Goal: Task Accomplishment & Management: Manage account settings

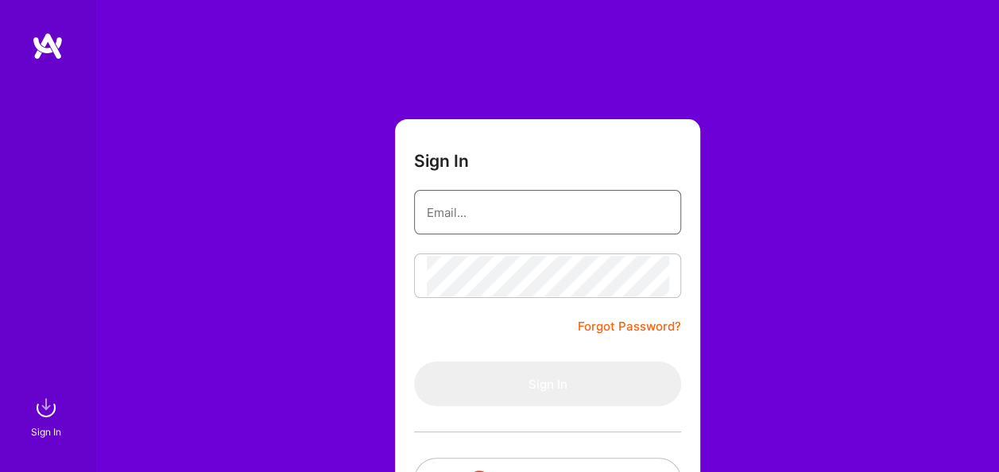
type input "[EMAIL_ADDRESS][DOMAIN_NAME]"
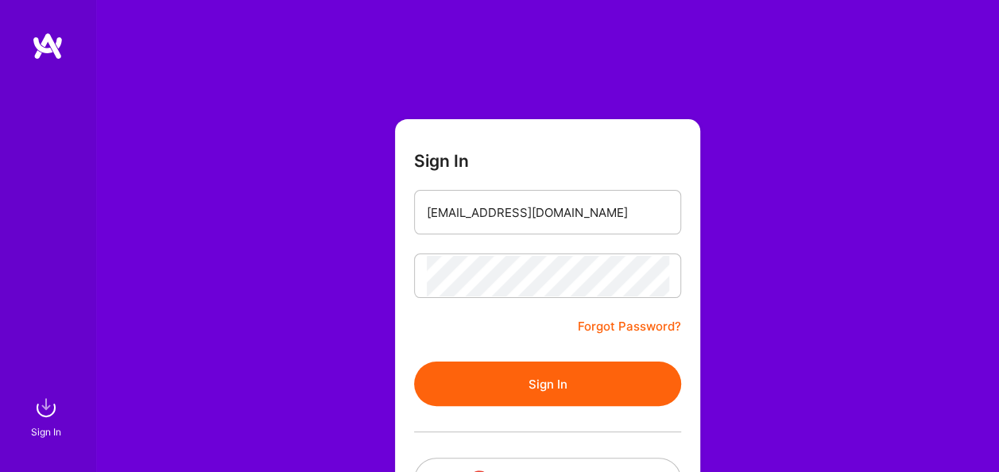
click at [715, 49] on div "Sign In [EMAIL_ADDRESS][DOMAIN_NAME] Forgot Password? Sign In Continue with Goo…" at bounding box center [546, 298] width 903 height 597
click at [559, 385] on button "Sign In" at bounding box center [547, 384] width 267 height 44
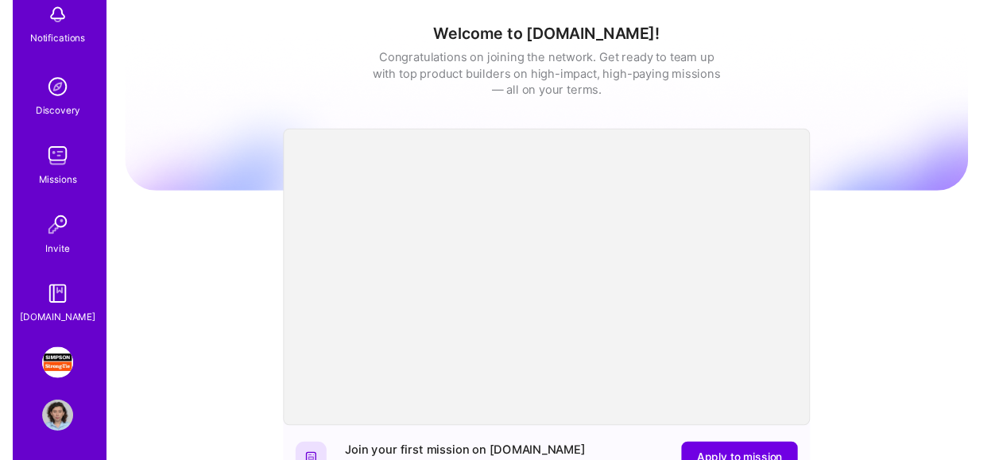
scroll to position [167, 0]
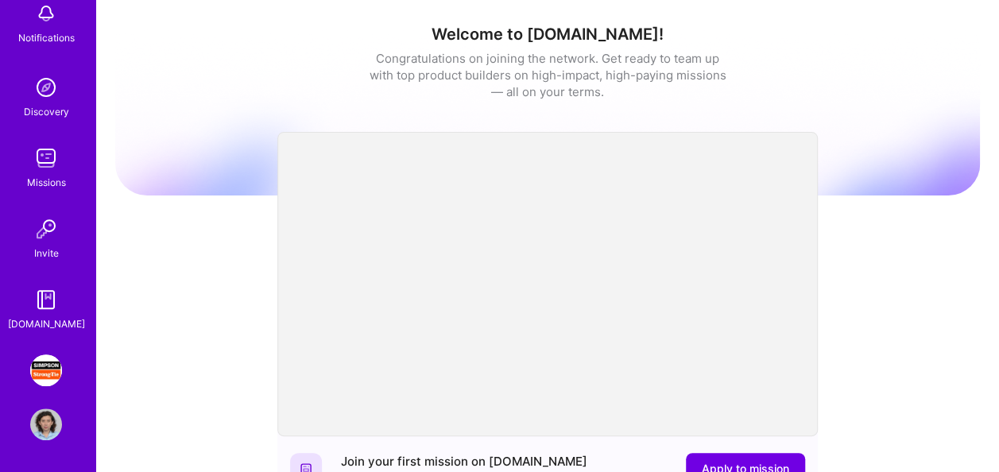
click at [39, 375] on img at bounding box center [46, 370] width 32 height 32
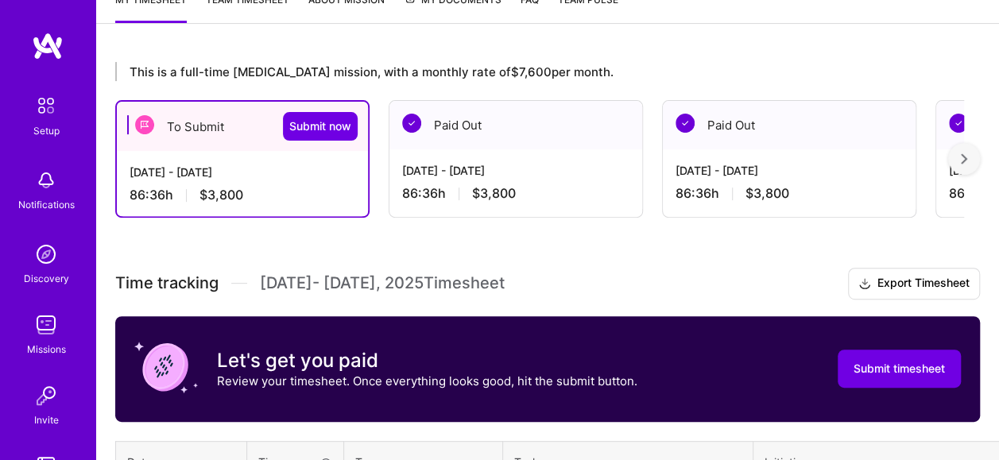
scroll to position [318, 0]
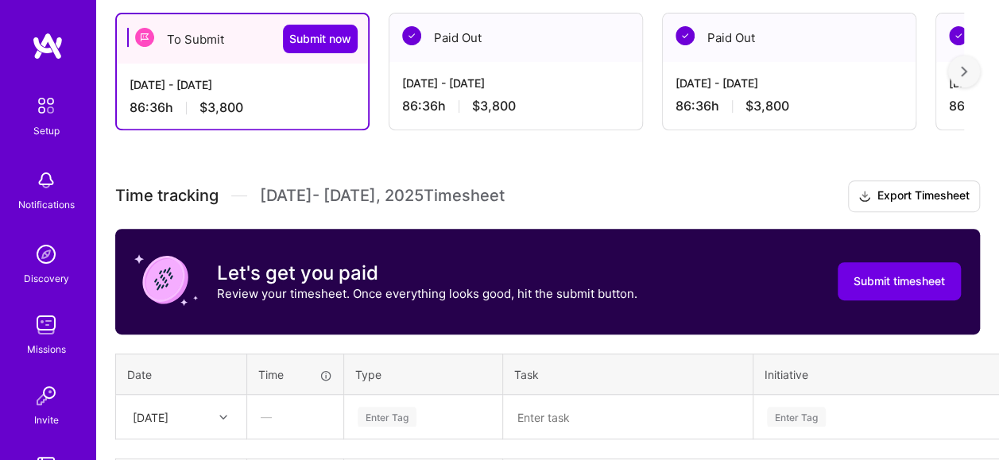
click at [219, 90] on div "[DATE] - [DATE]" at bounding box center [243, 84] width 226 height 17
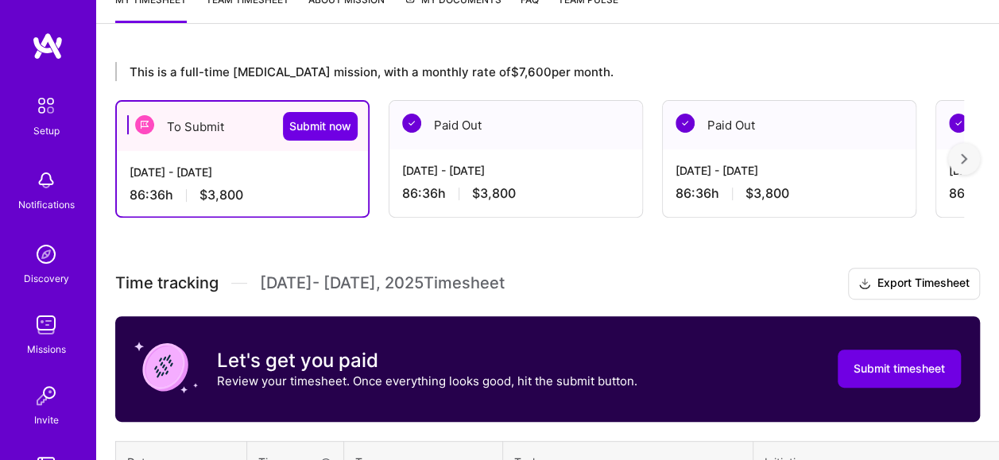
scroll to position [196, 0]
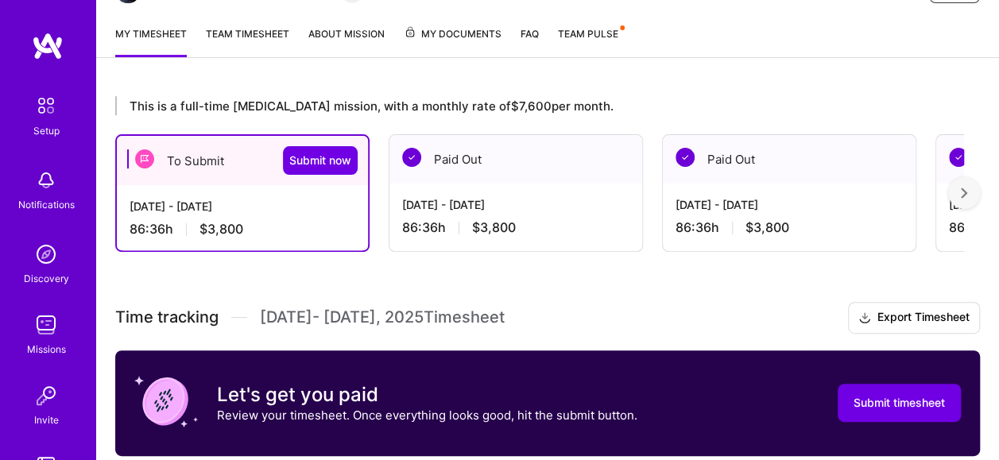
click at [179, 203] on div "[DATE] - [DATE]" at bounding box center [243, 206] width 226 height 17
click at [448, 224] on div "86:36 h $3,800" at bounding box center [515, 227] width 227 height 17
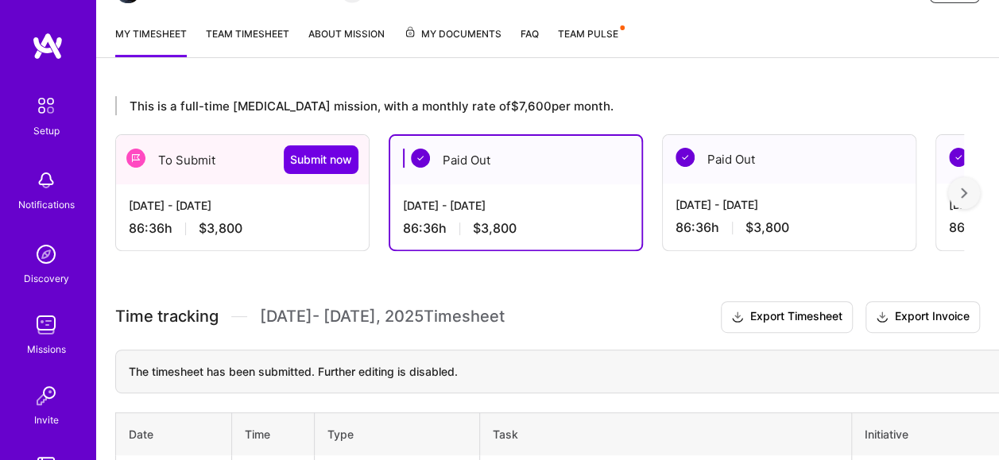
click at [290, 216] on div "[DATE] - [DATE] 86:36 h $3,800" at bounding box center [242, 216] width 253 height 65
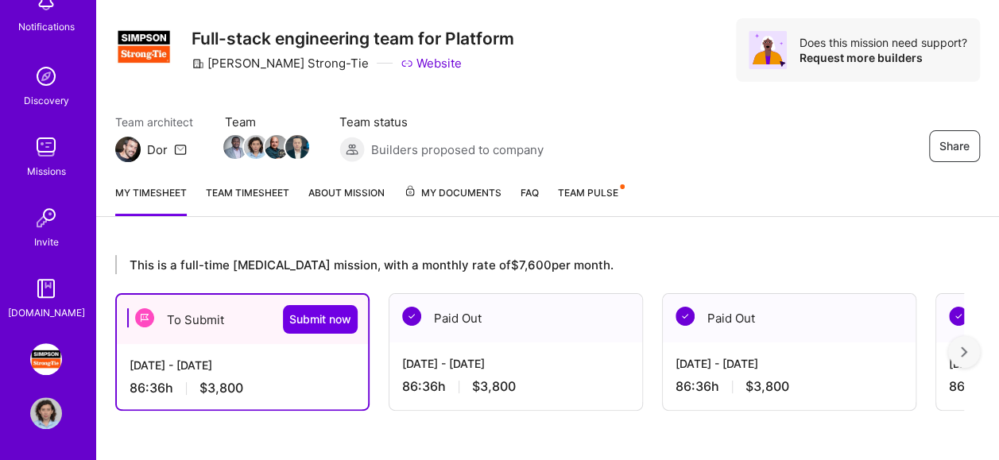
scroll to position [179, 0]
click at [41, 359] on img at bounding box center [46, 358] width 32 height 32
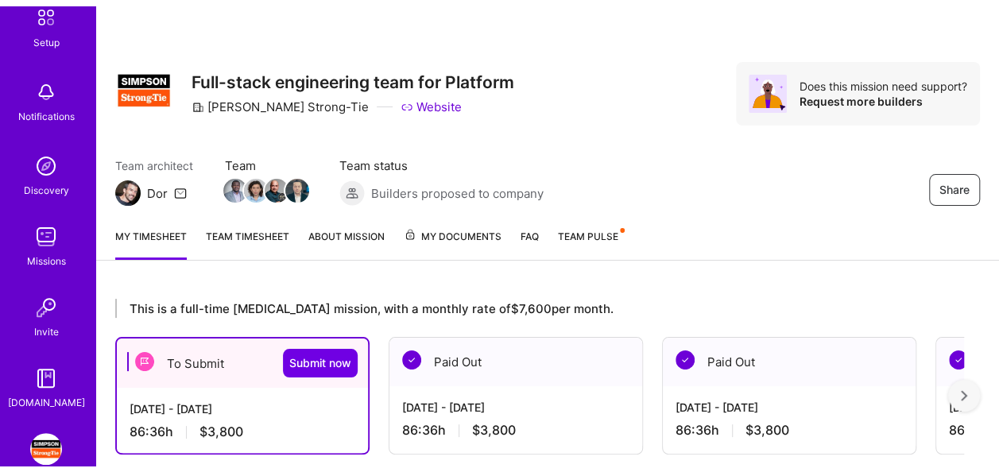
scroll to position [179, 0]
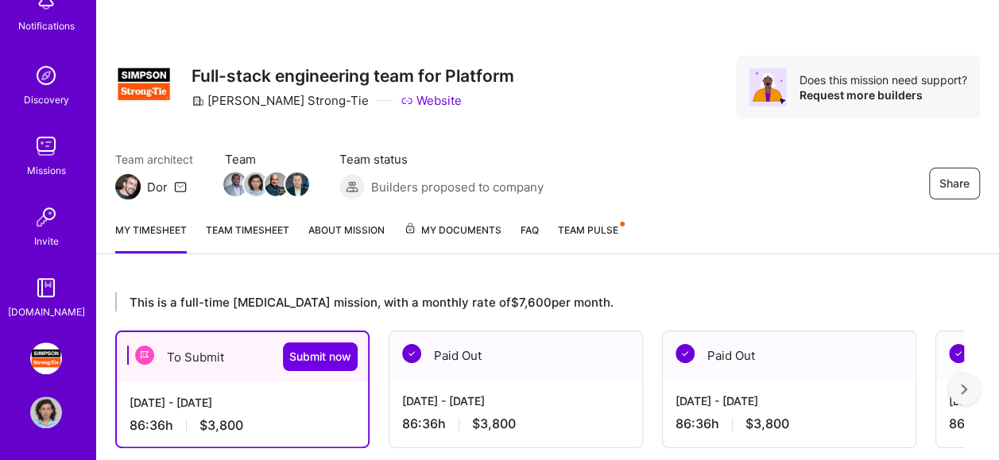
click at [44, 410] on img at bounding box center [46, 412] width 32 height 32
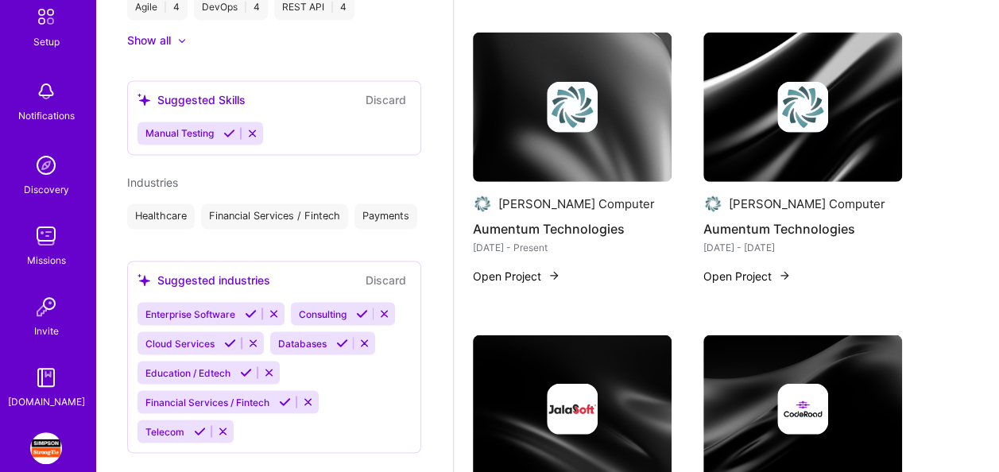
scroll to position [167, 0]
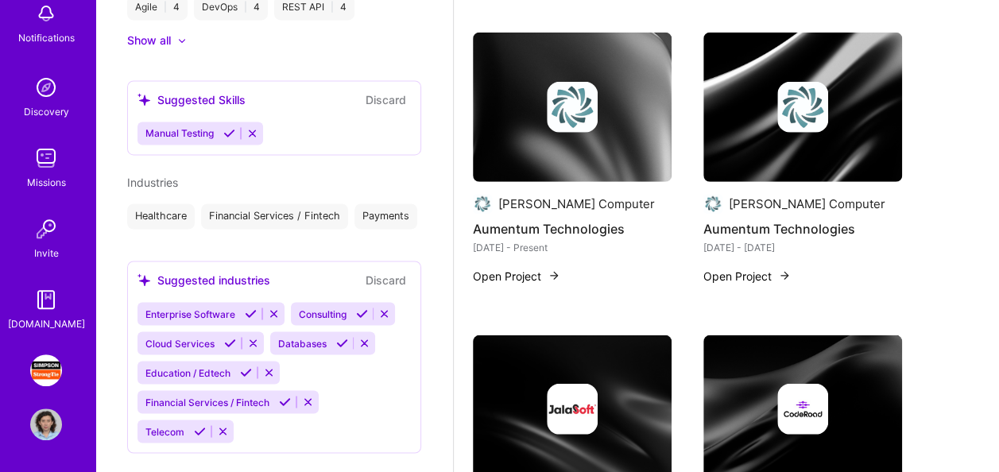
click at [41, 380] on img at bounding box center [46, 370] width 32 height 32
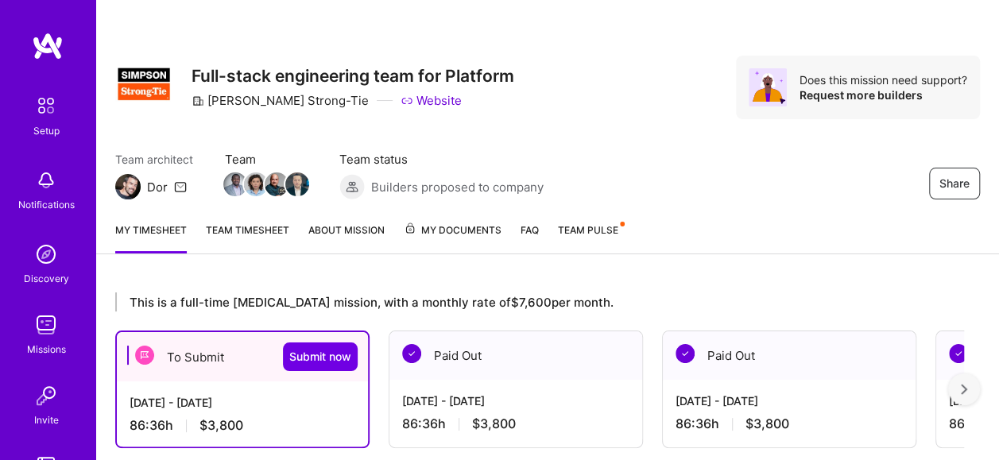
click at [451, 228] on span "My Documents" at bounding box center [453, 230] width 98 height 17
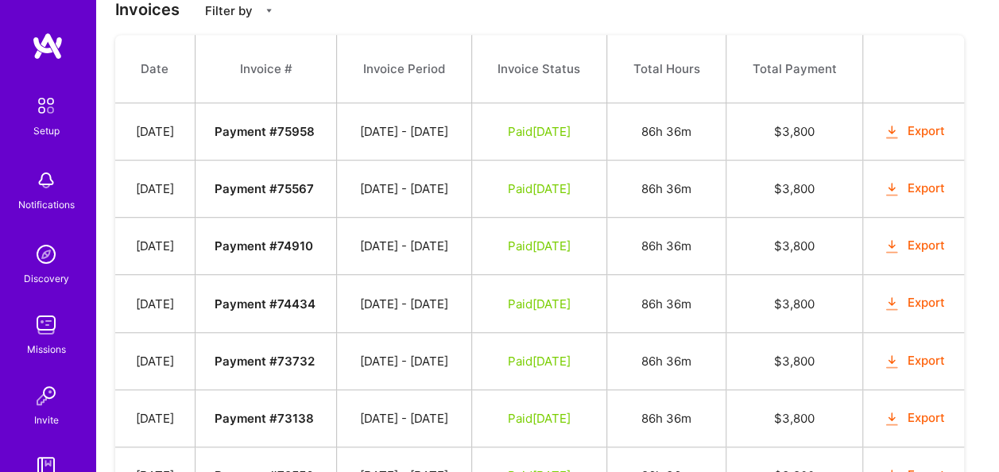
scroll to position [397, 0]
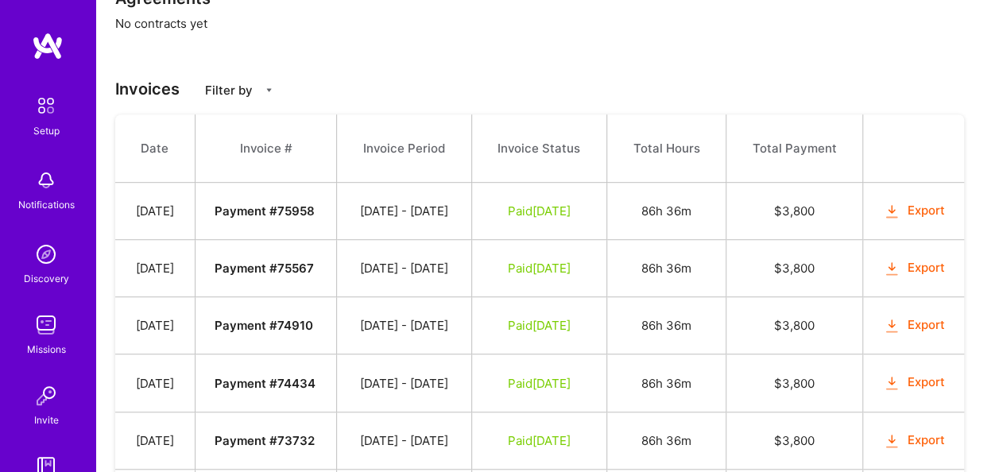
click at [901, 221] on icon "button" at bounding box center [892, 212] width 18 height 18
click at [910, 277] on button "Export" at bounding box center [914, 268] width 62 height 18
click at [901, 335] on icon "button" at bounding box center [892, 326] width 18 height 18
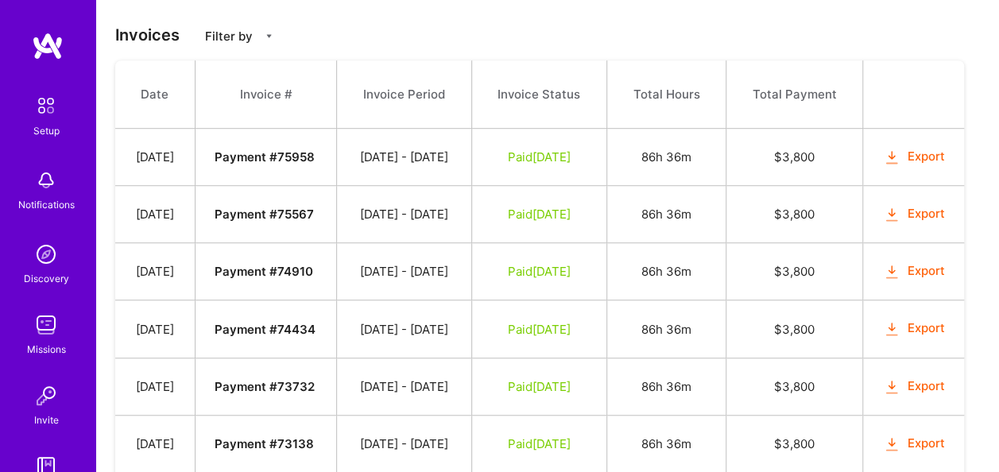
scroll to position [477, 0]
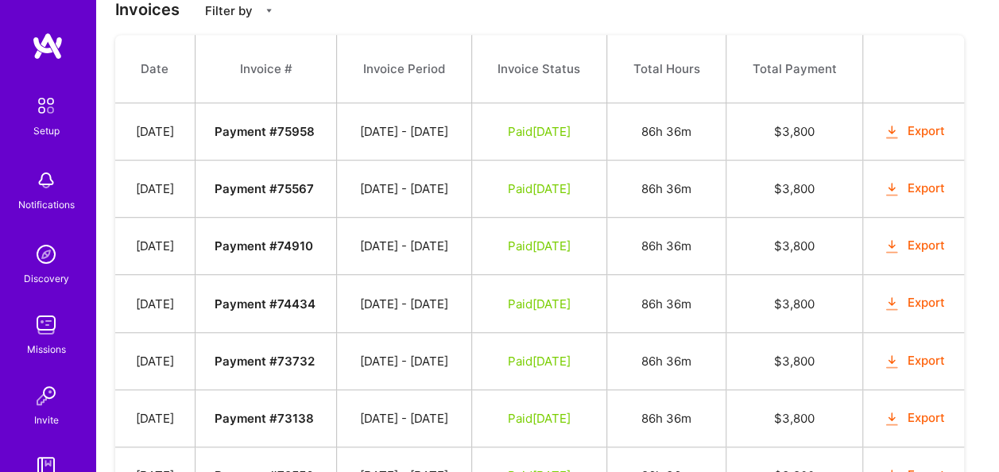
click at [901, 313] on icon "button" at bounding box center [892, 304] width 18 height 18
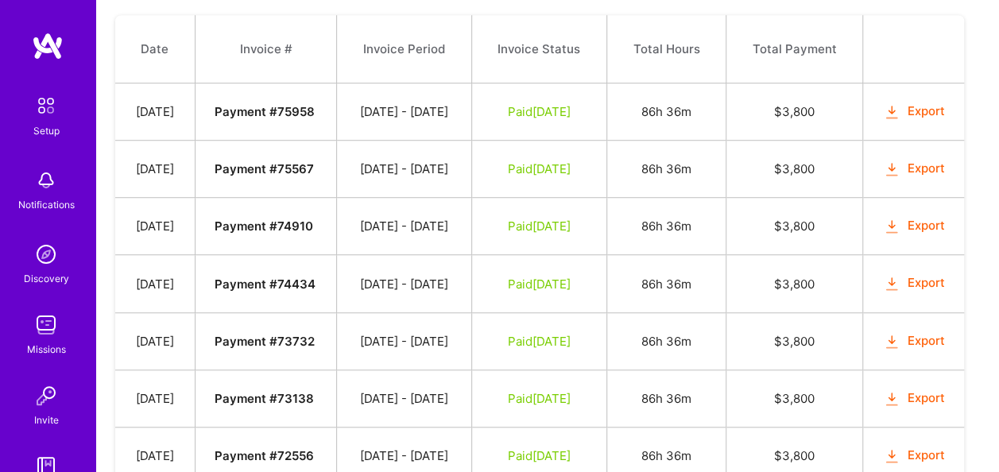
scroll to position [556, 0]
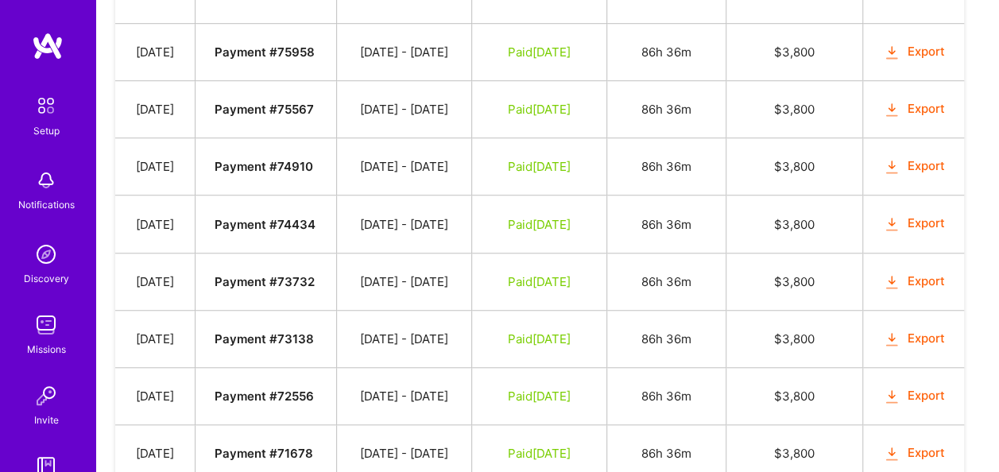
click at [911, 291] on button "Export" at bounding box center [914, 282] width 62 height 18
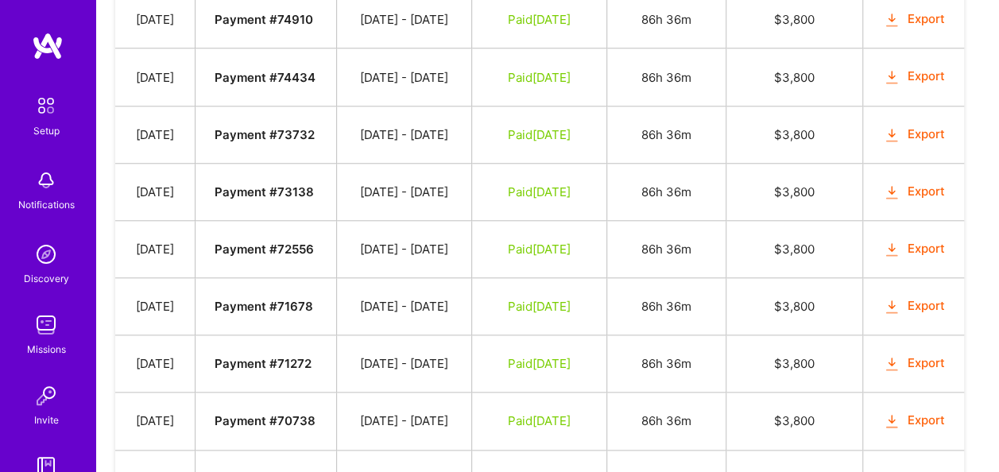
scroll to position [715, 0]
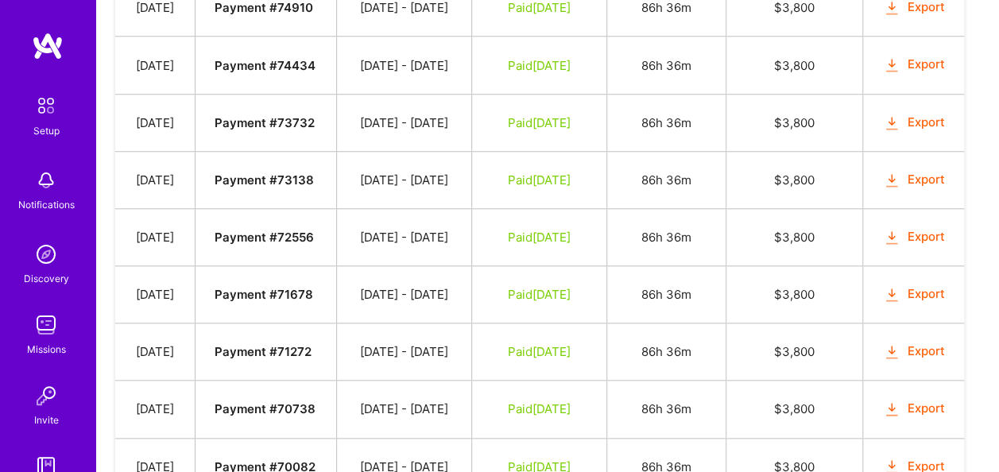
click at [907, 189] on button "Export" at bounding box center [914, 180] width 62 height 18
click at [915, 246] on button "Export" at bounding box center [914, 237] width 62 height 18
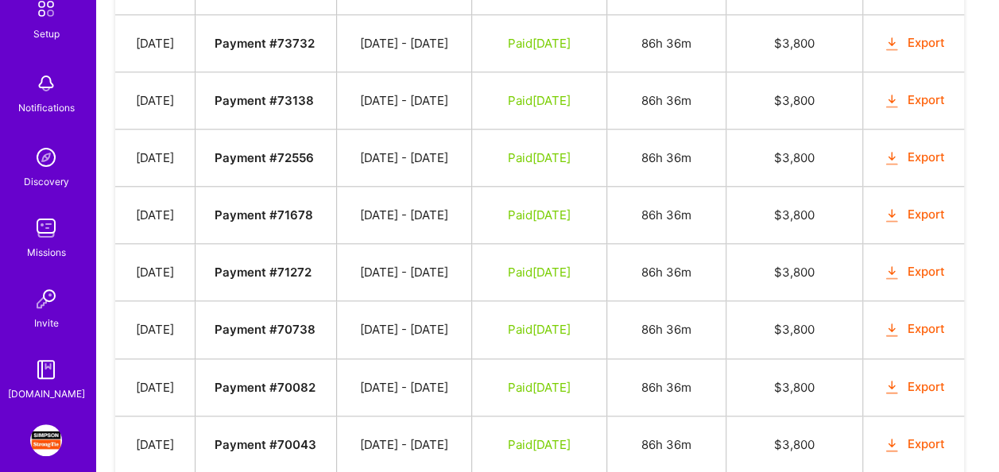
scroll to position [167, 0]
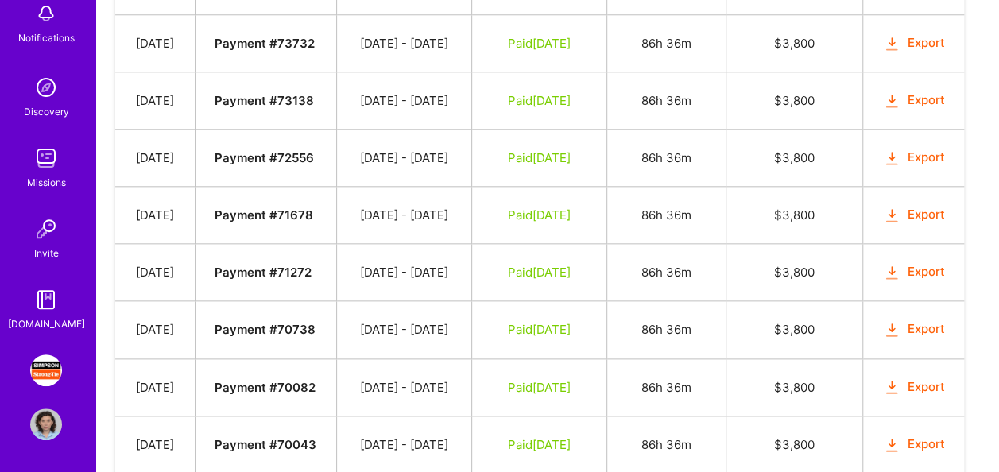
click at [52, 369] on img at bounding box center [46, 370] width 32 height 32
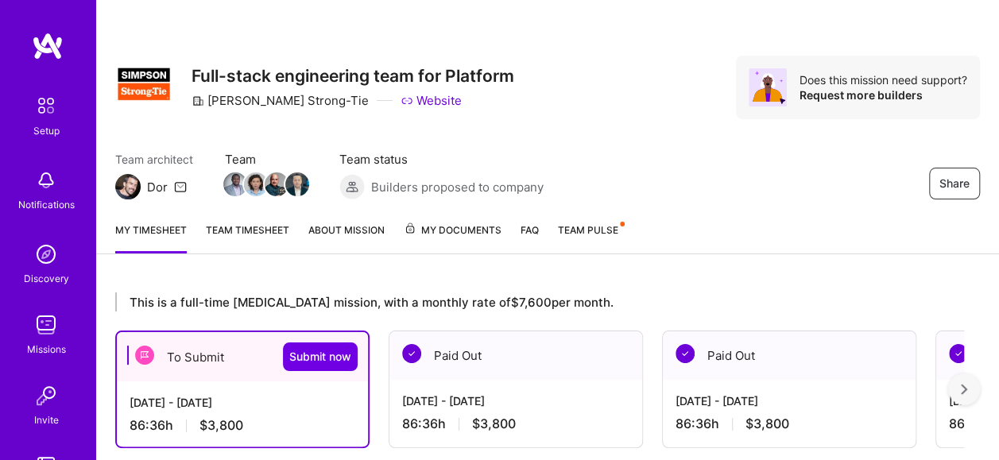
scroll to position [238, 0]
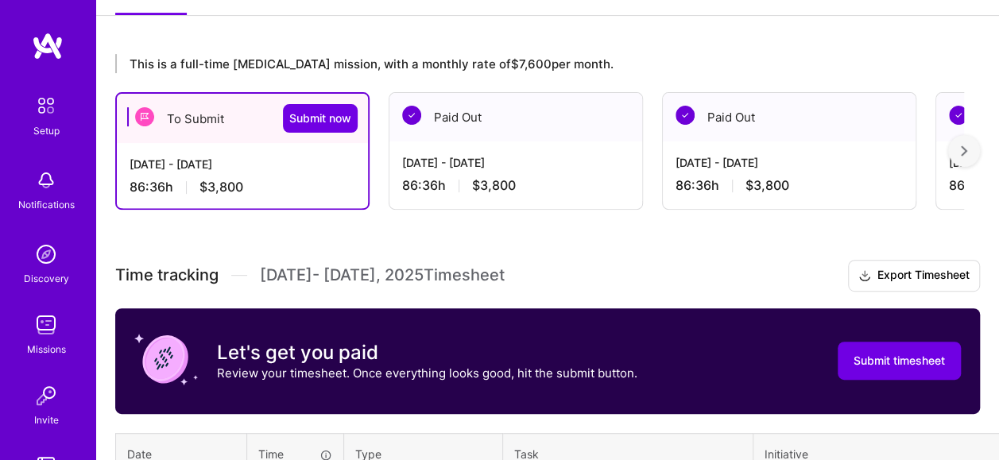
click at [197, 175] on div "[DATE] - [DATE] 86:36 h $3,800" at bounding box center [242, 175] width 251 height 65
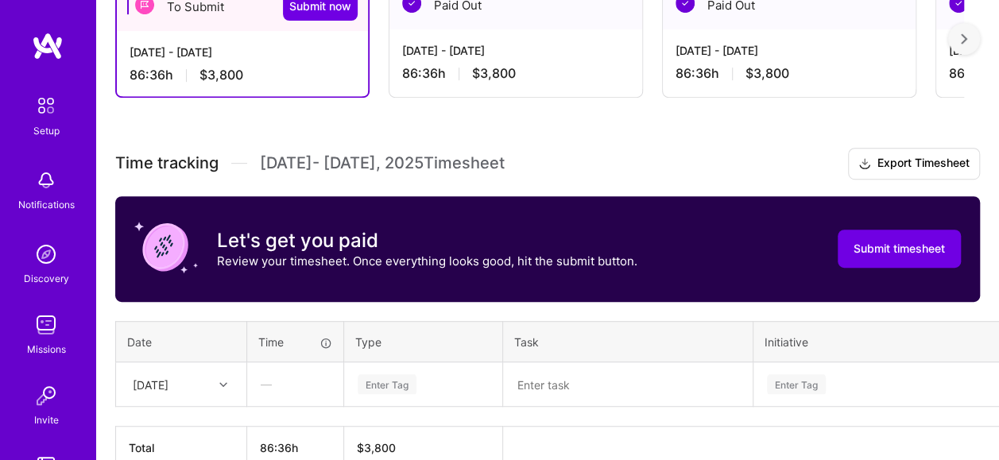
scroll to position [435, 0]
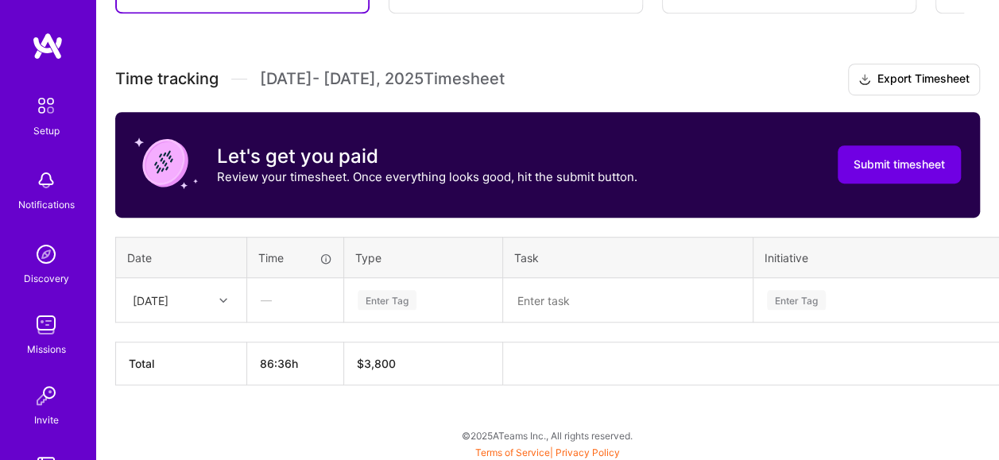
click at [218, 302] on div at bounding box center [225, 300] width 25 height 21
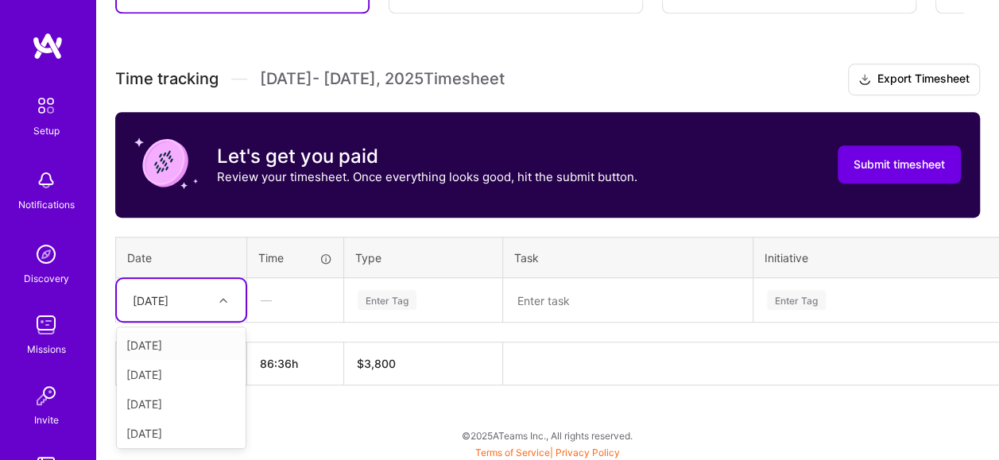
click at [175, 343] on div "[DATE]" at bounding box center [181, 345] width 129 height 29
click at [427, 291] on div "Enter Tag" at bounding box center [423, 300] width 134 height 20
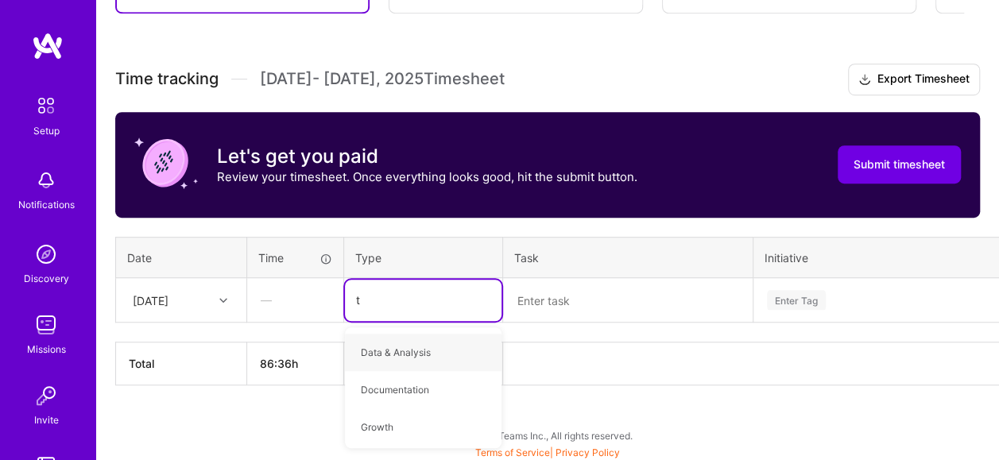
type input "te"
click at [404, 380] on div "Testing" at bounding box center [423, 389] width 157 height 37
click at [573, 302] on textarea at bounding box center [628, 300] width 246 height 41
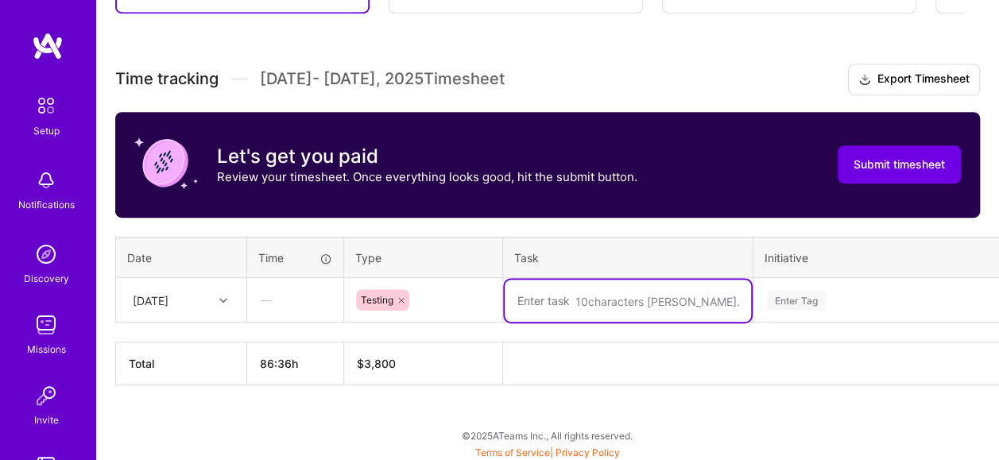
paste textarea "ACM-2112, ACM-2114, ACM-2115"
type textarea "Worked in testing of ACM-2112"
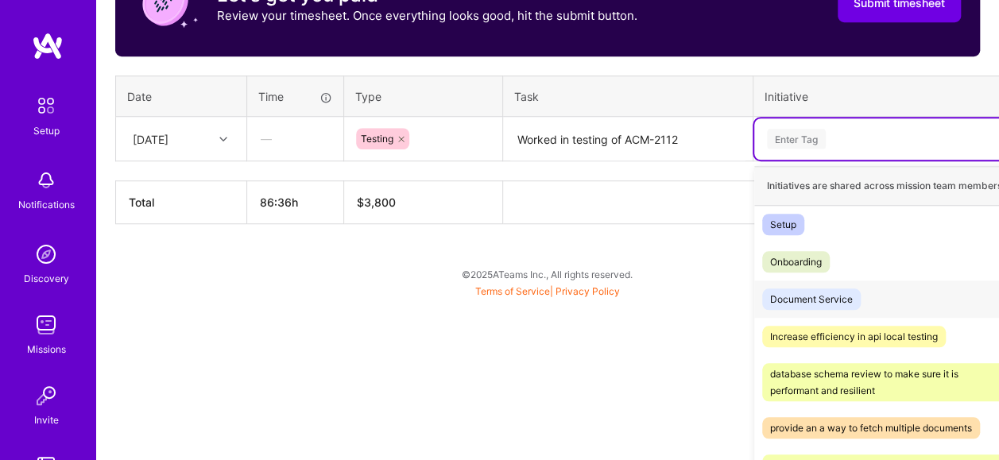
click at [853, 160] on div "option Document Service focused, 3 of 37. 37 results available. Use Up and Down…" at bounding box center [899, 138] width 291 height 41
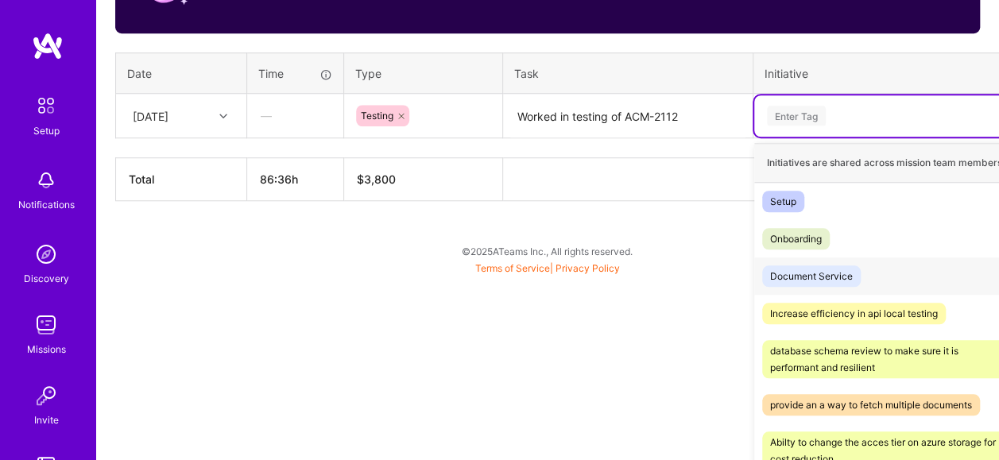
click at [861, 272] on div "Document Service Hide" at bounding box center [899, 275] width 291 height 37
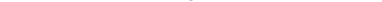
scroll to position [435, 101]
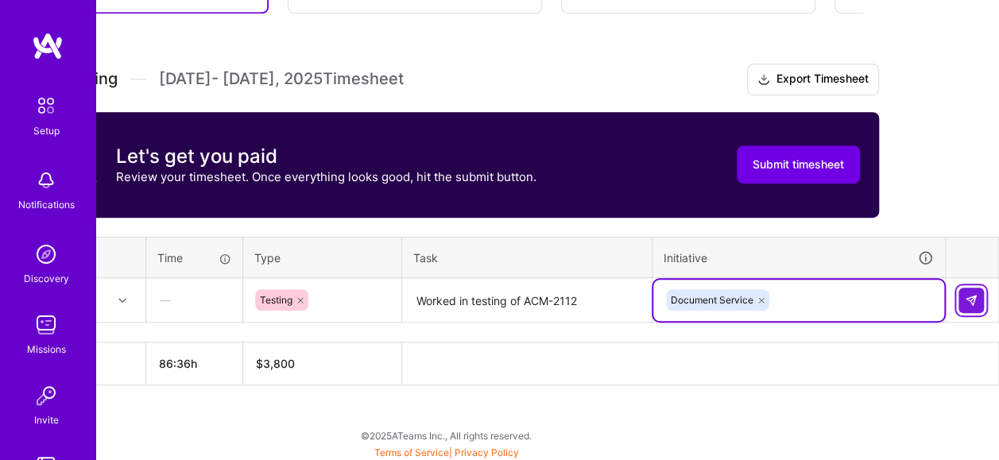
click at [972, 296] on img at bounding box center [971, 300] width 13 height 13
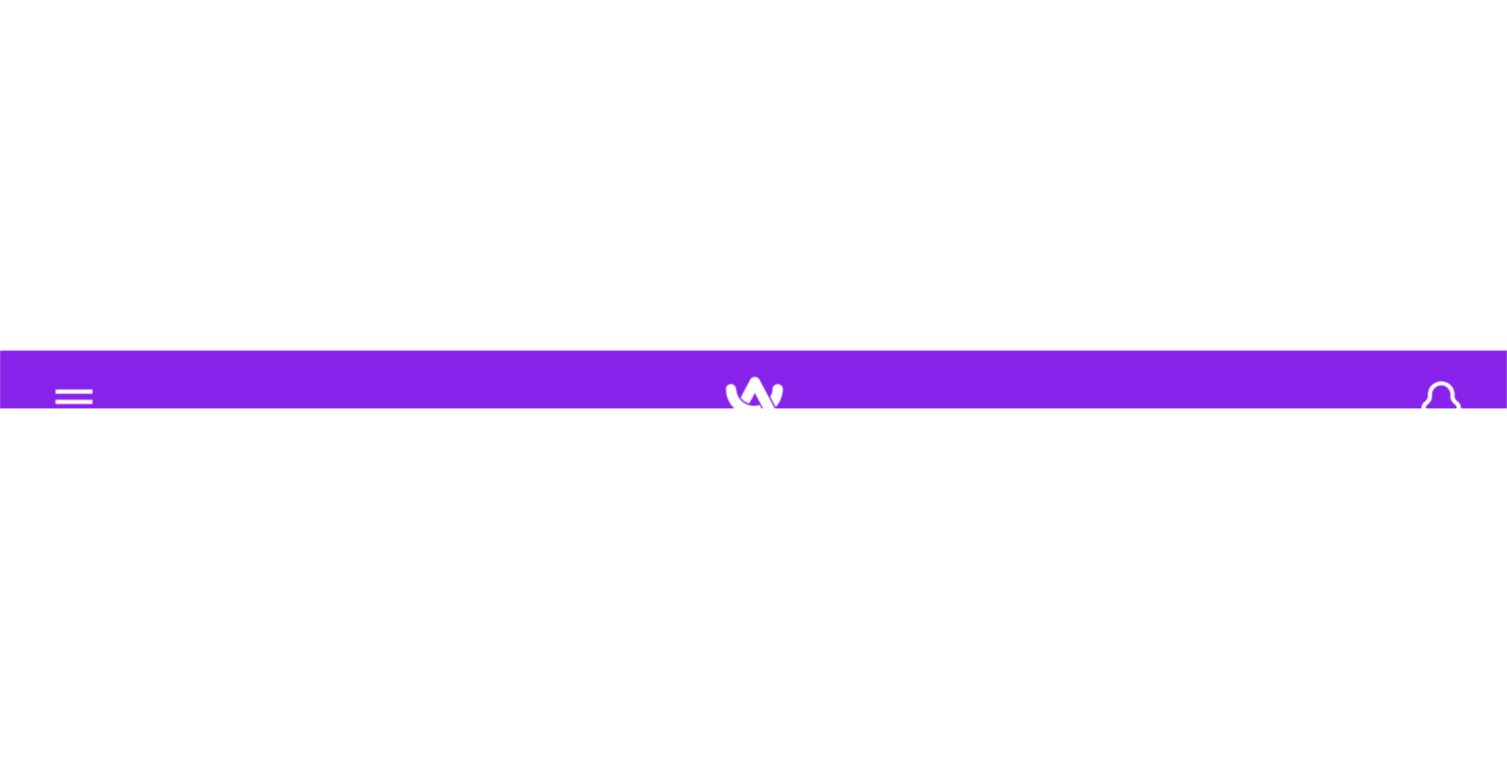
scroll to position [187, 0]
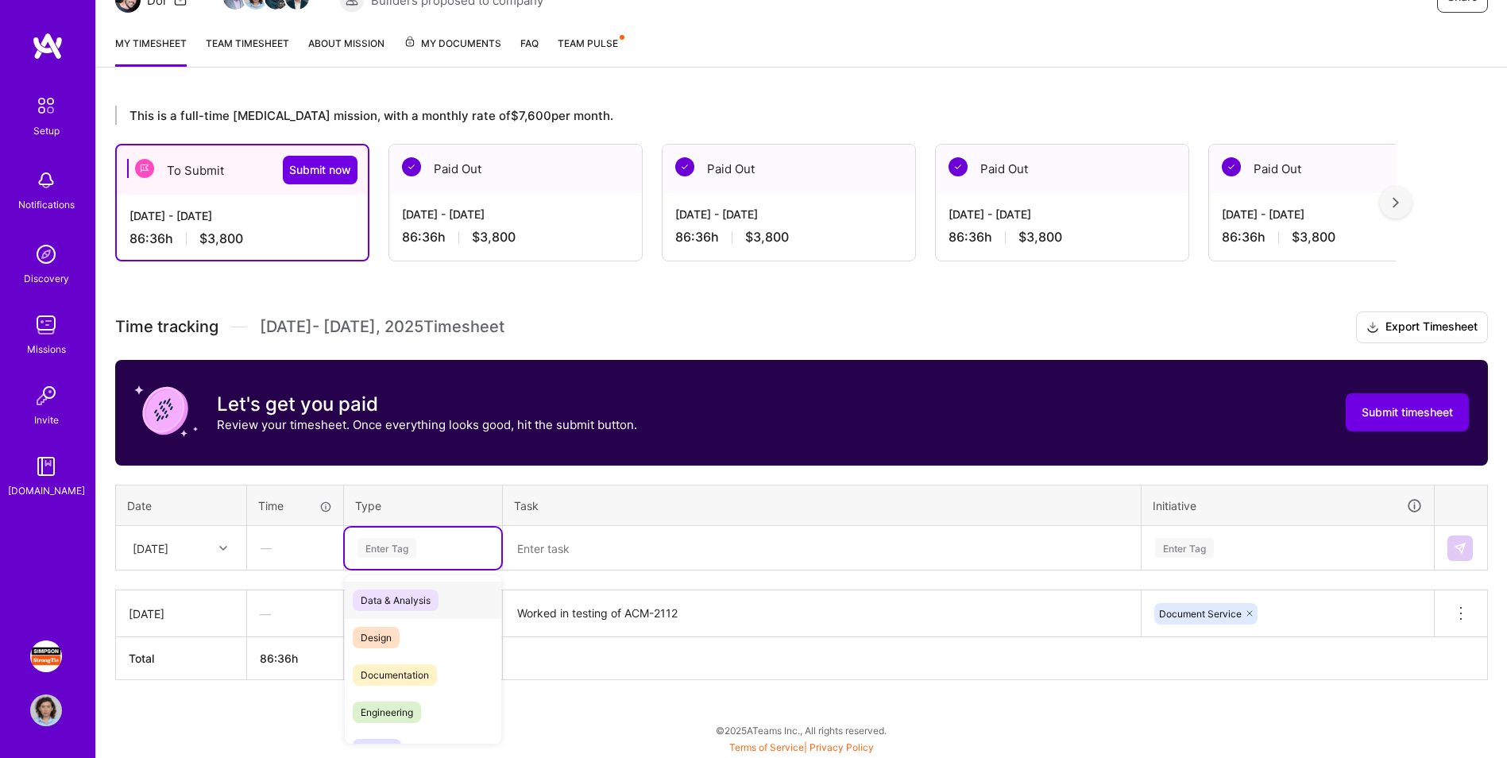
click at [393, 471] on div "Enter Tag" at bounding box center [387, 548] width 59 height 25
click at [412, 471] on div "Out of office types" at bounding box center [423, 734] width 157 height 29
click at [412, 471] on div "Testing" at bounding box center [423, 650] width 157 height 37
click at [589, 471] on textarea at bounding box center [822, 549] width 635 height 42
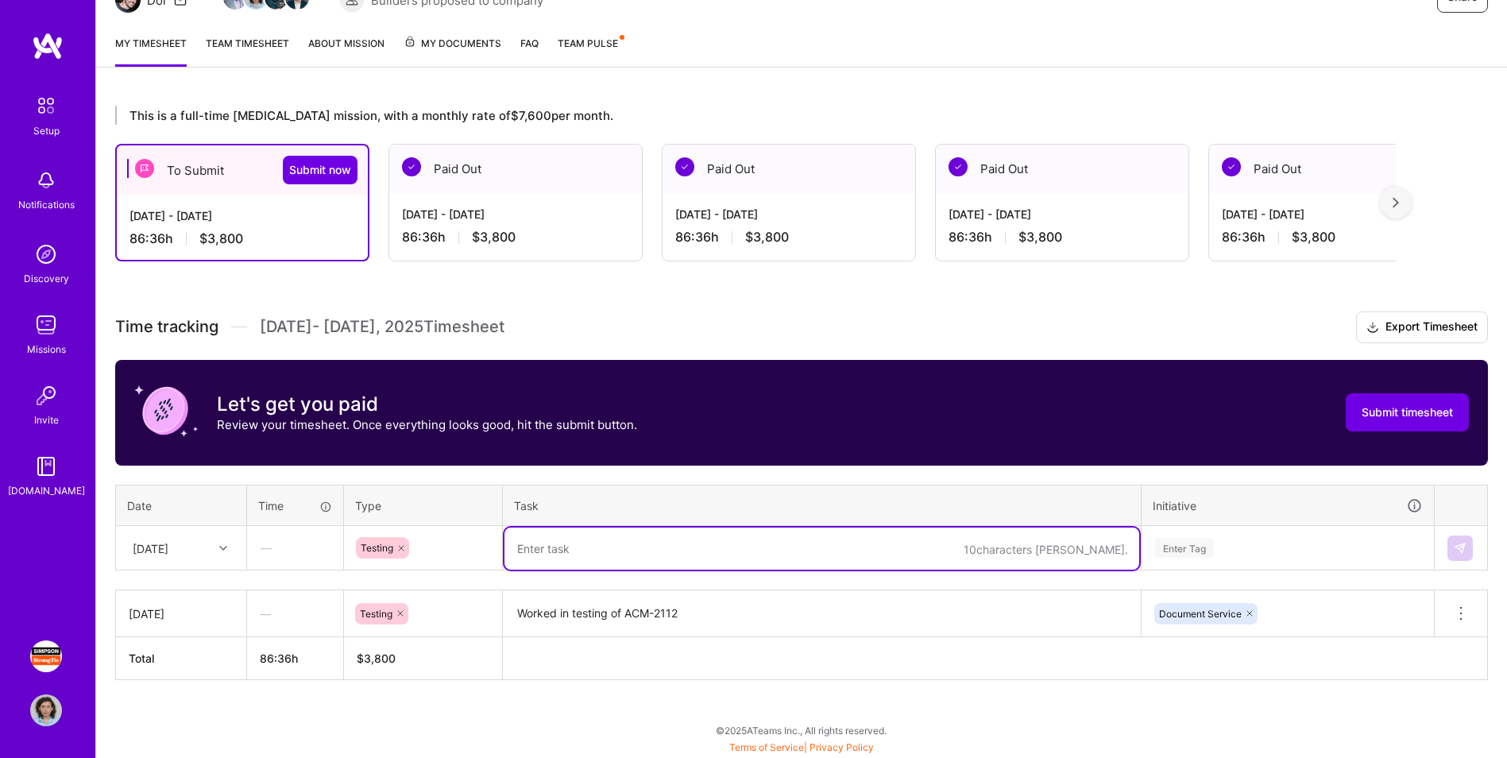
paste textarea "ACM-2112, ACM-2114, ACM-2115"
drag, startPoint x: 575, startPoint y: 551, endPoint x: 493, endPoint y: 541, distance: 83.3
click at [493, 471] on tr "[DATE] — Testing ACM-2112, ACM-2114, ACM-2115 Enter Tag" at bounding box center [802, 548] width 1372 height 44
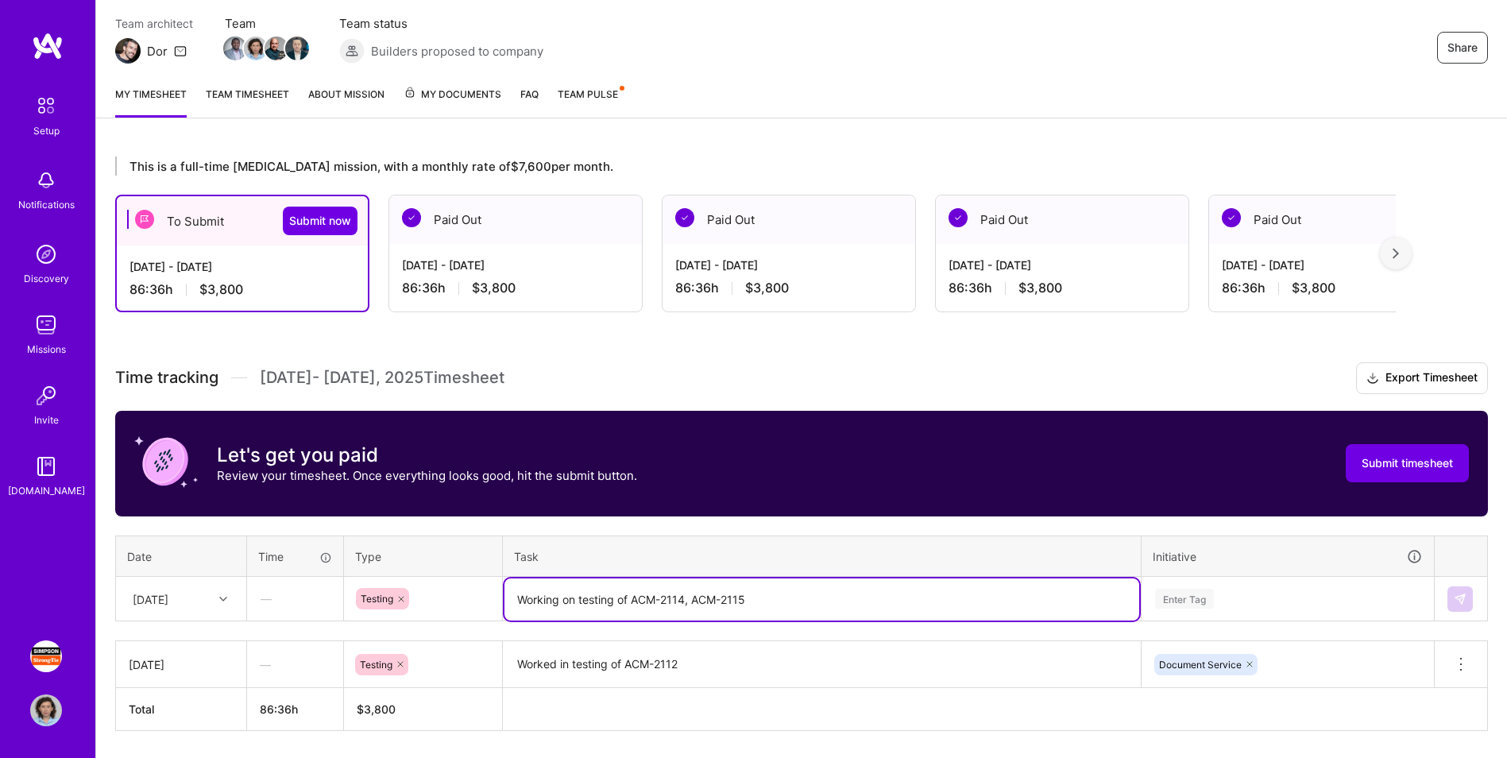
scroll to position [107, 0]
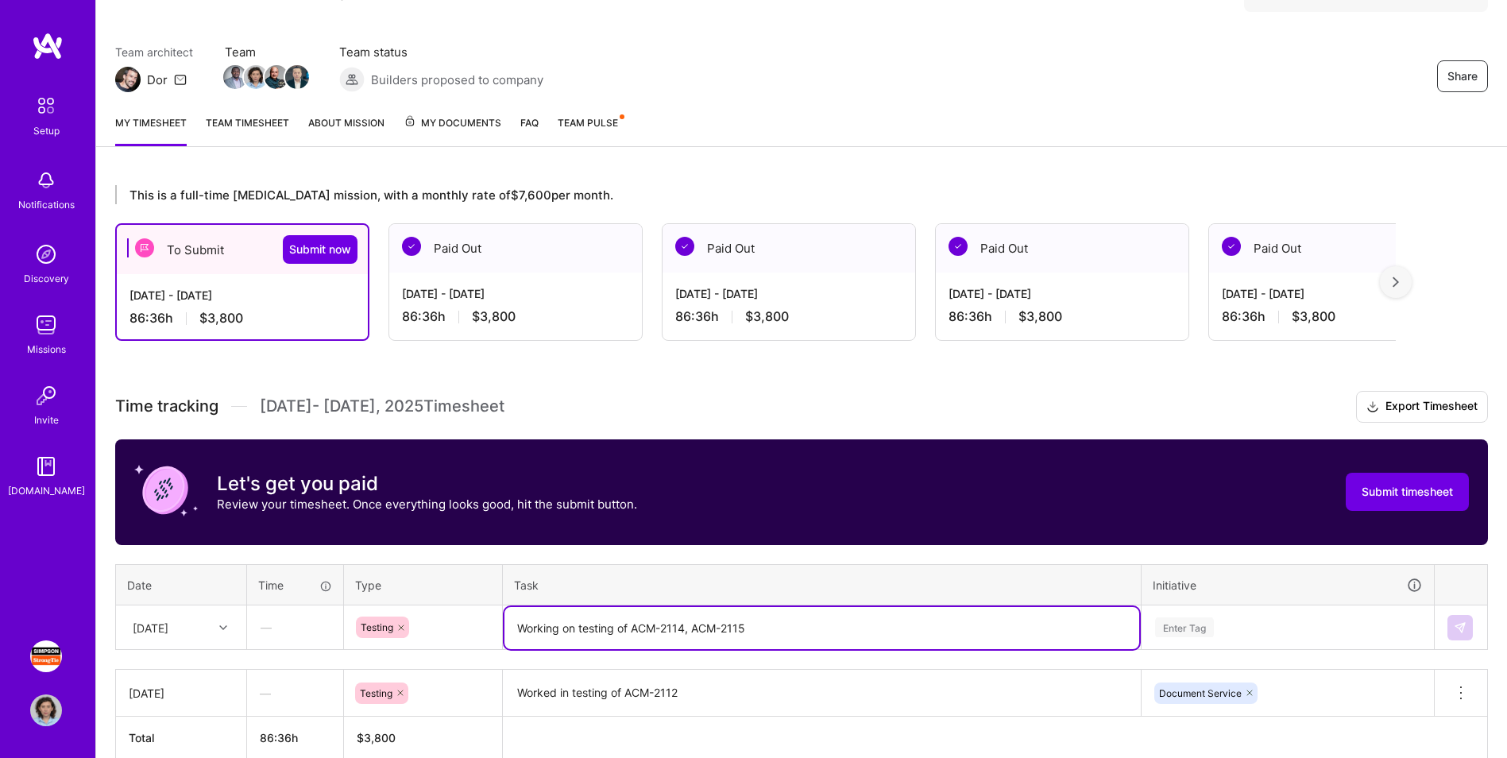
drag, startPoint x: 687, startPoint y: 627, endPoint x: 794, endPoint y: 625, distance: 106.5
click at [794, 471] on textarea "Working on testing of ACM-2114, ACM-2115" at bounding box center [822, 628] width 635 height 42
type textarea "Working on testing of ACM-2114"
click at [998, 471] on div "Enter Tag" at bounding box center [1288, 627] width 291 height 41
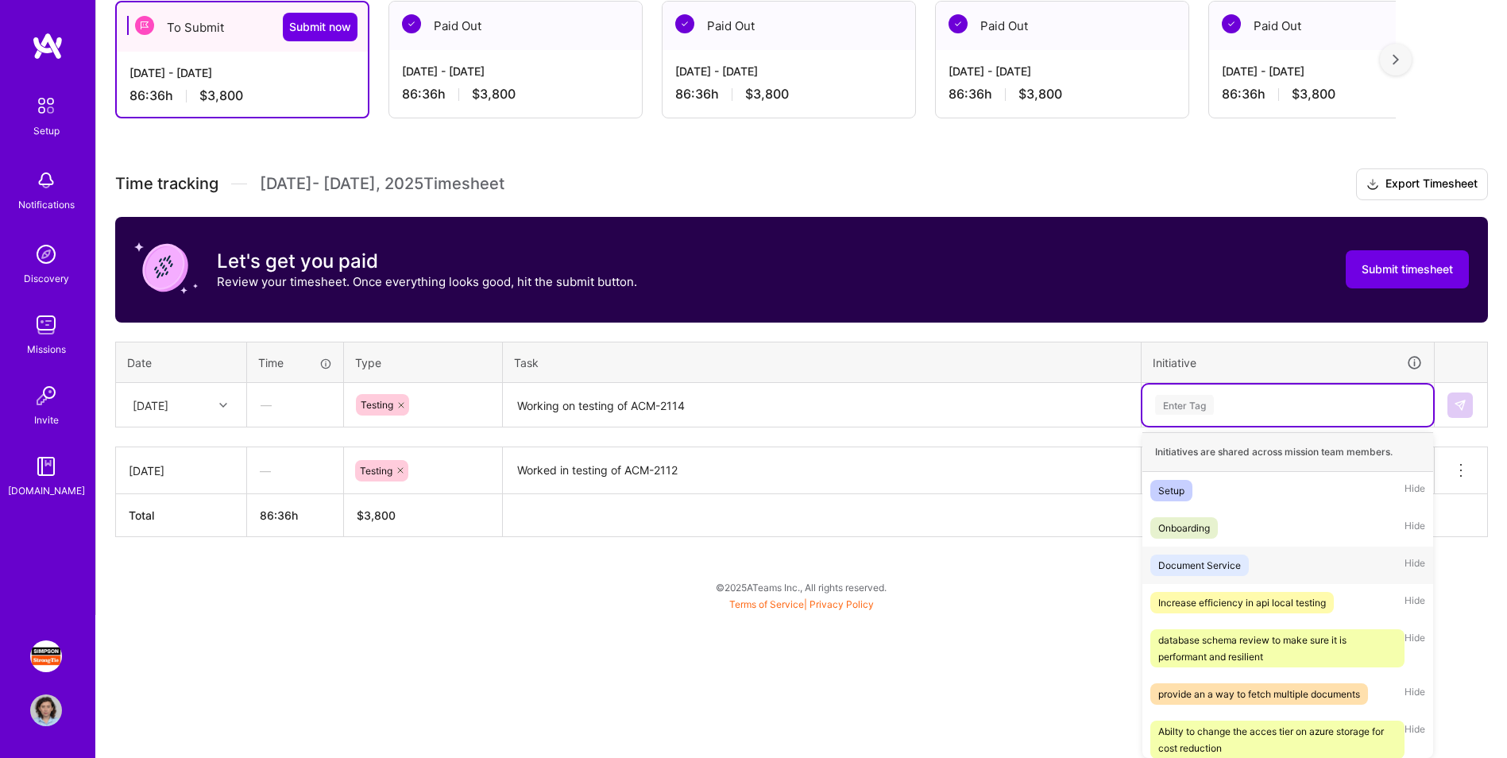
click at [998, 471] on div "Document Service" at bounding box center [1199, 565] width 83 height 17
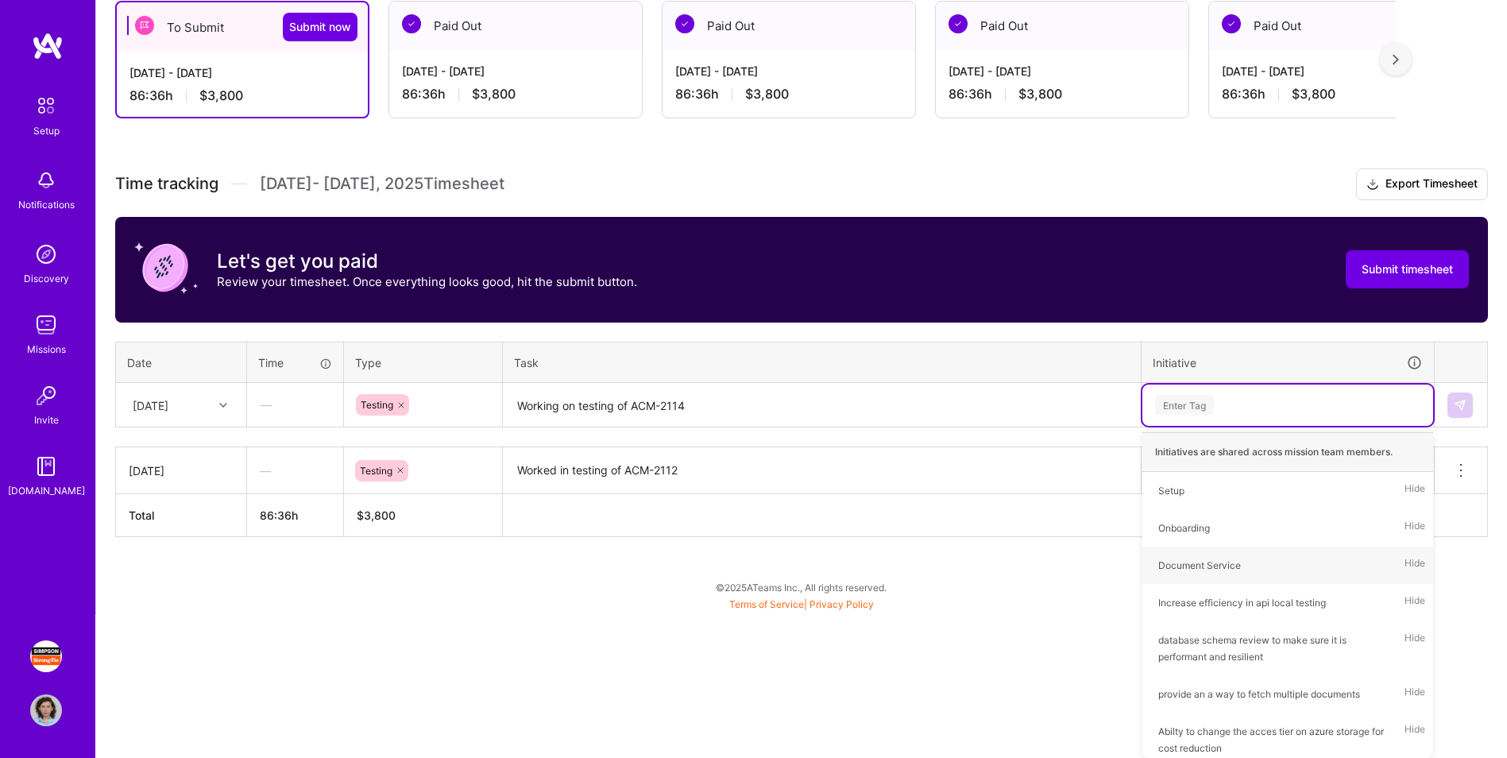
scroll to position [187, 0]
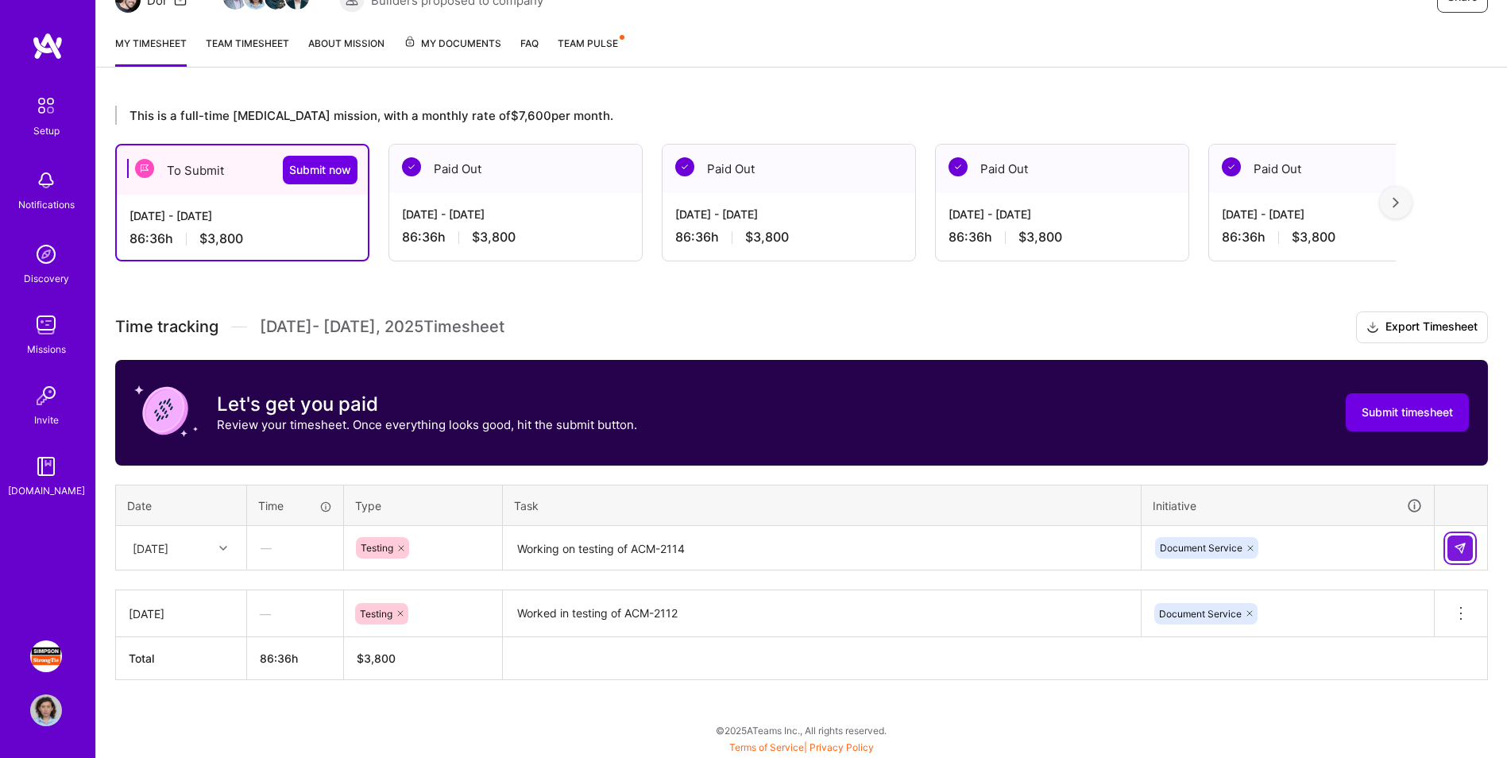
click at [998, 471] on img at bounding box center [1460, 548] width 13 height 13
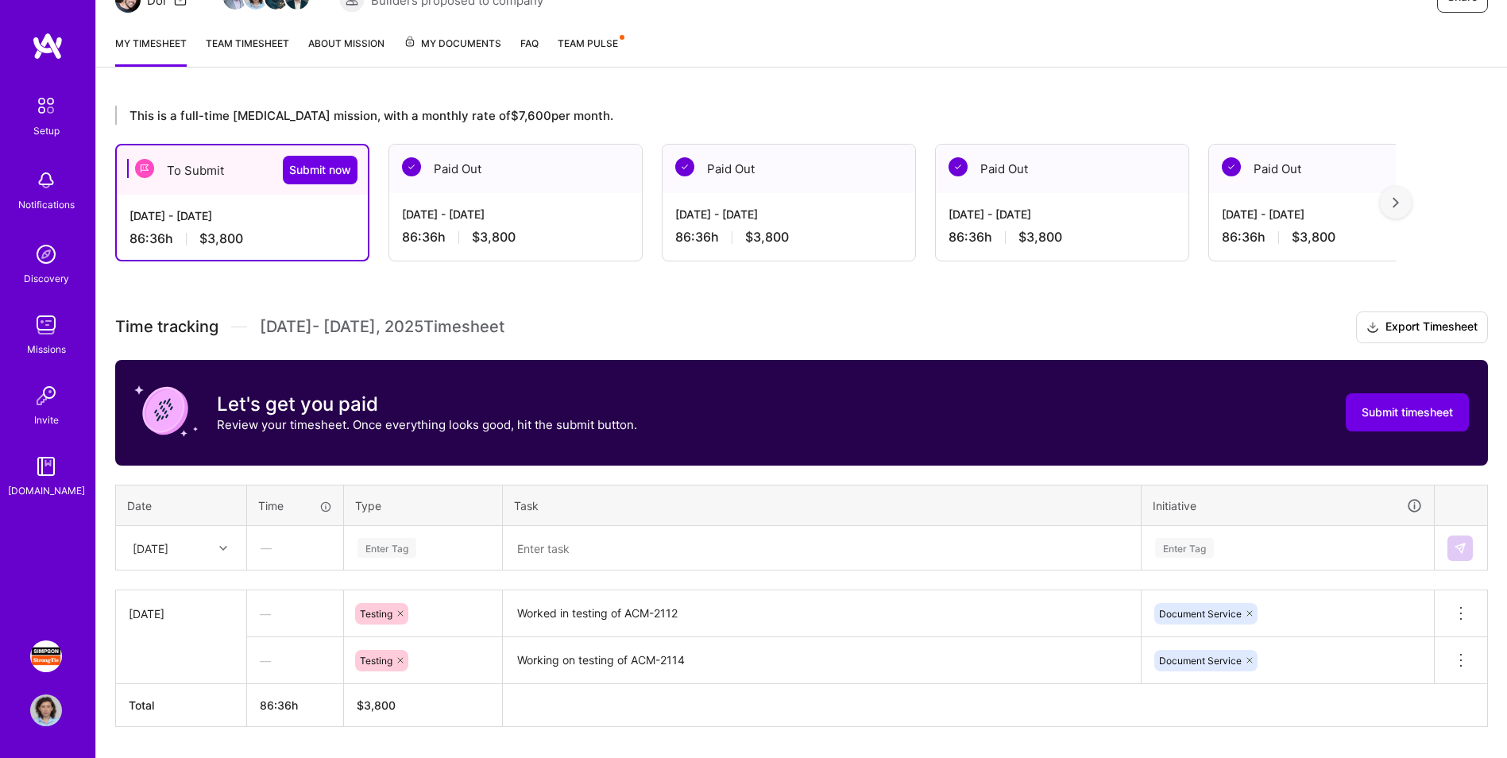
click at [211, 471] on td "[DATE]" at bounding box center [181, 613] width 131 height 47
click at [402, 471] on icon at bounding box center [401, 614] width 10 height 10
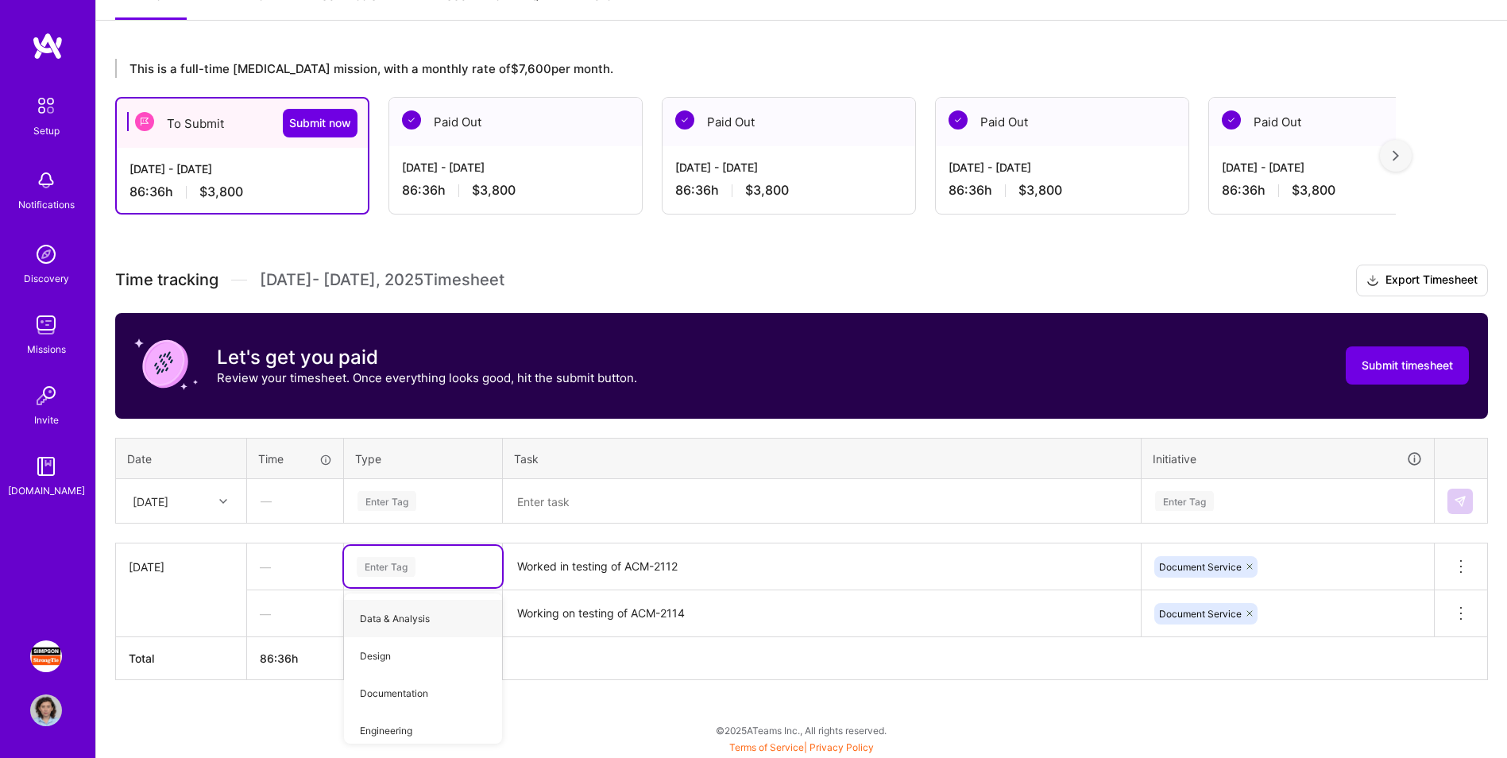
click at [282, 471] on div "—" at bounding box center [295, 614] width 96 height 42
click at [998, 471] on icon at bounding box center [1461, 566] width 19 height 19
click at [998, 471] on button "Delete row" at bounding box center [1422, 593] width 83 height 39
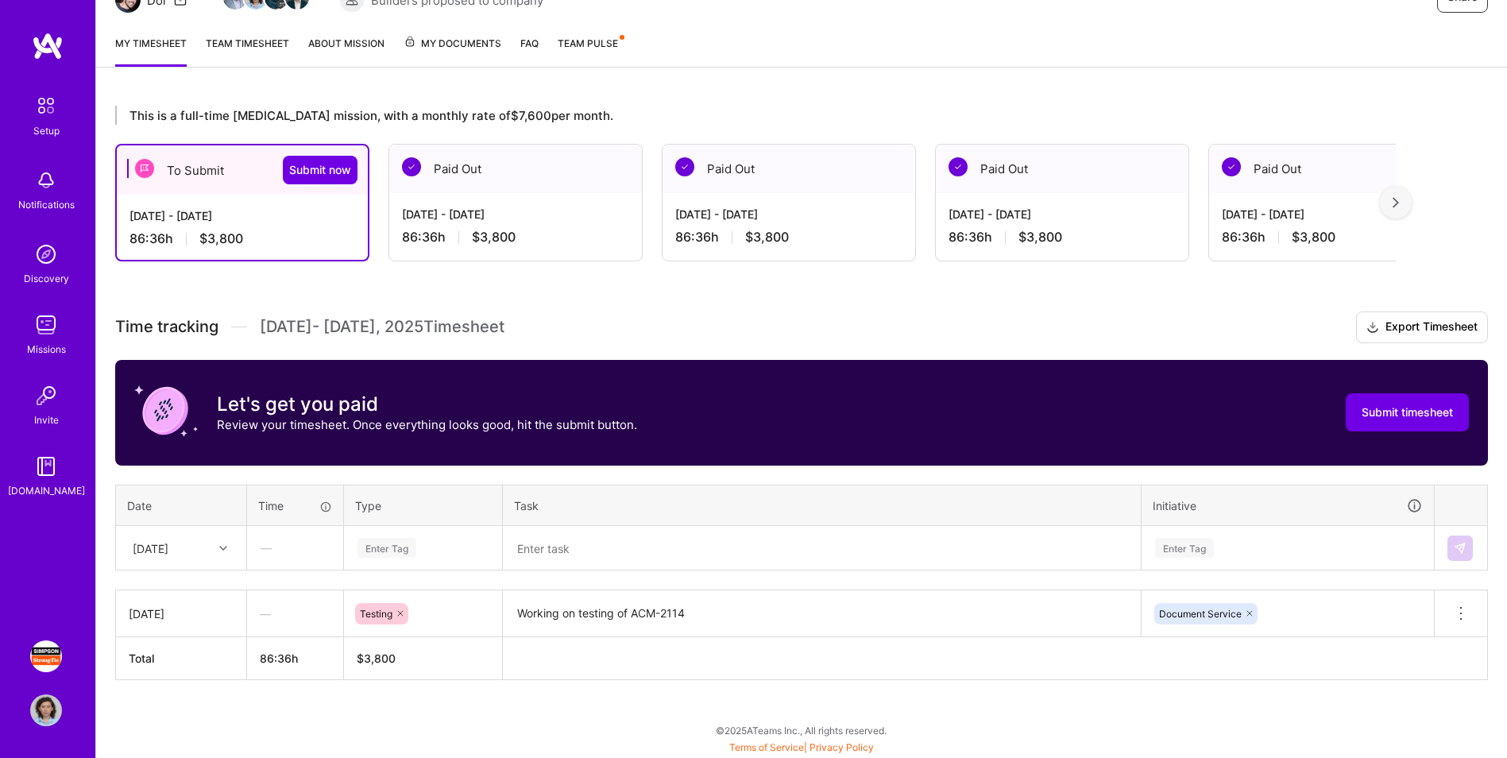
click at [270, 471] on div "—" at bounding box center [295, 548] width 95 height 42
click at [209, 471] on div "[DATE]" at bounding box center [169, 548] width 88 height 26
click at [172, 471] on div "[DATE]" at bounding box center [181, 651] width 129 height 29
click at [446, 471] on div "Enter Tag" at bounding box center [423, 548] width 134 height 20
type input "tes"
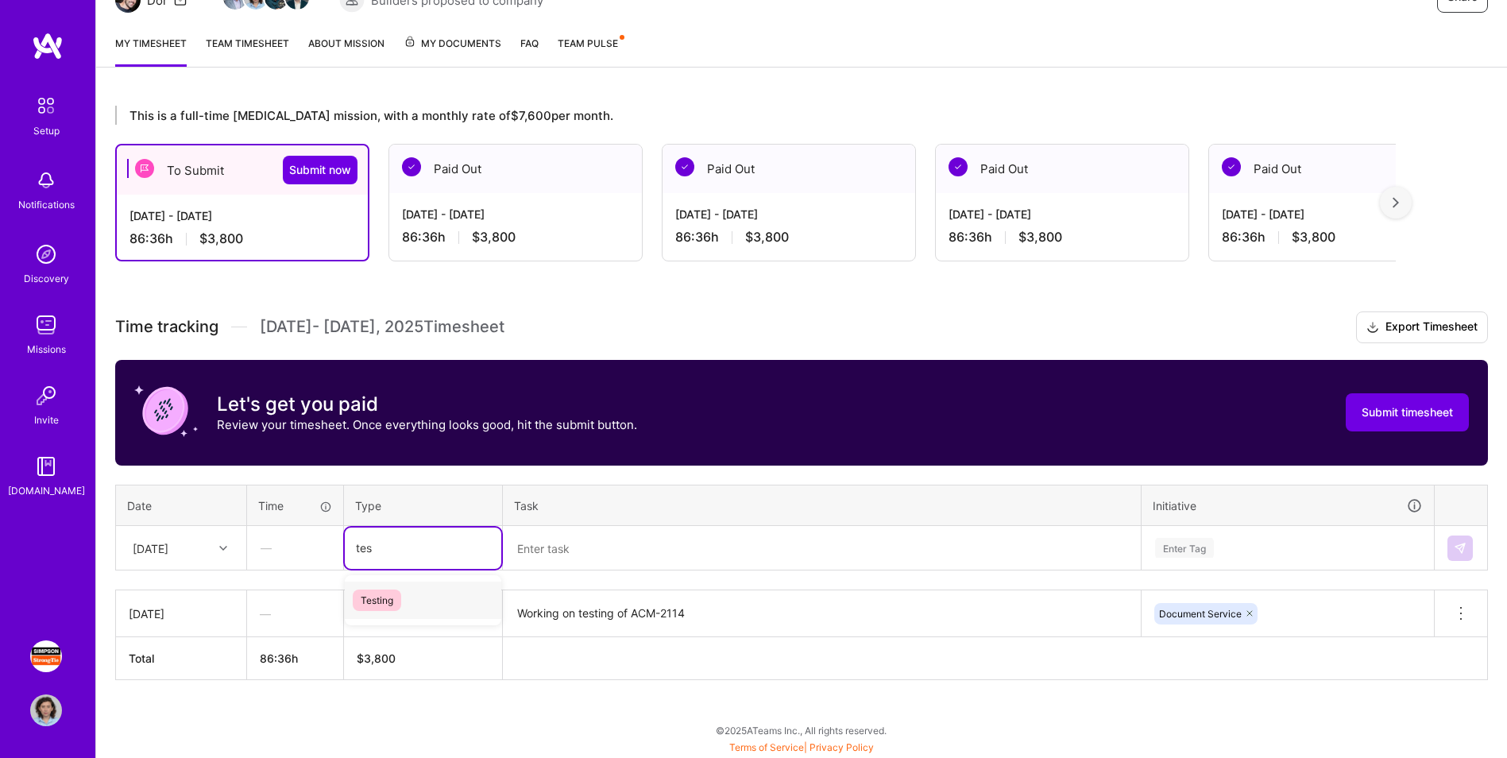
click at [420, 471] on div "Testing" at bounding box center [423, 600] width 157 height 37
click at [586, 471] on textarea at bounding box center [822, 549] width 635 height 42
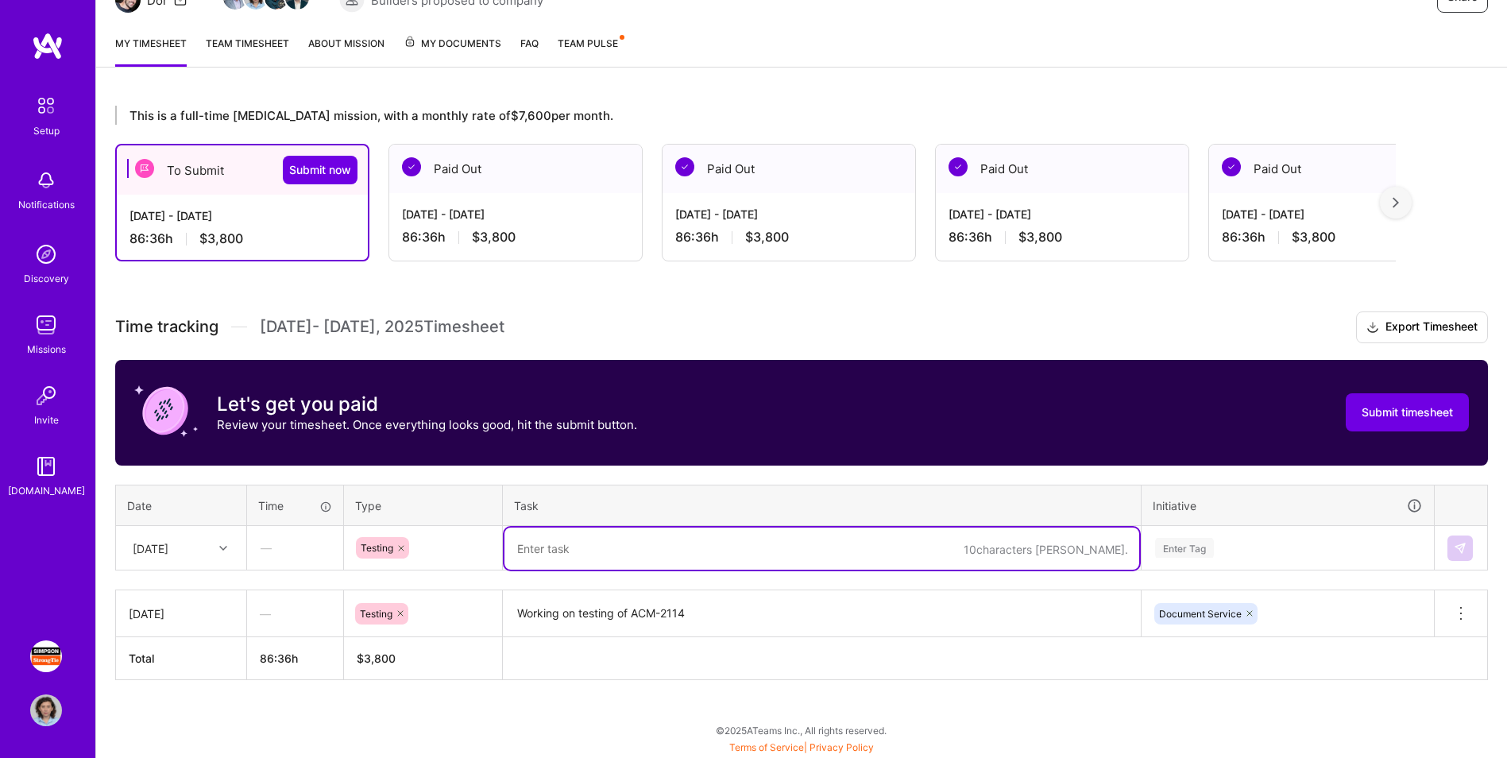
paste textarea ", ACM-2115"
drag, startPoint x: 523, startPoint y: 554, endPoint x: 493, endPoint y: 546, distance: 30.5
click at [493, 471] on tr "[DATE] — Testing , ACM-2115 Enter Tag" at bounding box center [802, 548] width 1372 height 44
type textarea "Working on Testing of ACM-2115"
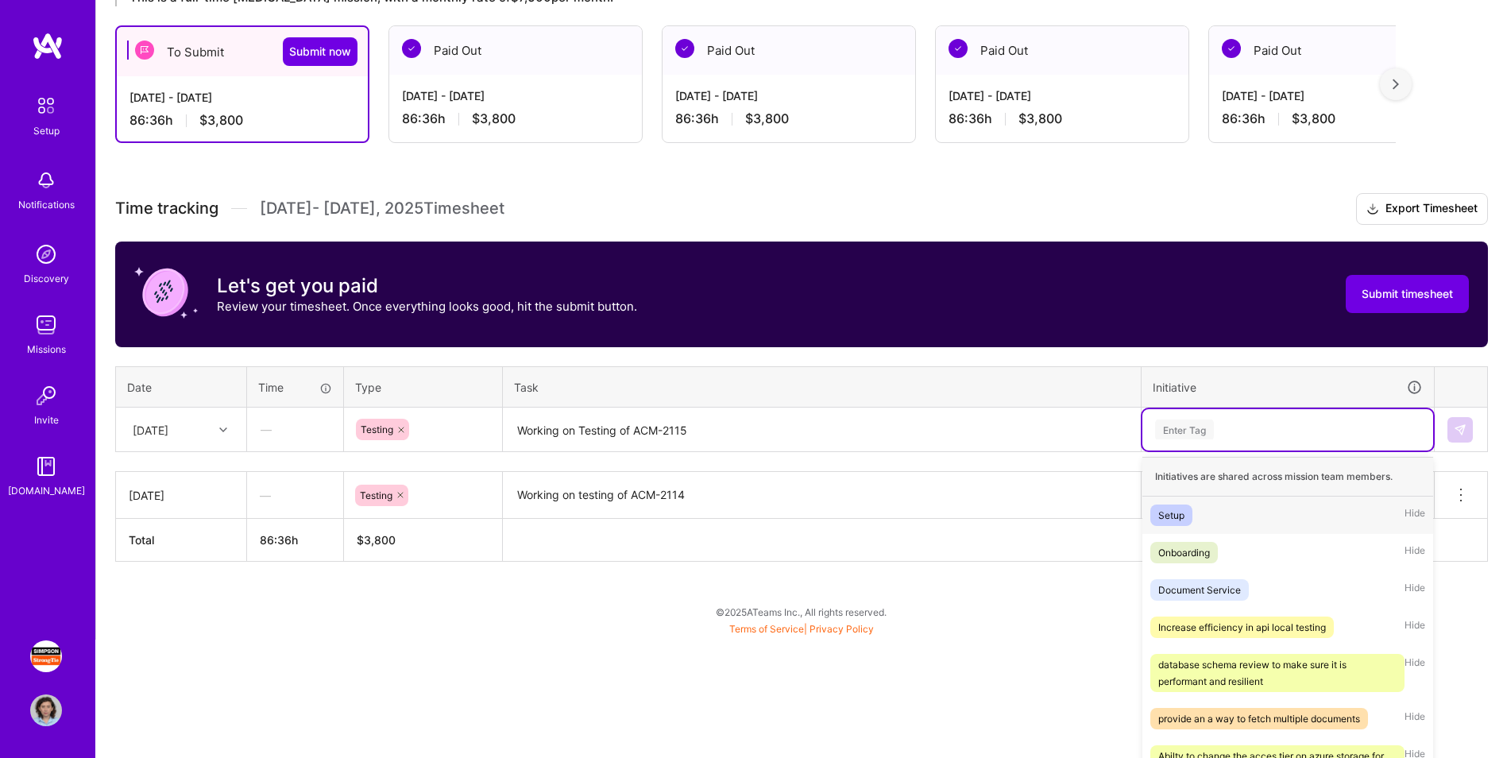
click at [998, 451] on div "option Document Service, selected. option Setup focused, 1 of 37. 37 results av…" at bounding box center [1288, 429] width 291 height 41
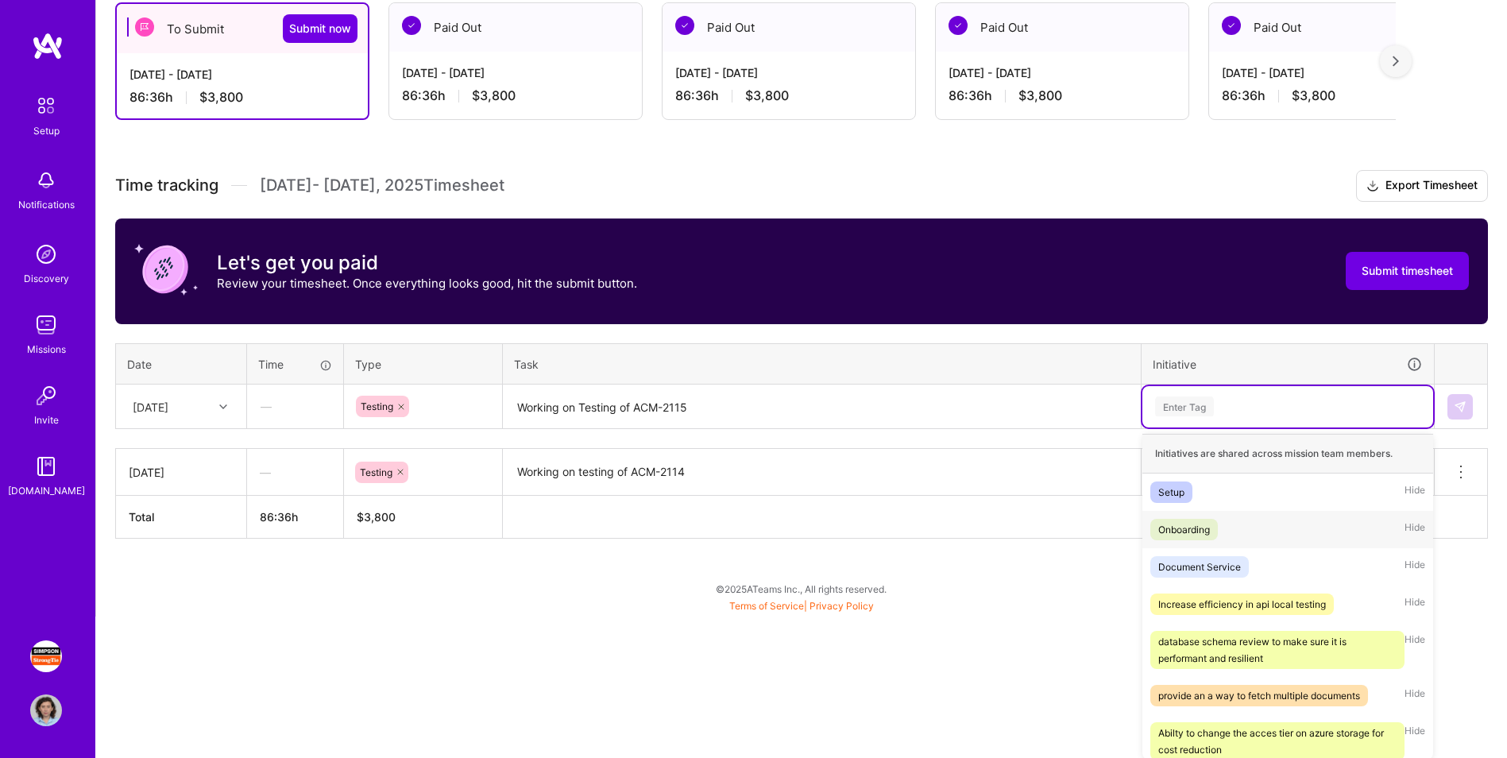
scroll to position [330, 0]
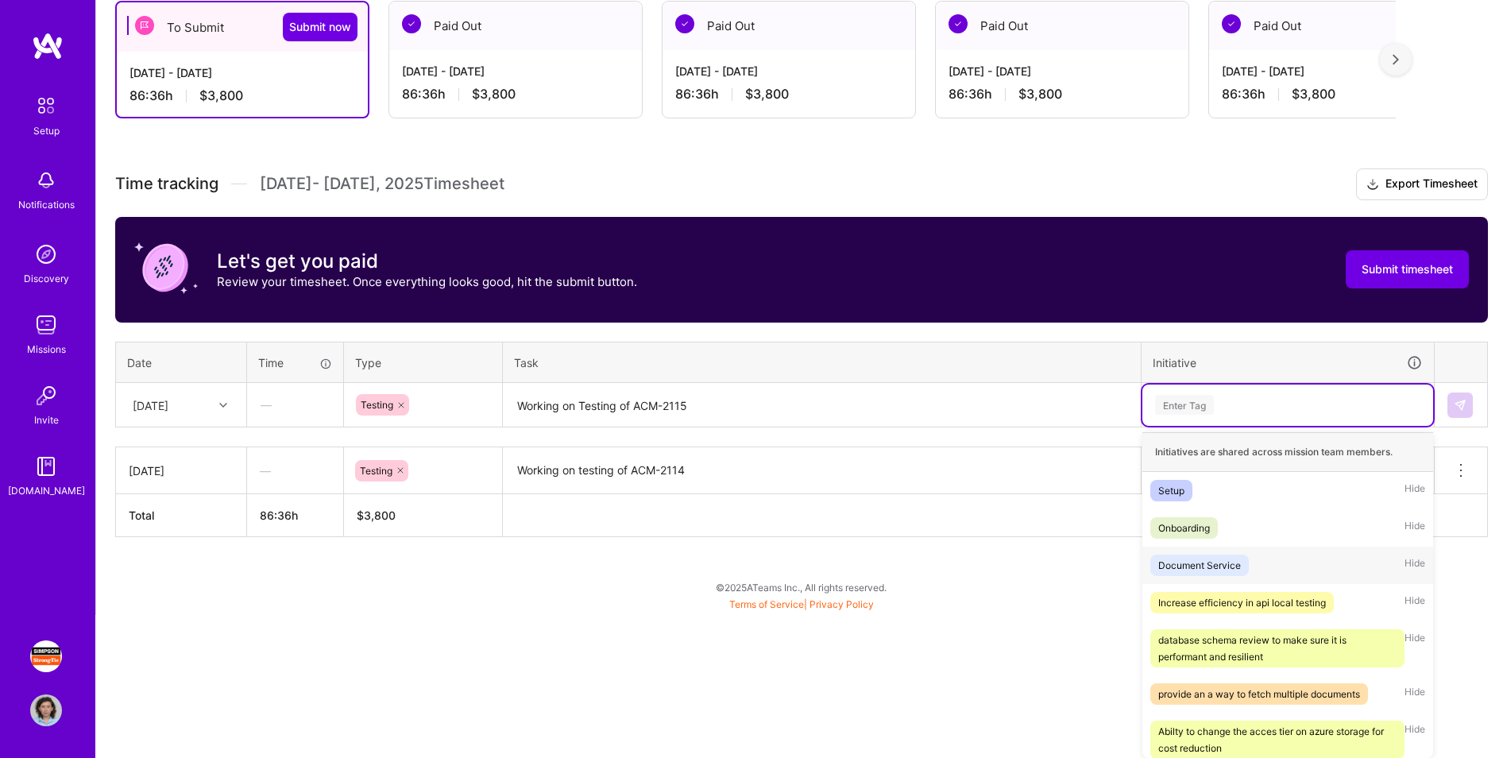
click at [998, 471] on div "Document Service" at bounding box center [1199, 565] width 83 height 17
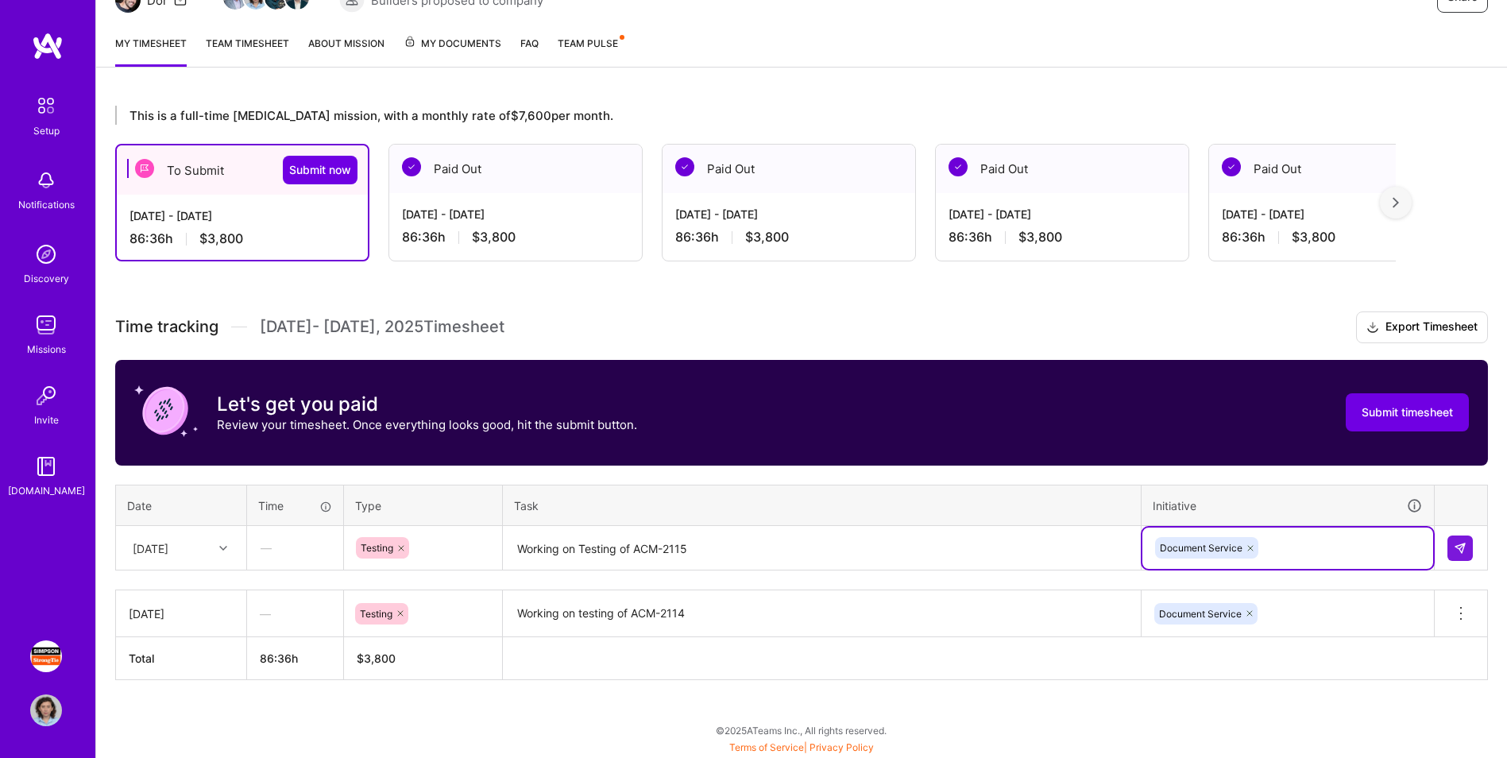
scroll to position [187, 0]
click at [998, 471] on img at bounding box center [1460, 548] width 13 height 13
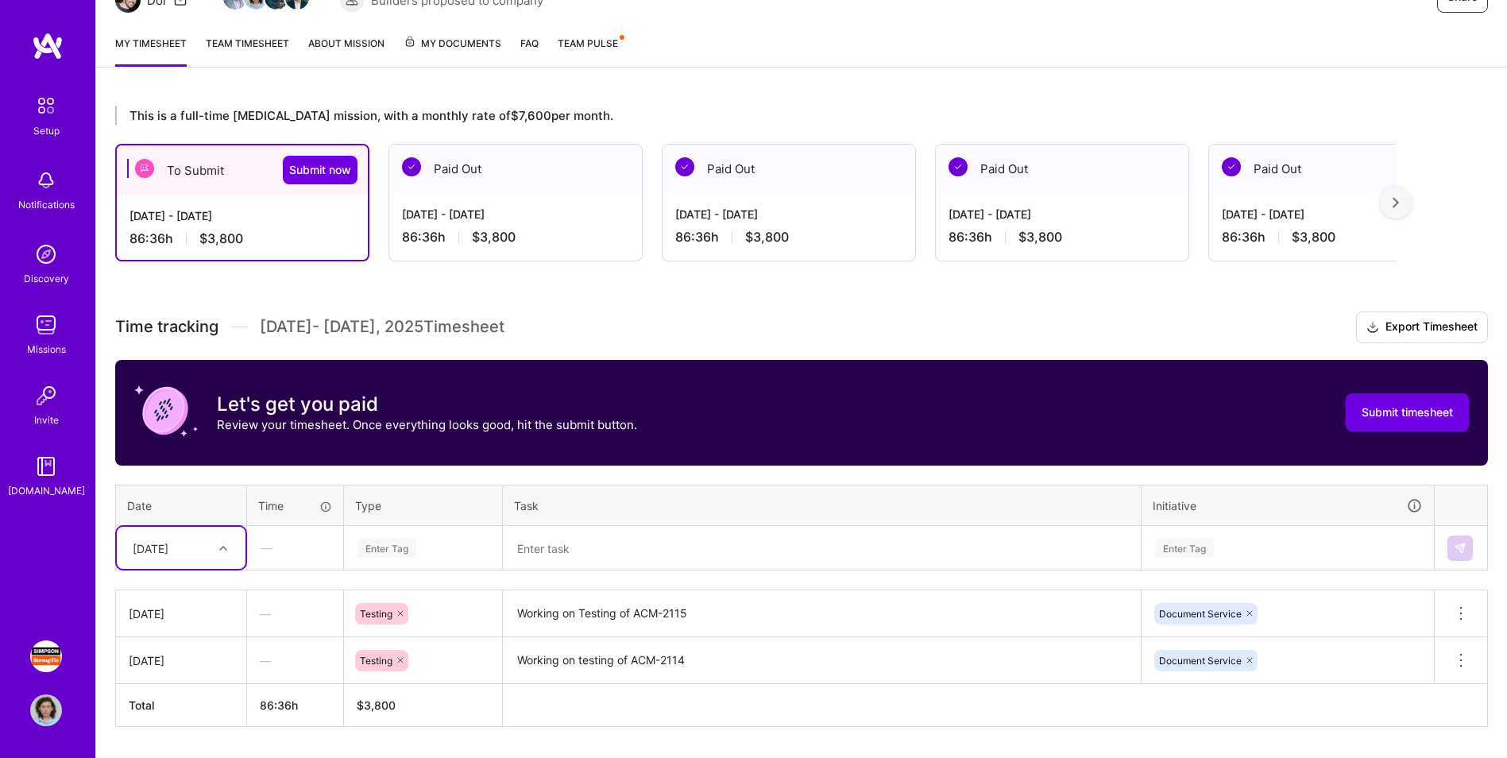
scroll to position [234, 0]
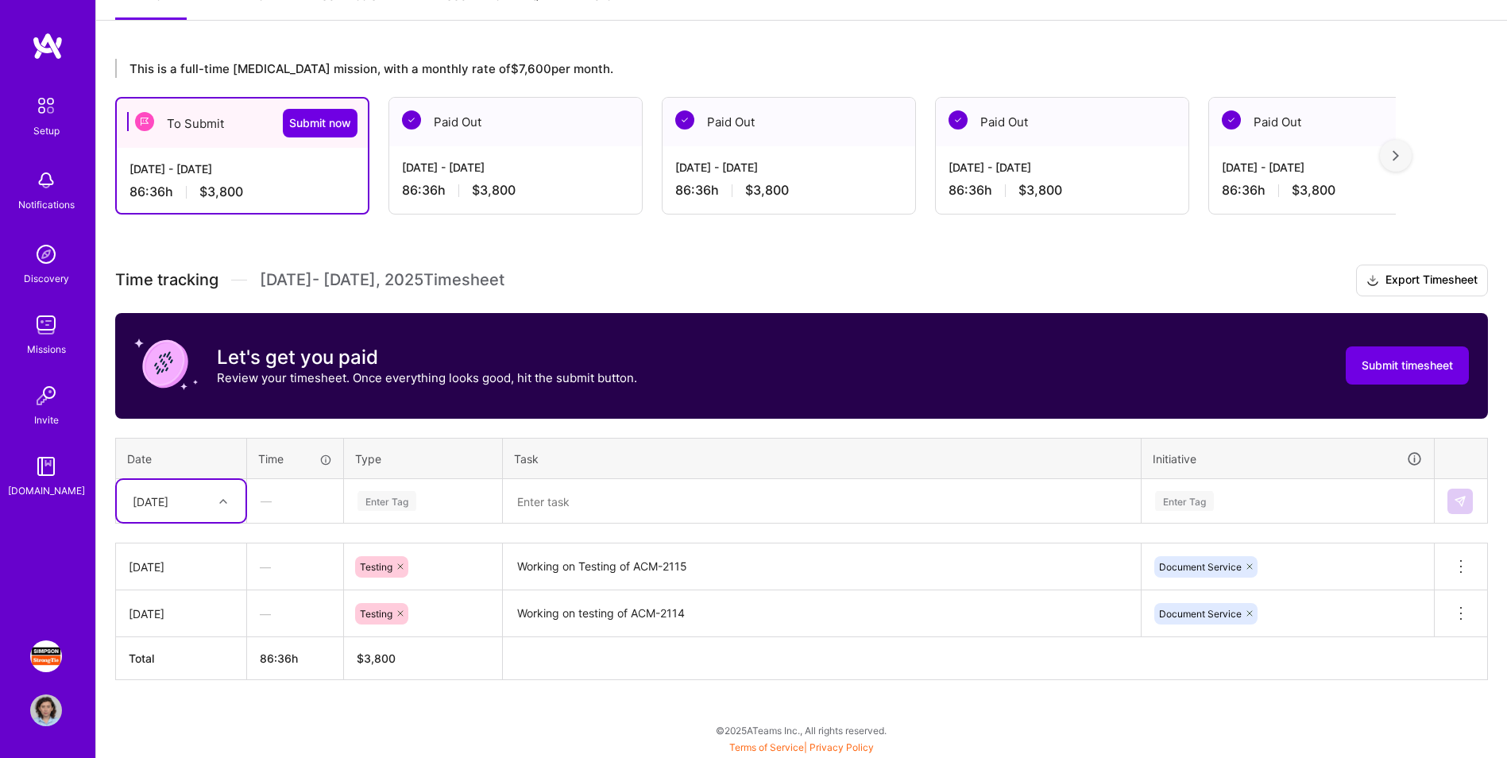
click at [228, 471] on div "option [DATE], selected. Select is focused ,type to refine list, press Down to …" at bounding box center [181, 501] width 129 height 42
click at [185, 471] on div "[DATE]" at bounding box center [181, 634] width 129 height 29
click at [414, 471] on div "Enter Tag" at bounding box center [387, 501] width 59 height 25
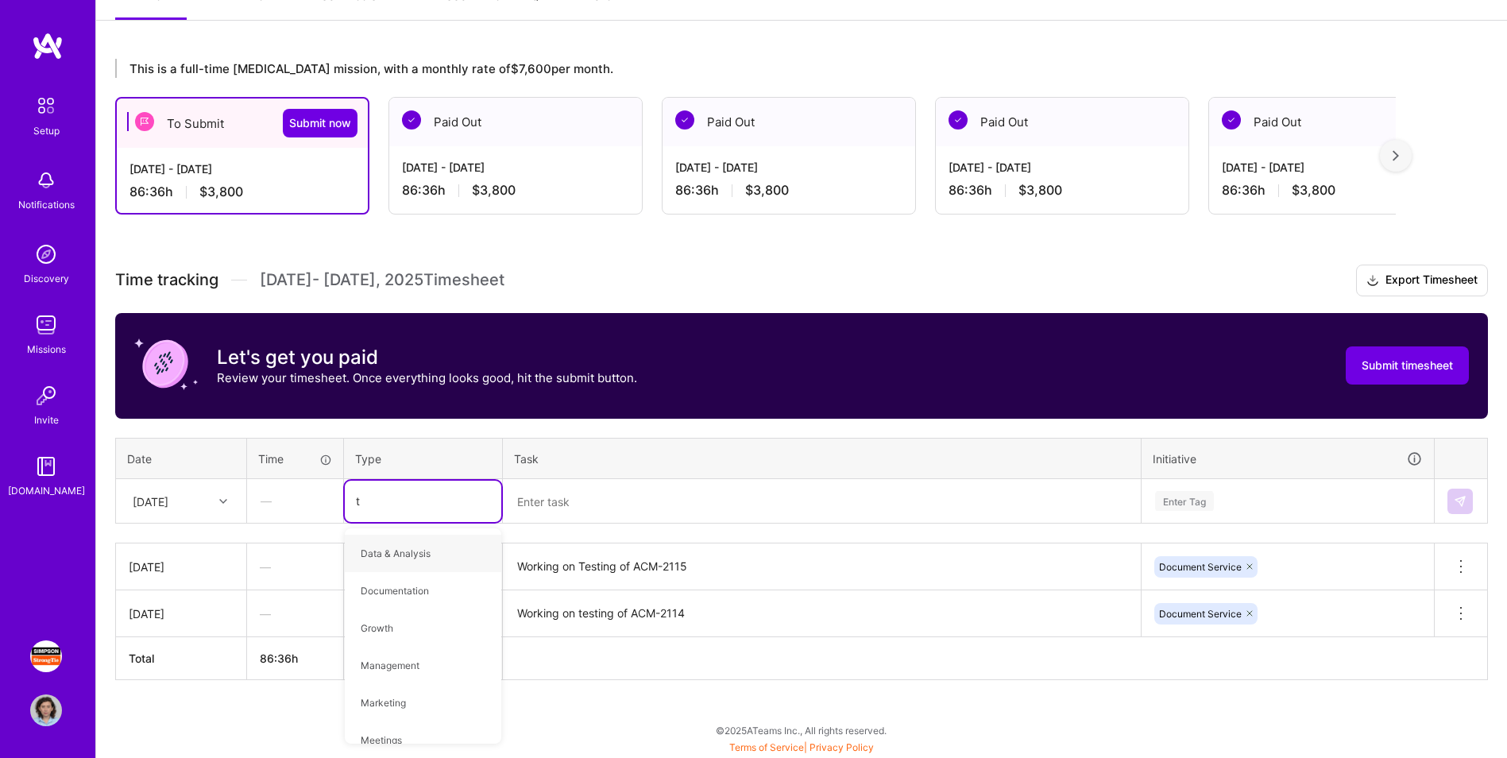
type input "te"
click at [426, 471] on div "Testing" at bounding box center [423, 590] width 157 height 37
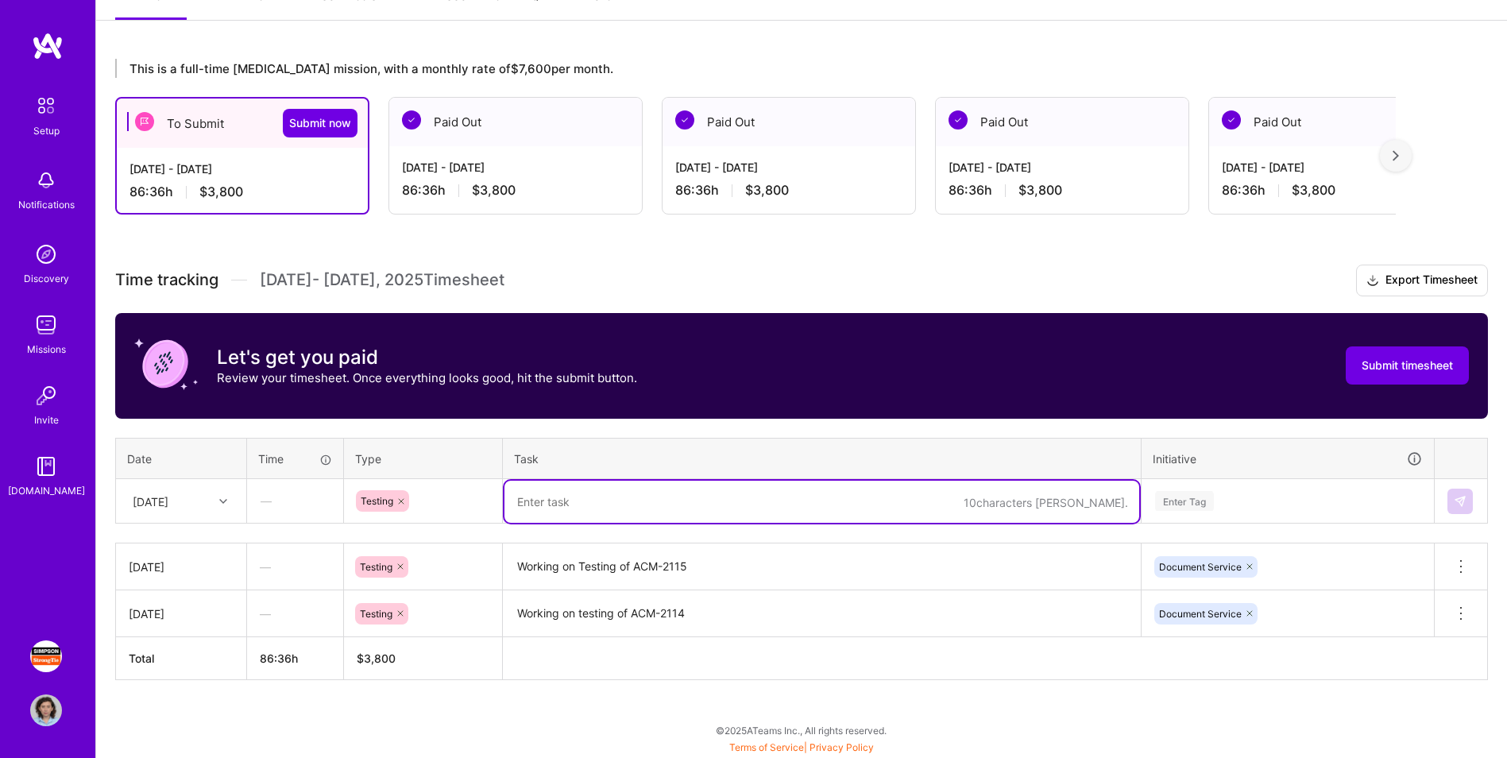
click at [604, 471] on textarea at bounding box center [822, 502] width 635 height 42
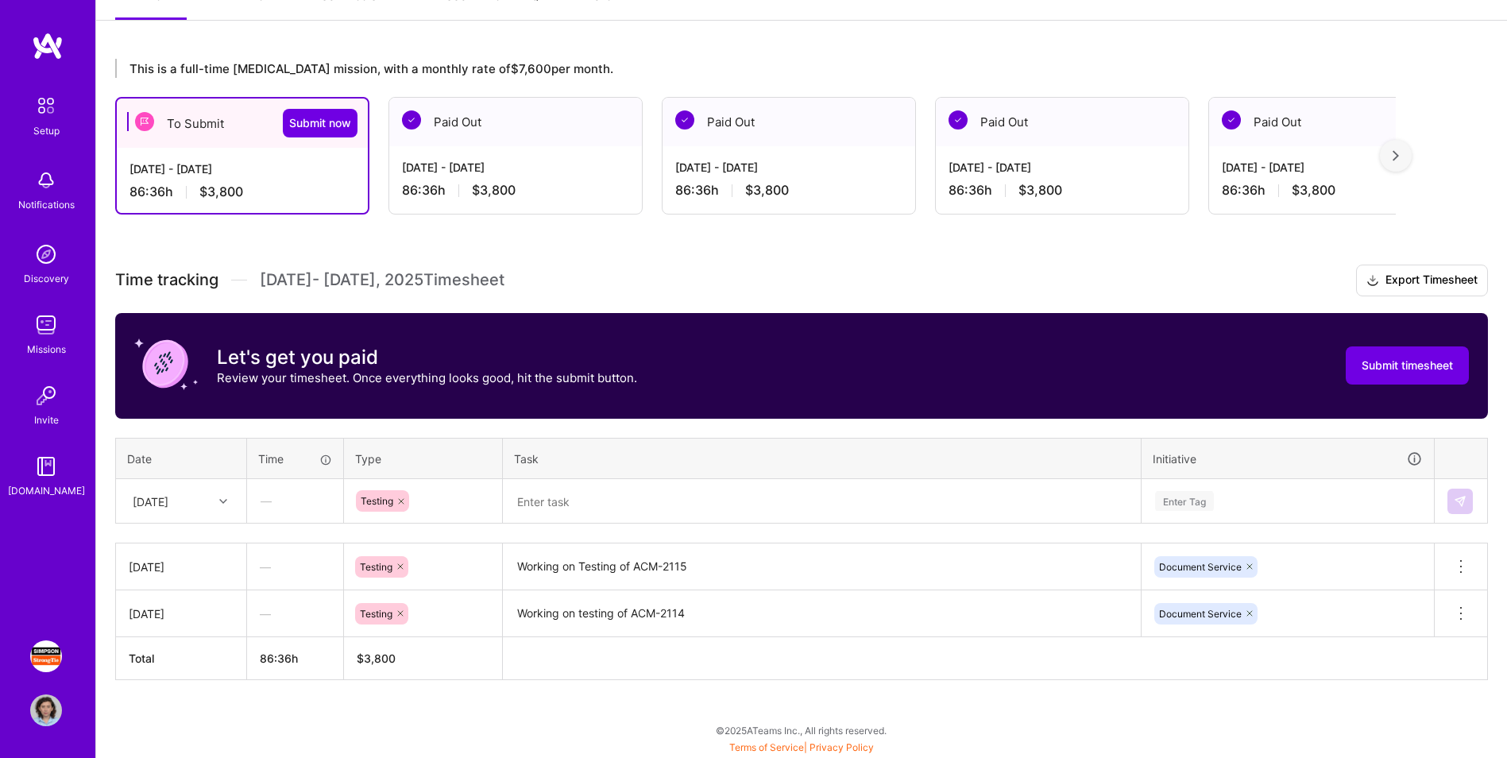
click at [615, 471] on textarea at bounding box center [822, 502] width 635 height 42
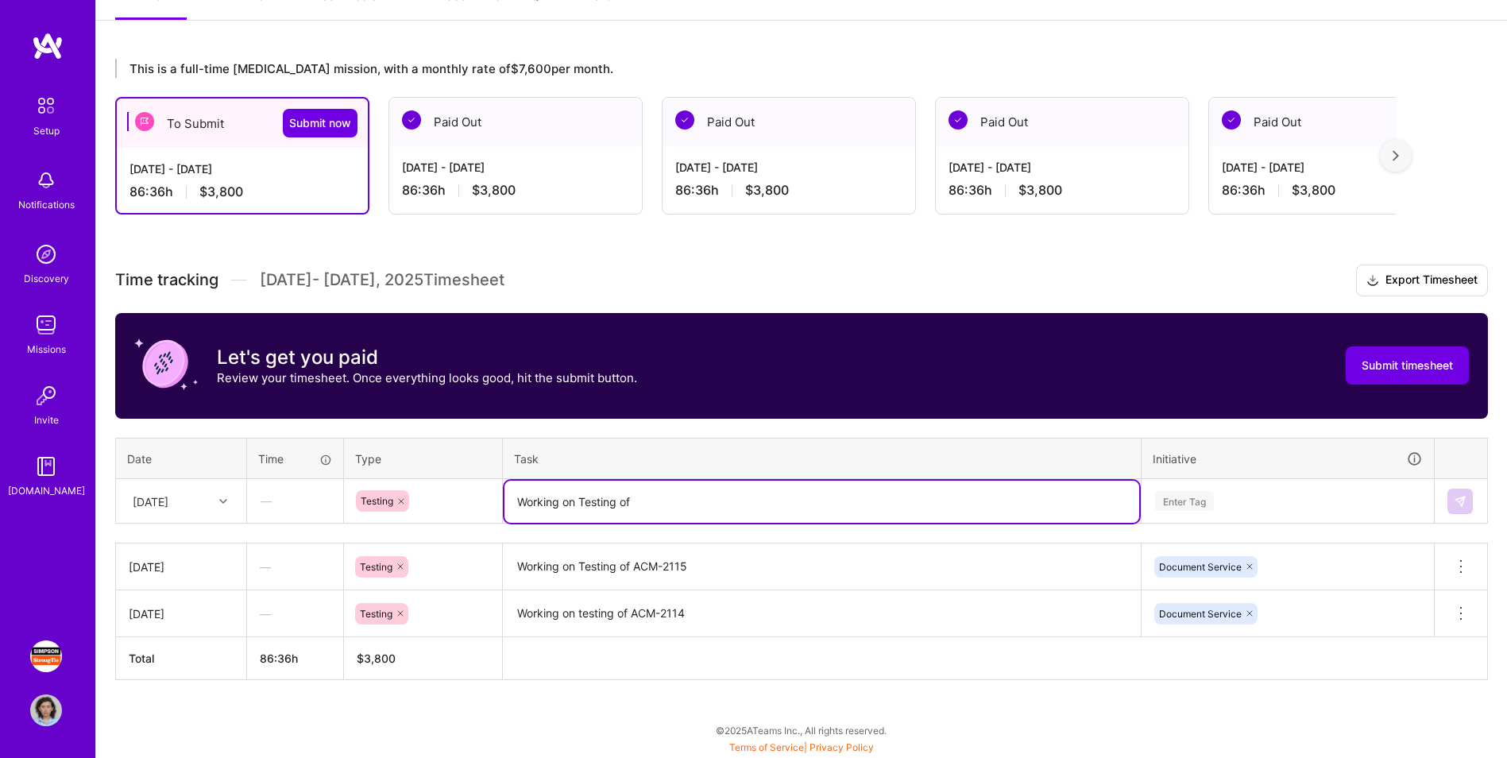
paste textarea "2112"
drag, startPoint x: 636, startPoint y: 498, endPoint x: 656, endPoint y: 497, distance: 19.9
click at [636, 471] on textarea "Working on Testing of 2112" at bounding box center [822, 502] width 635 height 42
type textarea "Working on Testing of ACM-2112"
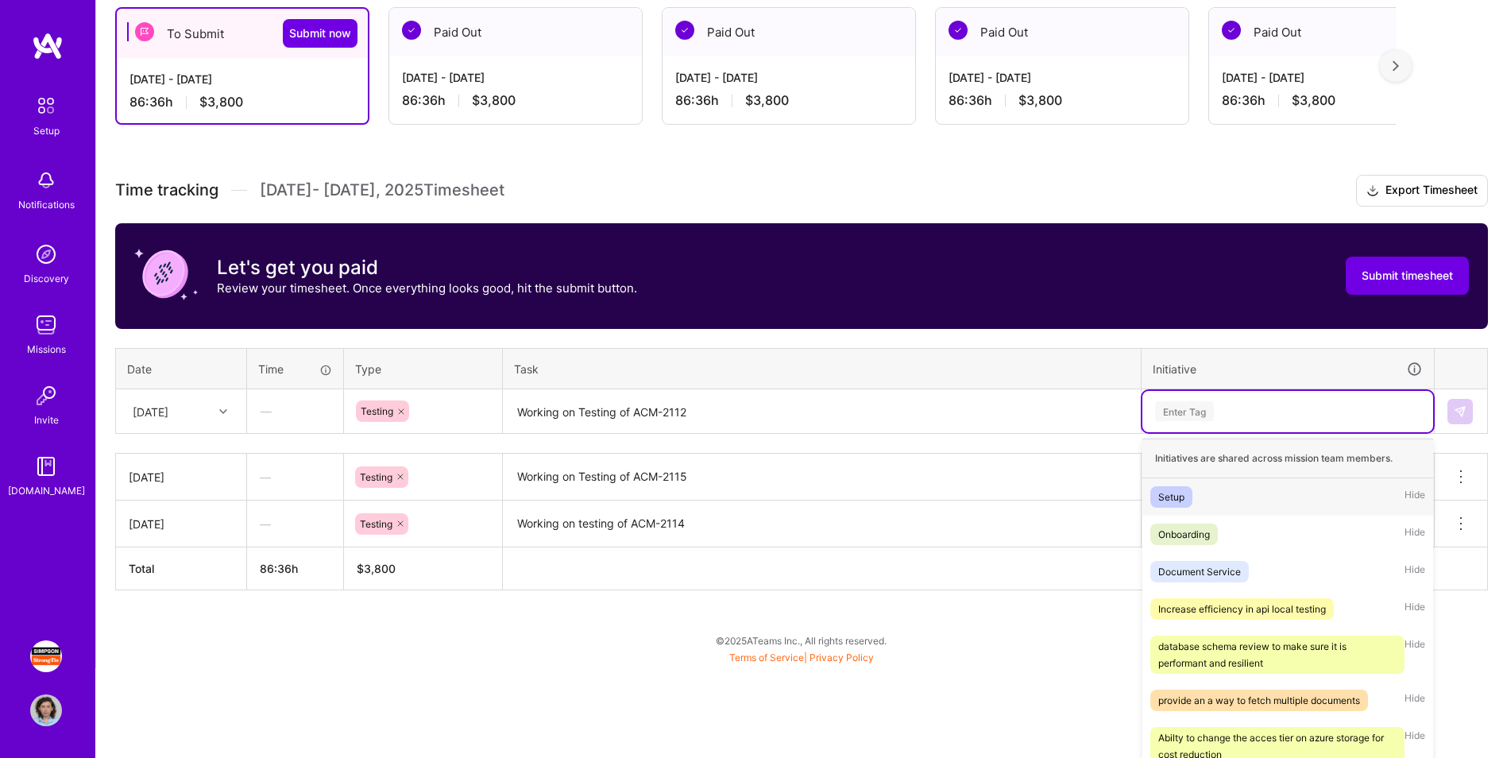
click at [998, 432] on div "option Document Service, selected. option Setup focused, 1 of 37. 37 results av…" at bounding box center [1288, 411] width 291 height 41
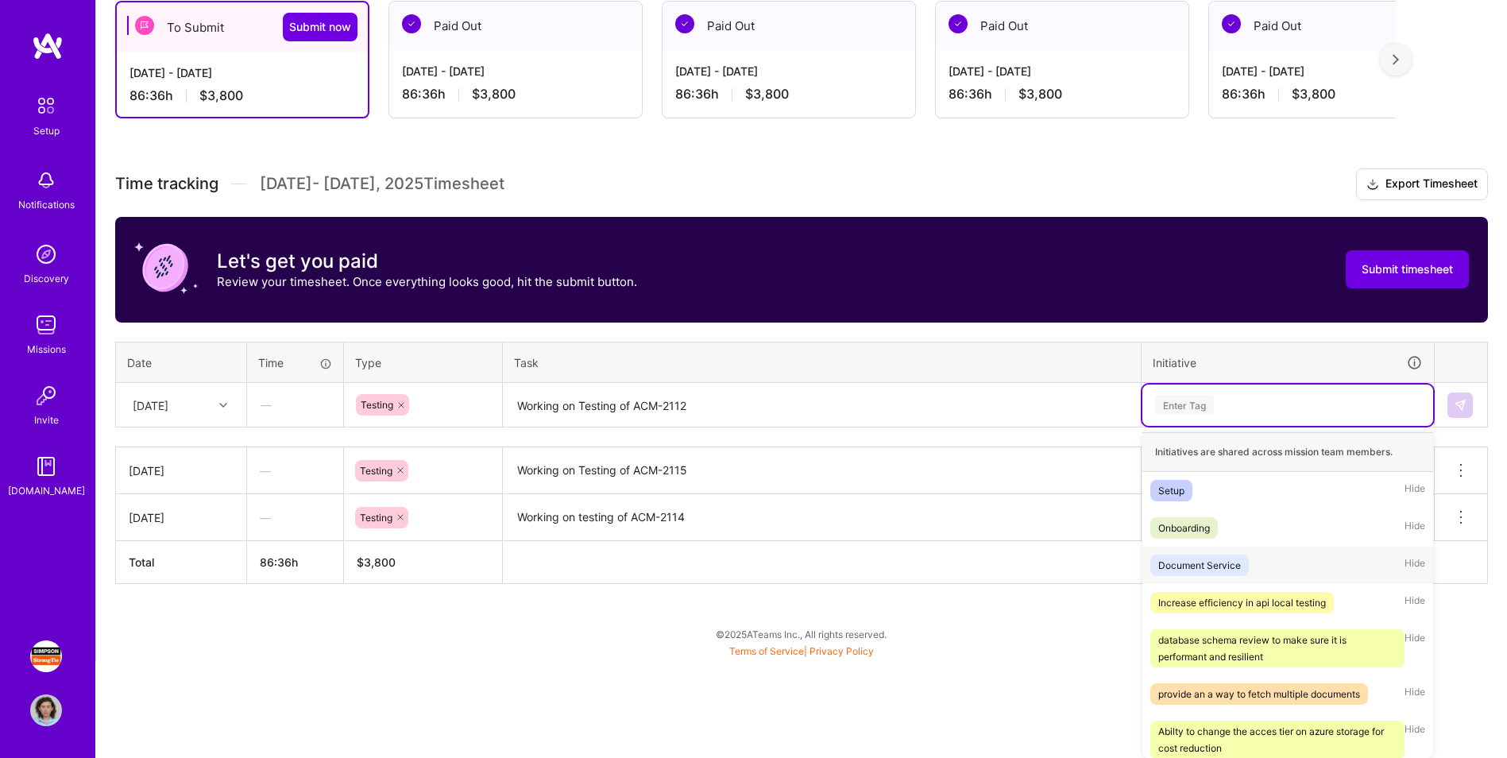
click at [998, 471] on span "Document Service" at bounding box center [1200, 565] width 99 height 21
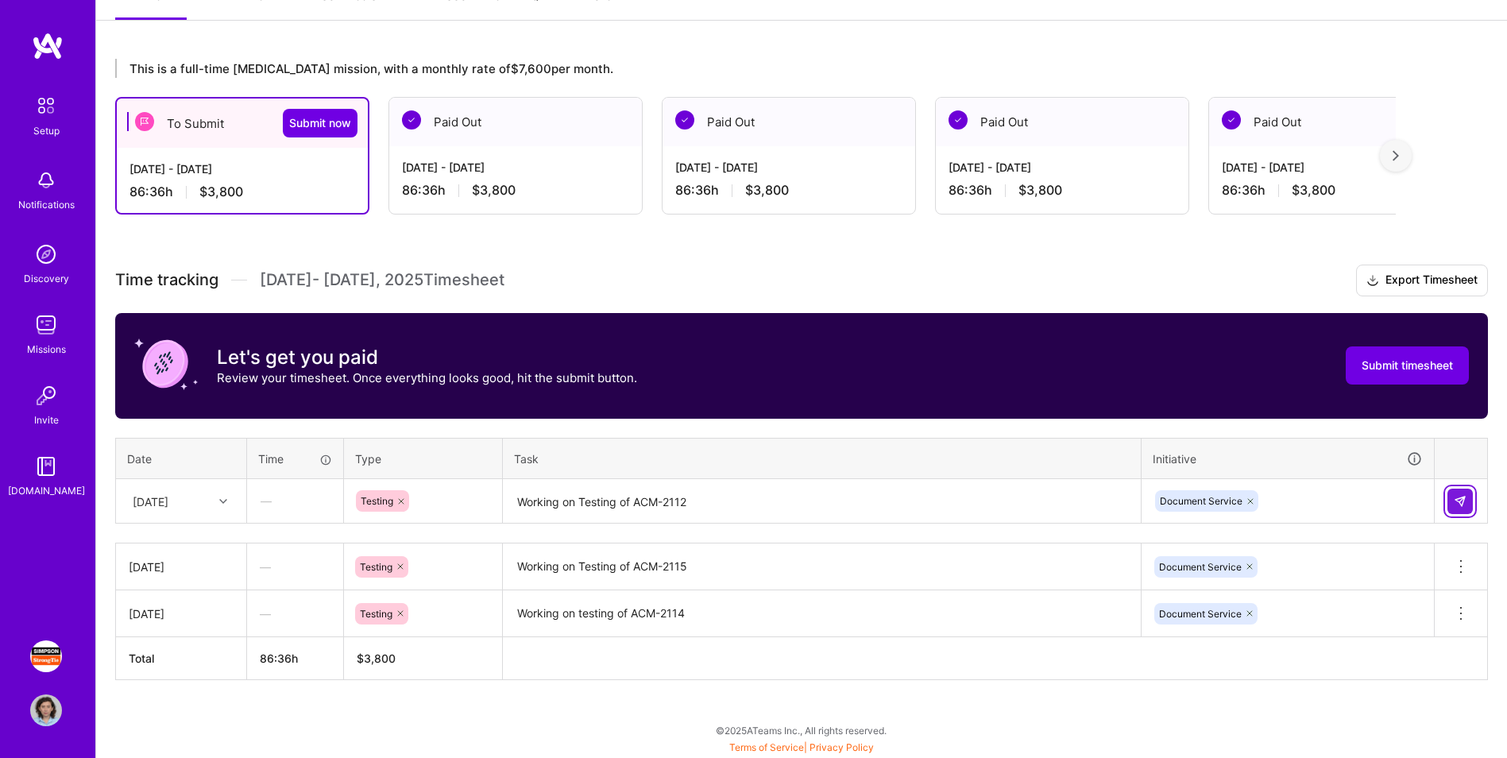
click at [998, 471] on img at bounding box center [1460, 501] width 13 height 13
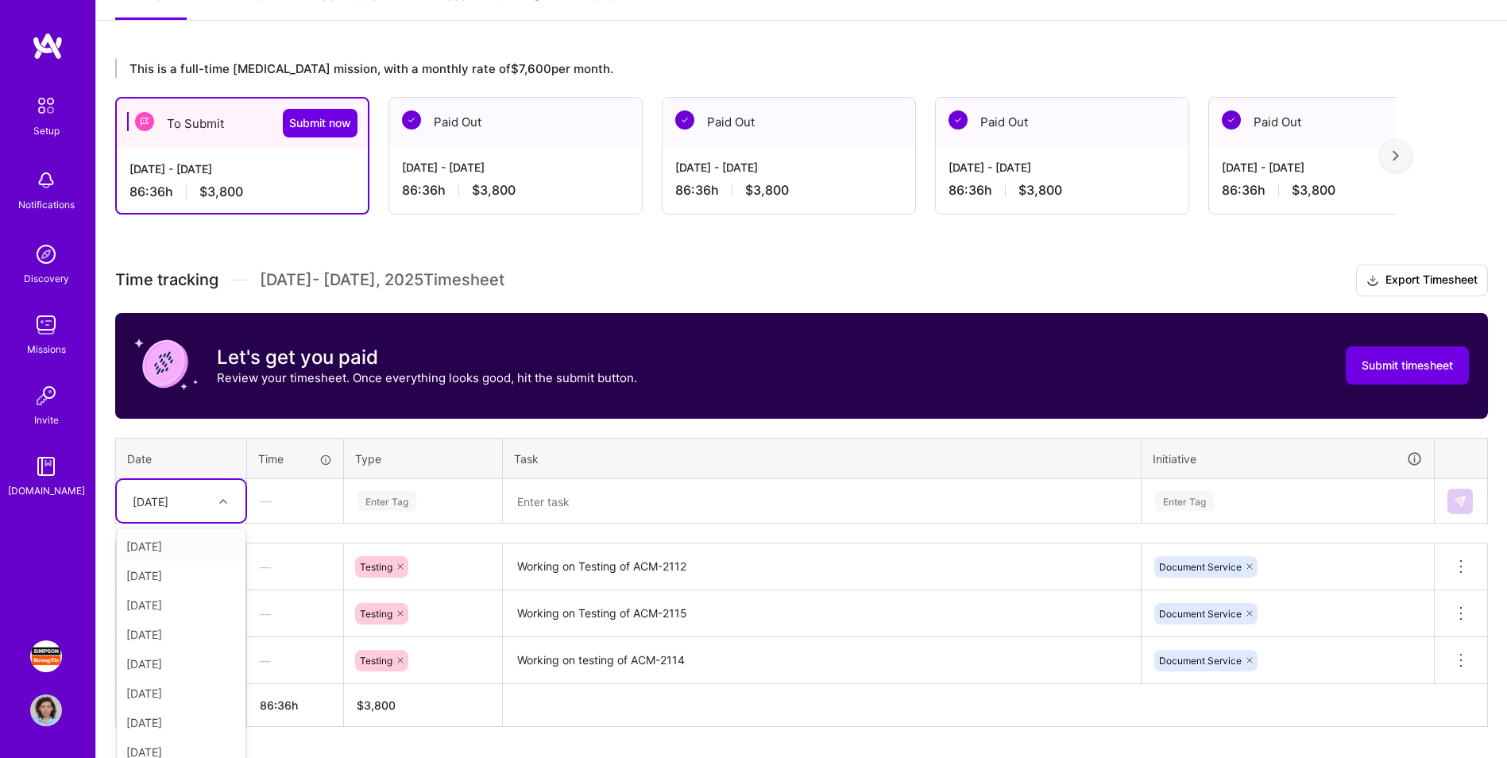
scroll to position [249, 0]
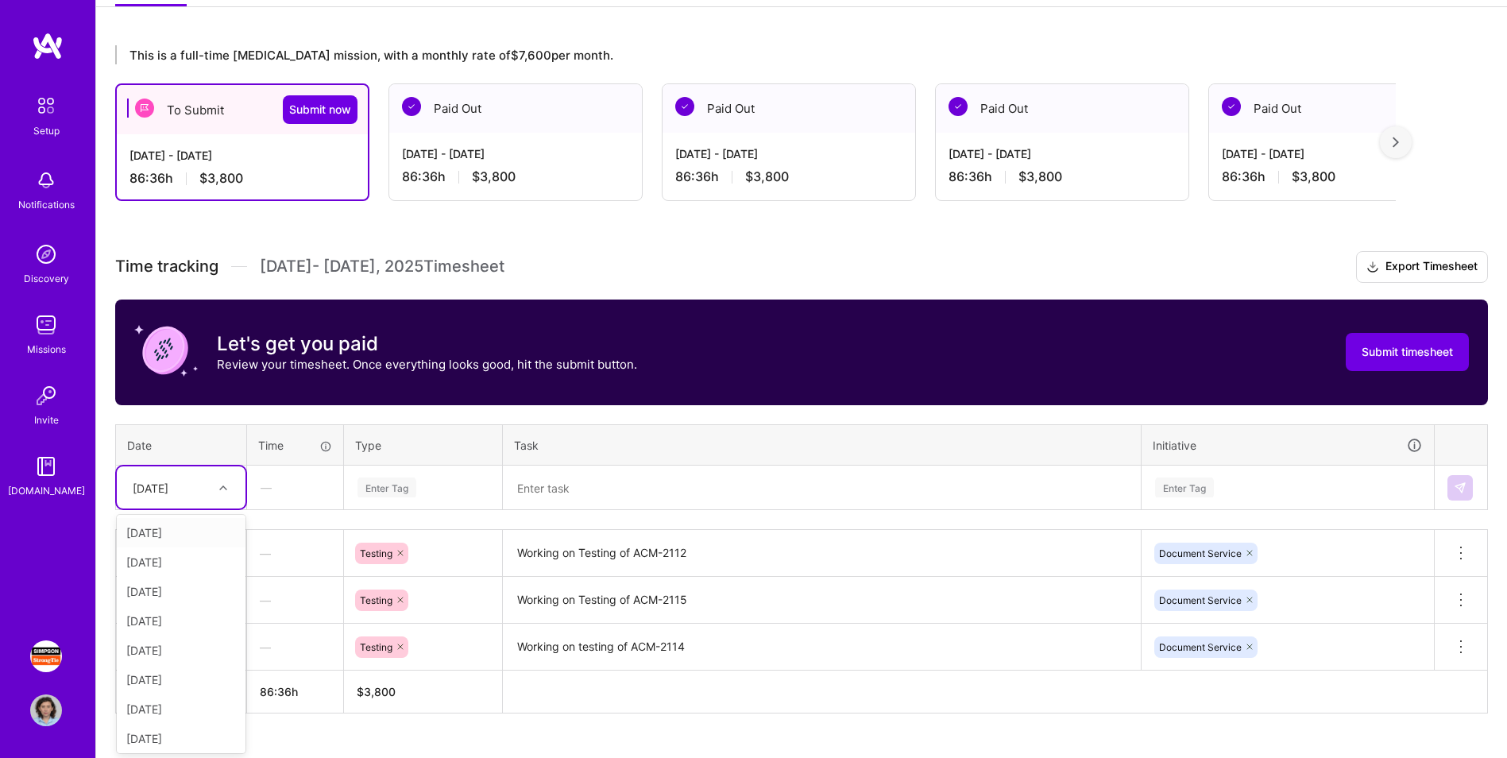
click at [199, 471] on div "Time tracking [DATE] - [DATE] Timesheet Export Timesheet Let's get you paid Rev…" at bounding box center [801, 482] width 1373 height 462
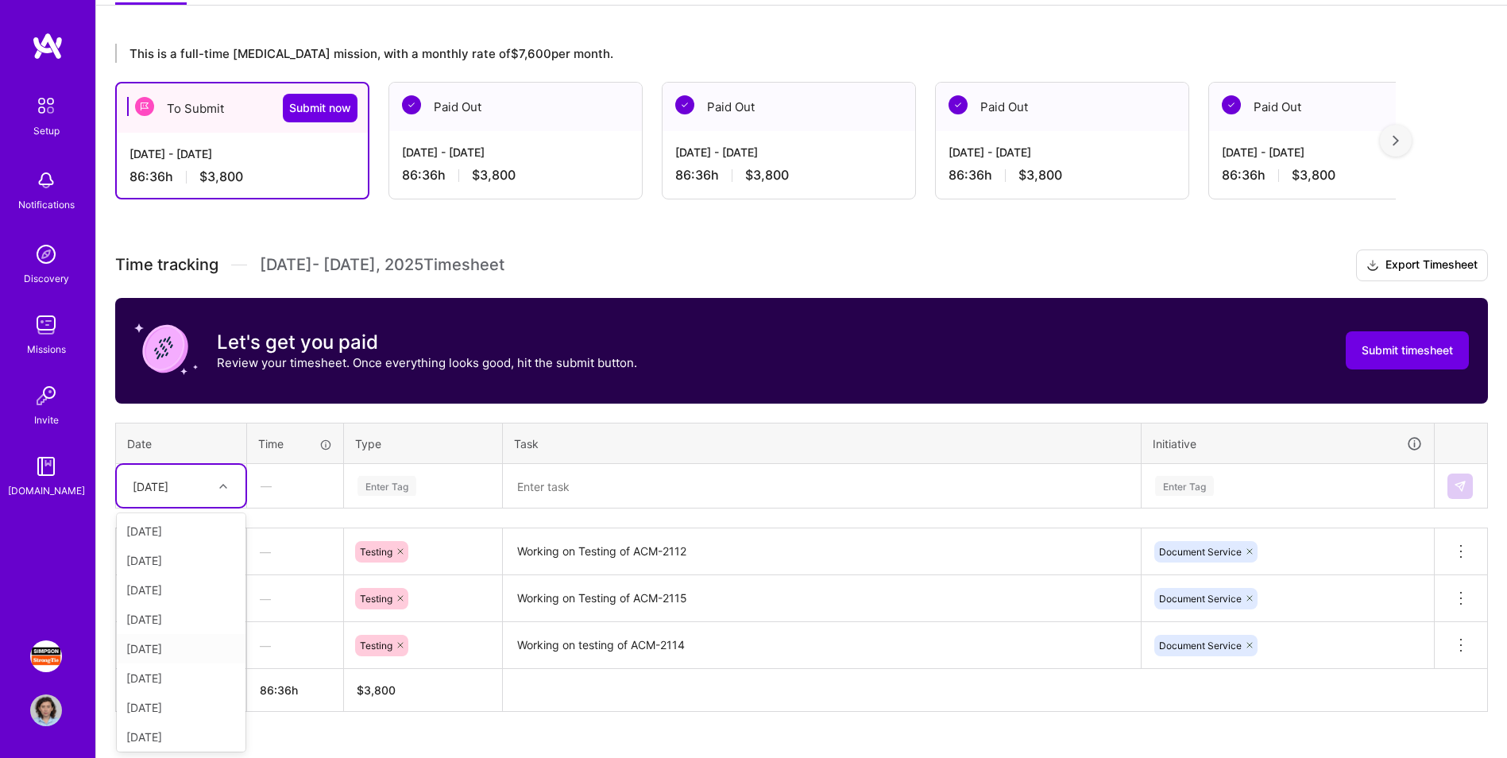
click at [192, 471] on div "[DATE]" at bounding box center [181, 648] width 129 height 29
click at [379, 471] on div "Enter Tag" at bounding box center [387, 486] width 59 height 25
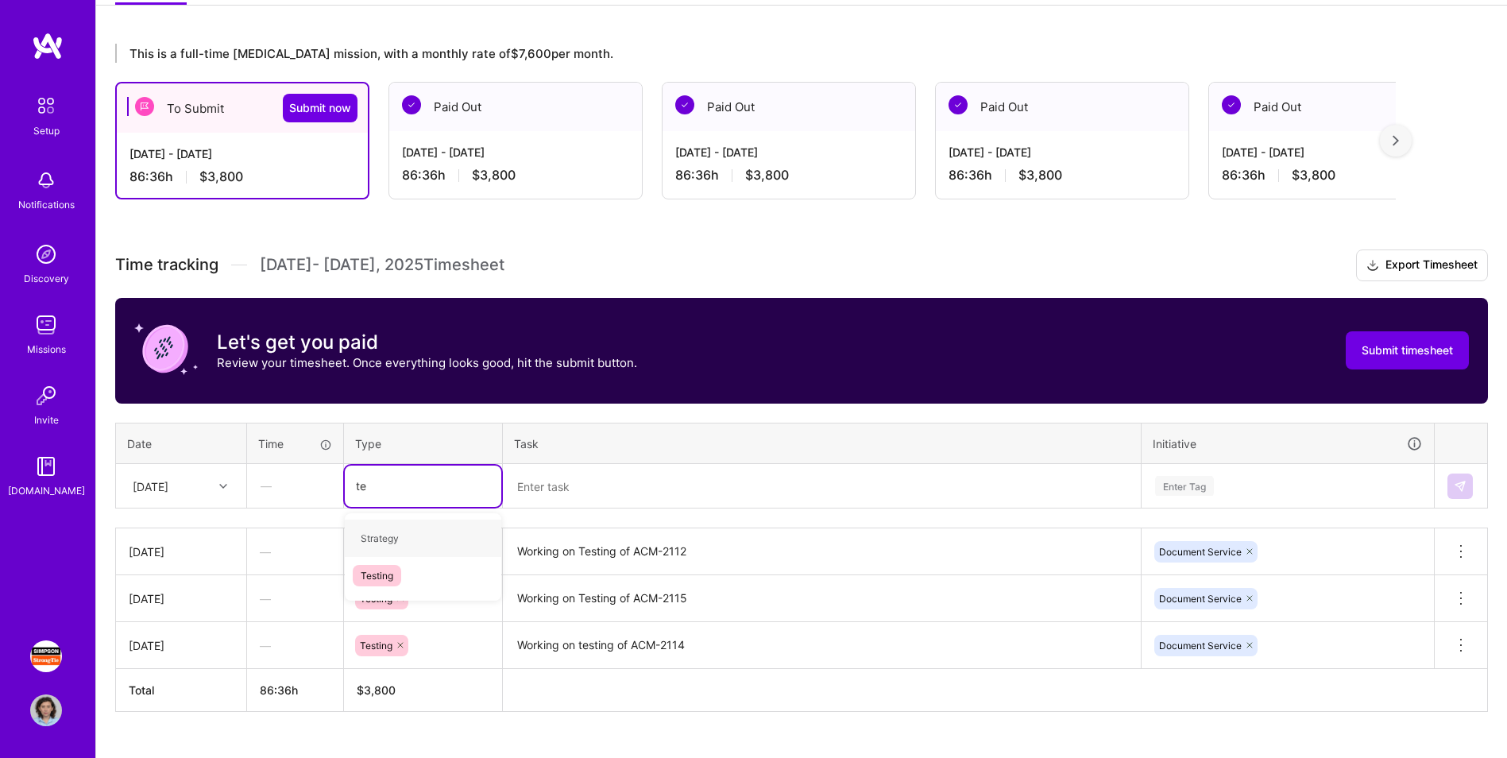
type input "tes"
click at [404, 471] on div "Testing" at bounding box center [423, 538] width 157 height 37
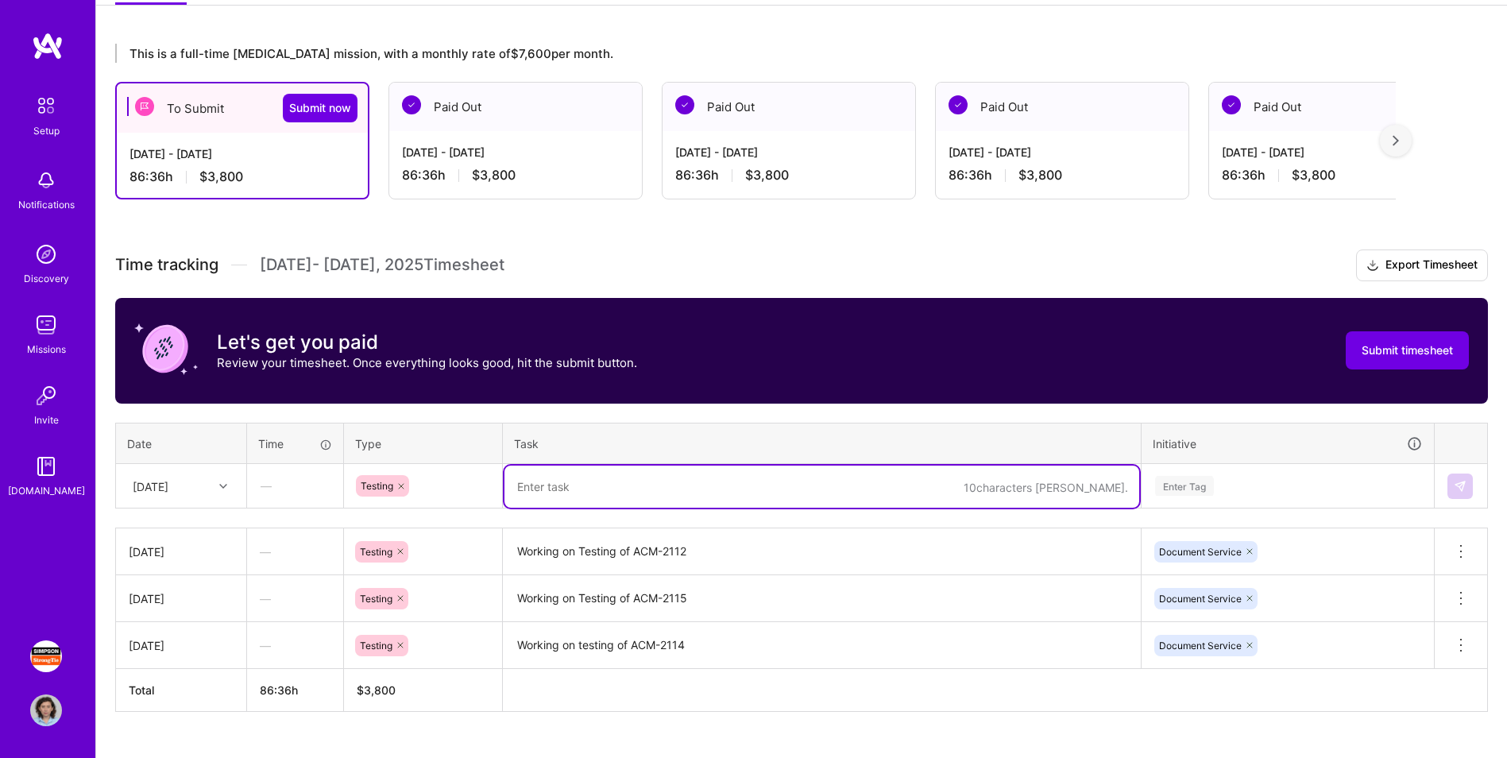
click at [557, 471] on textarea at bounding box center [822, 487] width 635 height 42
click at [704, 471] on textarea "Working on testing of ACM" at bounding box center [822, 487] width 635 height 42
paste textarea "2113"
type textarea "Working on testing of ACM-2113"
click at [998, 471] on div "Enter Tag" at bounding box center [1288, 486] width 291 height 41
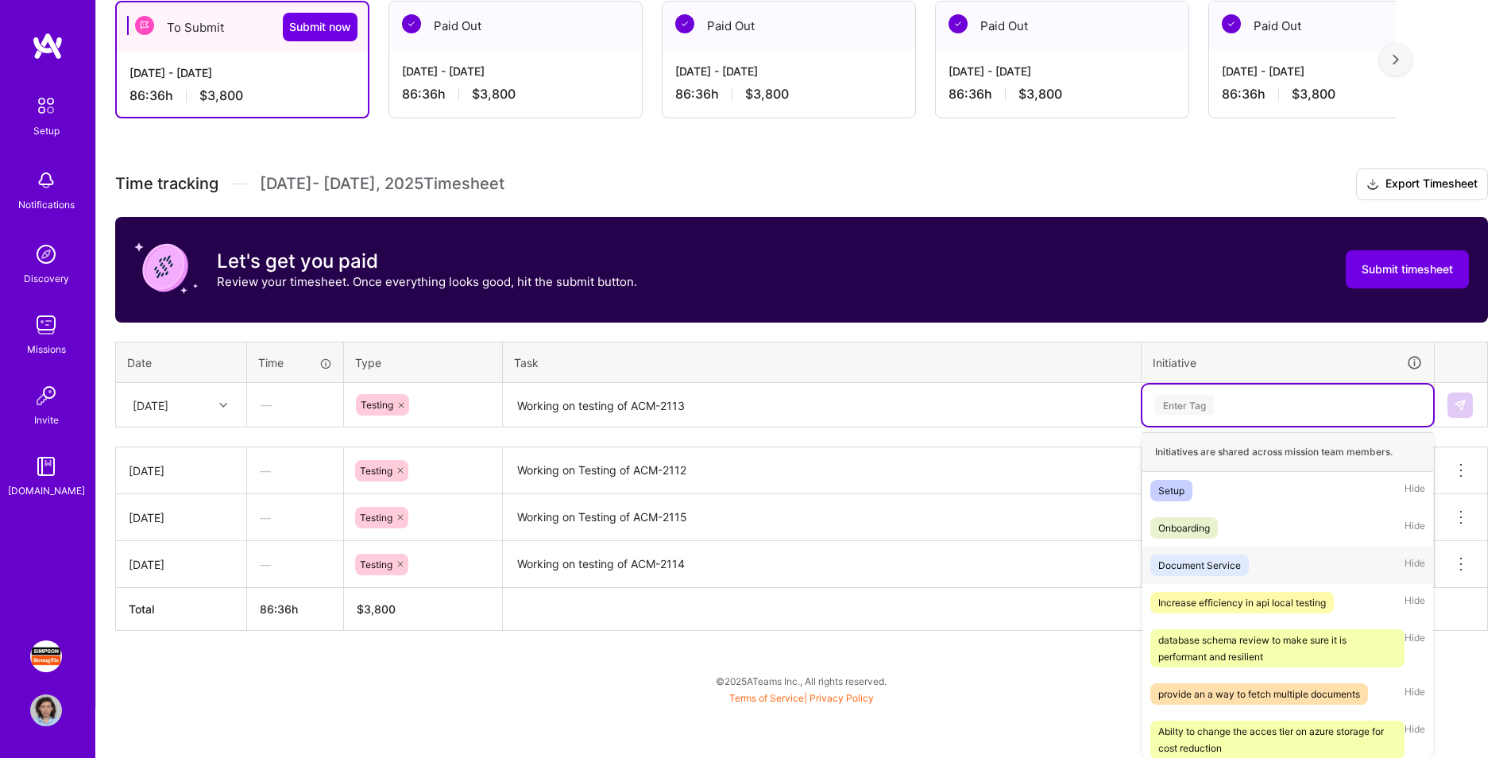
click at [998, 471] on div "Document Service Hide" at bounding box center [1288, 565] width 291 height 37
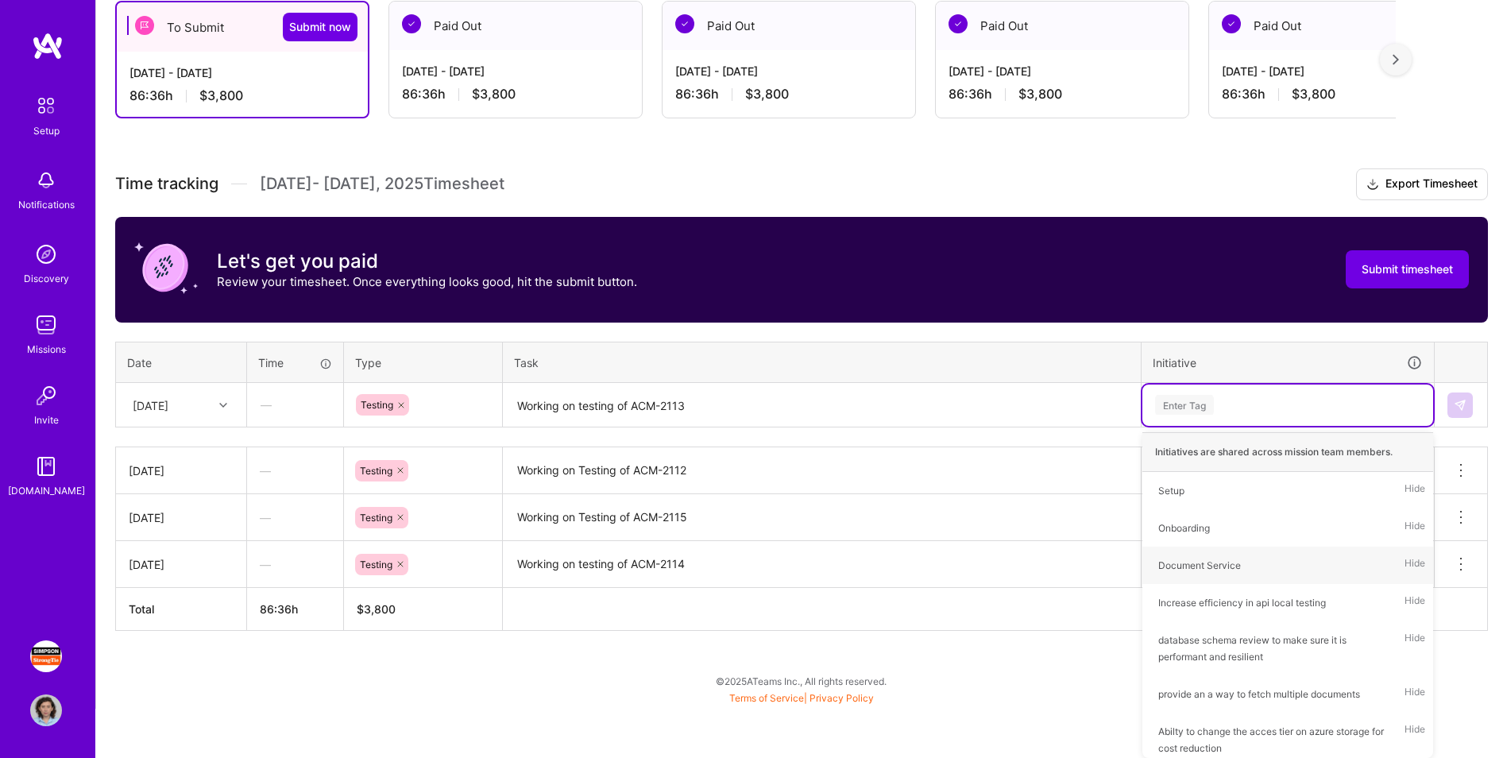
scroll to position [280, 0]
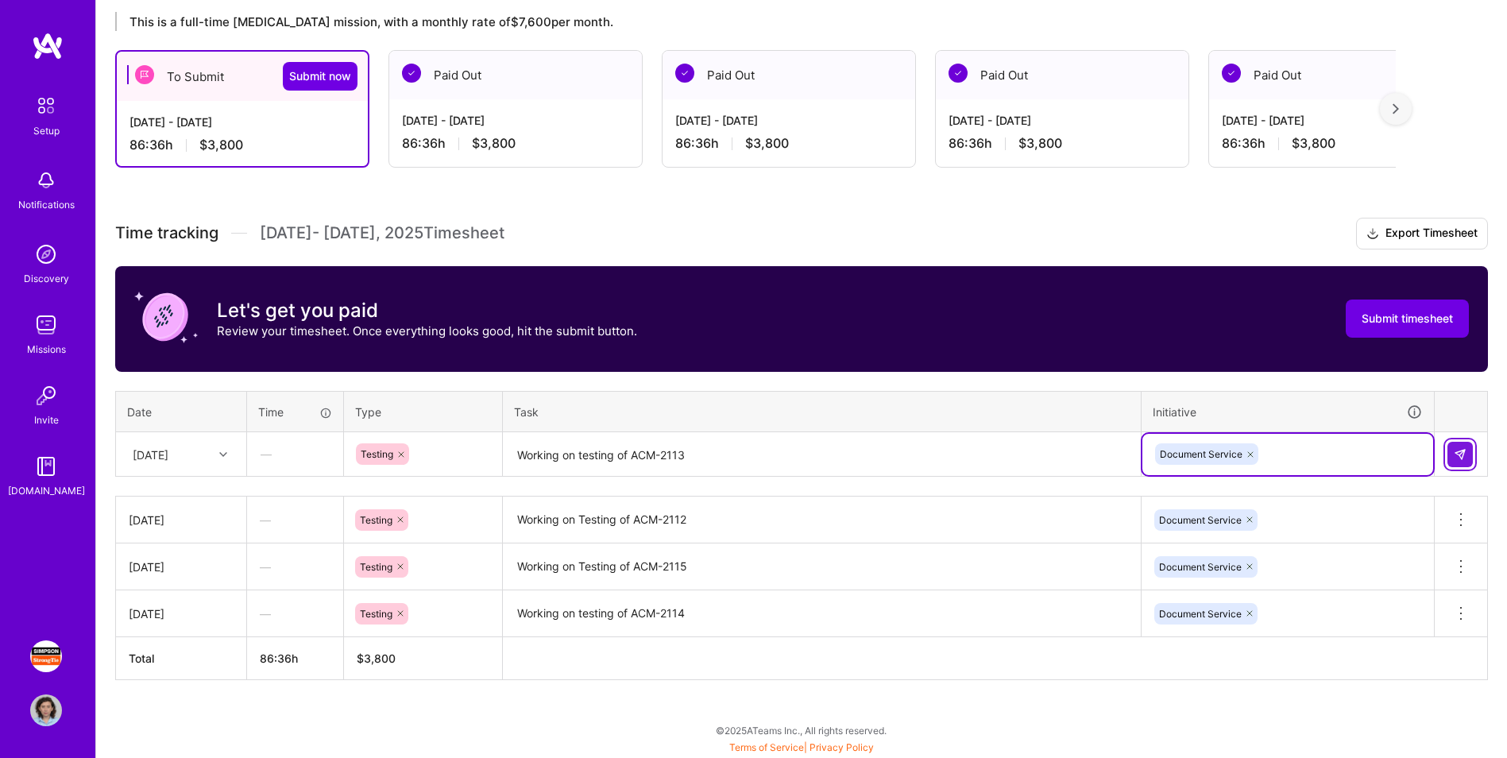
click at [998, 454] on img at bounding box center [1460, 454] width 13 height 13
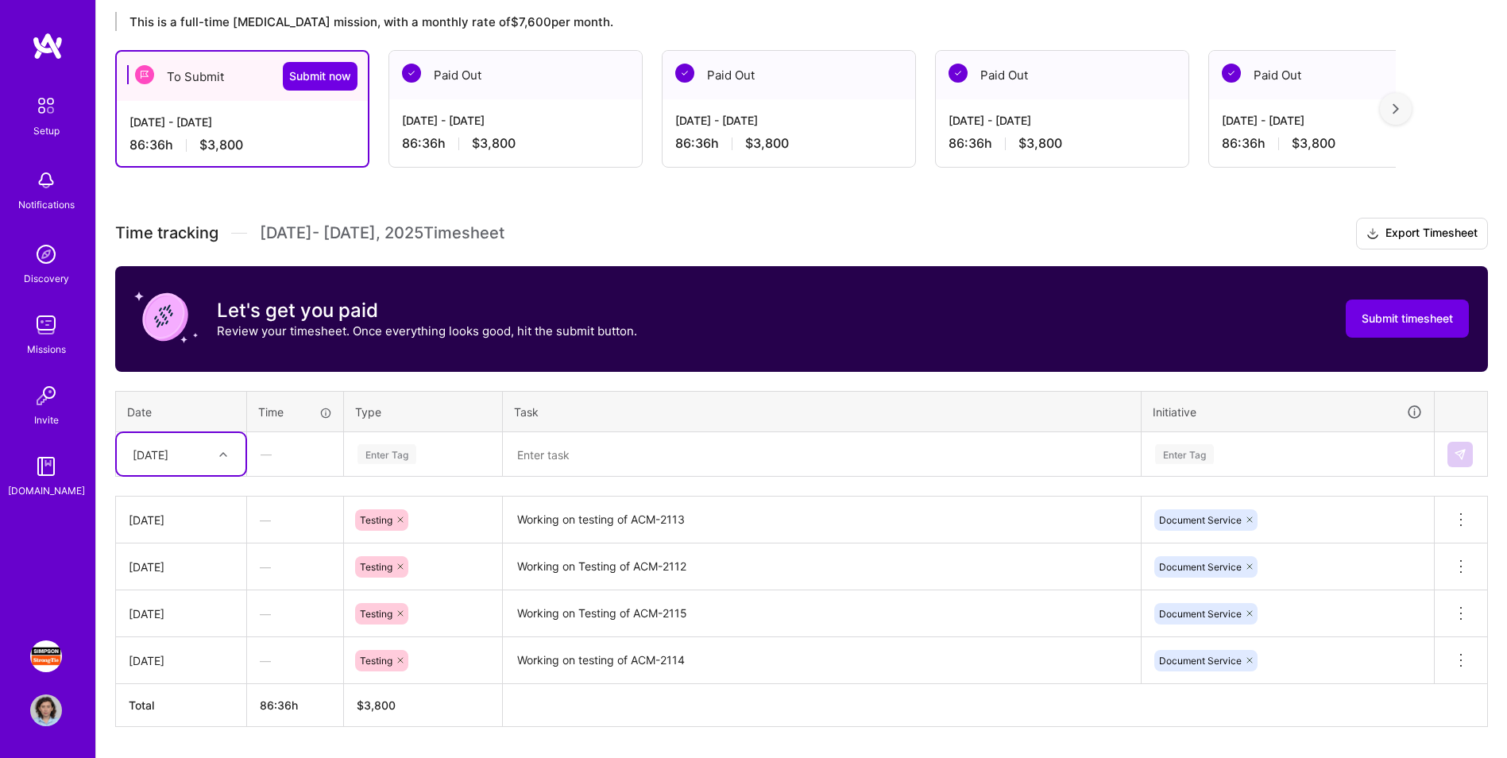
click at [215, 463] on div at bounding box center [225, 454] width 25 height 21
click at [179, 471] on div "[DATE]" at bounding box center [181, 646] width 129 height 29
click at [407, 457] on div "Enter Tag" at bounding box center [387, 454] width 59 height 25
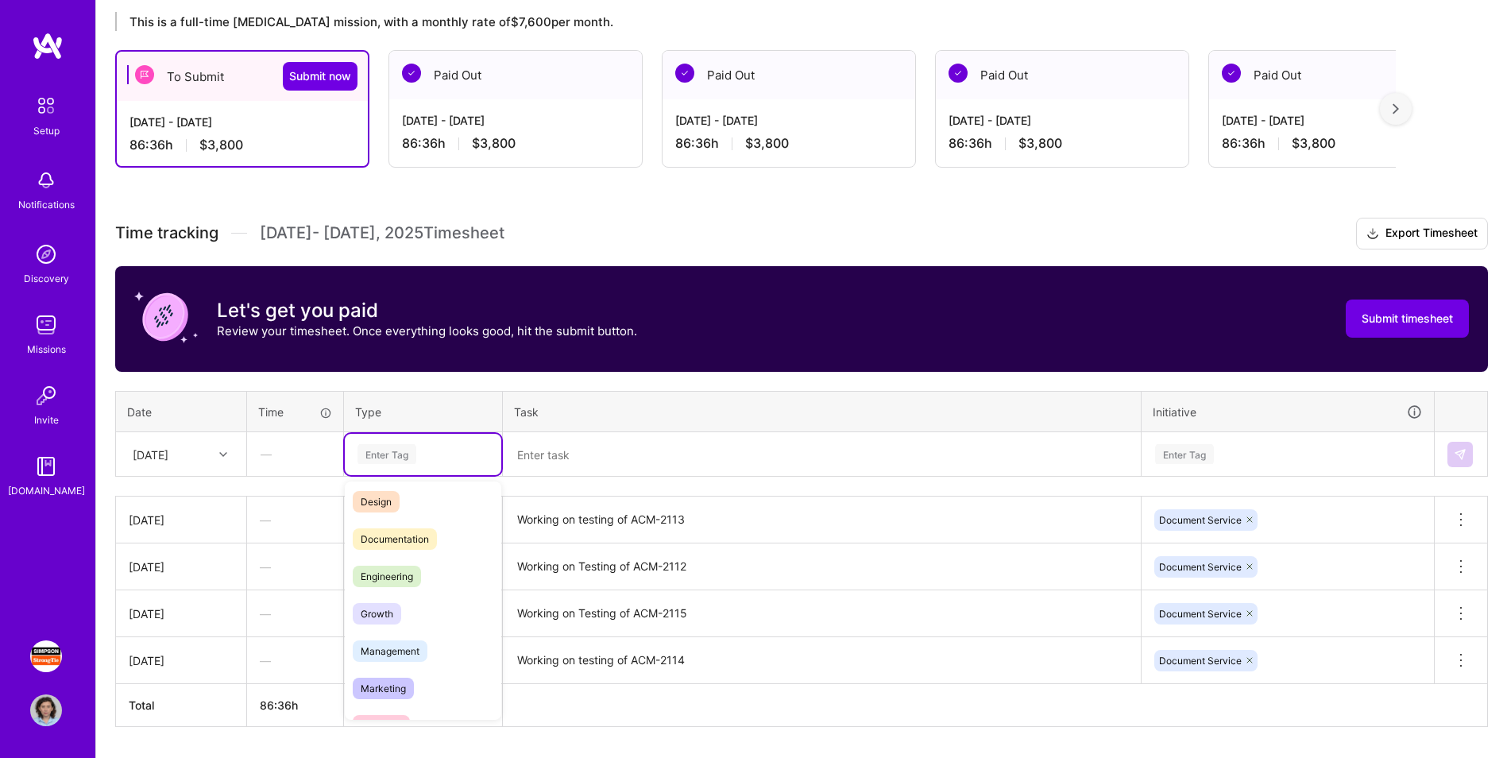
scroll to position [0, 0]
click at [426, 471] on div "Engineering" at bounding box center [423, 618] width 157 height 37
click at [555, 459] on textarea at bounding box center [822, 455] width 635 height 42
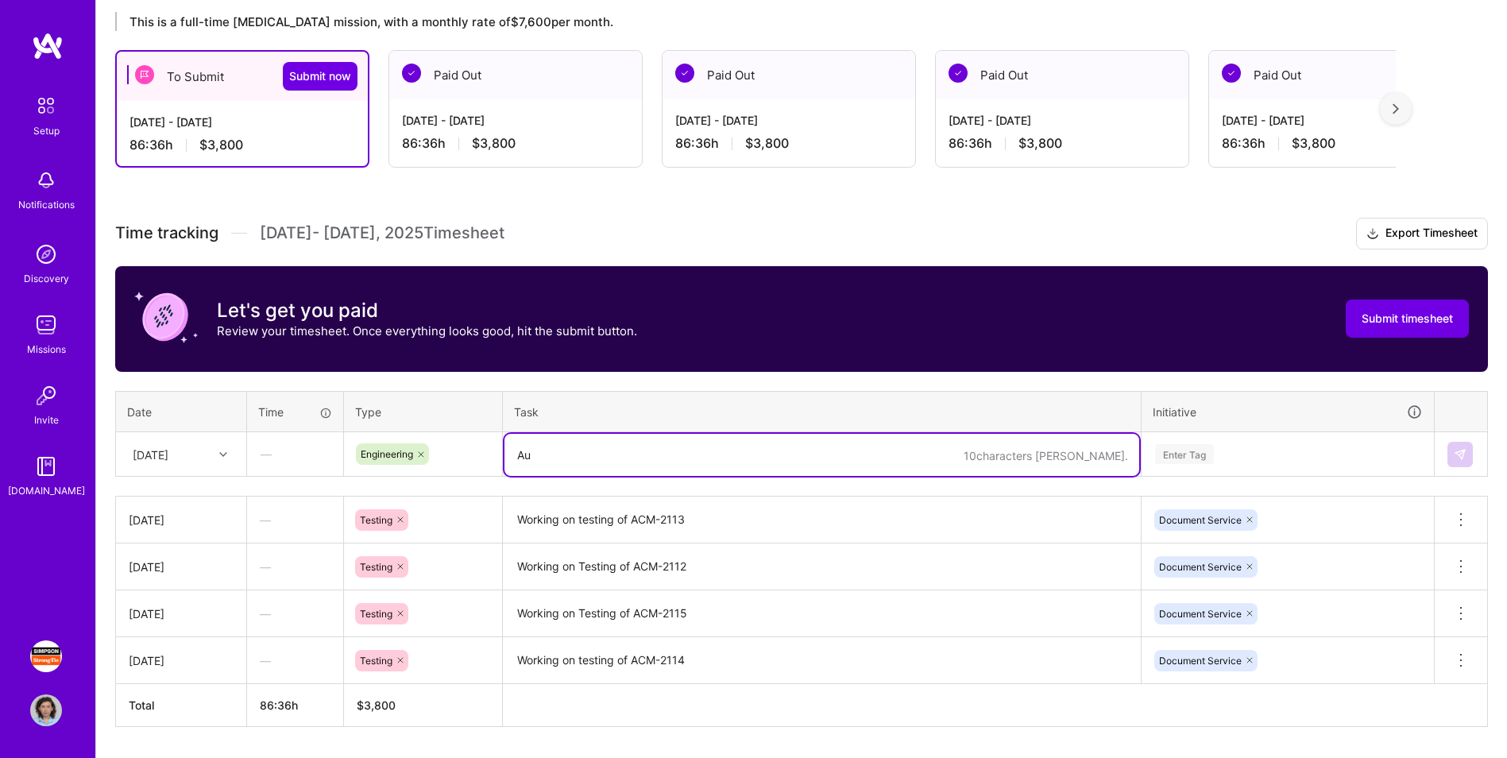
type textarea "A"
click at [760, 452] on textarea "Working on automation implementation of" at bounding box center [822, 455] width 635 height 42
click at [799, 458] on textarea "Working on automation implementation of" at bounding box center [822, 455] width 635 height 42
paste textarea "ACM-1372, ACM-1371"
type textarea "Working on automation implementation of ACM-1372, ACM-1371"
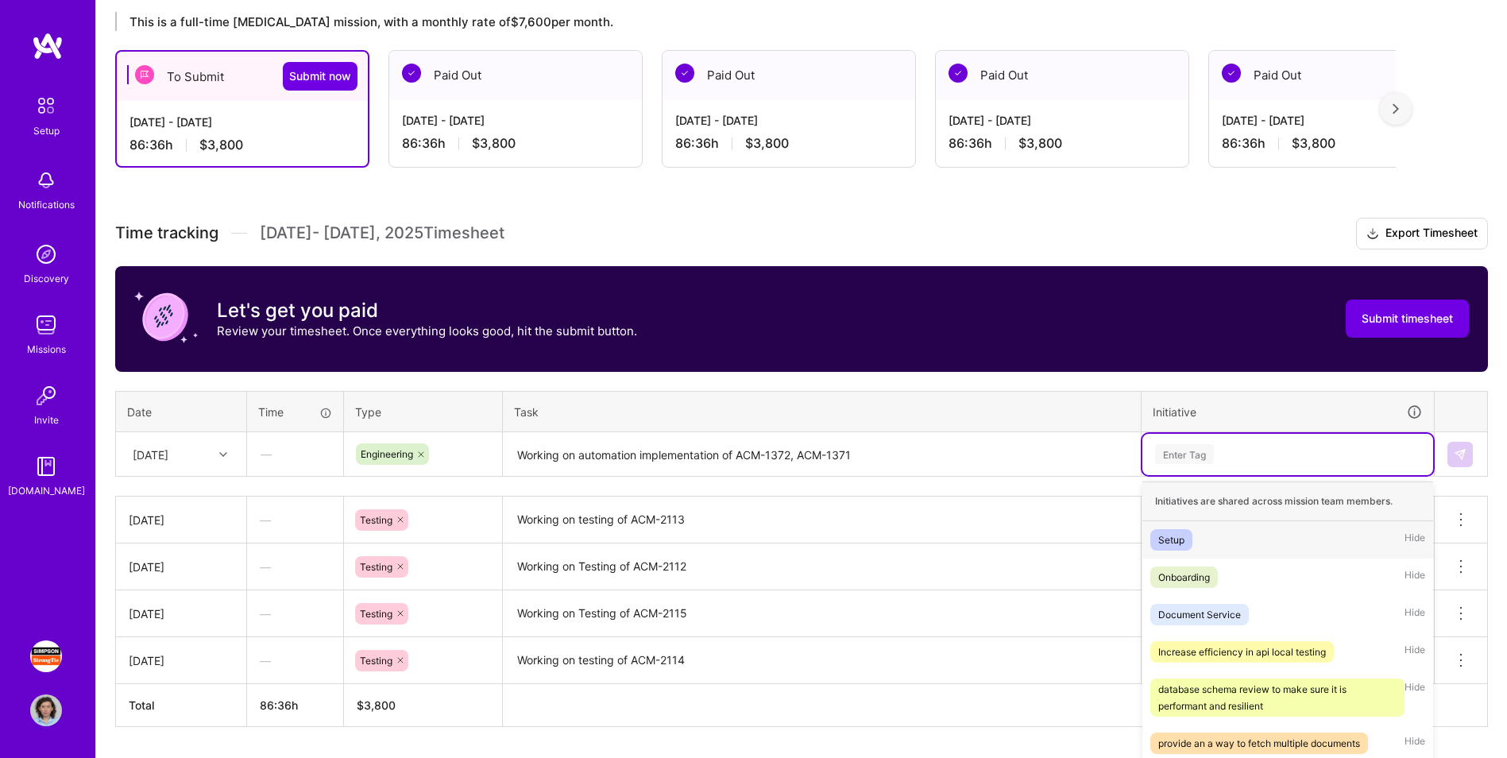
click at [998, 457] on div "option Document Service, selected. option Setup focused, 1 of 37. 37 results av…" at bounding box center [1288, 454] width 291 height 41
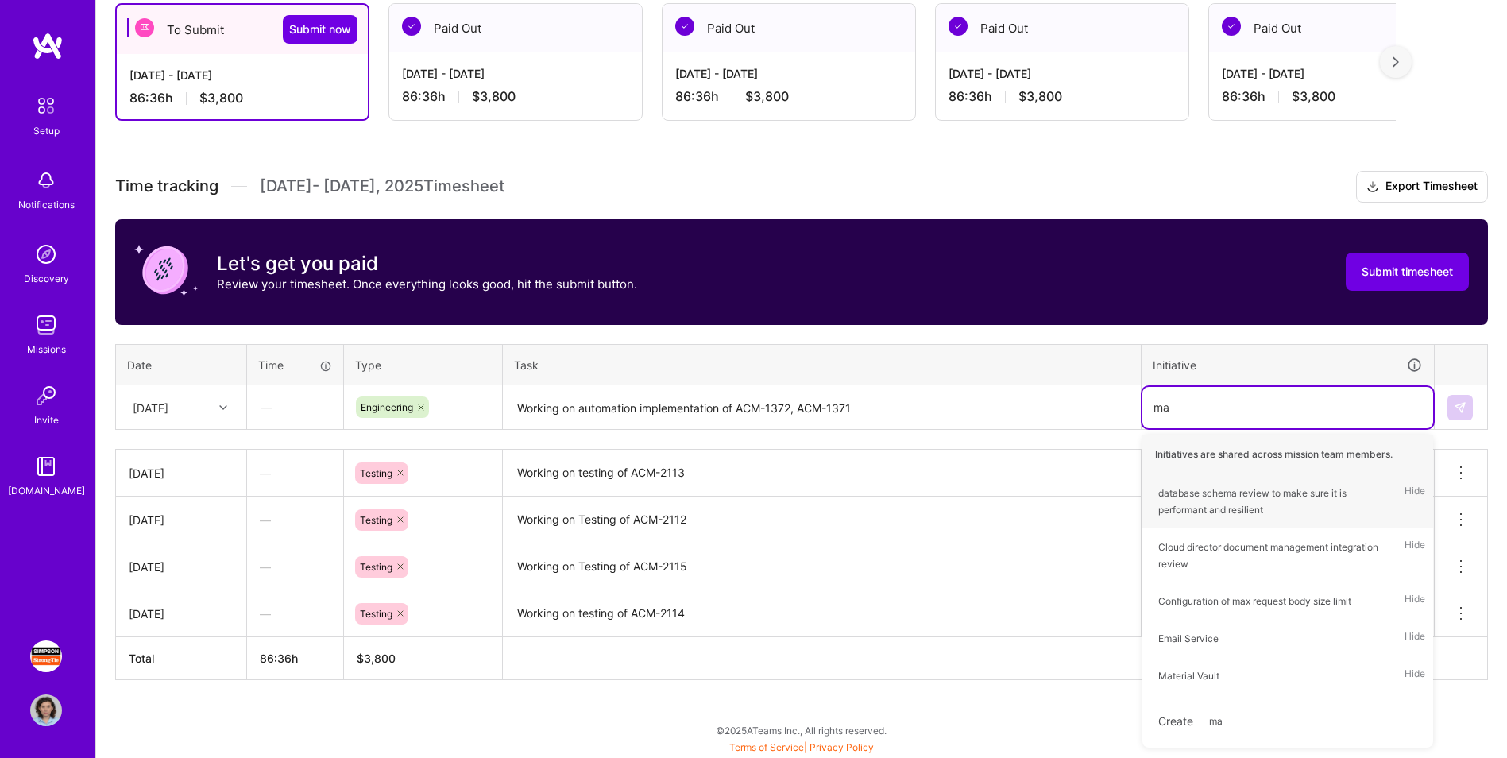
scroll to position [327, 0]
type input "mat"
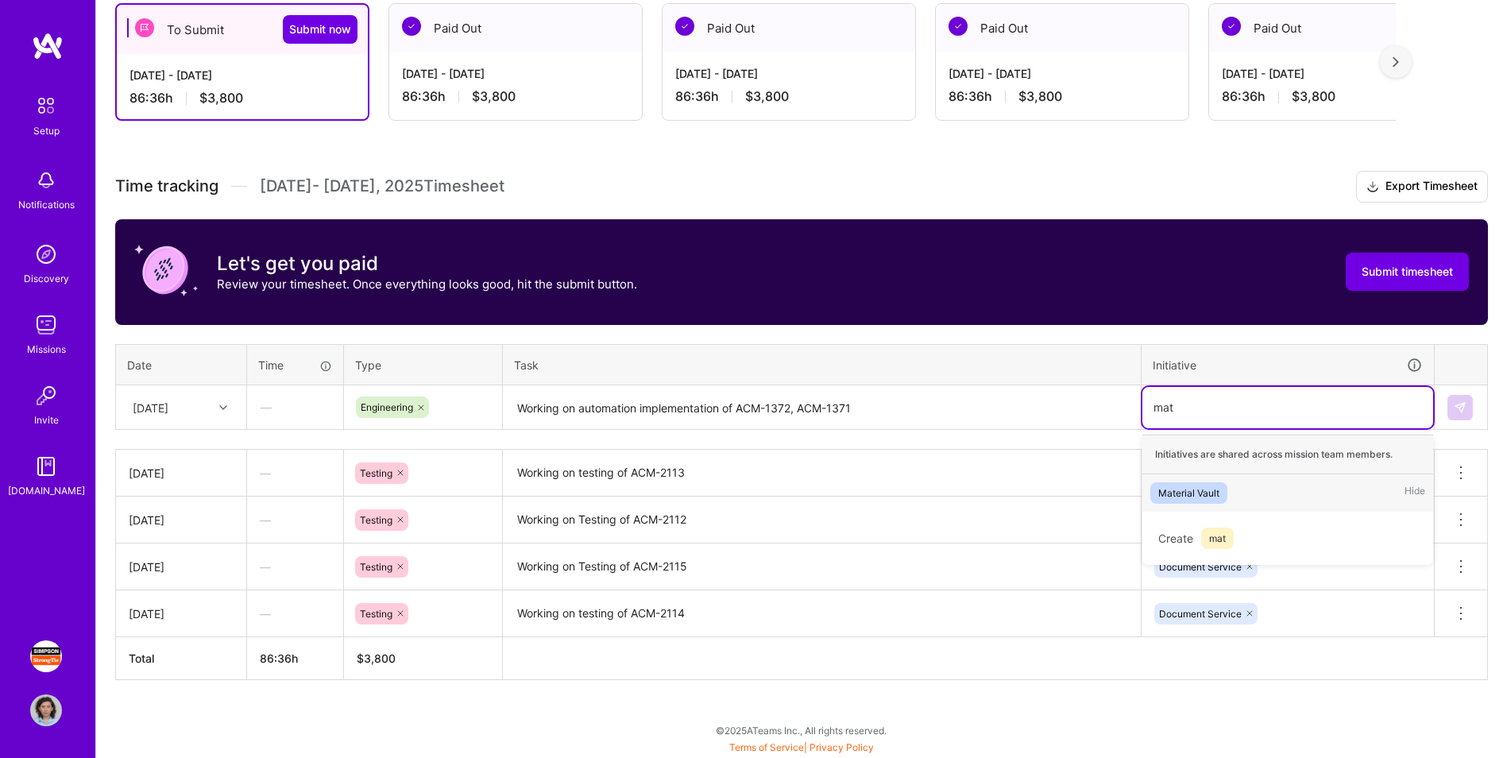
click at [998, 471] on div "Material Vault Hide" at bounding box center [1288, 492] width 291 height 37
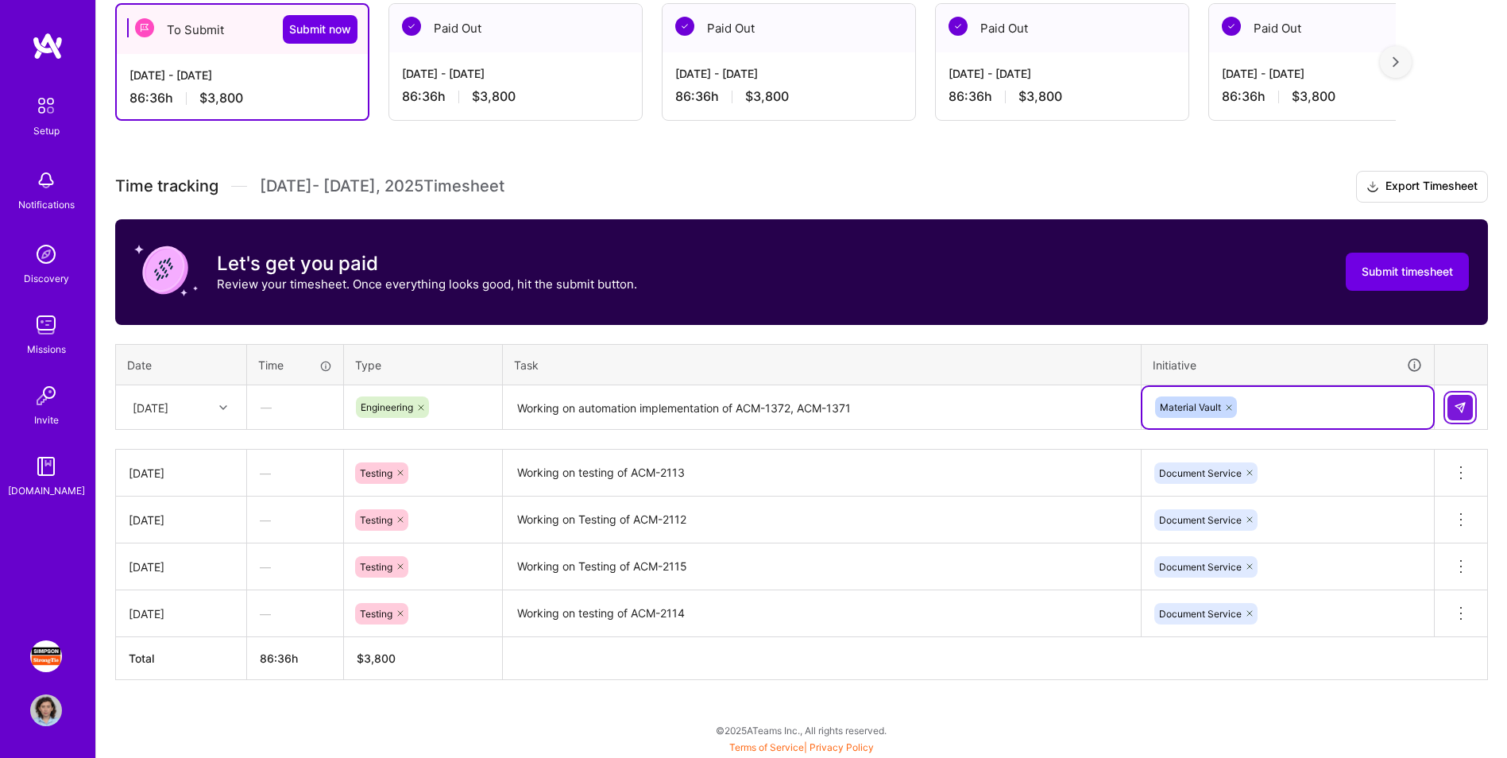
click at [998, 406] on img at bounding box center [1460, 407] width 13 height 13
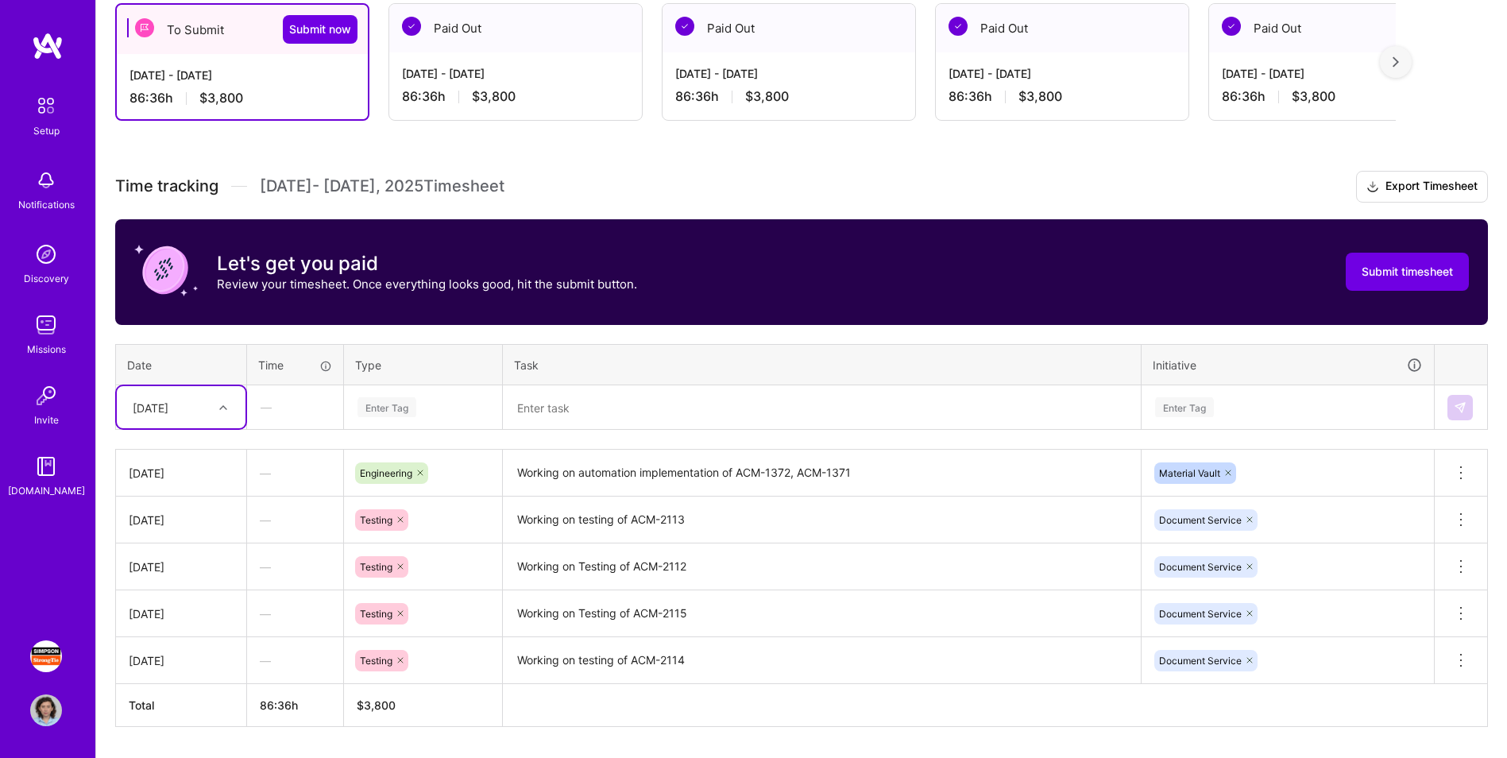
click at [191, 416] on div "[DATE]" at bounding box center [169, 407] width 88 height 26
click at [180, 471] on div "[DATE]" at bounding box center [181, 628] width 129 height 29
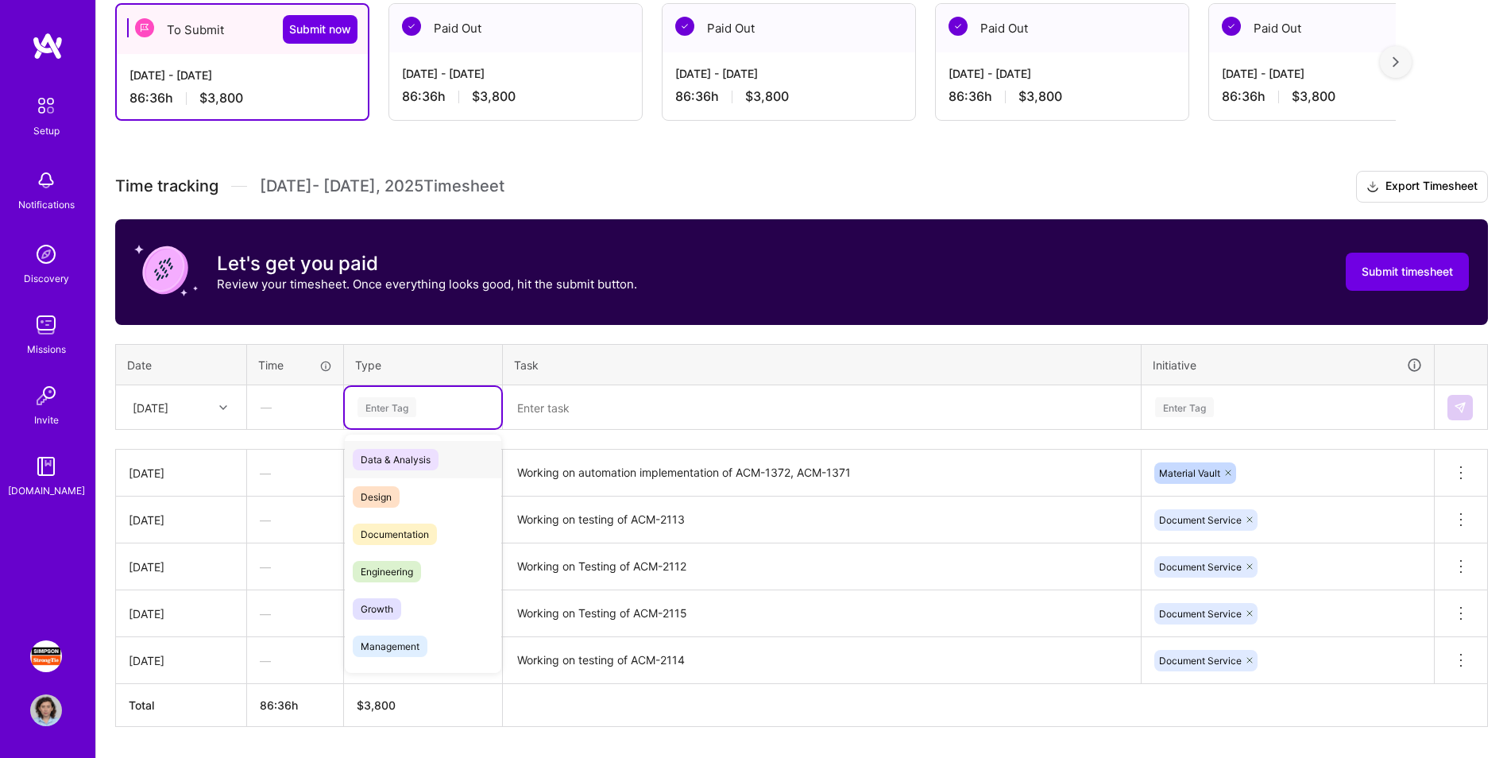
click at [412, 408] on div "Enter Tag" at bounding box center [387, 407] width 59 height 25
type input "eng"
click at [415, 465] on span "Engineering" at bounding box center [387, 459] width 68 height 21
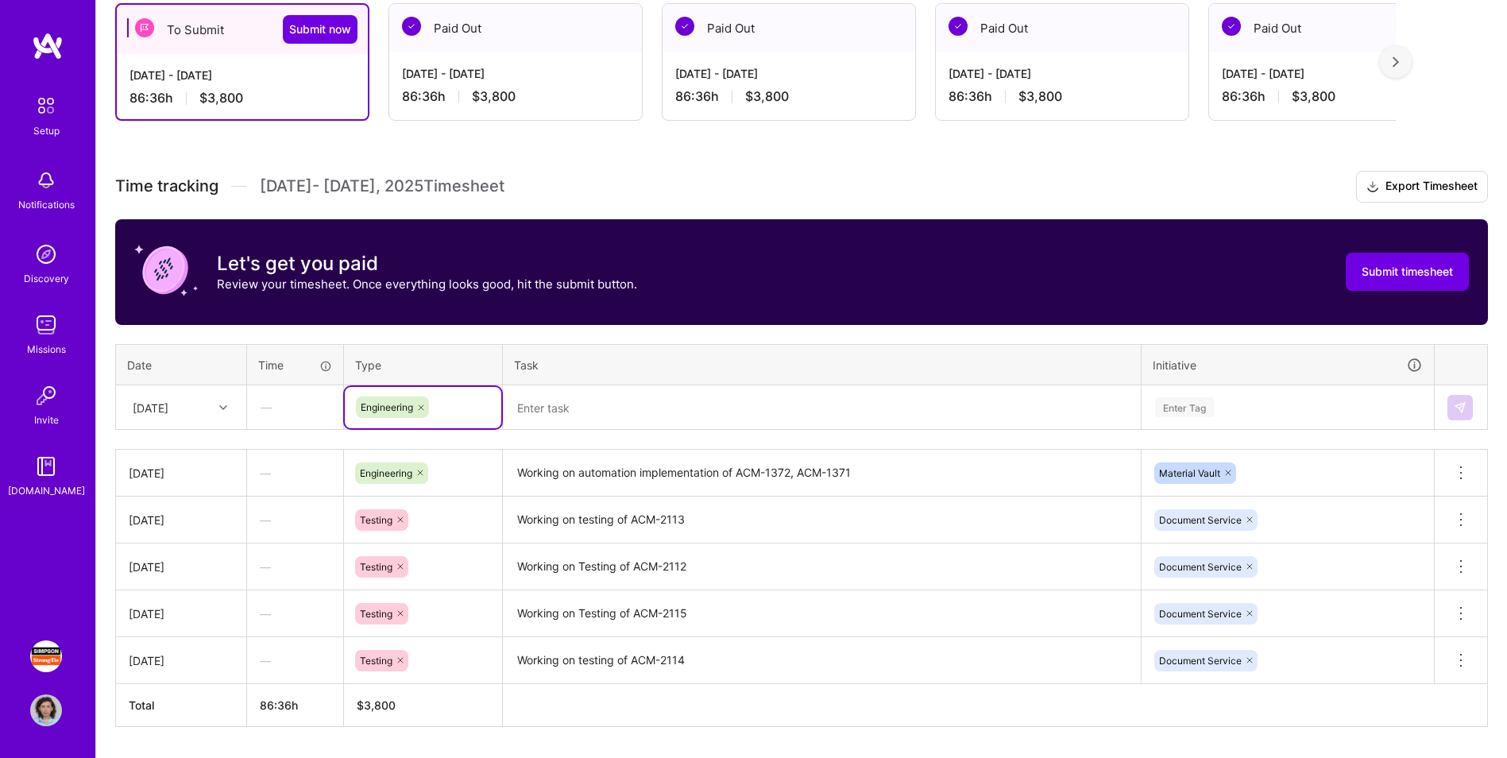
click at [568, 419] on textarea at bounding box center [822, 408] width 635 height 42
click at [604, 406] on textarea at bounding box center [822, 408] width 635 height 42
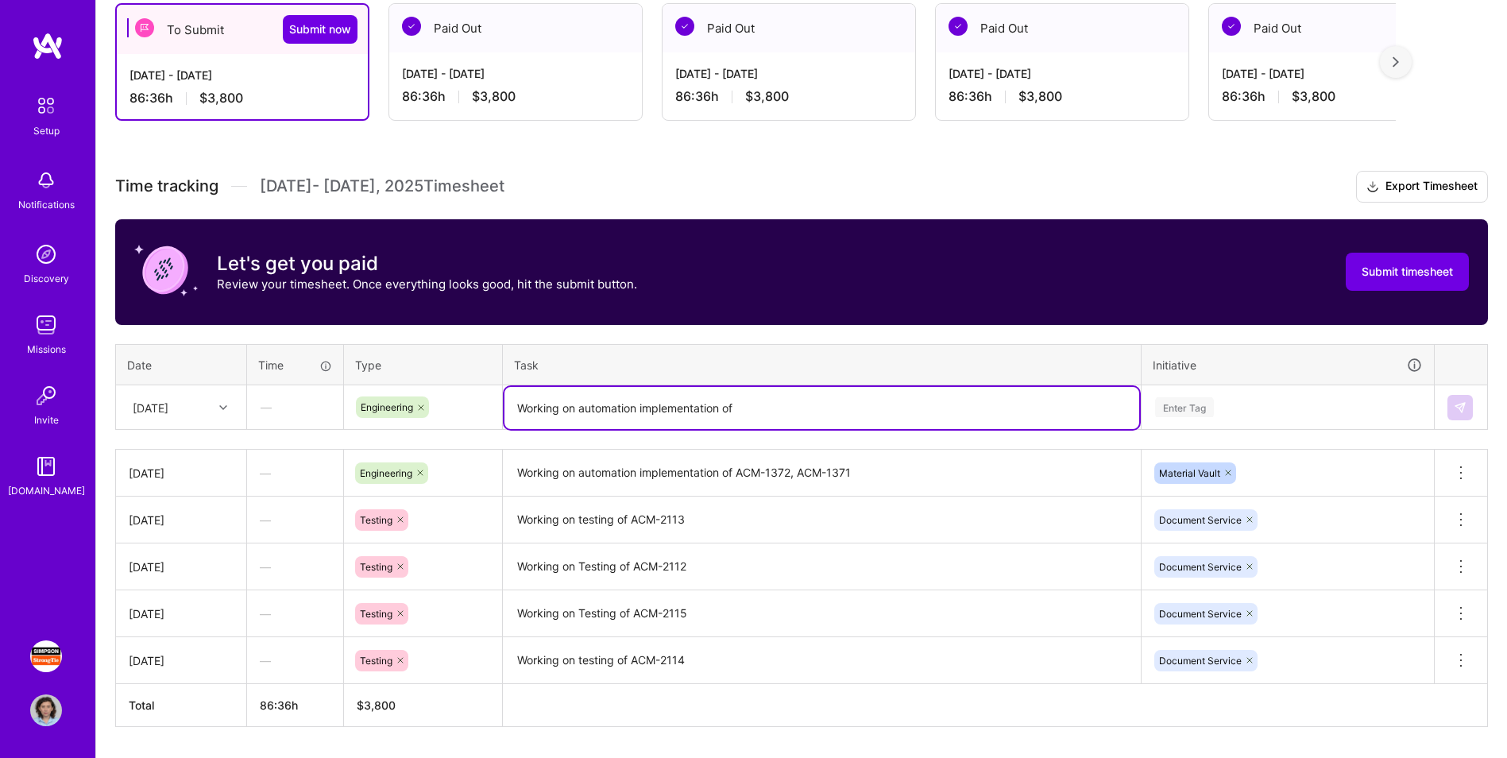
paste textarea "ACM-1370"
type textarea "Working on automation implementation of ACM-1370"
click at [998, 412] on div "Enter Tag" at bounding box center [1288, 407] width 291 height 41
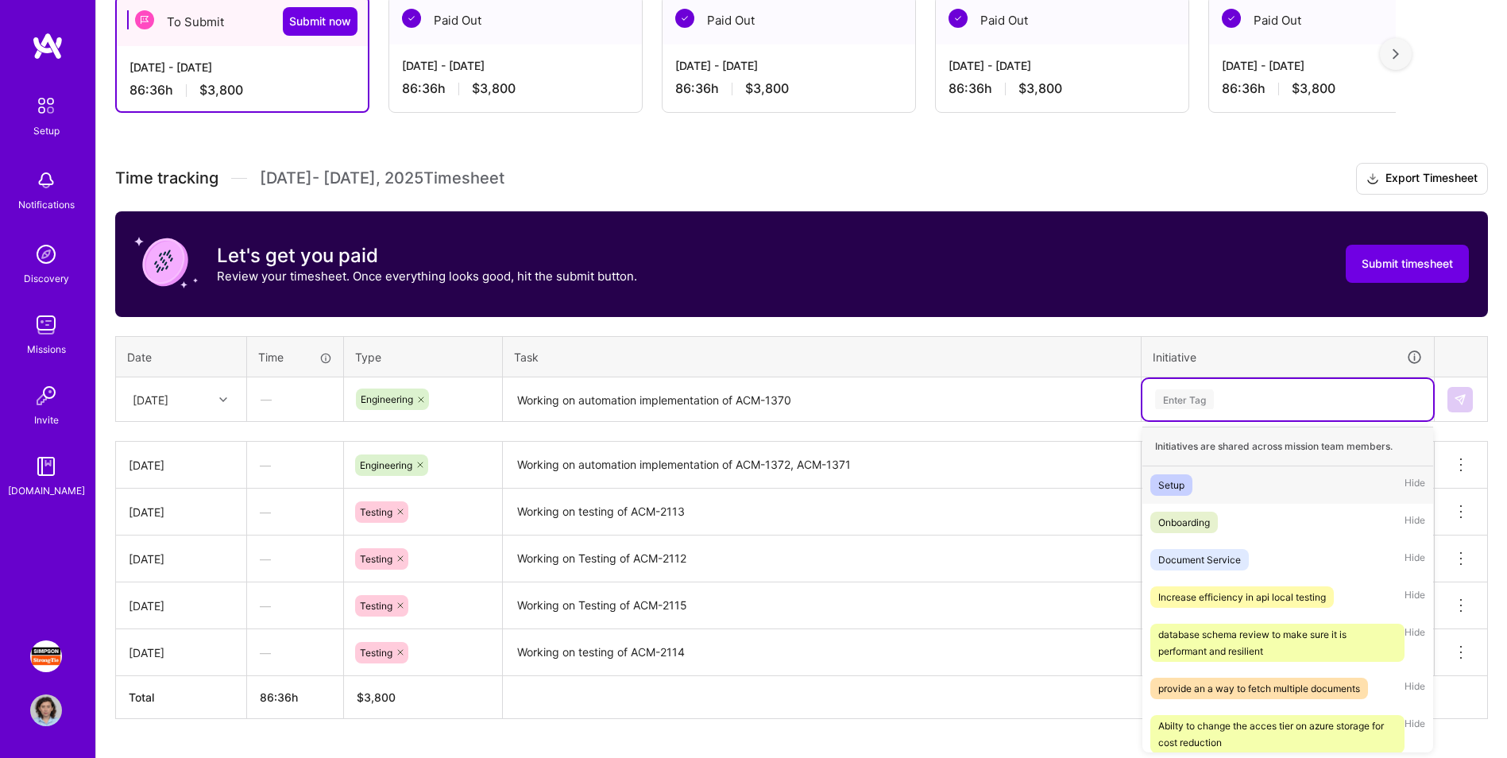
scroll to position [336, 0]
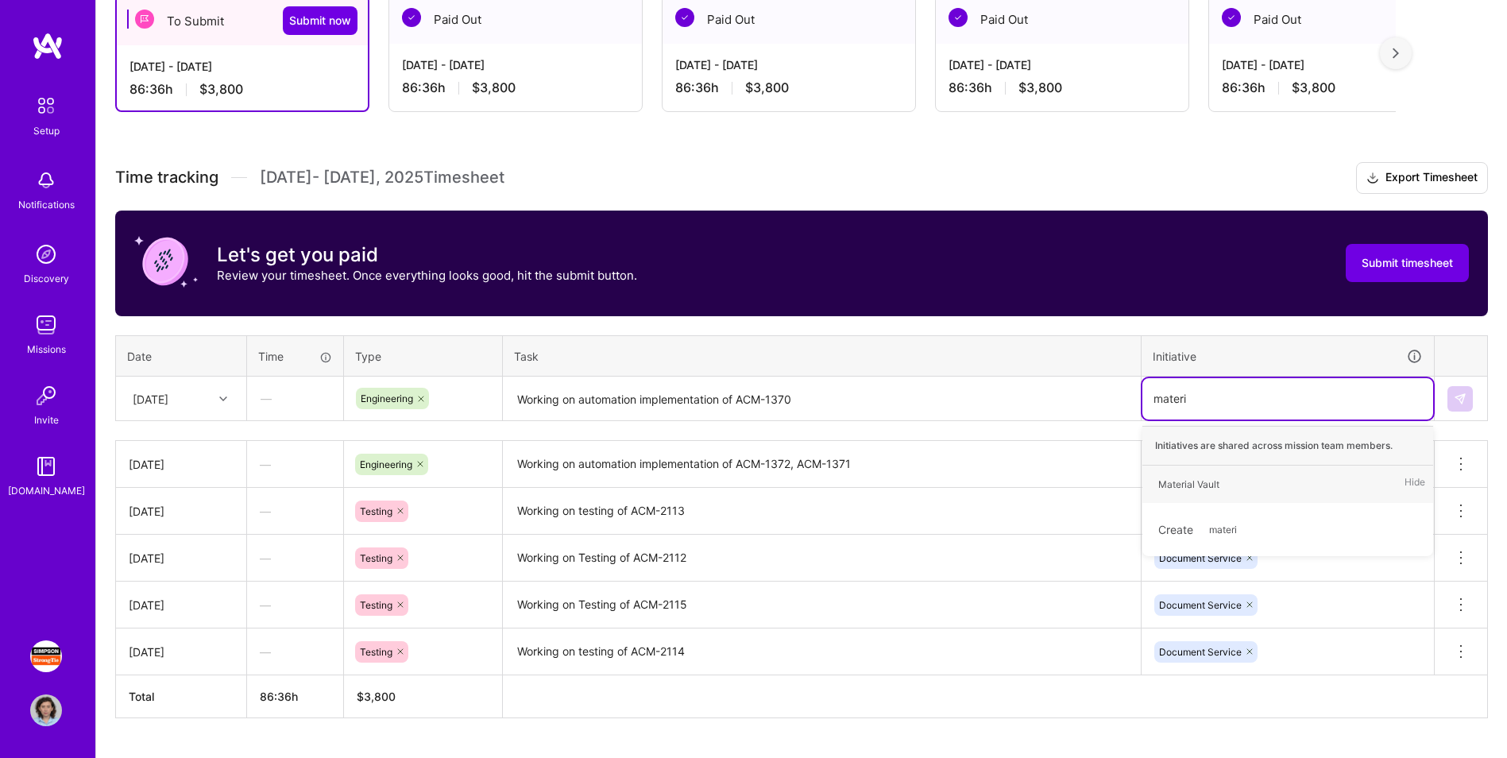
type input "materia"
click at [998, 471] on div "Material Vault Hide" at bounding box center [1288, 484] width 291 height 37
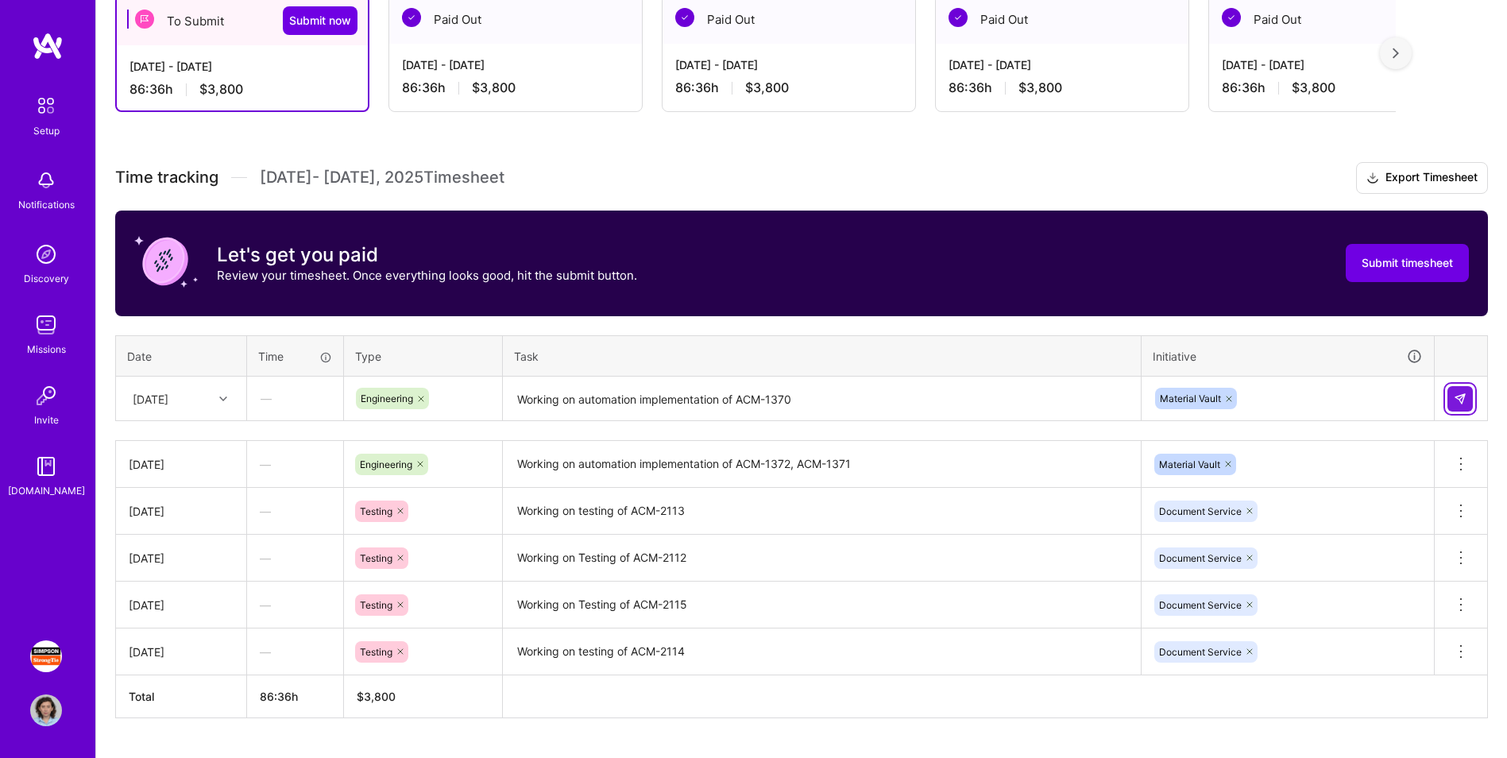
click at [998, 404] on img at bounding box center [1460, 399] width 13 height 13
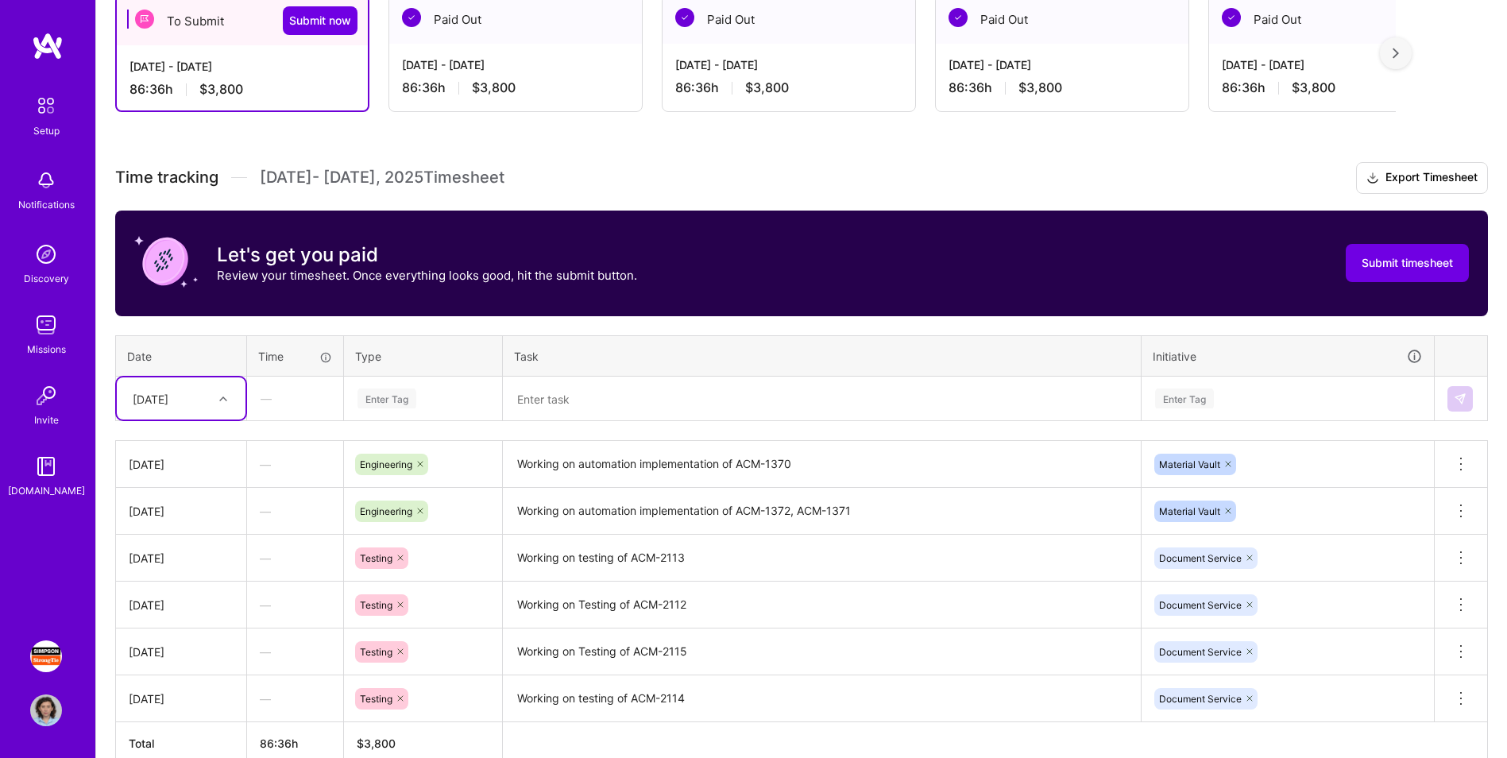
click at [189, 406] on div "[DATE]" at bounding box center [169, 398] width 88 height 26
click at [172, 471] on div "[DATE]" at bounding box center [181, 615] width 129 height 29
click at [425, 398] on div "Enter Tag" at bounding box center [423, 399] width 134 height 20
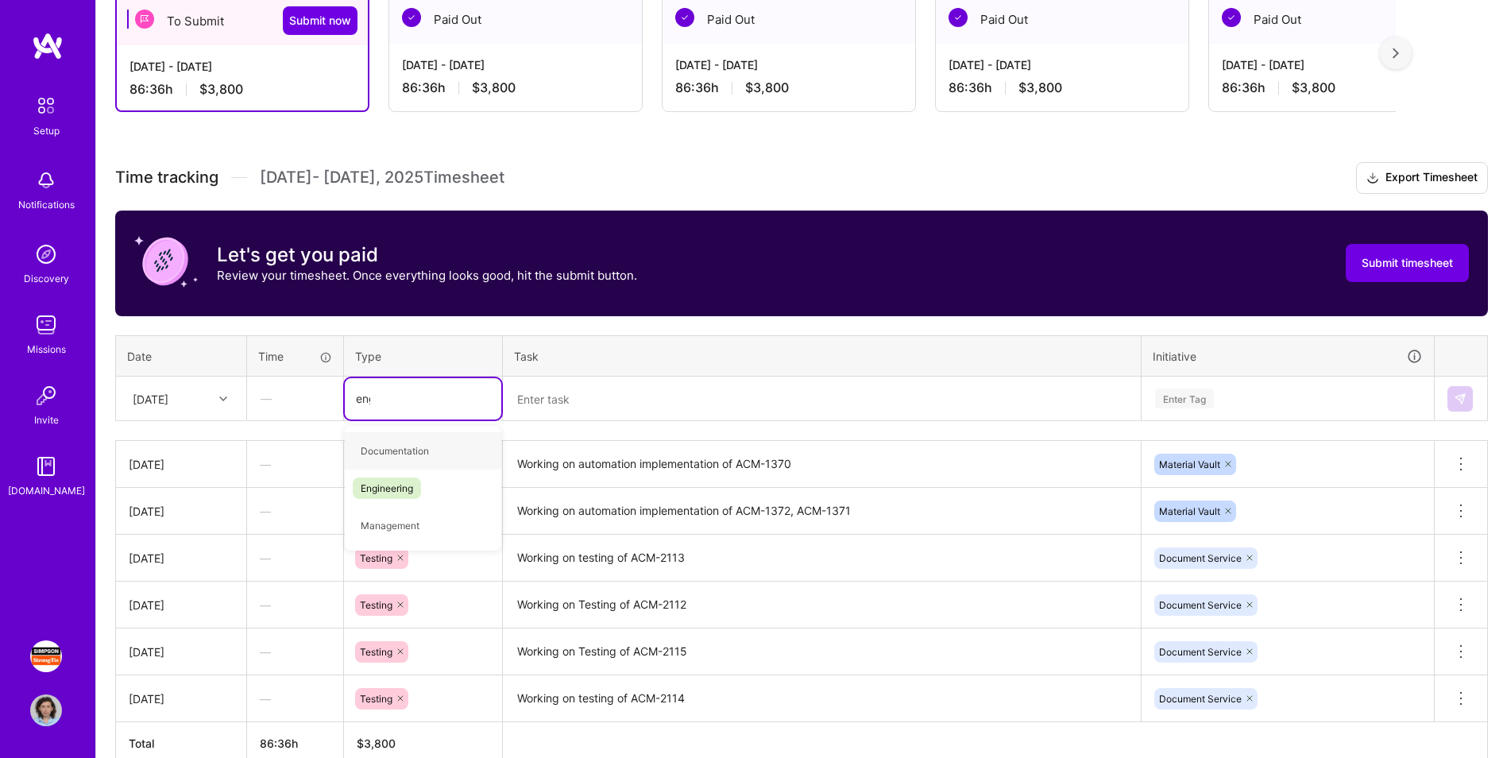
type input "engi"
click at [421, 453] on span "Engineering" at bounding box center [387, 450] width 68 height 21
click at [582, 392] on textarea at bounding box center [822, 399] width 635 height 42
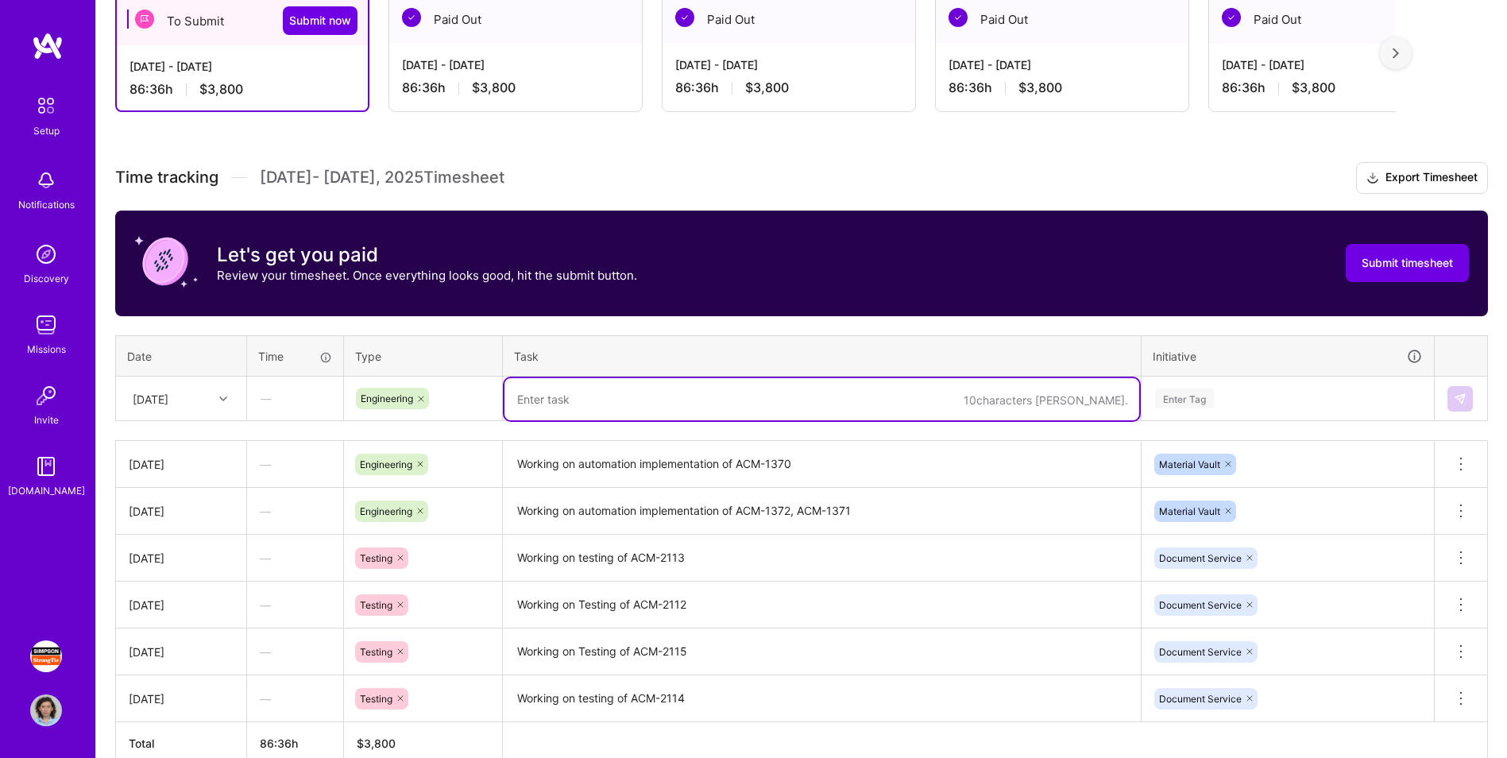
click at [612, 406] on textarea at bounding box center [822, 399] width 635 height 42
paste textarea "ACM-401, ACM-358"
type textarea "Working on automation implementation of ACM-401, ACM-358"
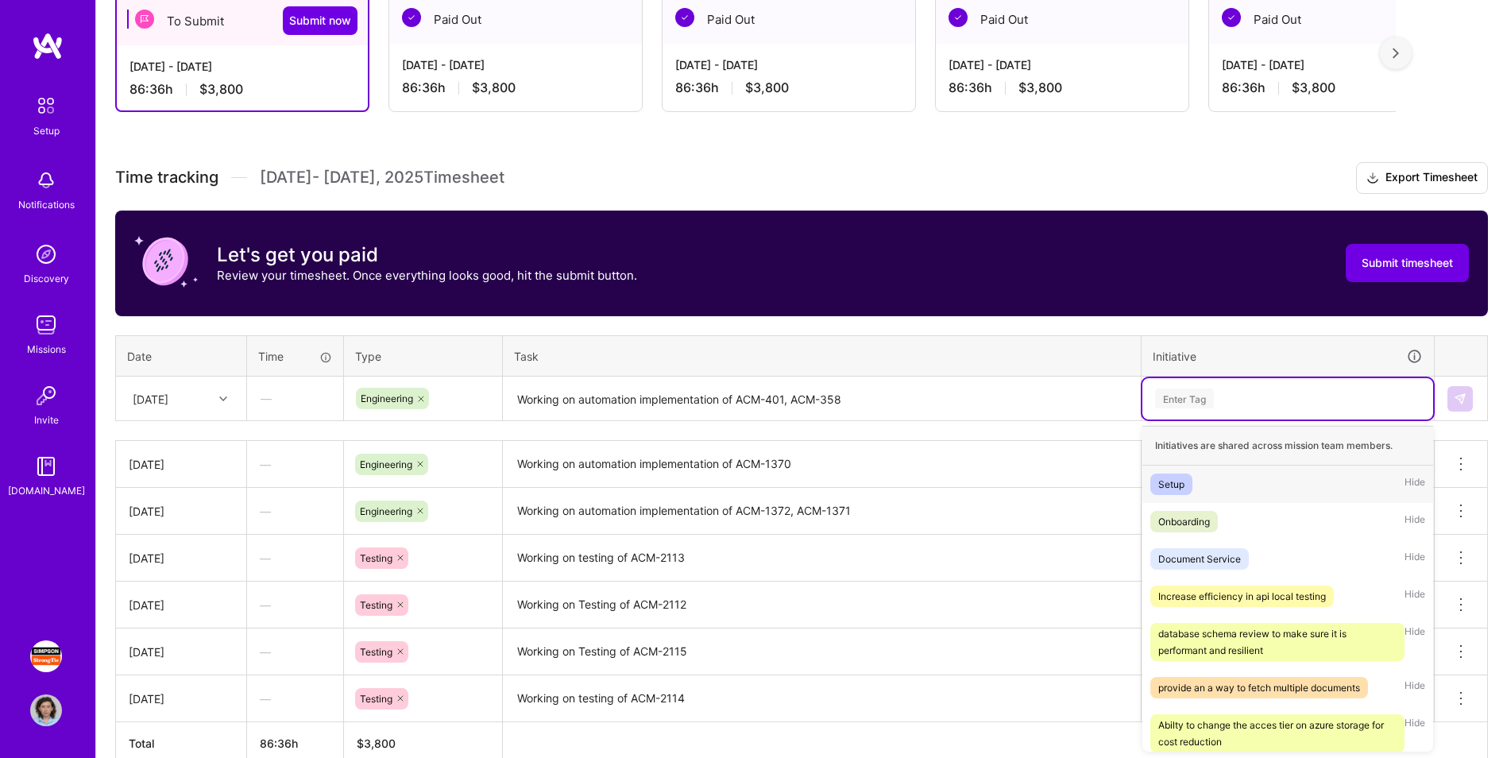
click at [998, 403] on div "Enter Tag" at bounding box center [1184, 398] width 59 height 25
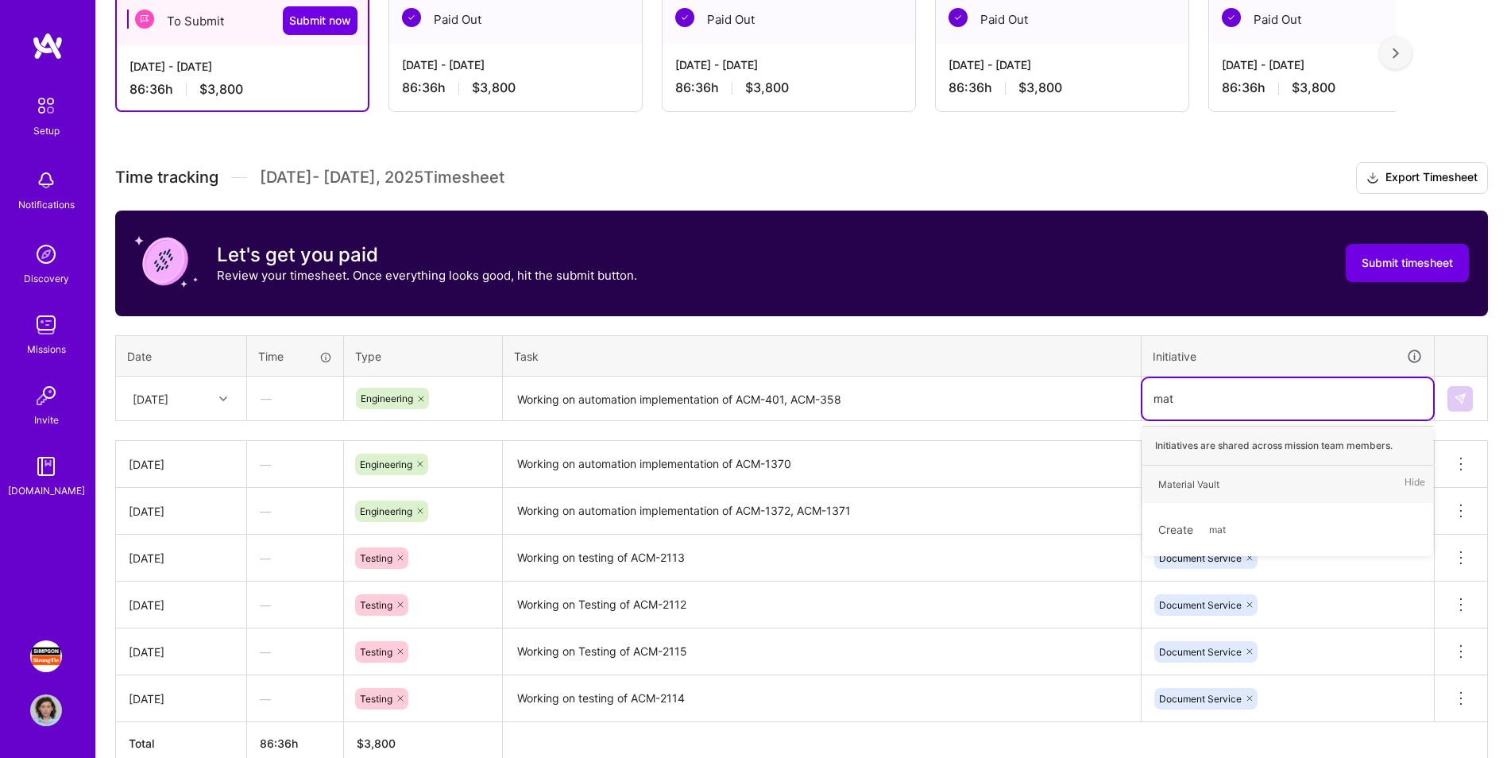
type input "mate"
click at [998, 471] on div "Material Vault Hide" at bounding box center [1288, 484] width 291 height 37
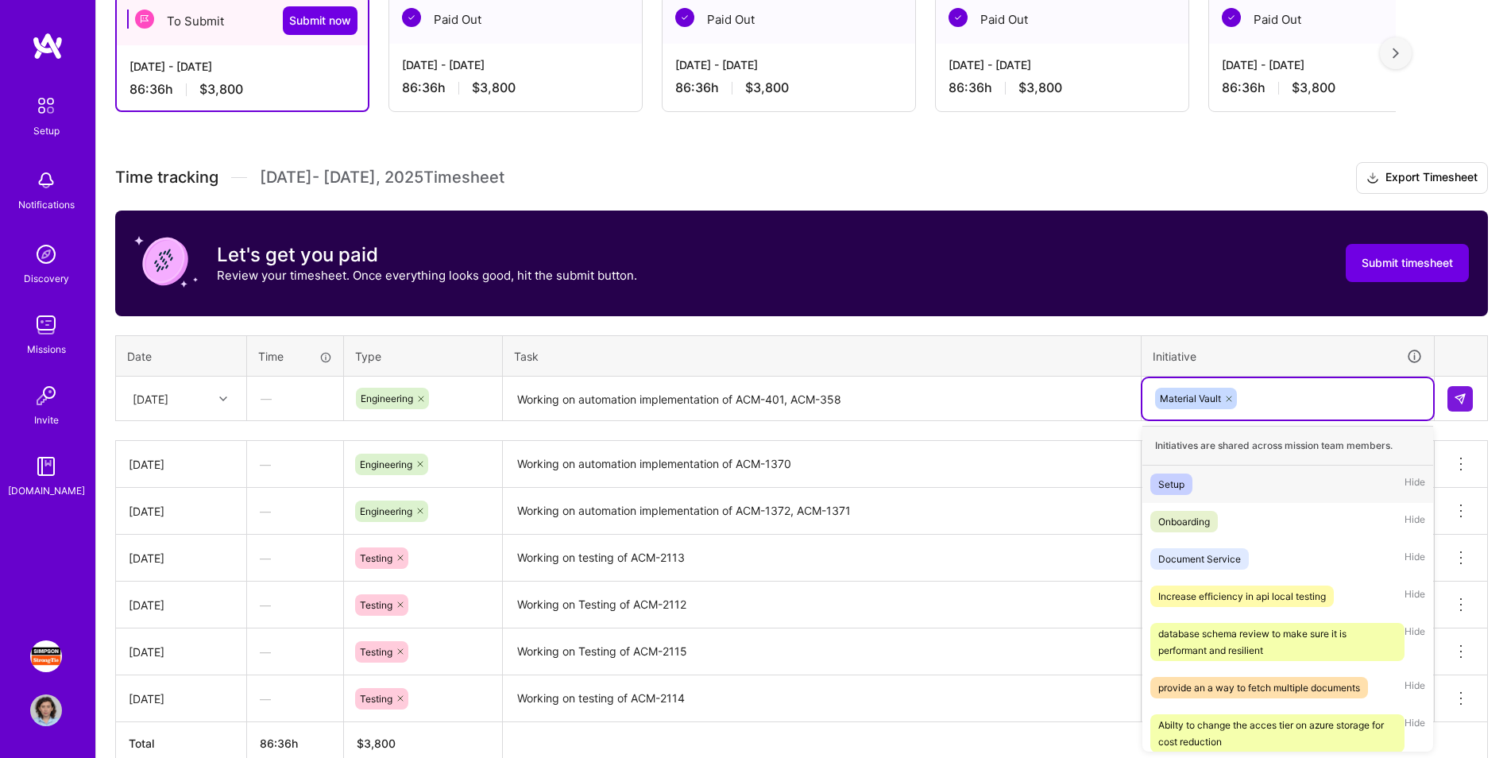
click at [998, 398] on div "Material Vault" at bounding box center [1288, 398] width 269 height 25
click at [998, 471] on div "Document Service Hide" at bounding box center [1288, 558] width 291 height 37
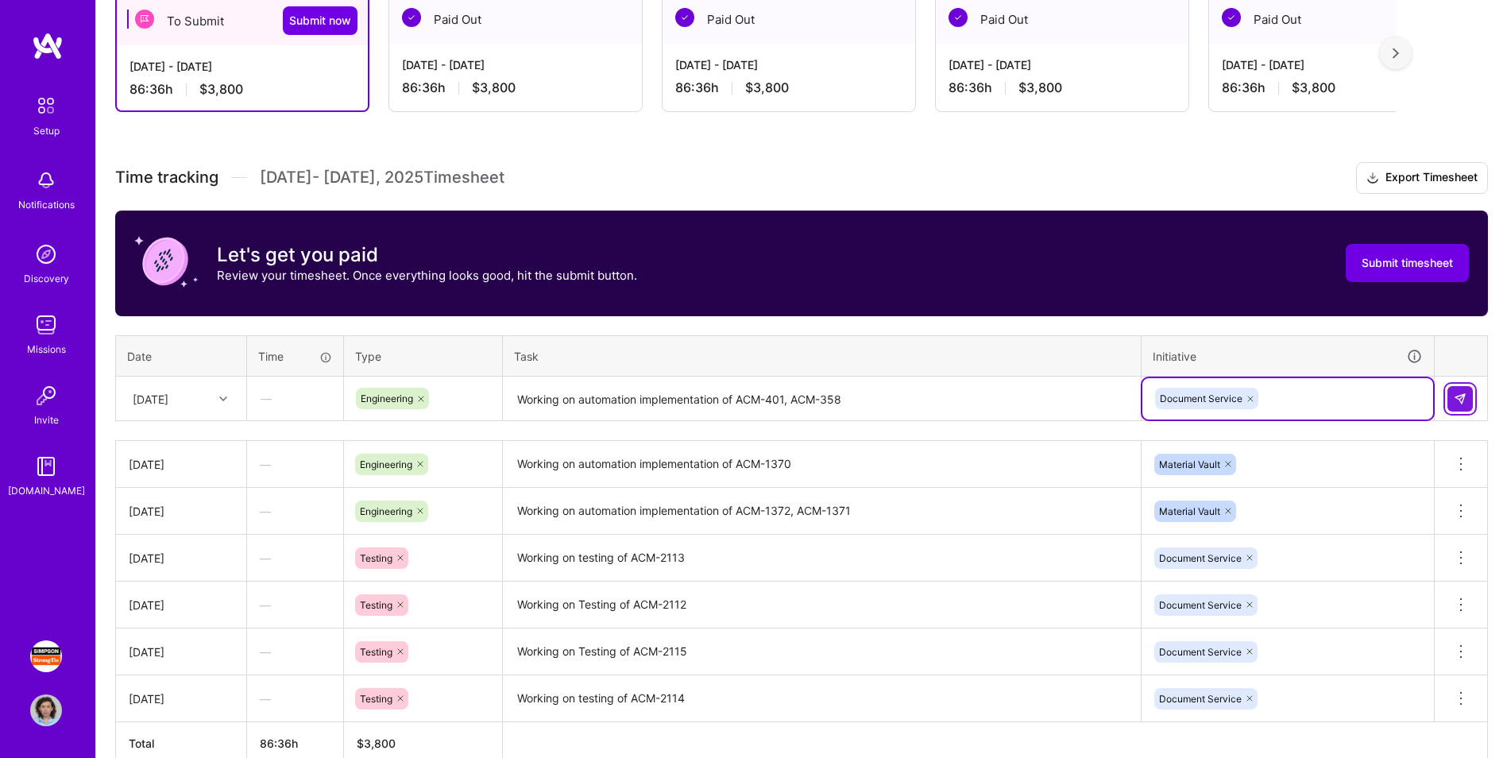
click at [998, 399] on img at bounding box center [1460, 399] width 13 height 13
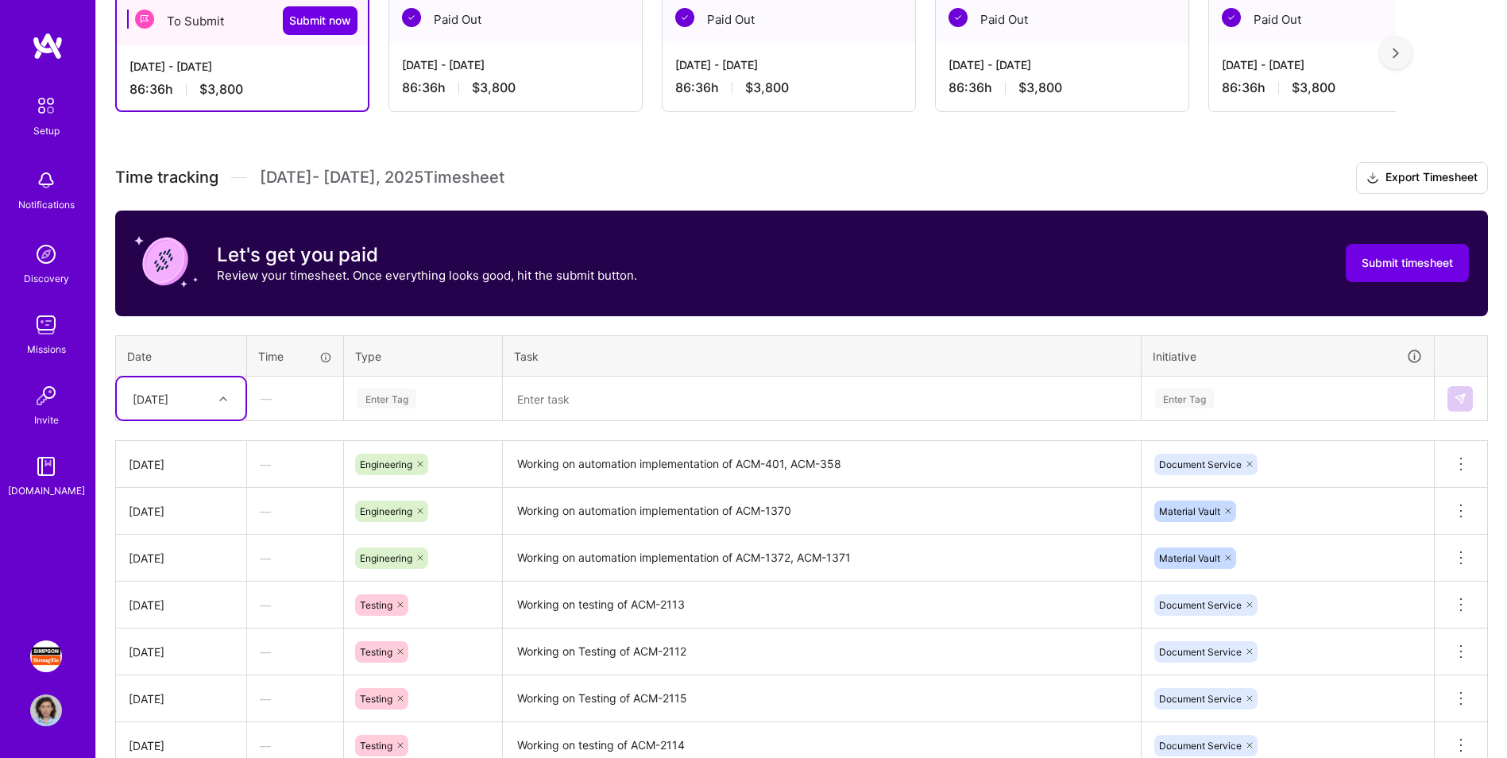
click at [998, 471] on icon at bounding box center [1228, 511] width 5 height 5
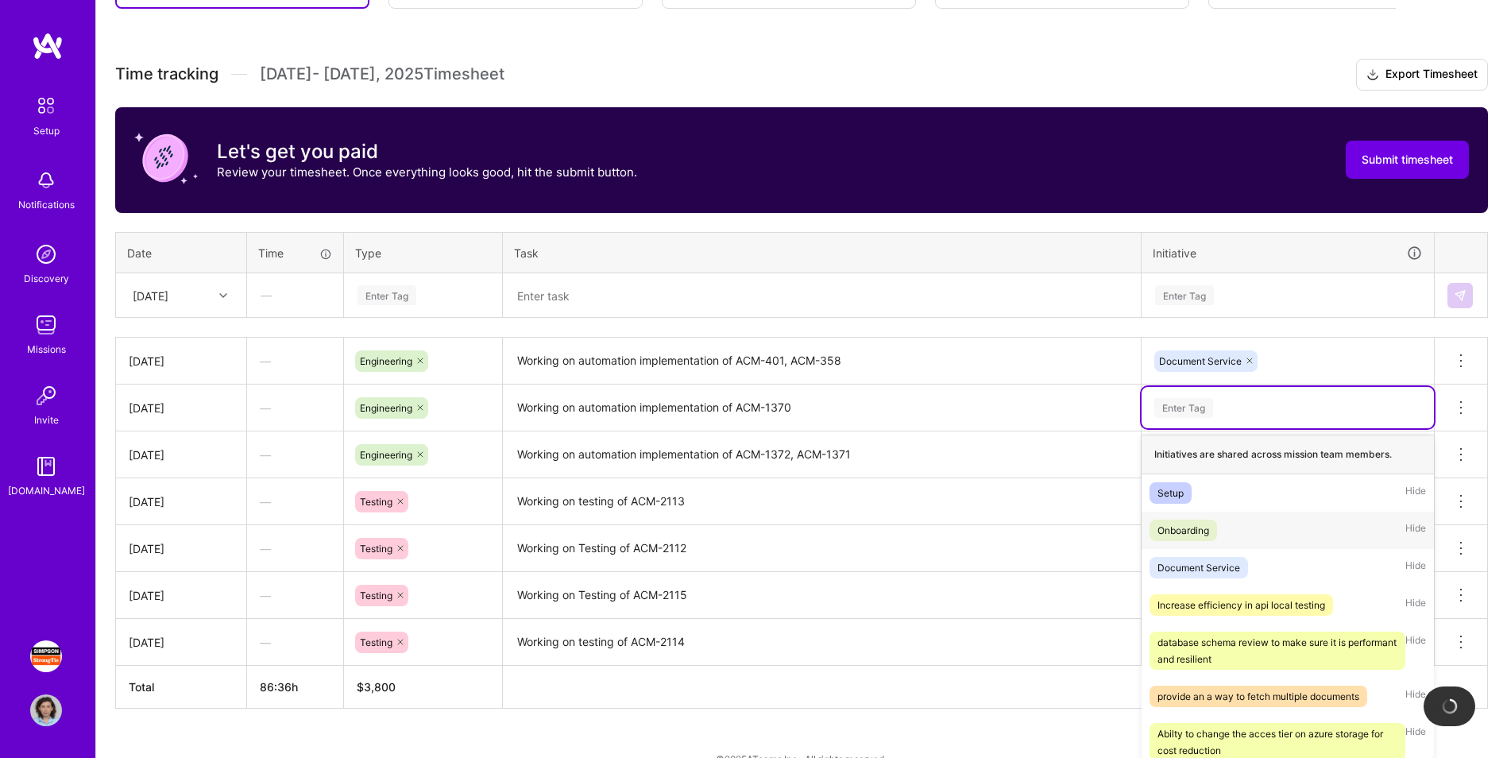
scroll to position [448, 0]
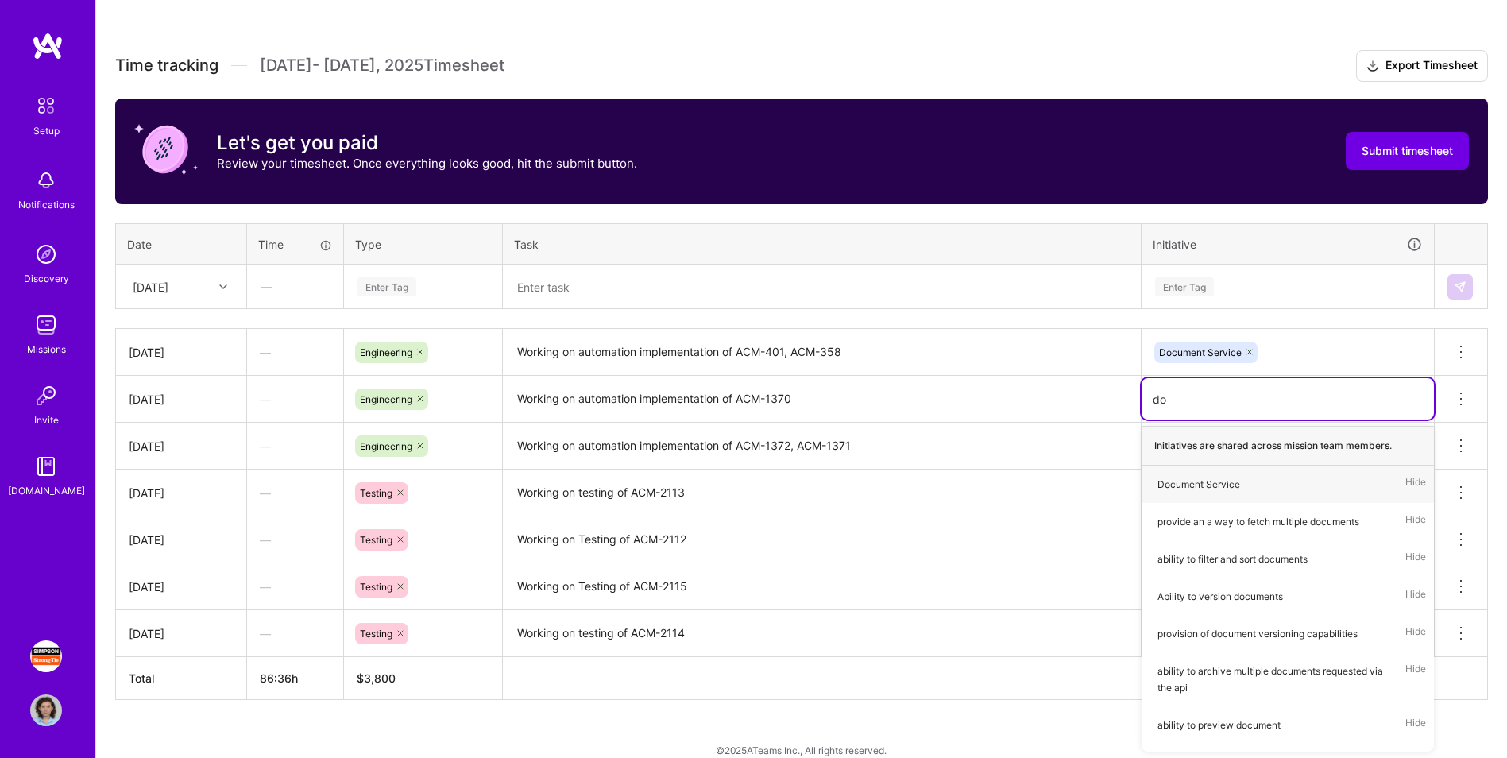
type input "doc"
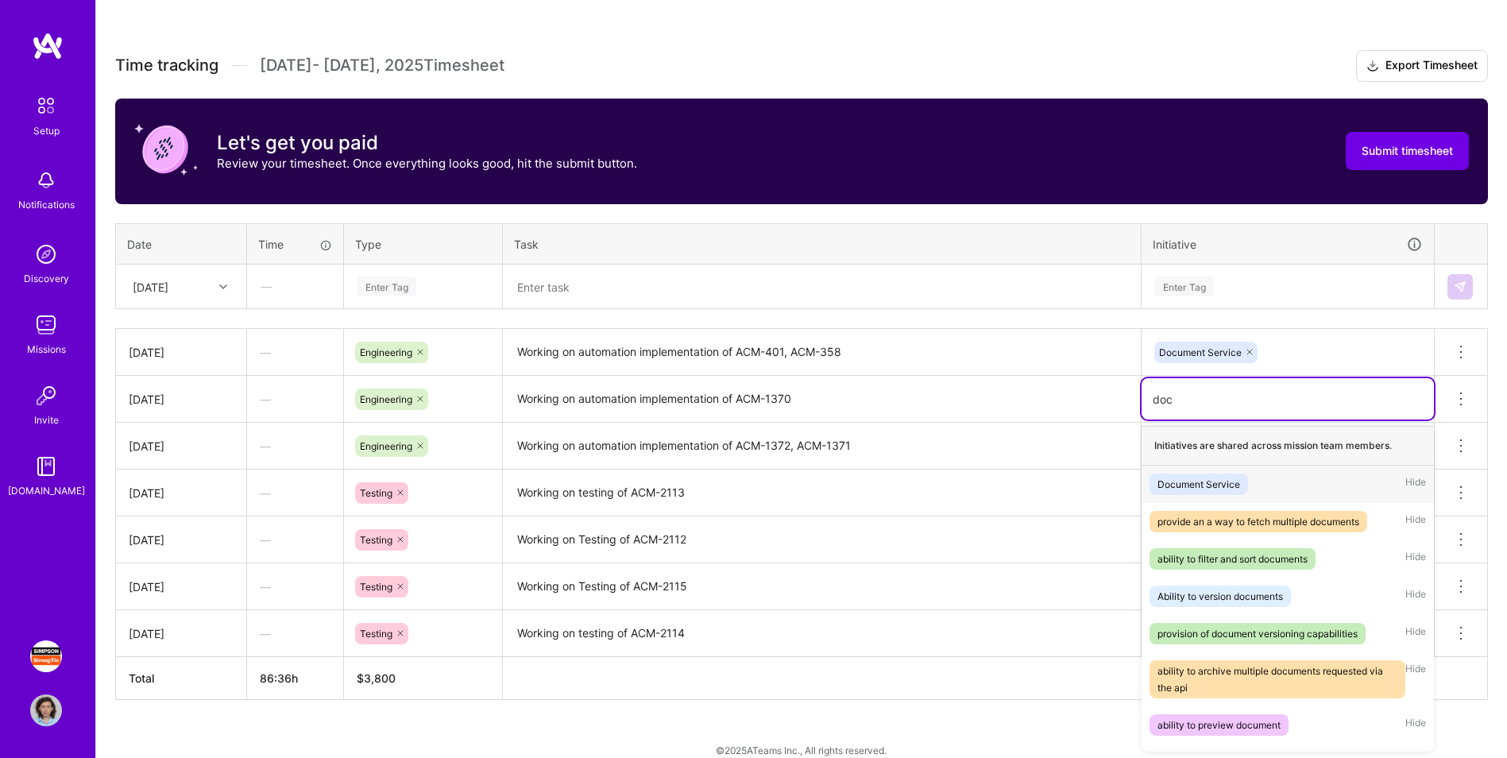
click at [998, 471] on div "Document Service Hide" at bounding box center [1288, 484] width 292 height 37
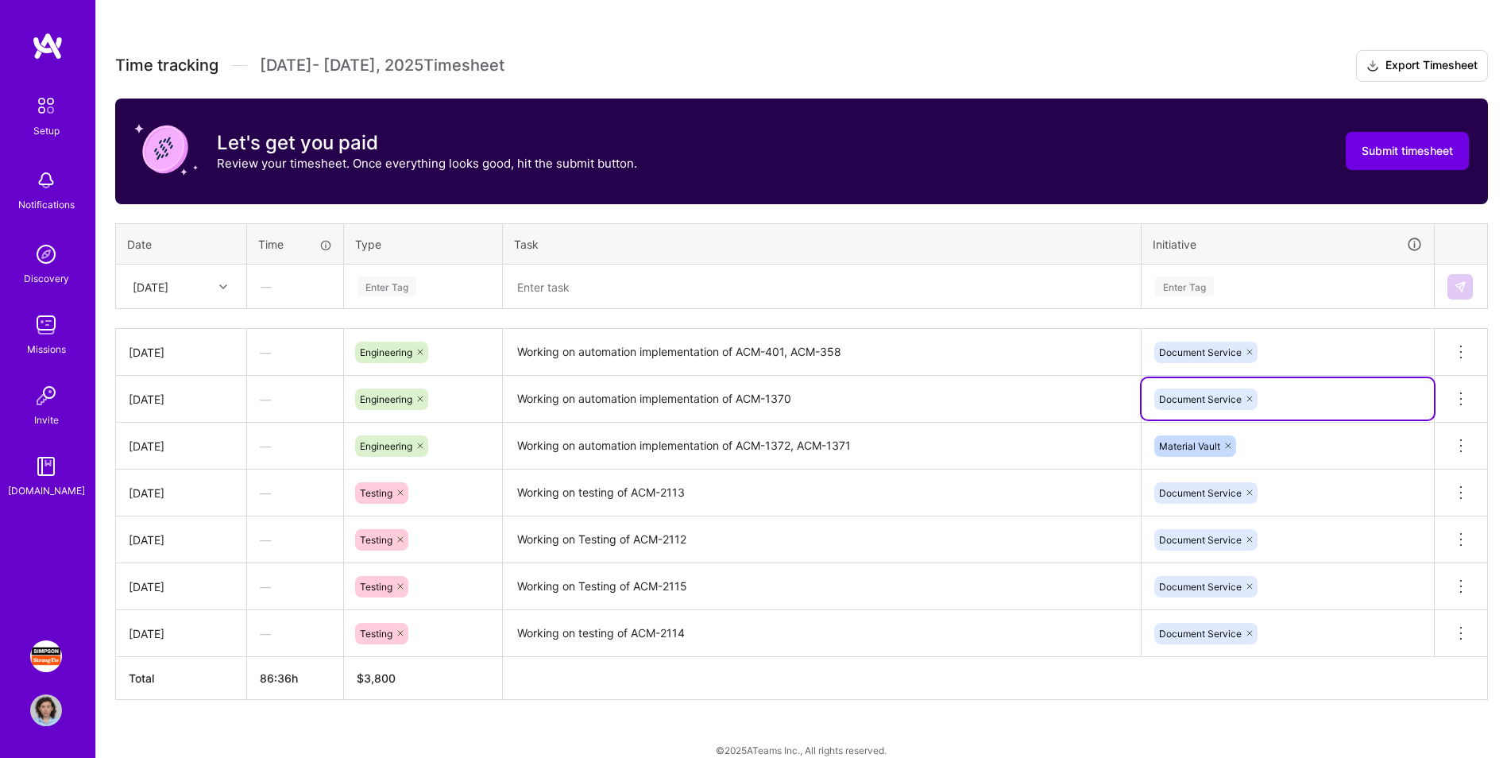
click at [998, 444] on icon at bounding box center [1228, 445] width 5 height 5
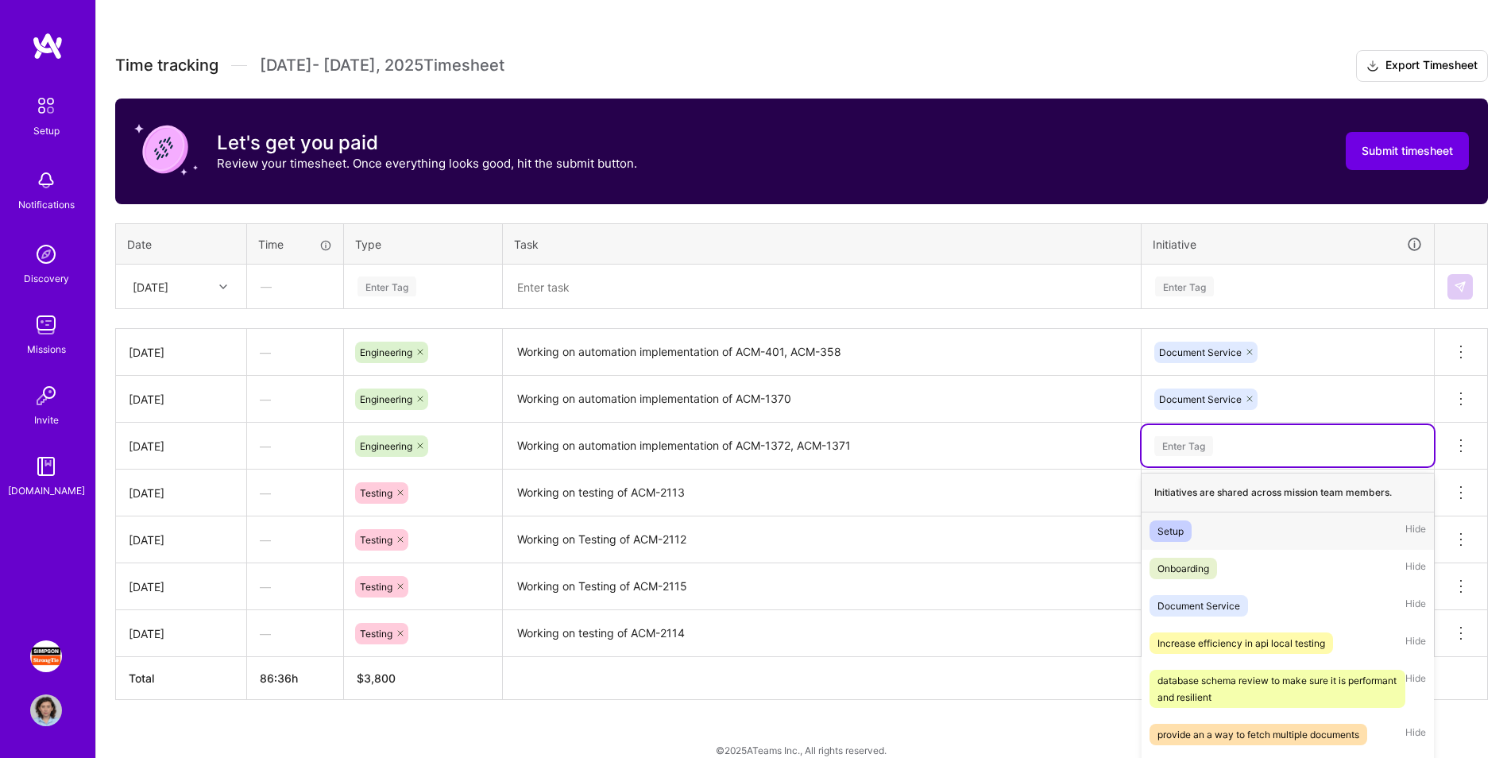
scroll to position [489, 0]
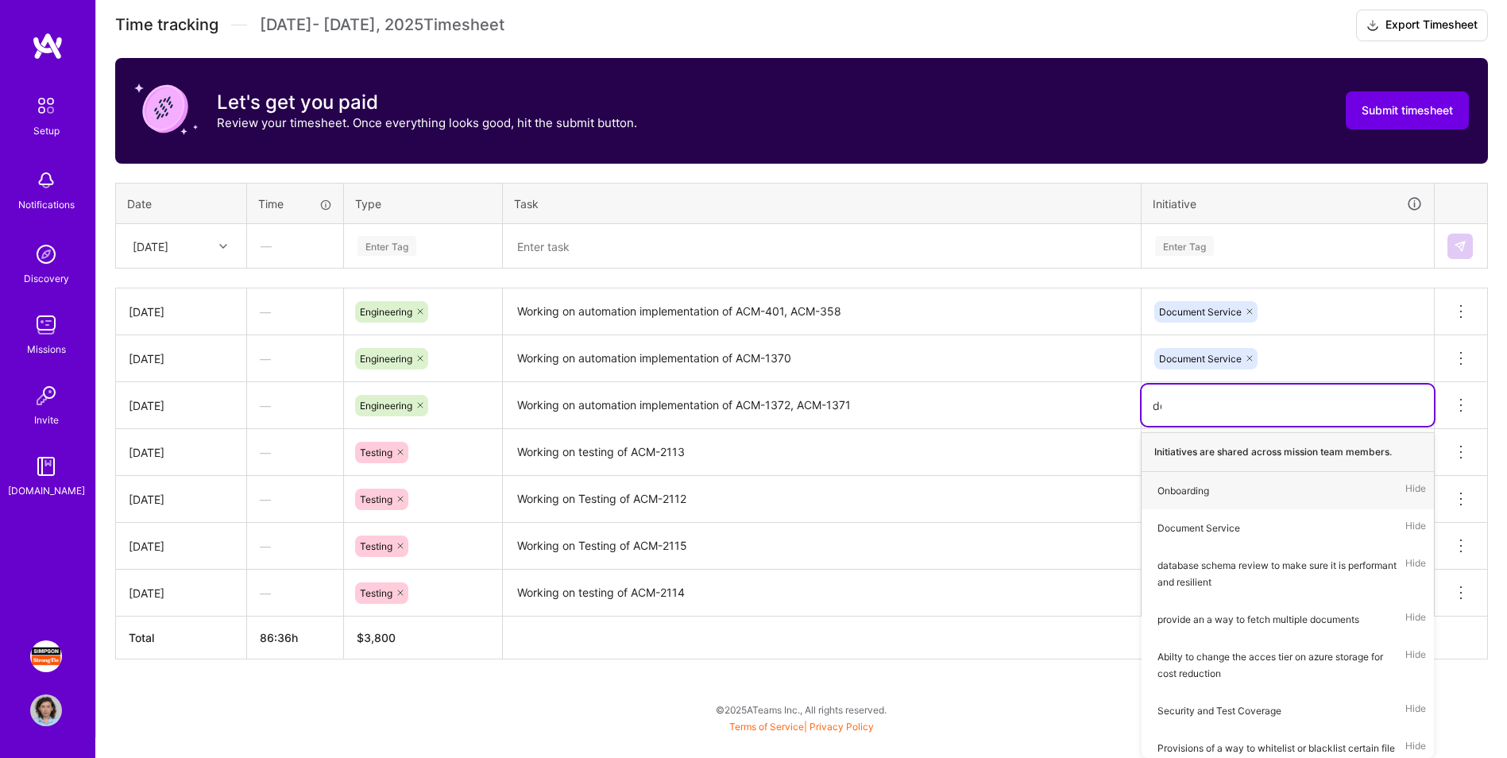
type input "doc"
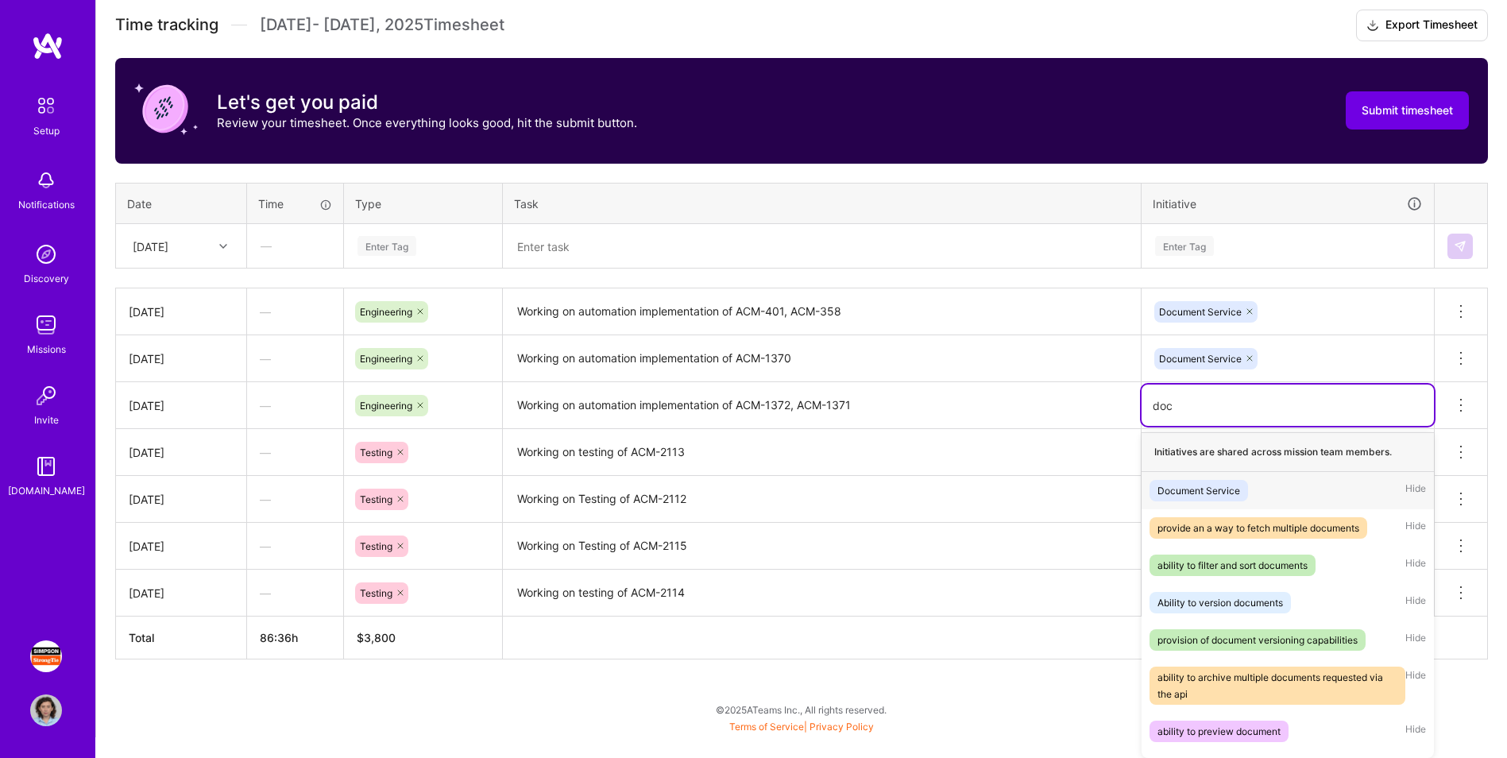
click at [998, 471] on div "Document Service" at bounding box center [1199, 490] width 83 height 17
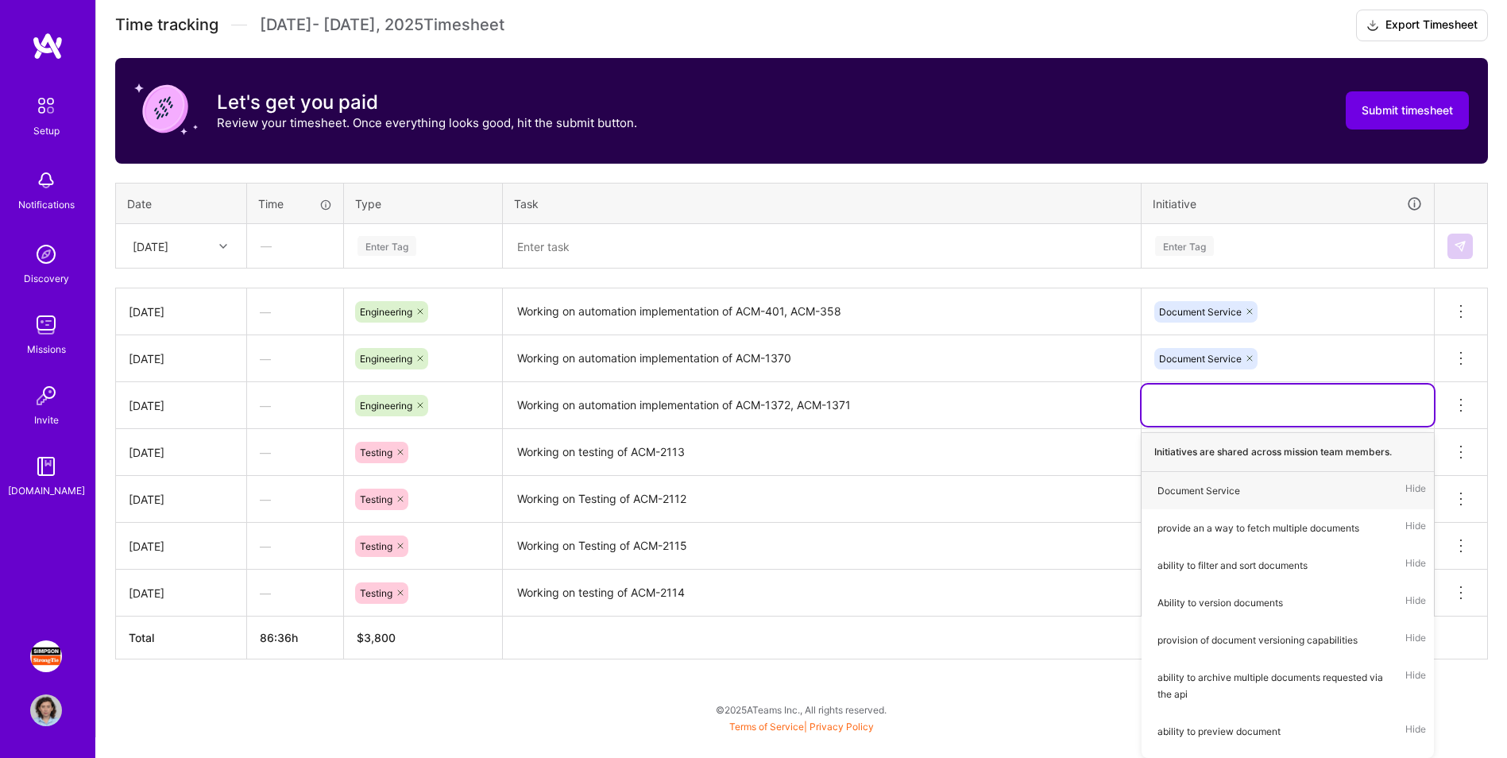
scroll to position [468, 0]
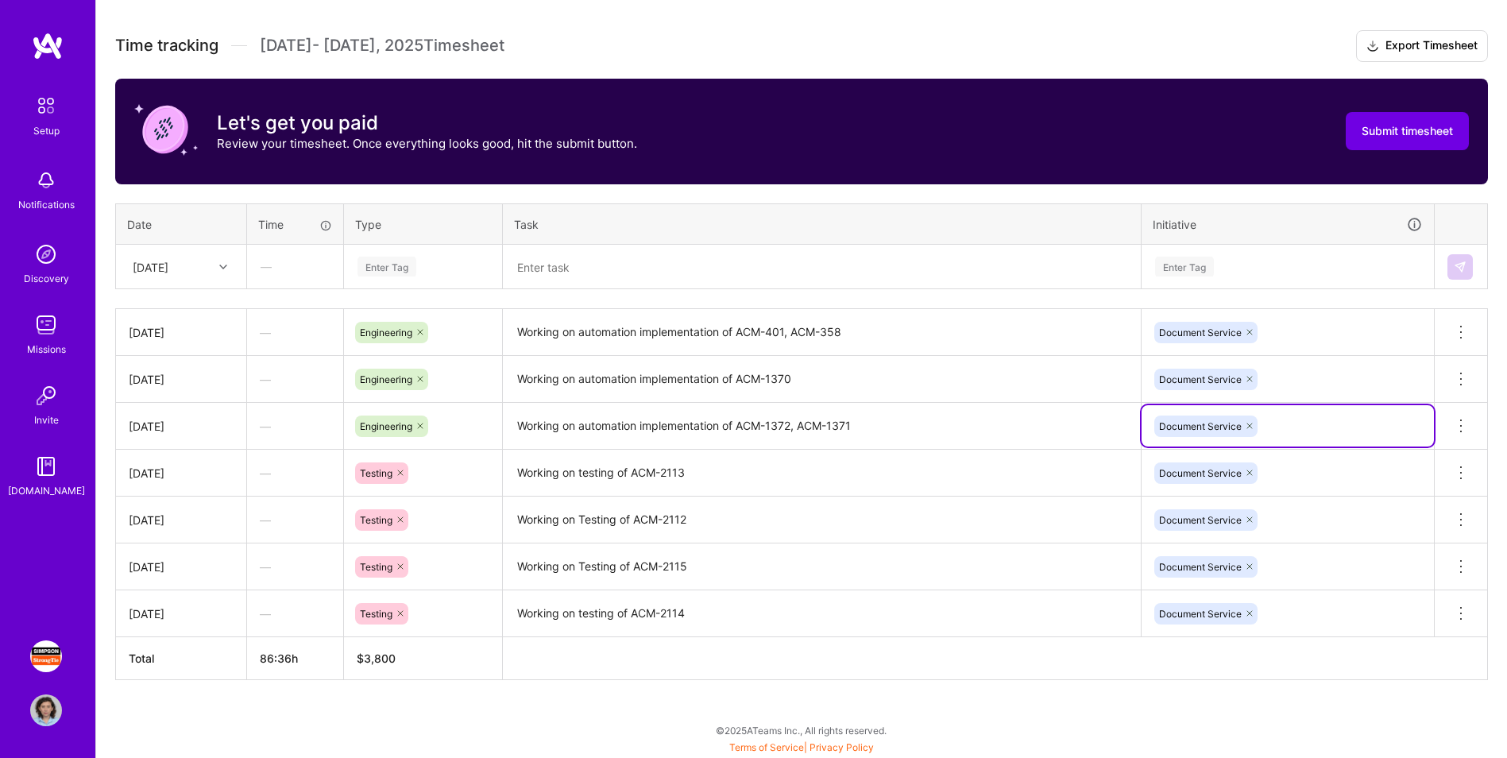
click at [215, 266] on div at bounding box center [225, 267] width 25 height 21
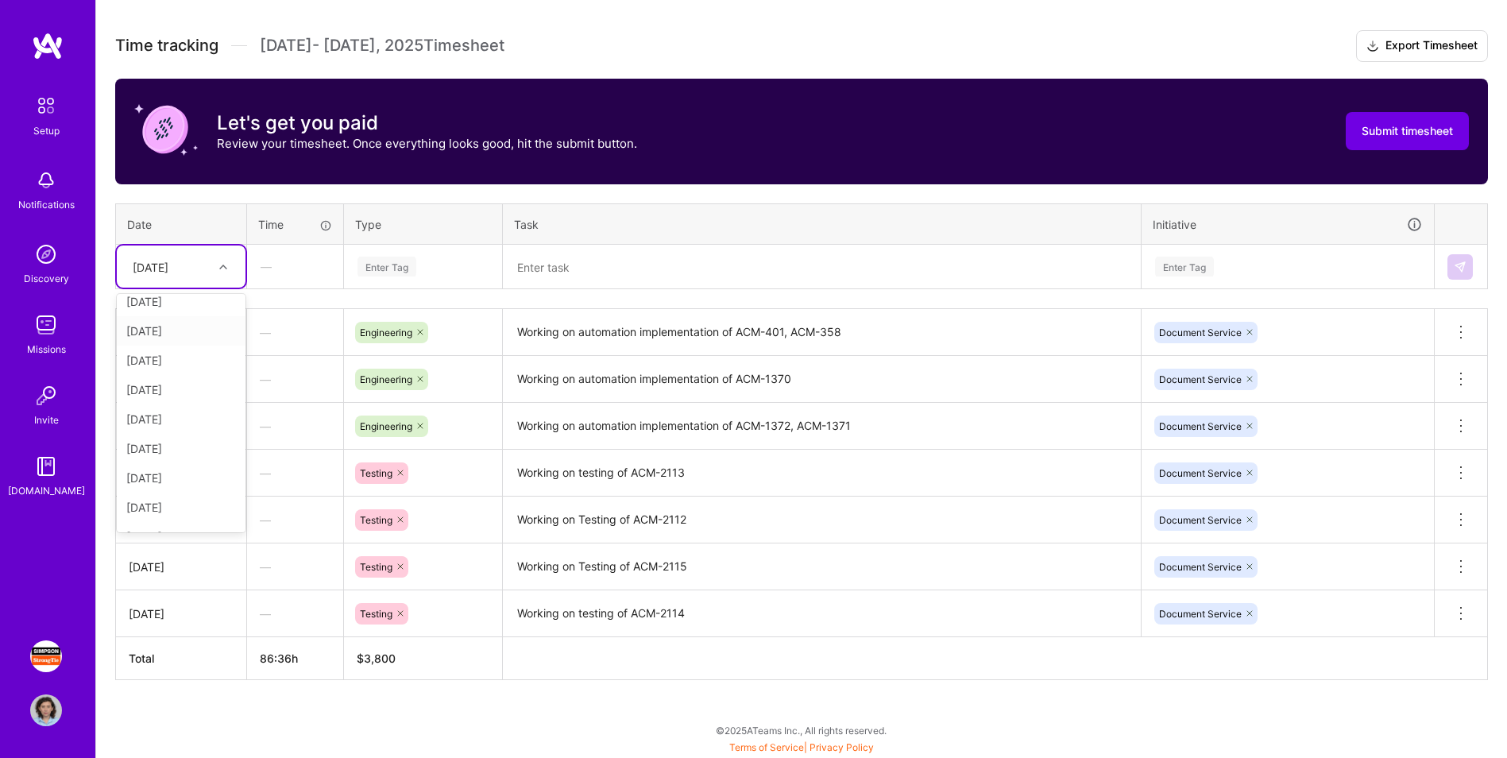
scroll to position [159, 0]
click at [168, 449] on div "[DATE]" at bounding box center [181, 446] width 129 height 29
click at [594, 273] on textarea at bounding box center [822, 267] width 635 height 42
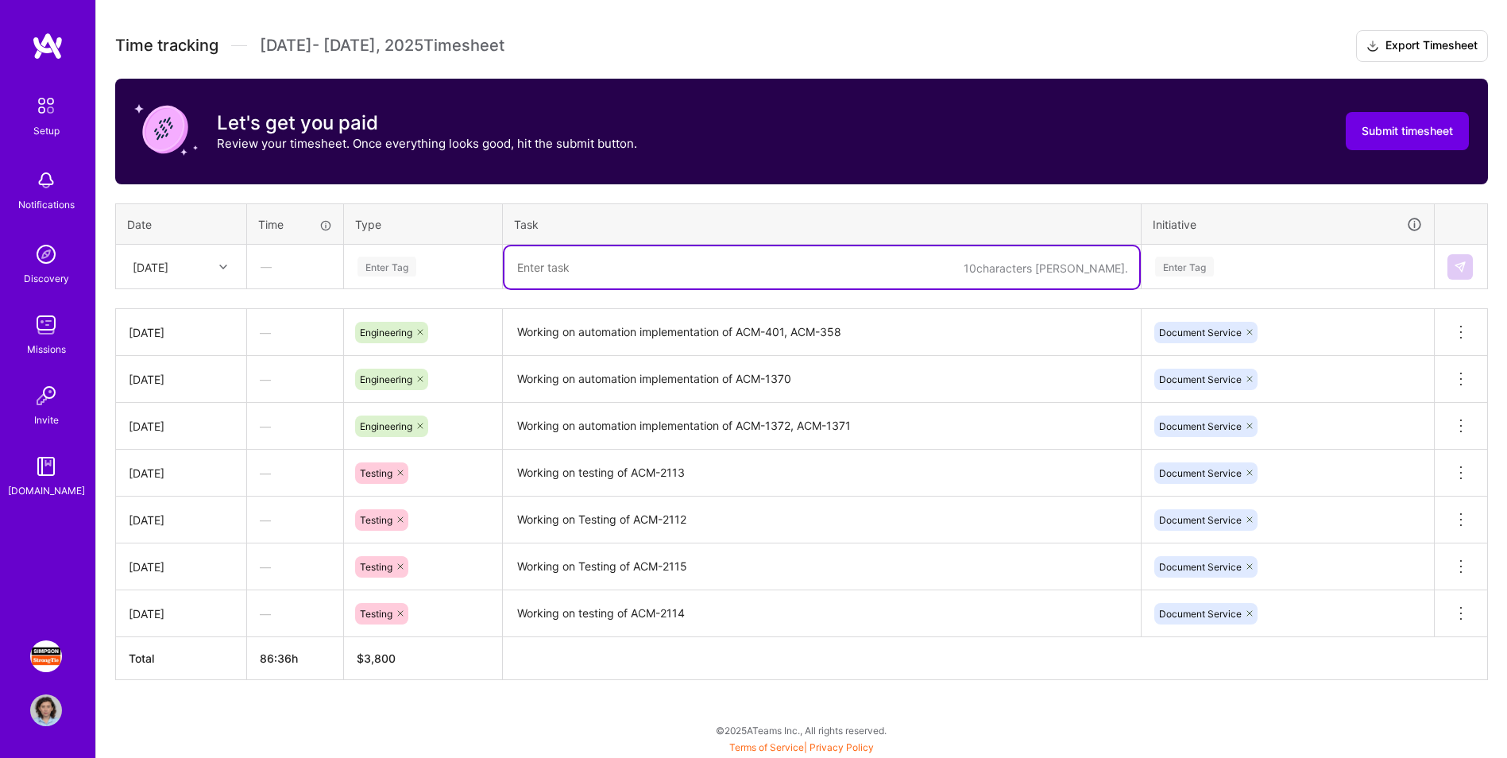
click at [563, 275] on textarea at bounding box center [822, 267] width 635 height 42
click at [402, 273] on div "Enter Tag" at bounding box center [387, 266] width 59 height 25
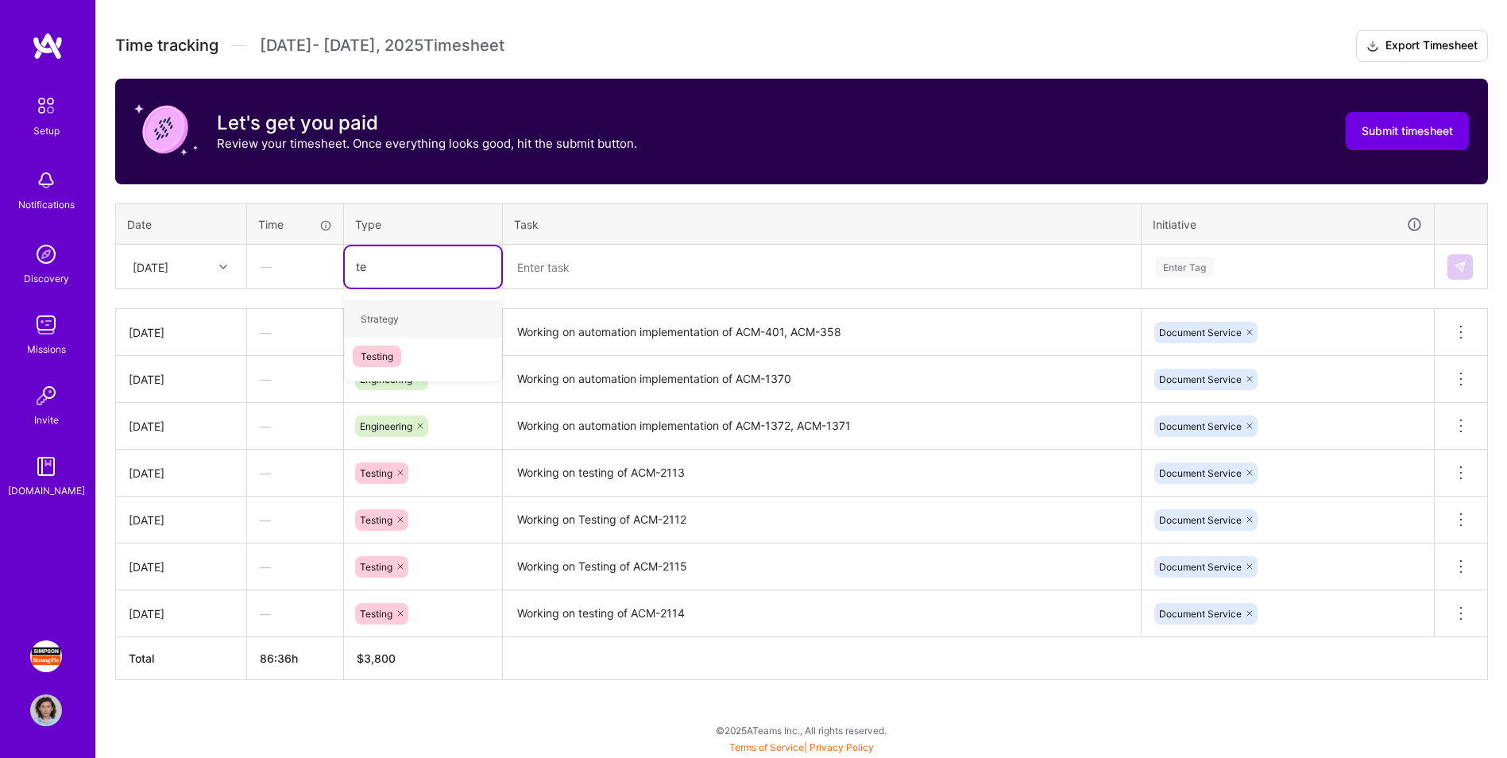
type input "tes"
click at [420, 318] on div "Testing" at bounding box center [423, 318] width 157 height 37
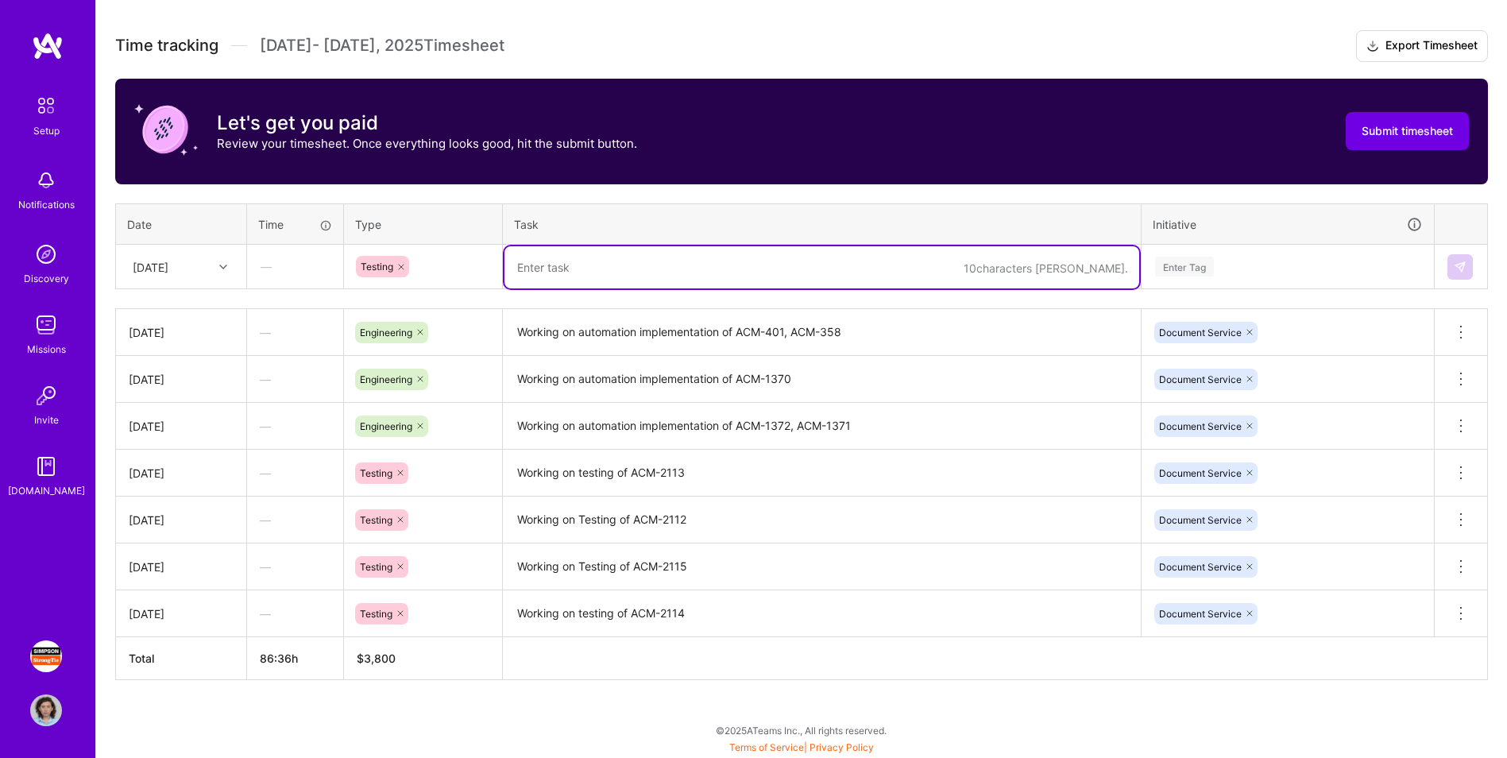
click at [584, 265] on textarea at bounding box center [822, 267] width 635 height 42
type textarea "Tested ACM-2344 using Postman"
click at [998, 274] on div "Enter Tag" at bounding box center [1184, 266] width 59 height 25
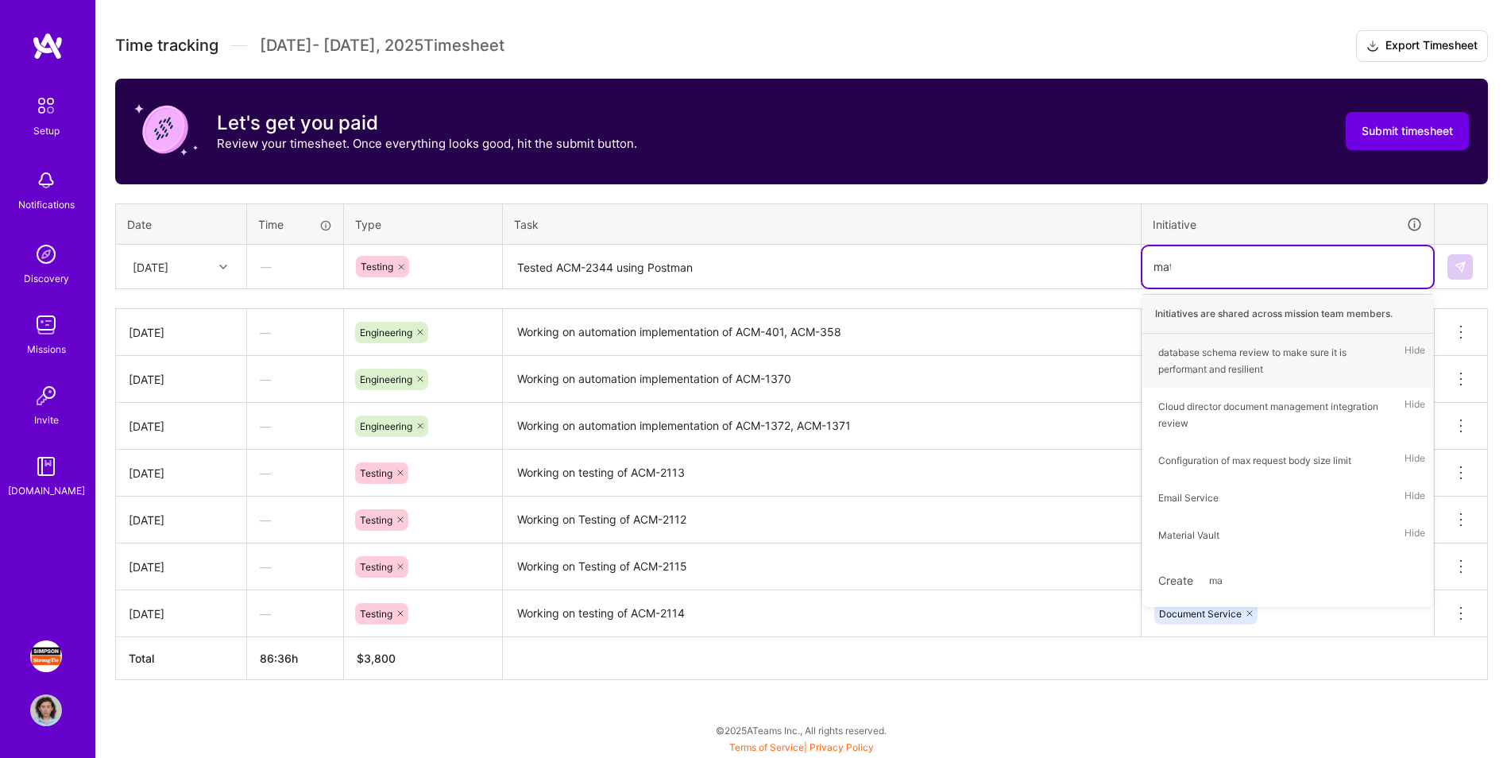
type input "mate"
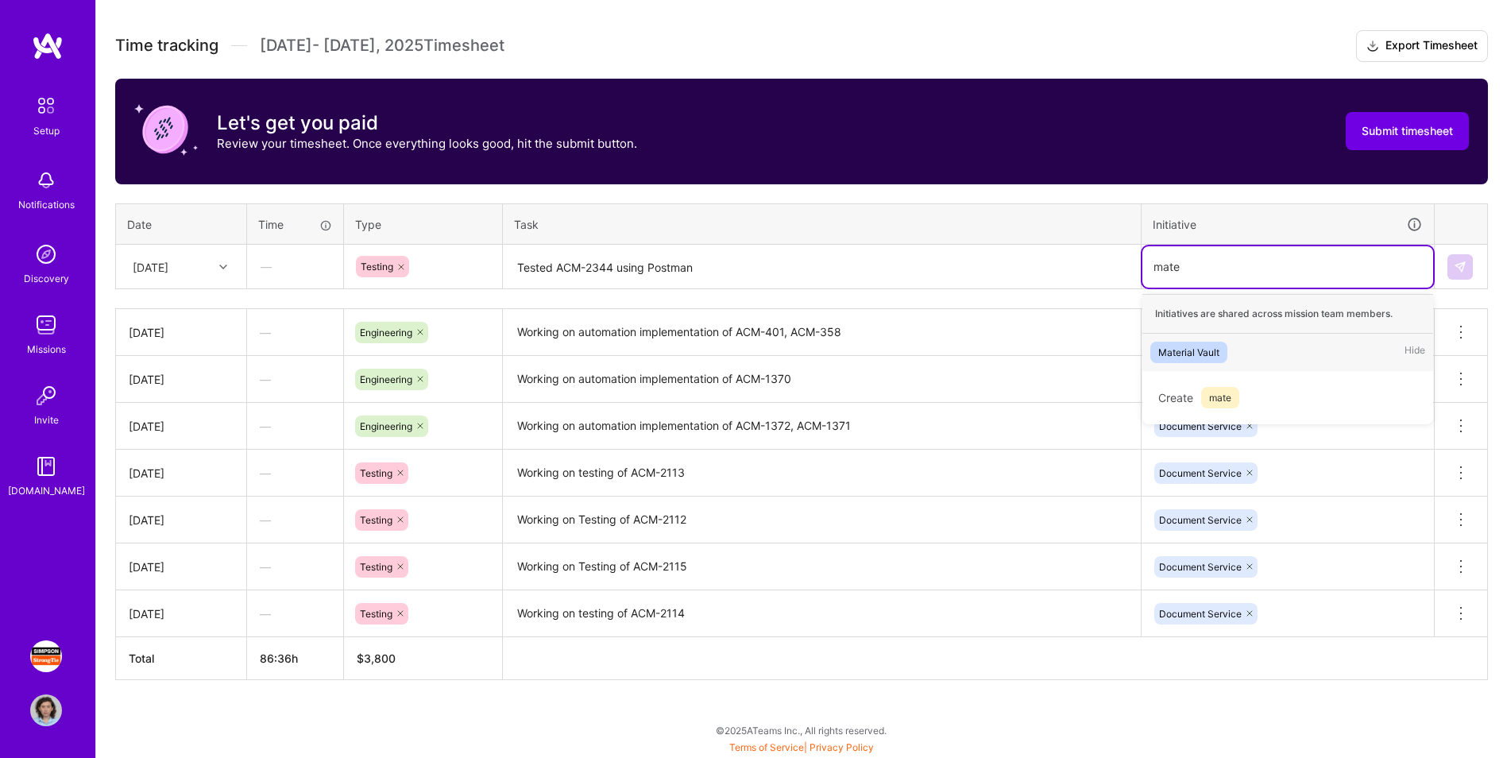
click at [998, 350] on div "Material Vault" at bounding box center [1188, 352] width 61 height 17
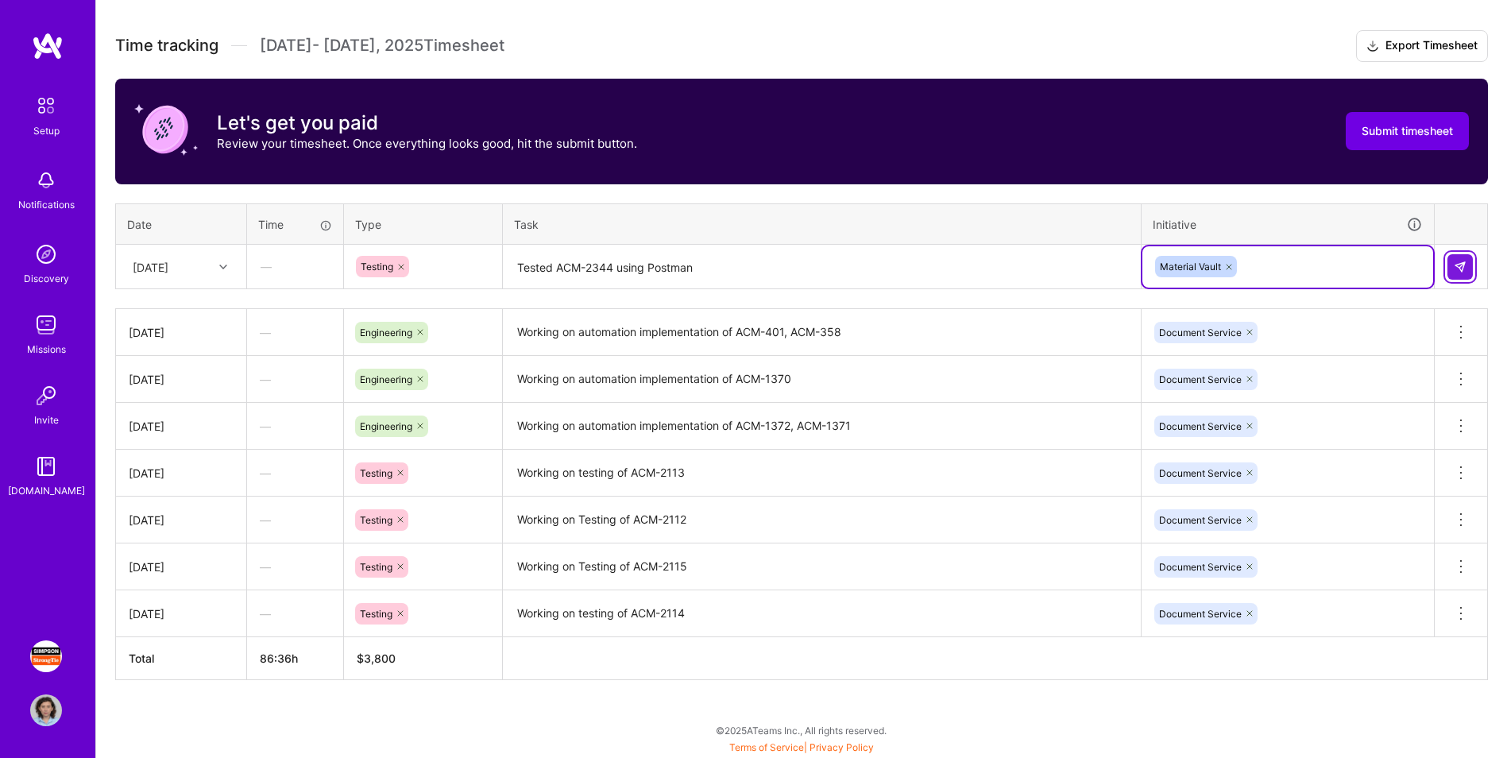
click at [998, 276] on button at bounding box center [1460, 266] width 25 height 25
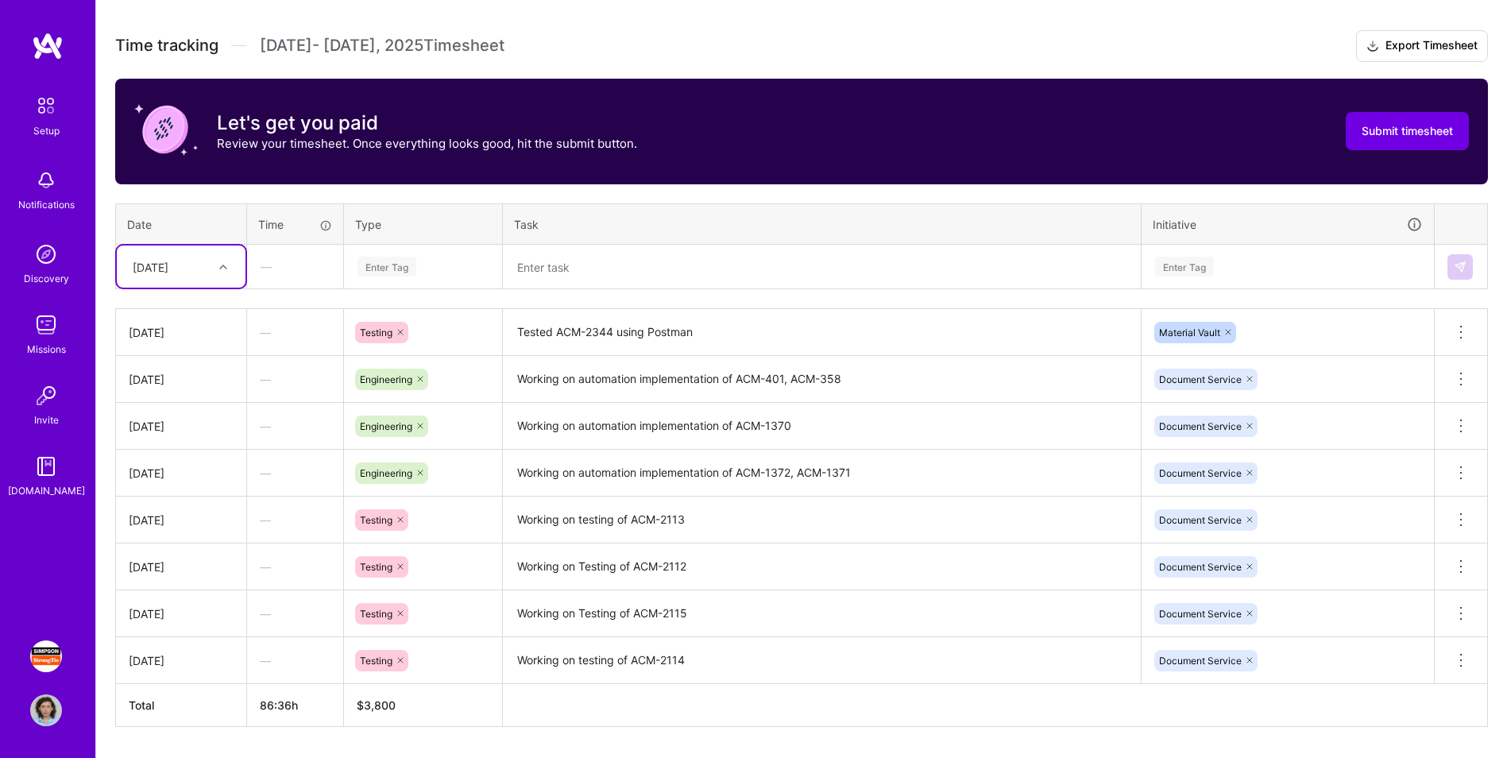
click at [424, 277] on div "Enter Tag" at bounding box center [423, 267] width 134 height 20
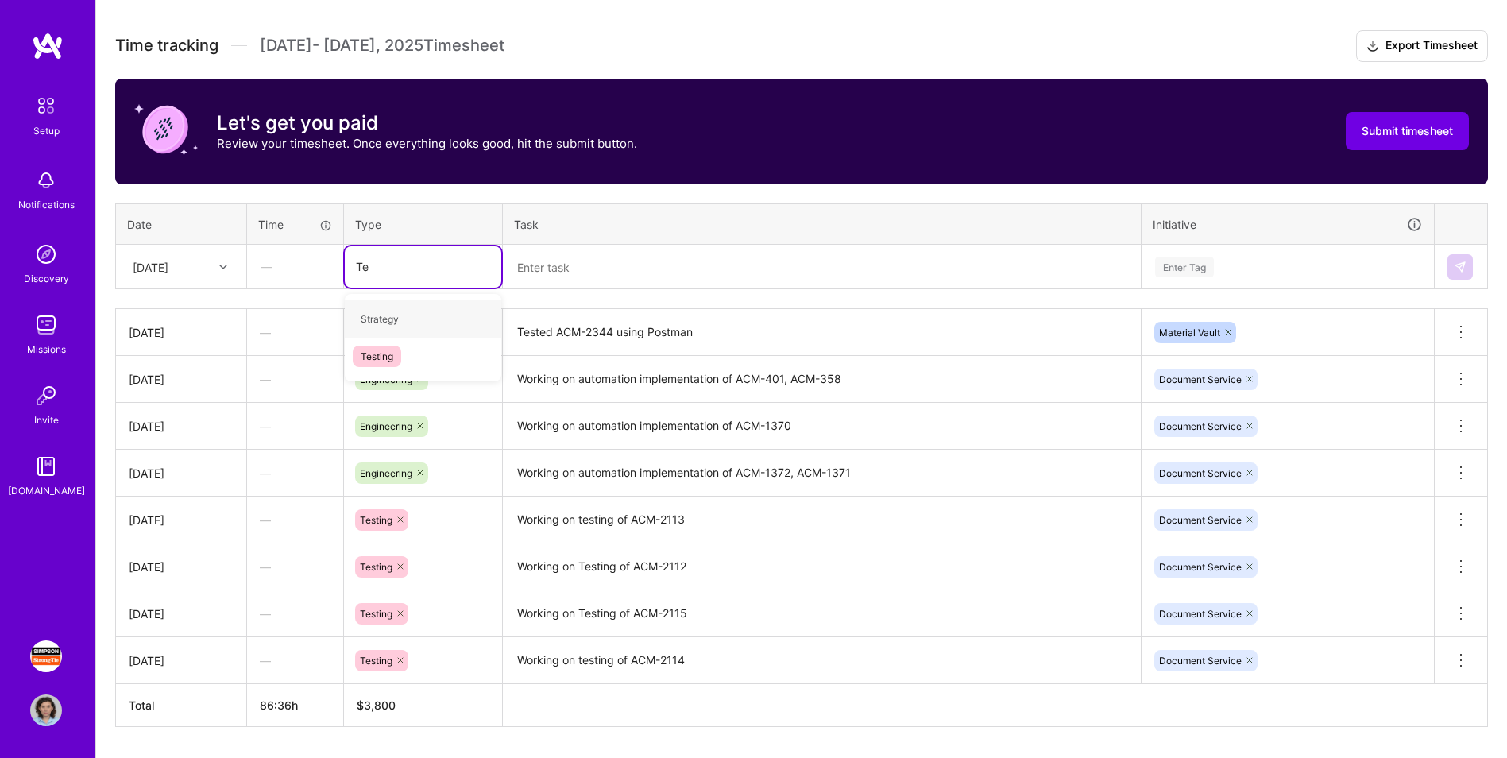
type input "Tes"
click at [426, 319] on div "Testing" at bounding box center [423, 318] width 157 height 37
click at [590, 269] on textarea at bounding box center [822, 267] width 635 height 42
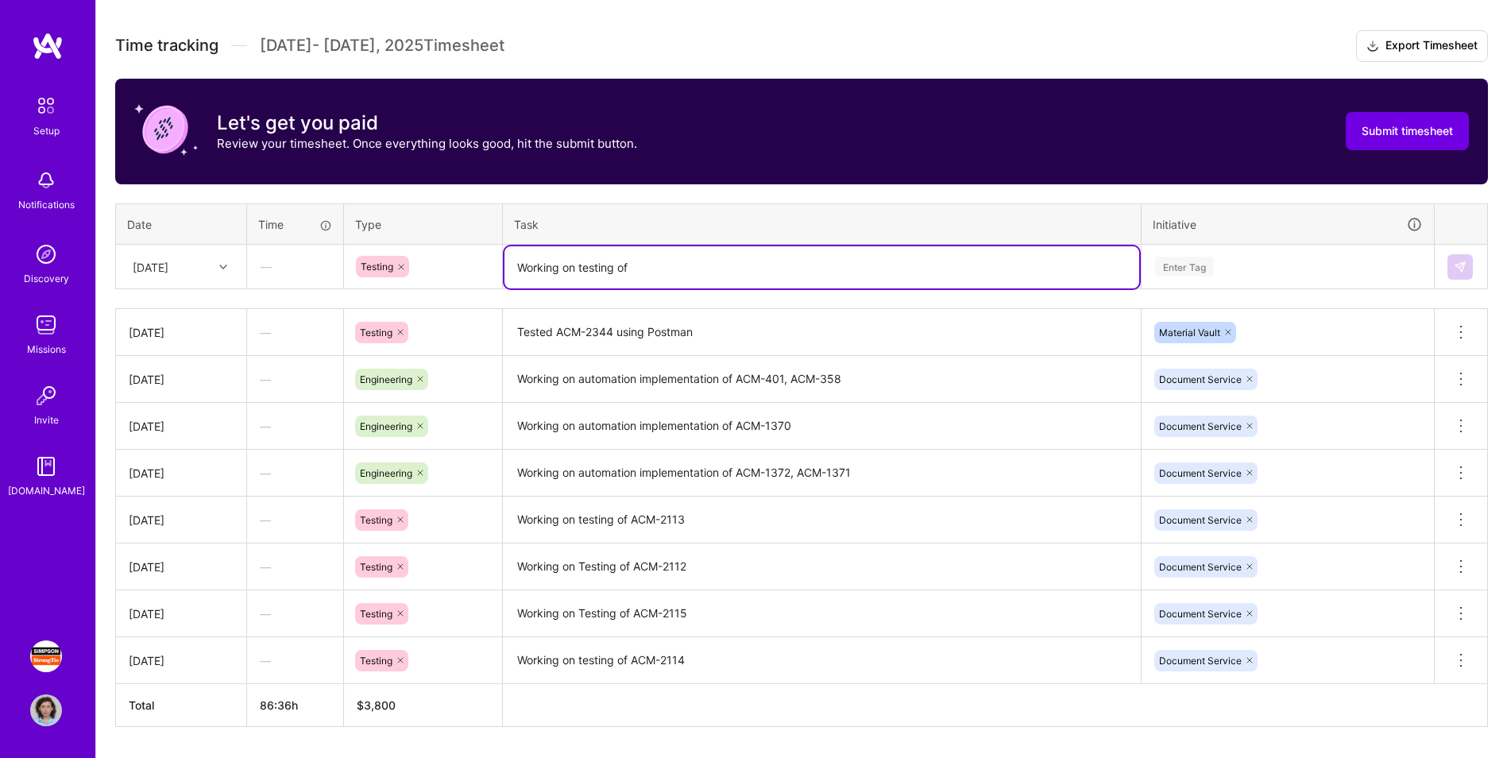
paste textarea "ACM-2386 ACM-2383 ACM-2344"
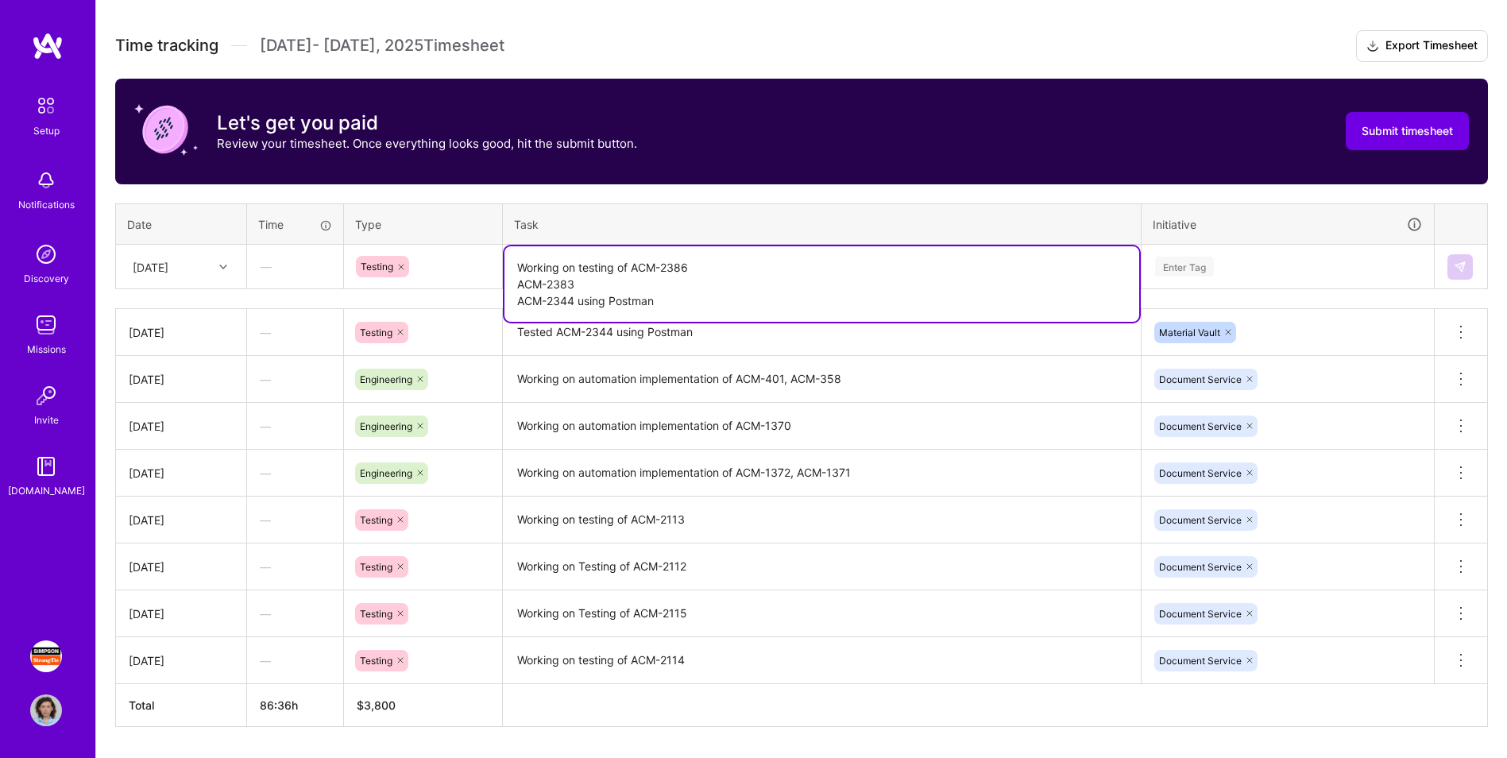
type textarea "Working on testing of ACM-2386 ACM-2383 ACM-2344 using Postman"
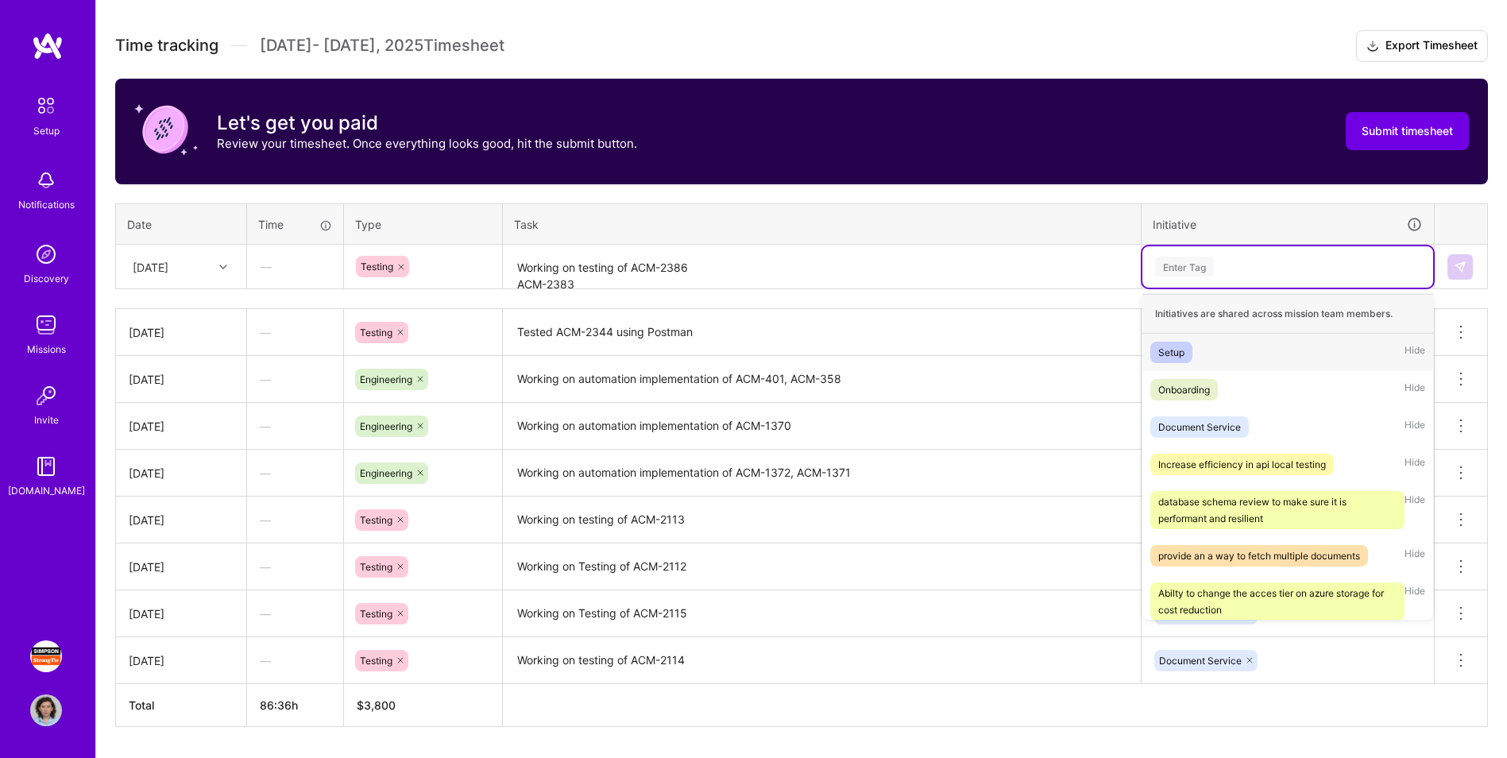
click at [998, 269] on div "Enter Tag" at bounding box center [1288, 267] width 269 height 20
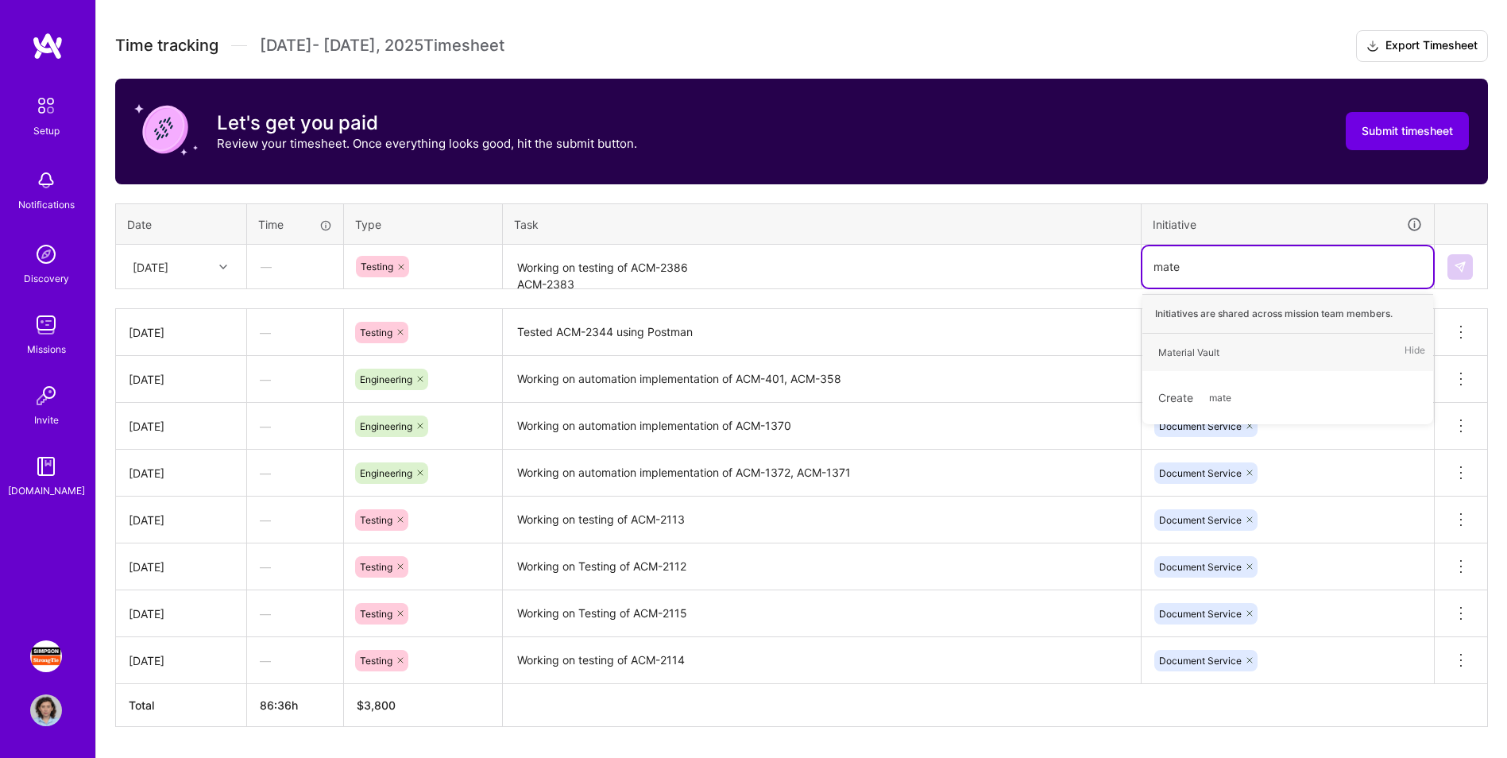
type input "mater"
click at [998, 354] on div "Material Vault Hide" at bounding box center [1288, 352] width 291 height 37
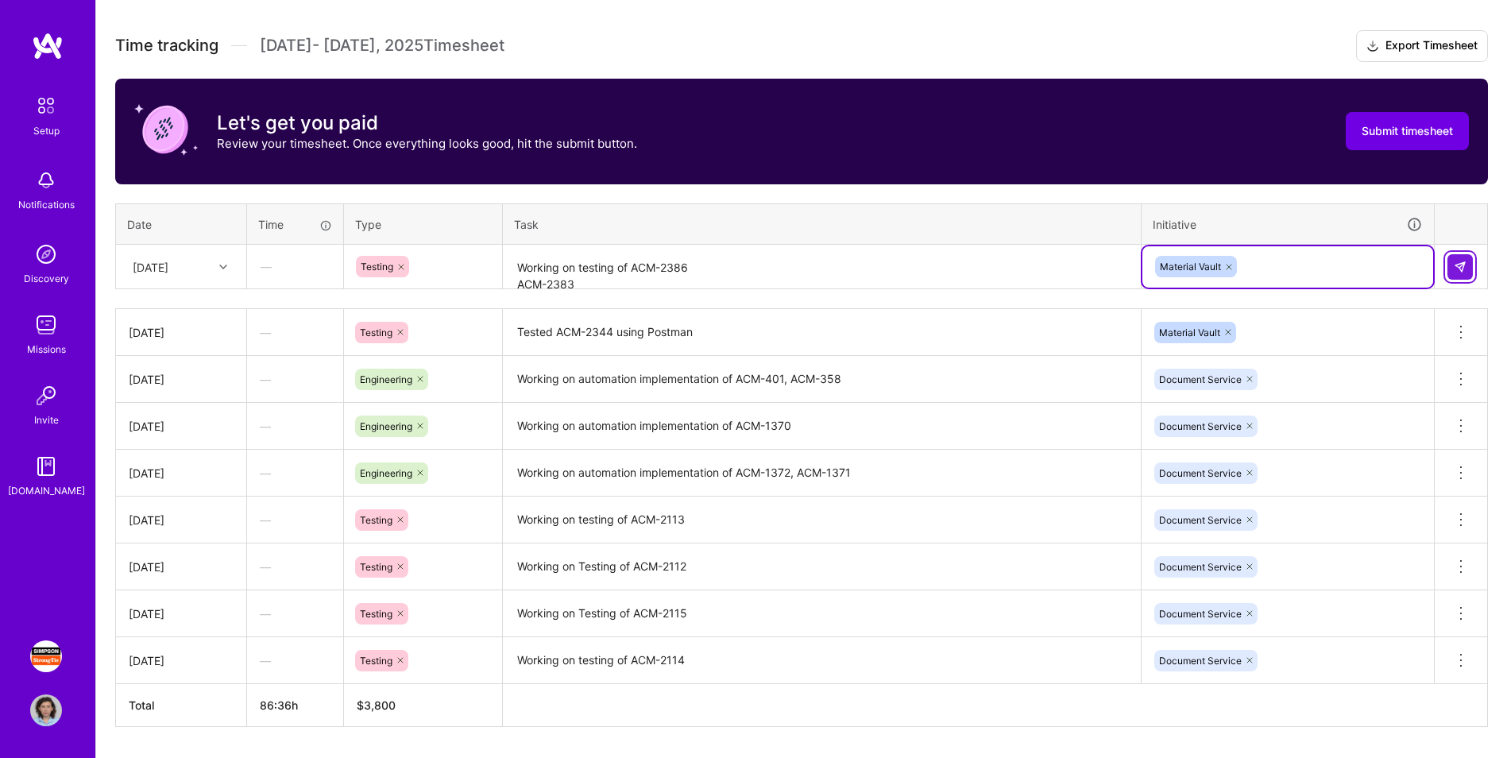
click at [998, 269] on img at bounding box center [1460, 267] width 13 height 13
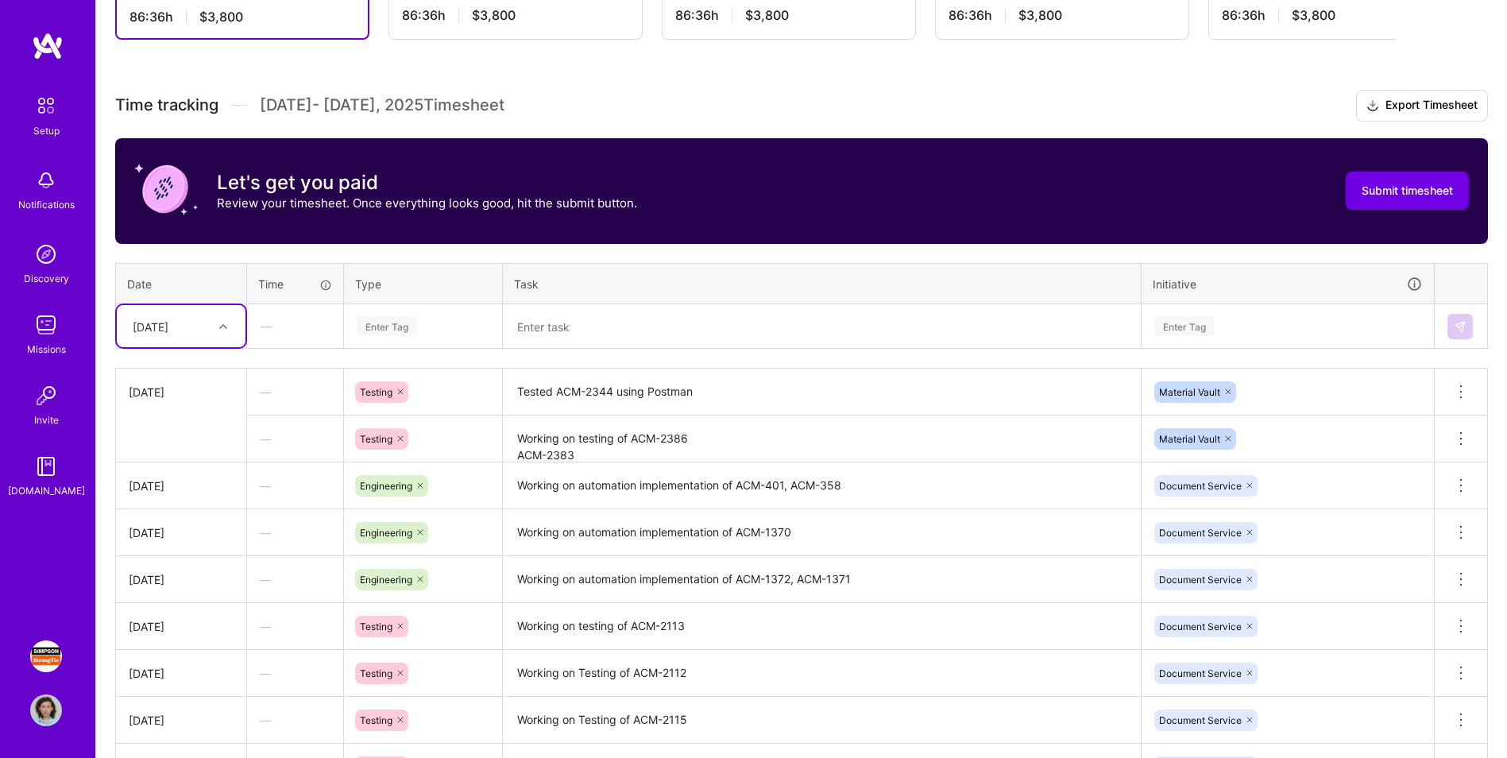
scroll to position [403, 0]
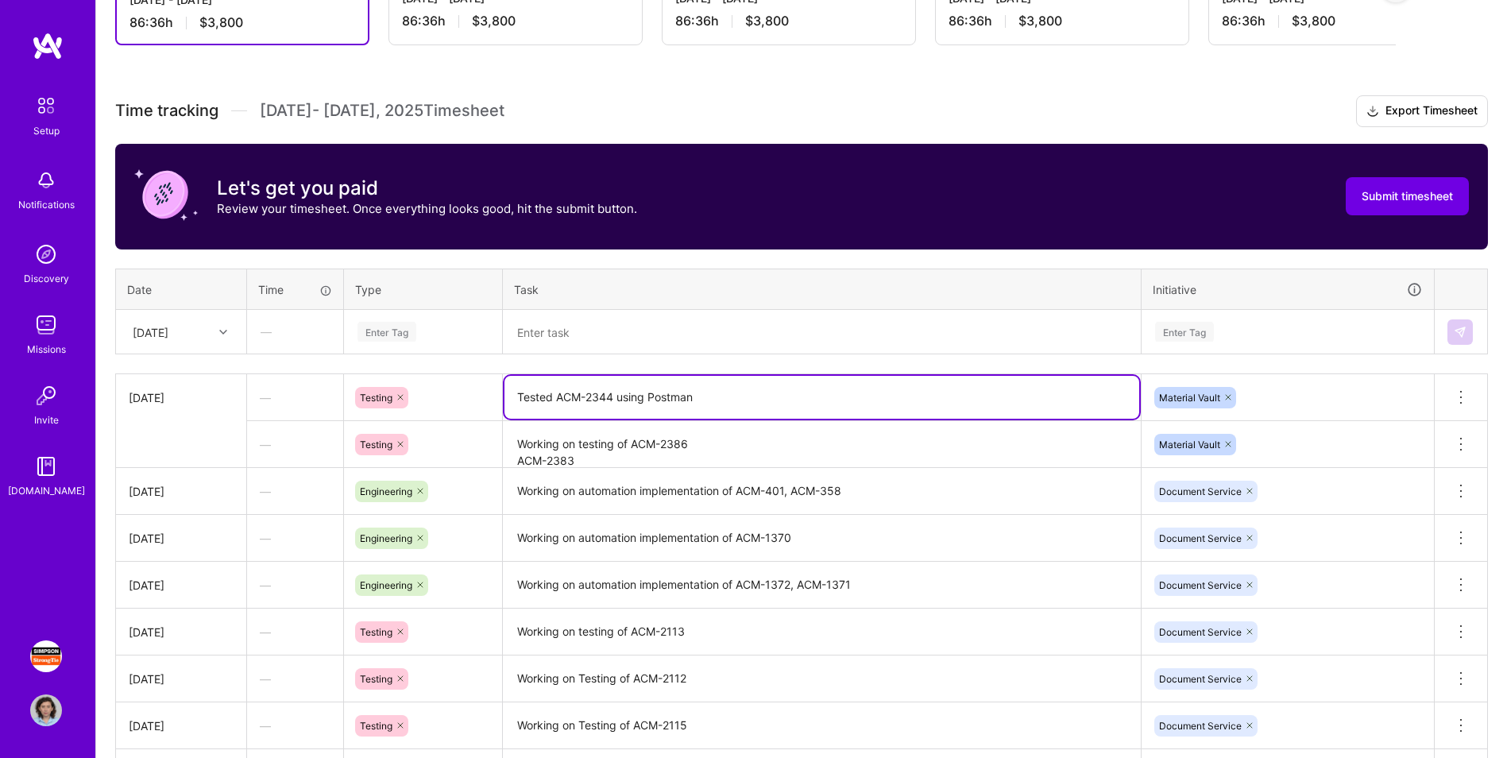
drag, startPoint x: 702, startPoint y: 403, endPoint x: 694, endPoint y: 401, distance: 8.9
click at [694, 401] on textarea "Tested ACM-2344 using Postman" at bounding box center [822, 397] width 635 height 43
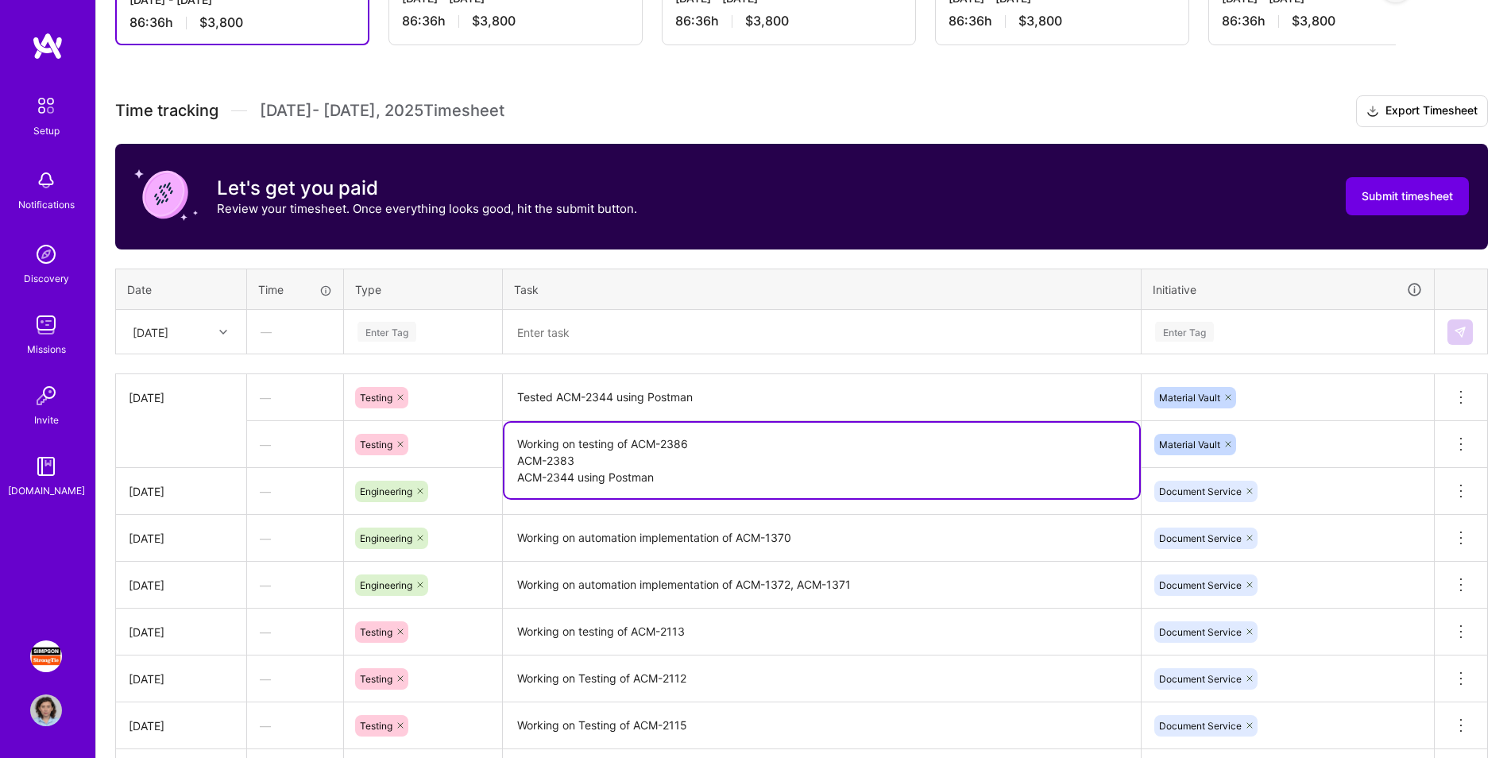
drag, startPoint x: 598, startPoint y: 459, endPoint x: 495, endPoint y: 440, distance: 104.3
click at [495, 440] on tr "— Testing Working on testing of ACM-2386 ACM-2383 ACM-2344 using Postman Materi…" at bounding box center [802, 444] width 1372 height 47
drag, startPoint x: 683, startPoint y: 481, endPoint x: 490, endPoint y: 425, distance: 200.2
click at [490, 425] on tr "— Testing Working on testing of ACM-2386 ACM-2383 ACM-2344 using Postman Materi…" at bounding box center [802, 444] width 1372 height 47
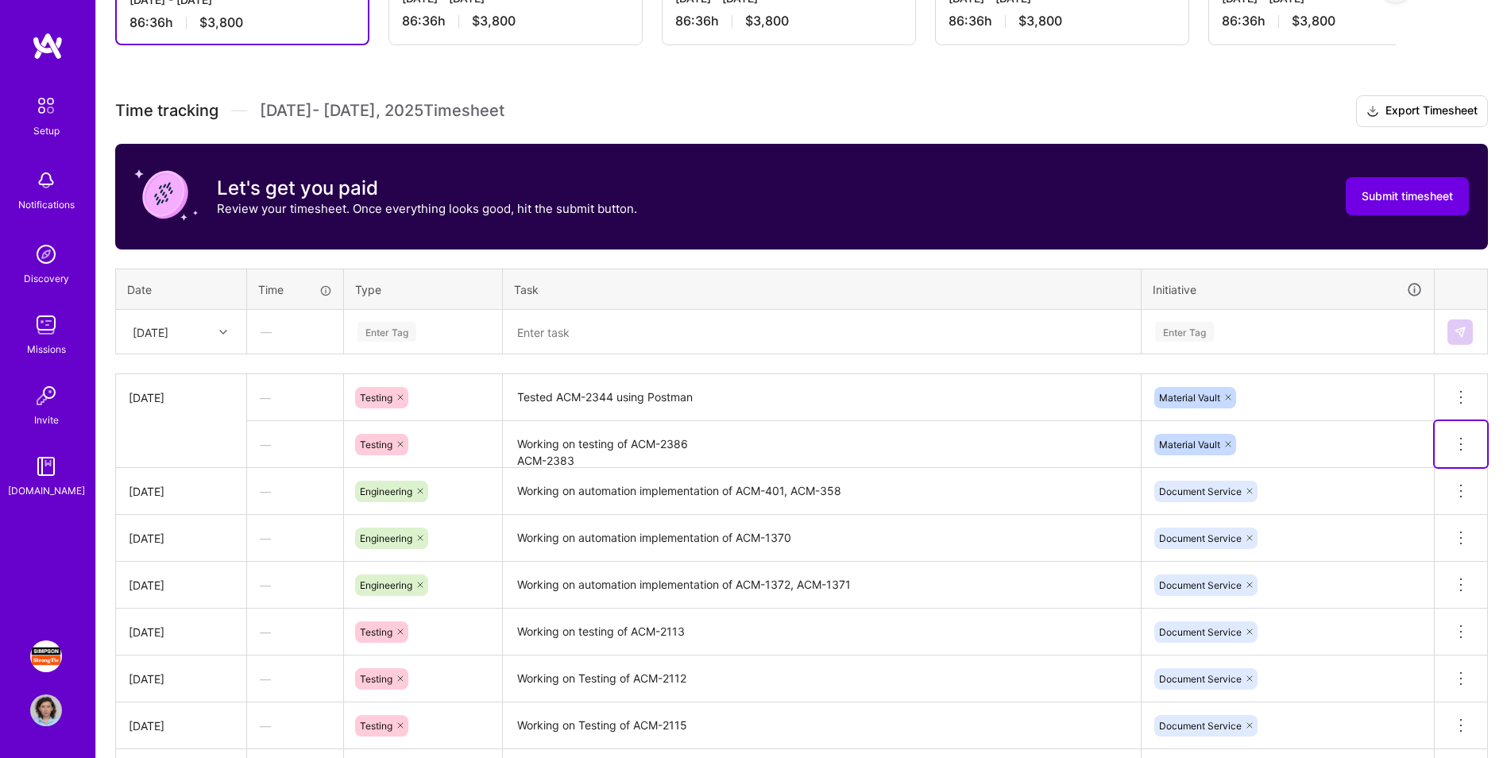
click at [998, 446] on icon at bounding box center [1461, 444] width 19 height 19
click at [998, 471] on button "Delete row" at bounding box center [1422, 471] width 83 height 39
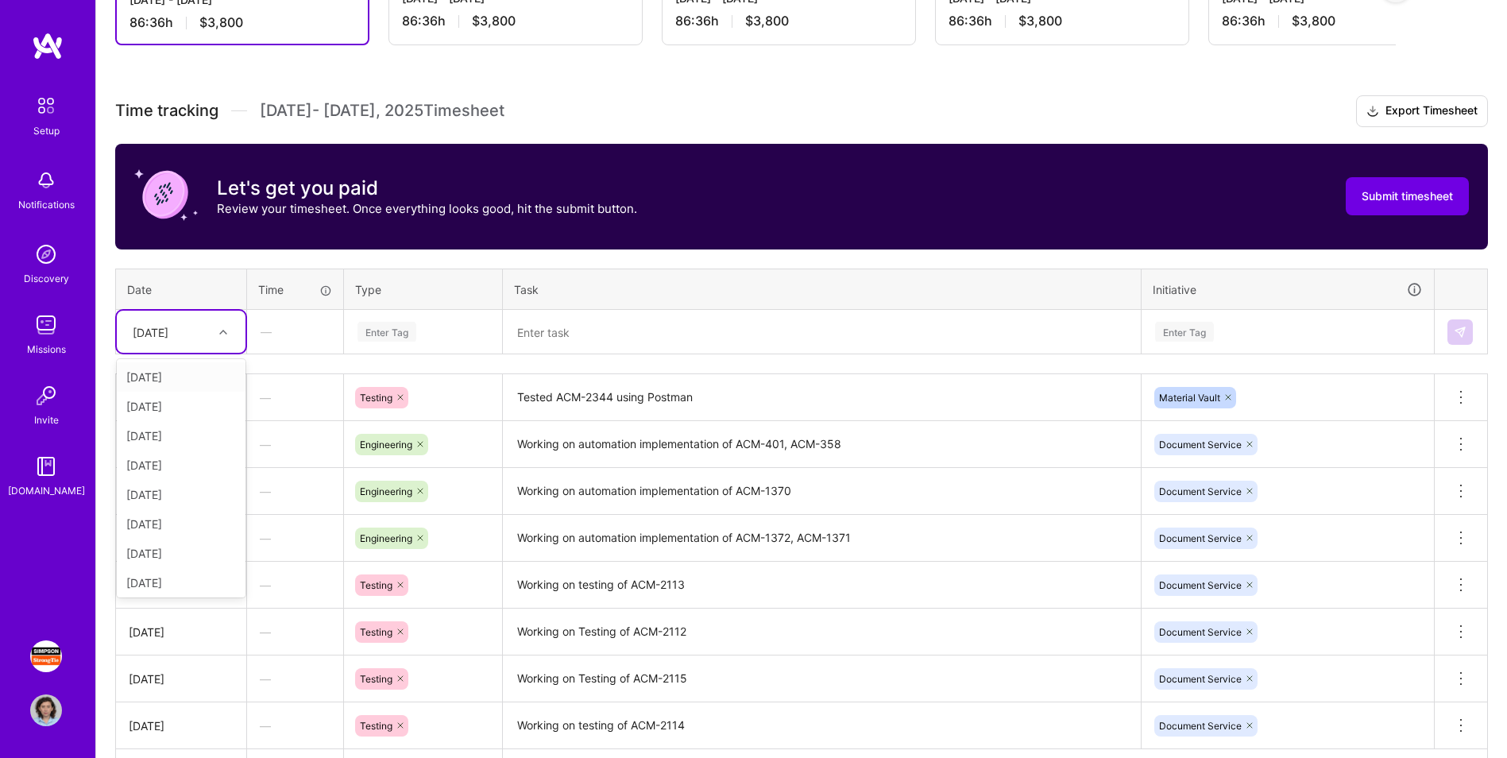
click at [215, 335] on div at bounding box center [225, 332] width 25 height 21
click at [179, 471] on div "[DATE]" at bounding box center [181, 541] width 129 height 29
click at [431, 332] on div "Enter Tag" at bounding box center [423, 332] width 134 height 20
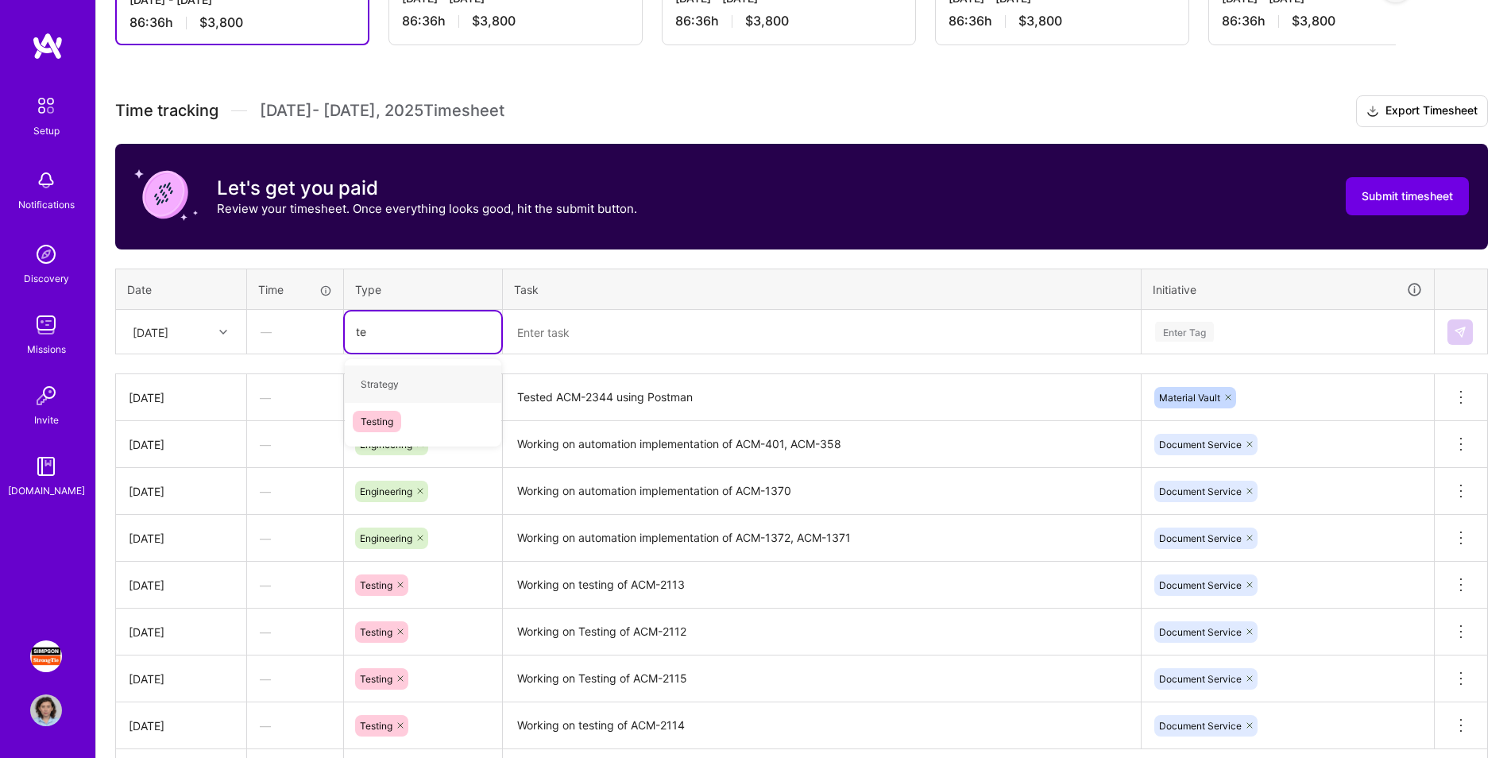
type input "tes"
click at [409, 395] on div "Testing" at bounding box center [423, 383] width 157 height 37
click at [606, 327] on textarea at bounding box center [822, 332] width 635 height 42
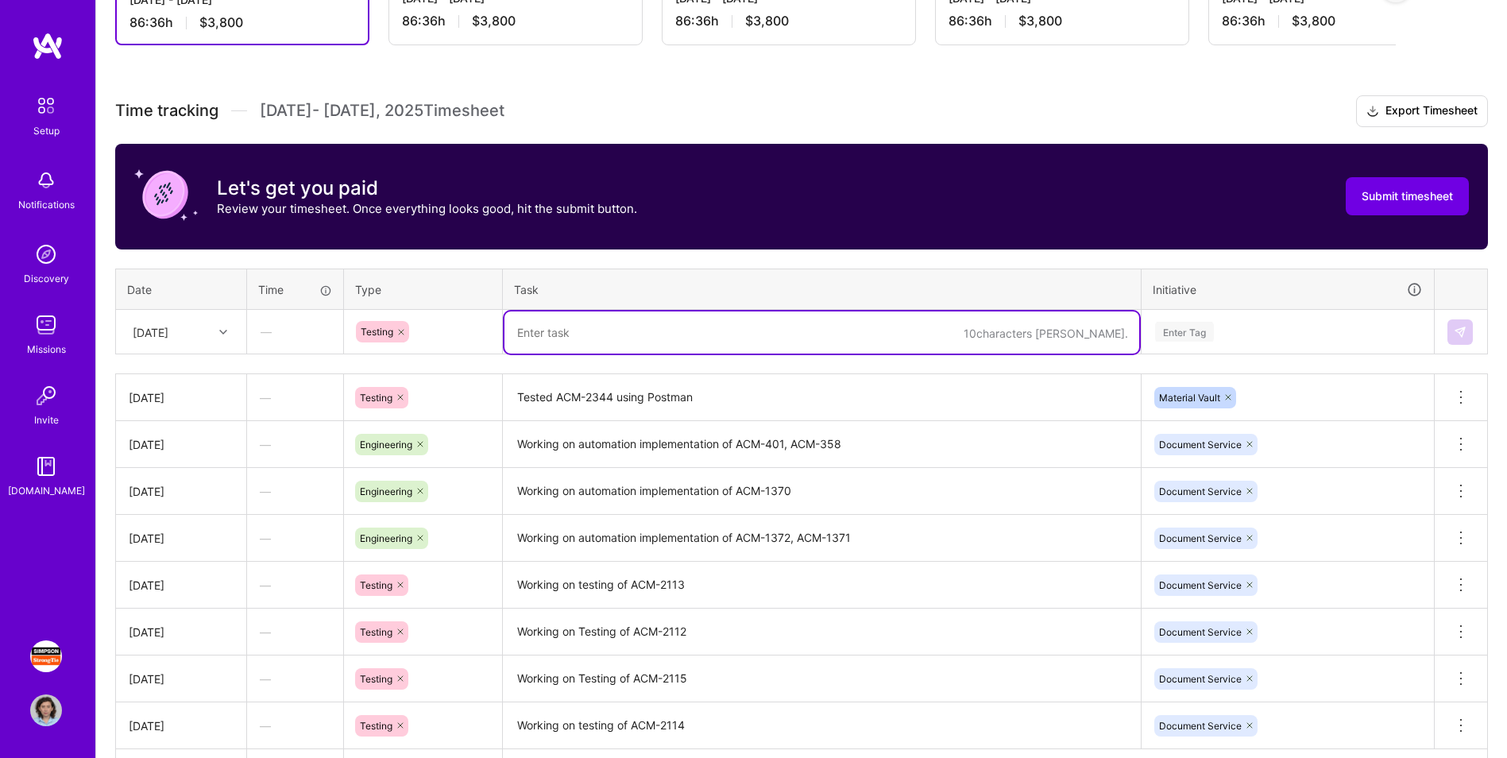
paste textarea "Working on testing of ACM-2386 ACM-2383 ACM-2344 using Postman"
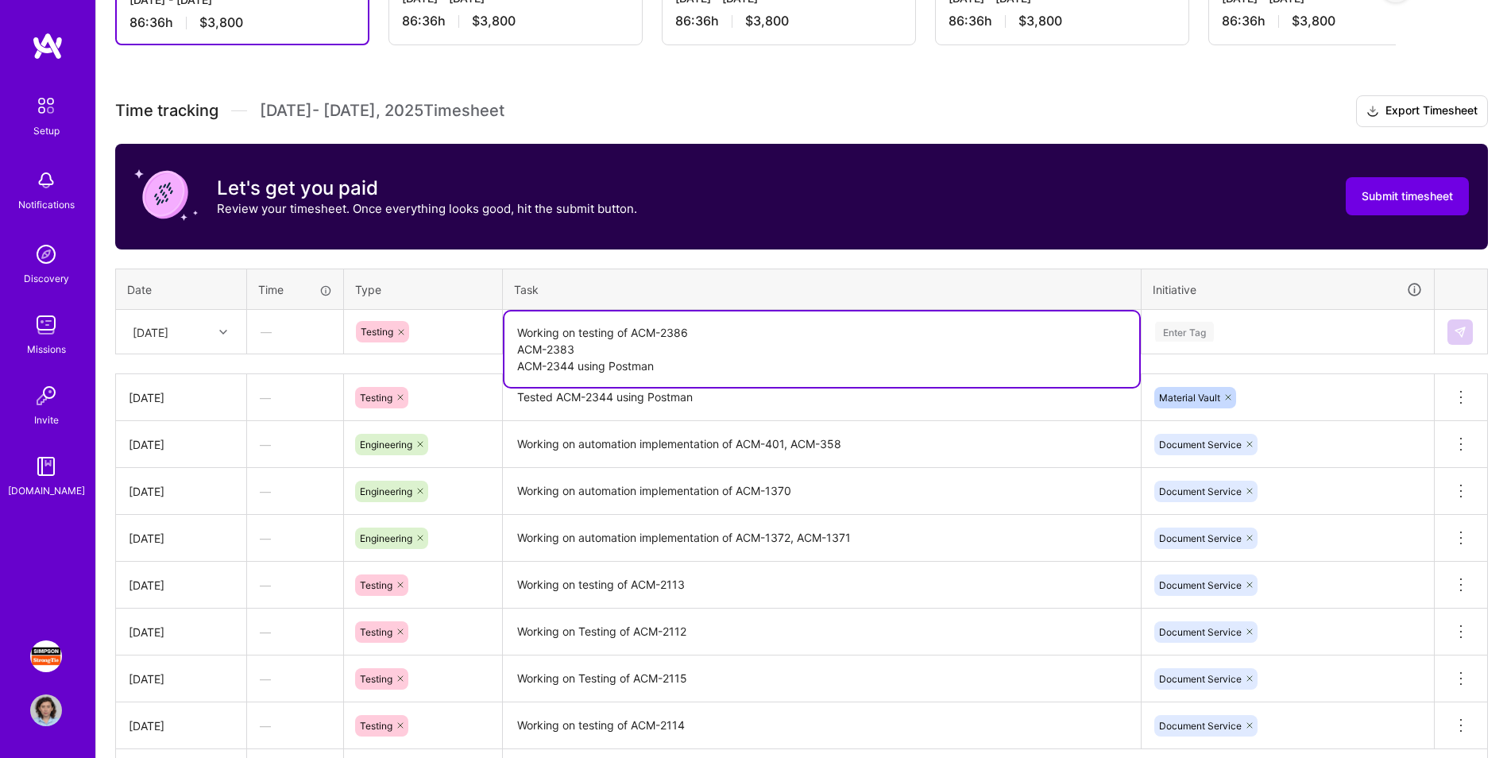
type textarea "Working on testing of ACM-2386 ACM-2383 ACM-2344 using Postman"
click at [998, 332] on div "Enter Tag" at bounding box center [1288, 332] width 269 height 20
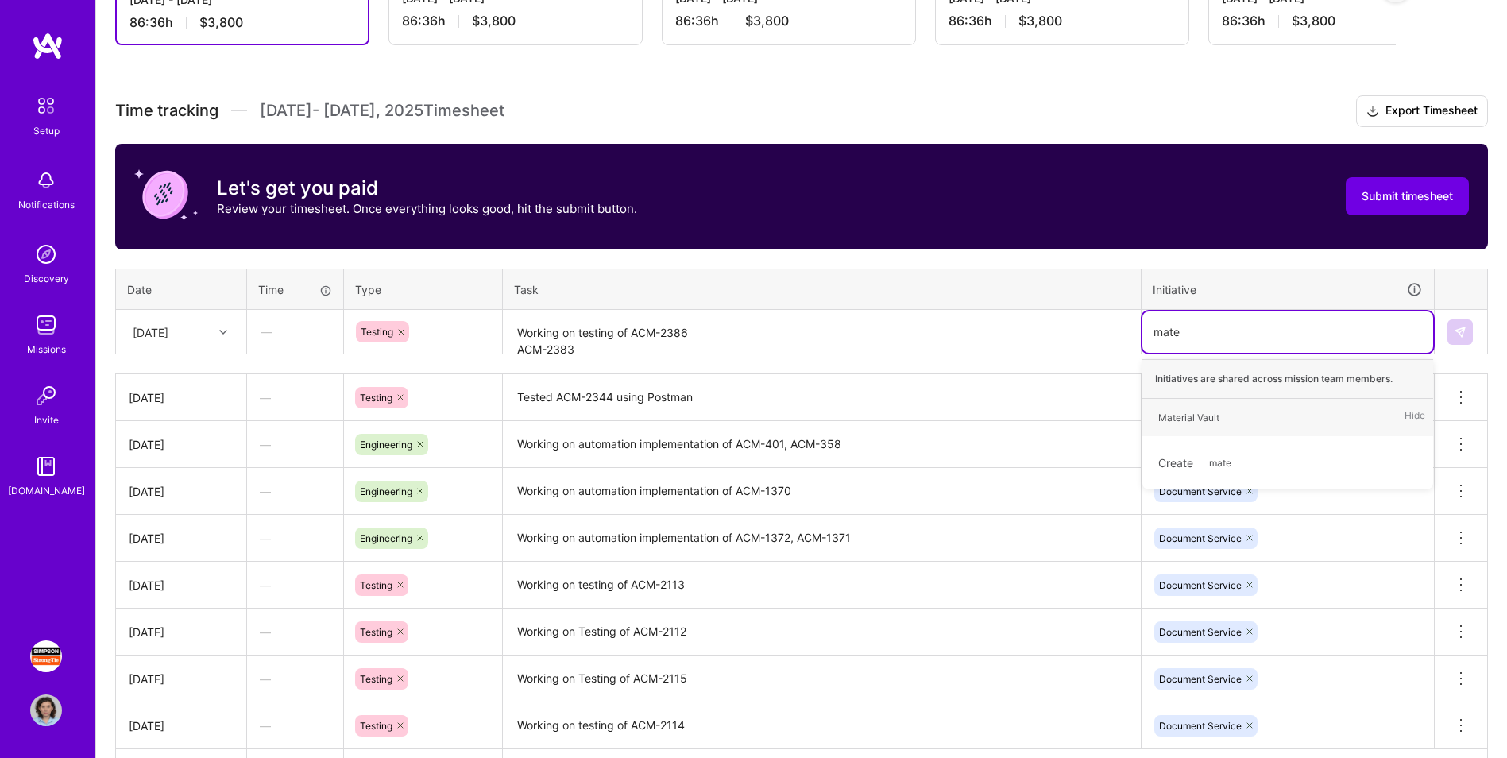
type input "mater"
click at [998, 415] on div "Material Vault" at bounding box center [1188, 417] width 61 height 17
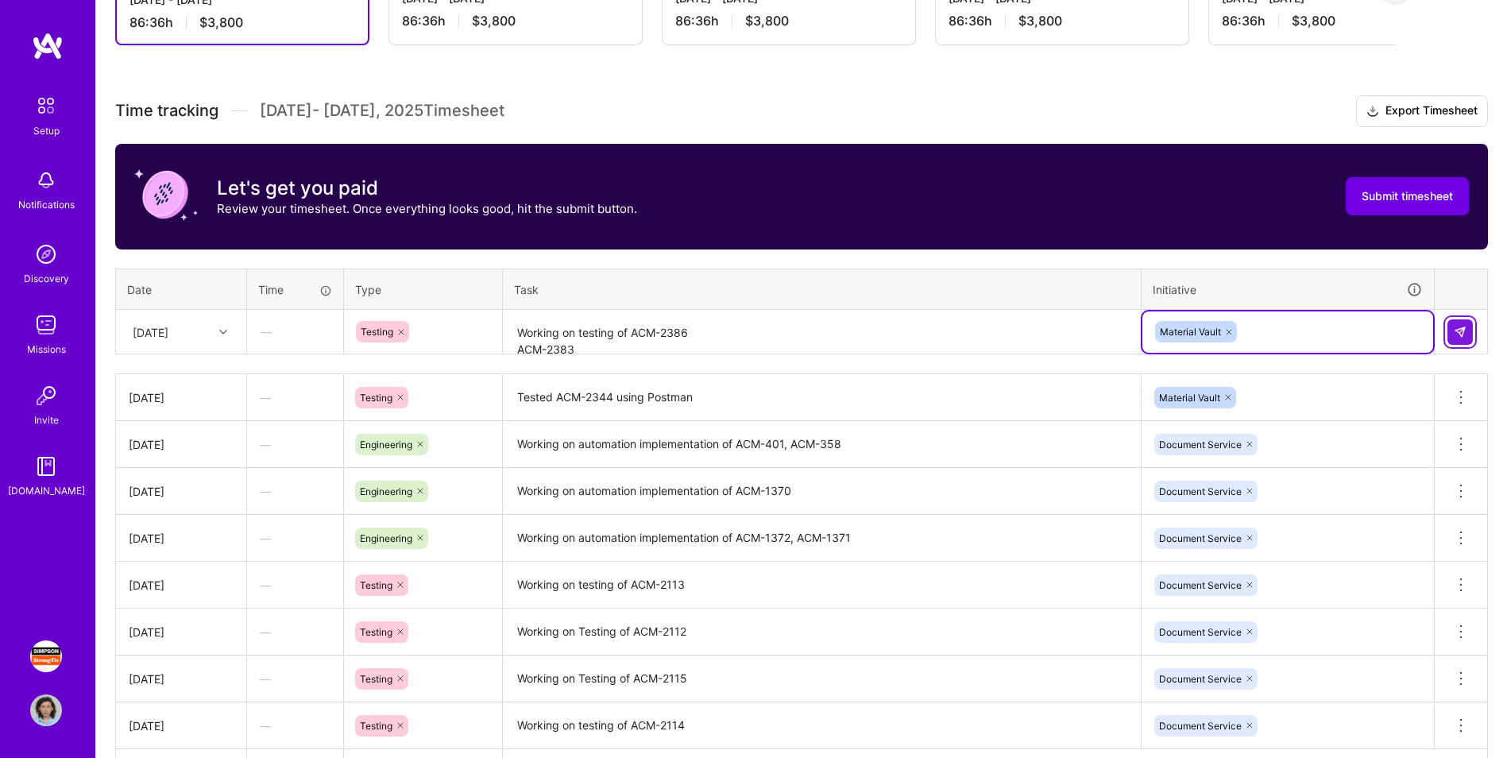
click at [998, 338] on img at bounding box center [1460, 332] width 13 height 13
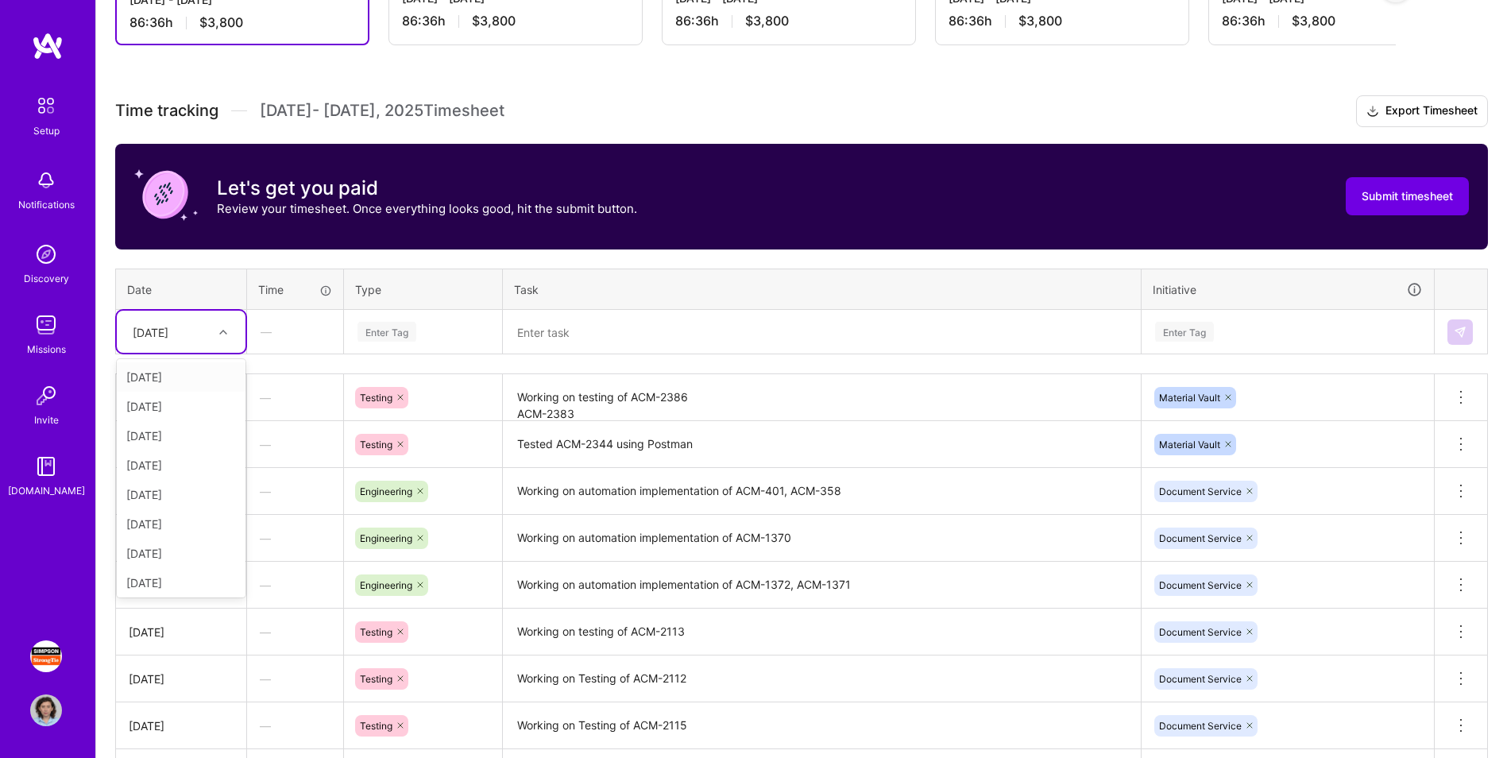
click at [222, 338] on div at bounding box center [225, 332] width 25 height 21
click at [180, 471] on div "[DATE]" at bounding box center [181, 550] width 129 height 29
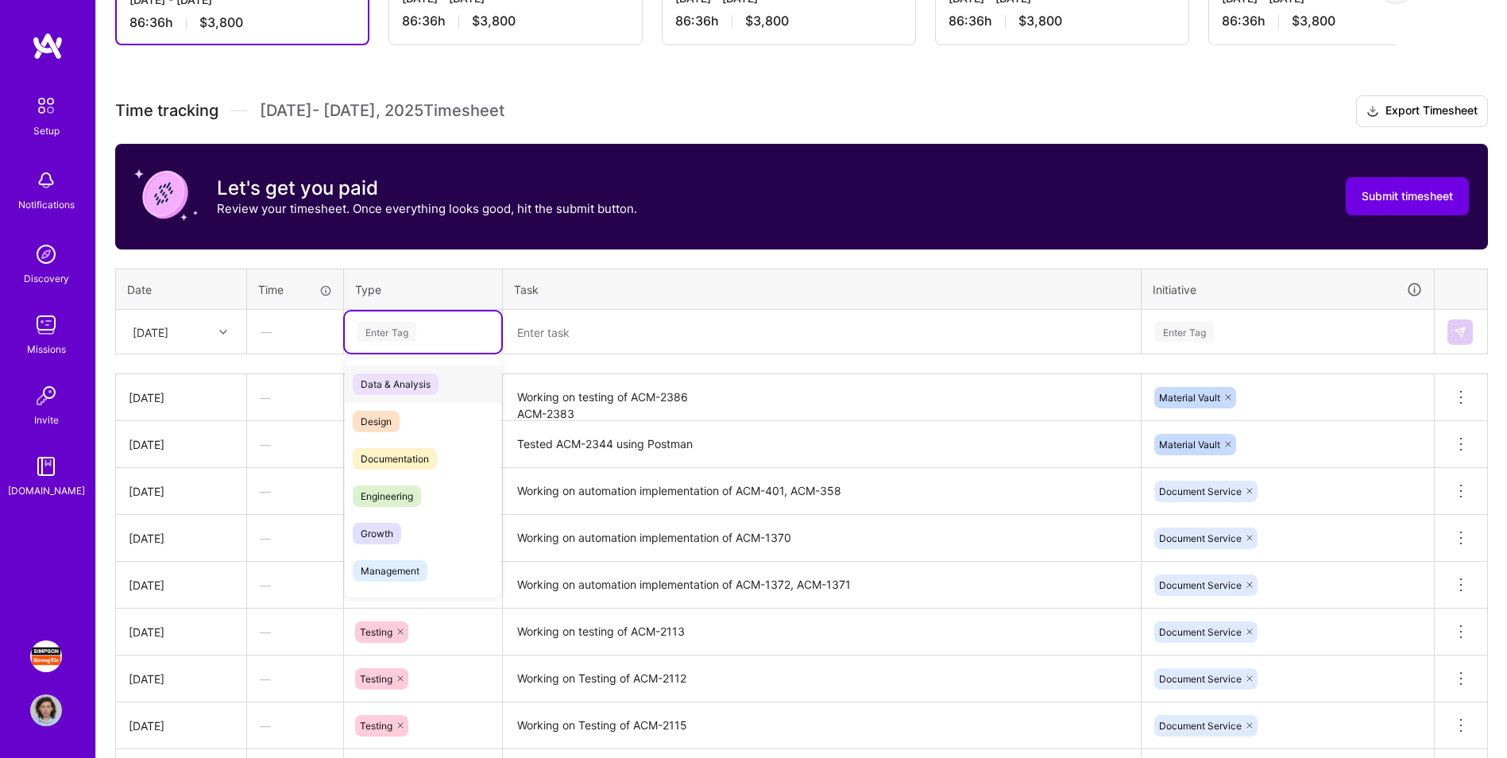
click at [389, 335] on div "Enter Tag" at bounding box center [387, 331] width 59 height 25
type input "tes"
click at [417, 389] on div "Testing" at bounding box center [423, 383] width 157 height 37
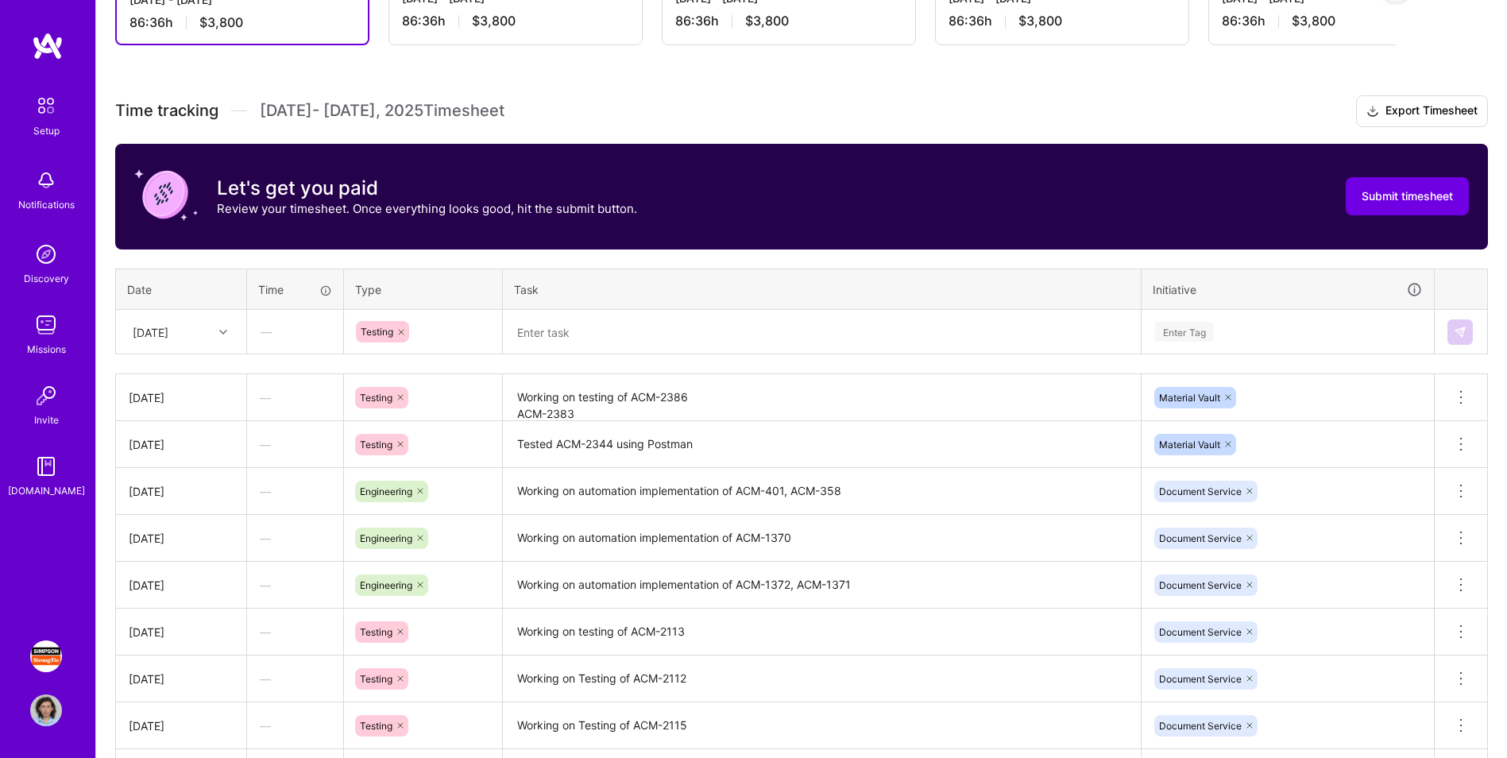
click at [611, 333] on textarea at bounding box center [822, 332] width 635 height 42
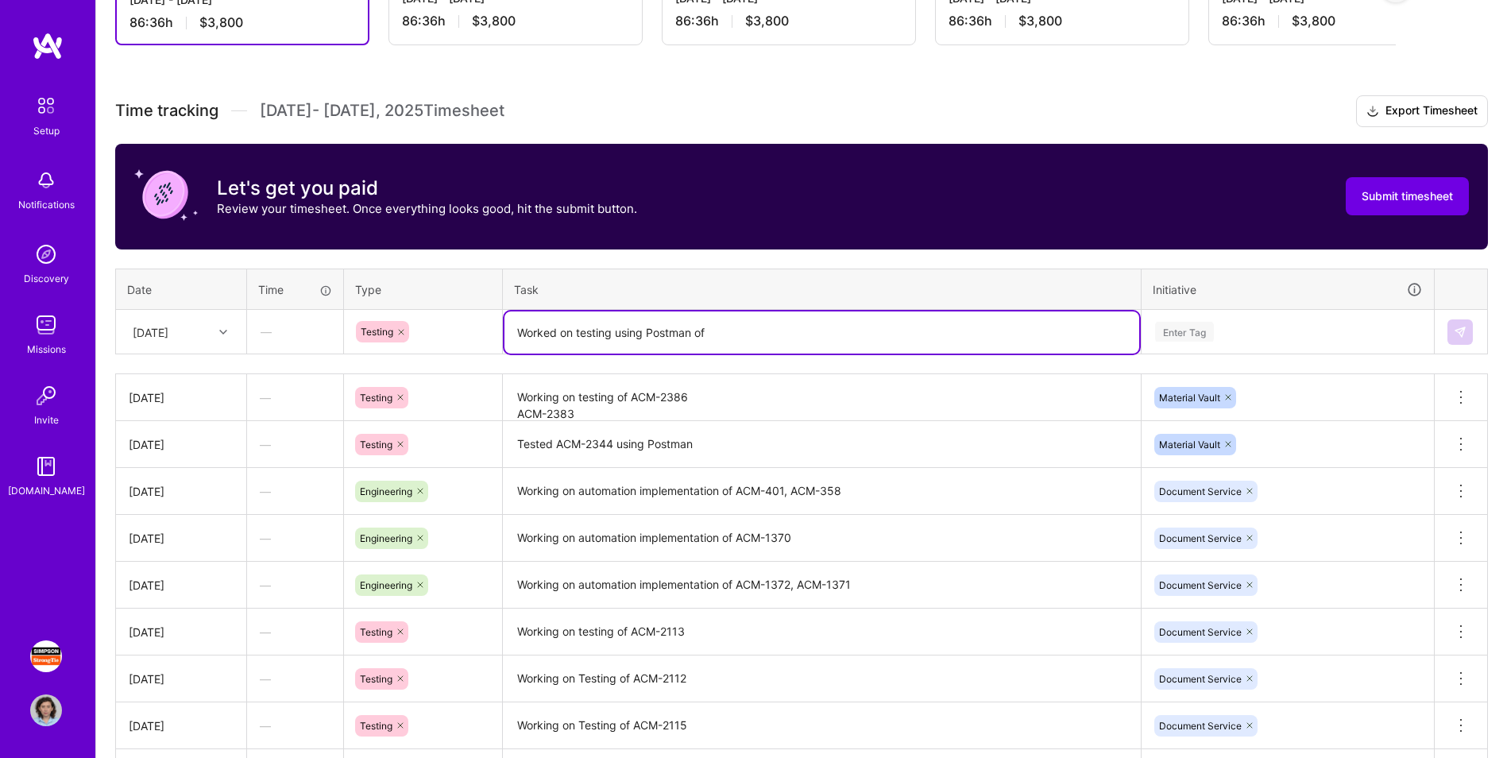
paste textarea "ACM-2127 ACM-2125 ACM-2124 ACM-2123 ACM-2122 ACM-2121 ACM-2120"
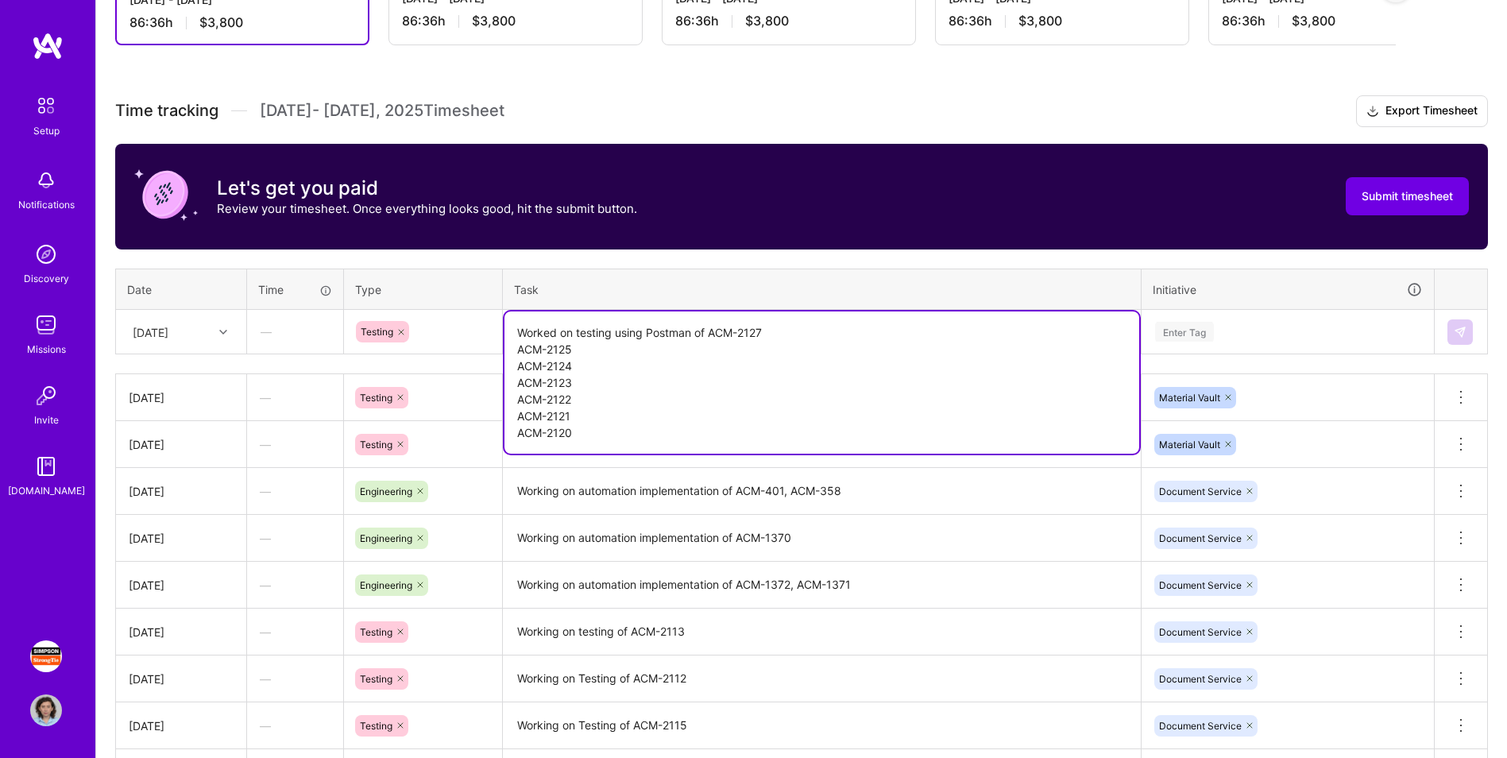
type textarea "Worked on testing using Postman of ACM-2127 ACM-2125 ACM-2124 ACM-2123 ACM-2122…"
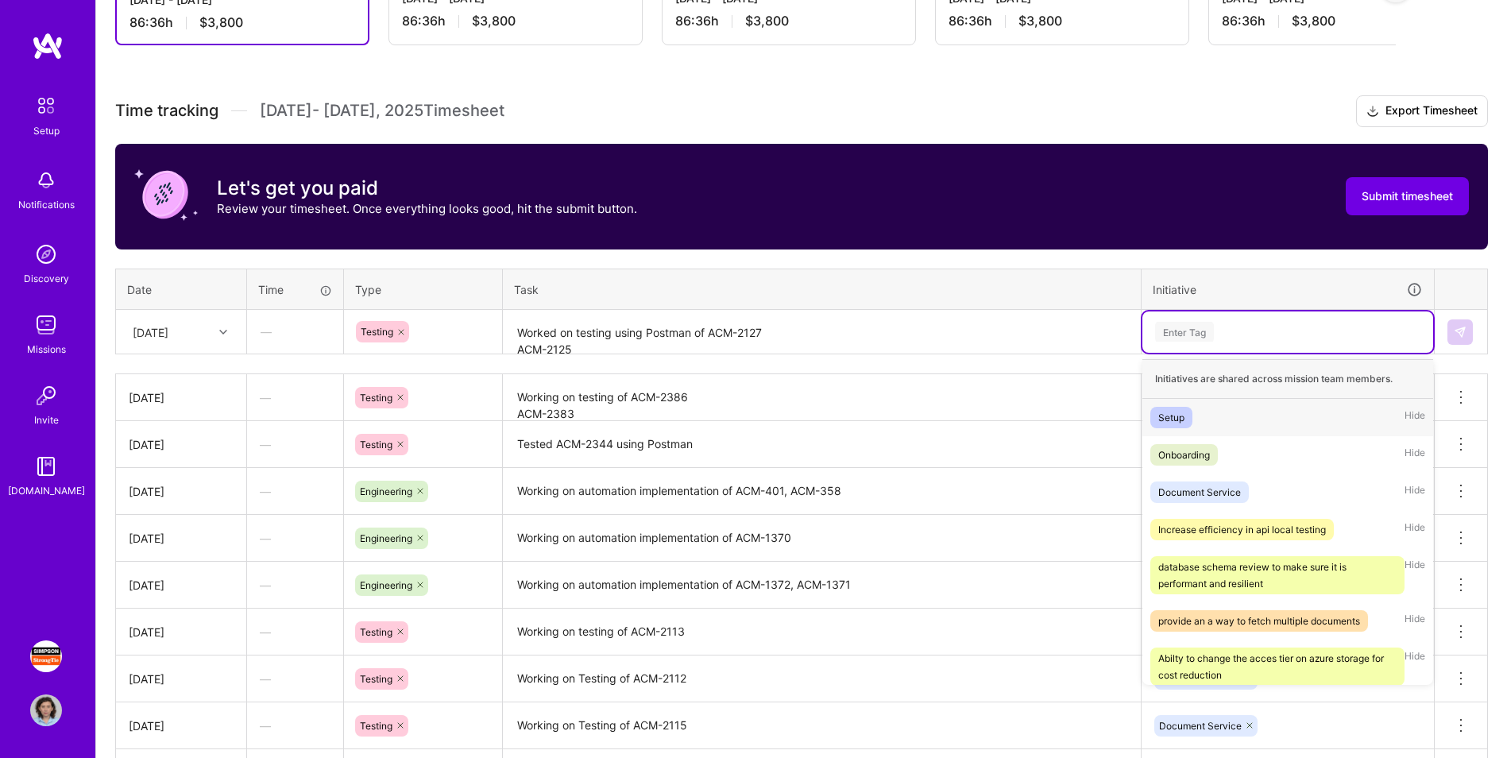
click at [998, 331] on div "Enter Tag" at bounding box center [1288, 332] width 269 height 20
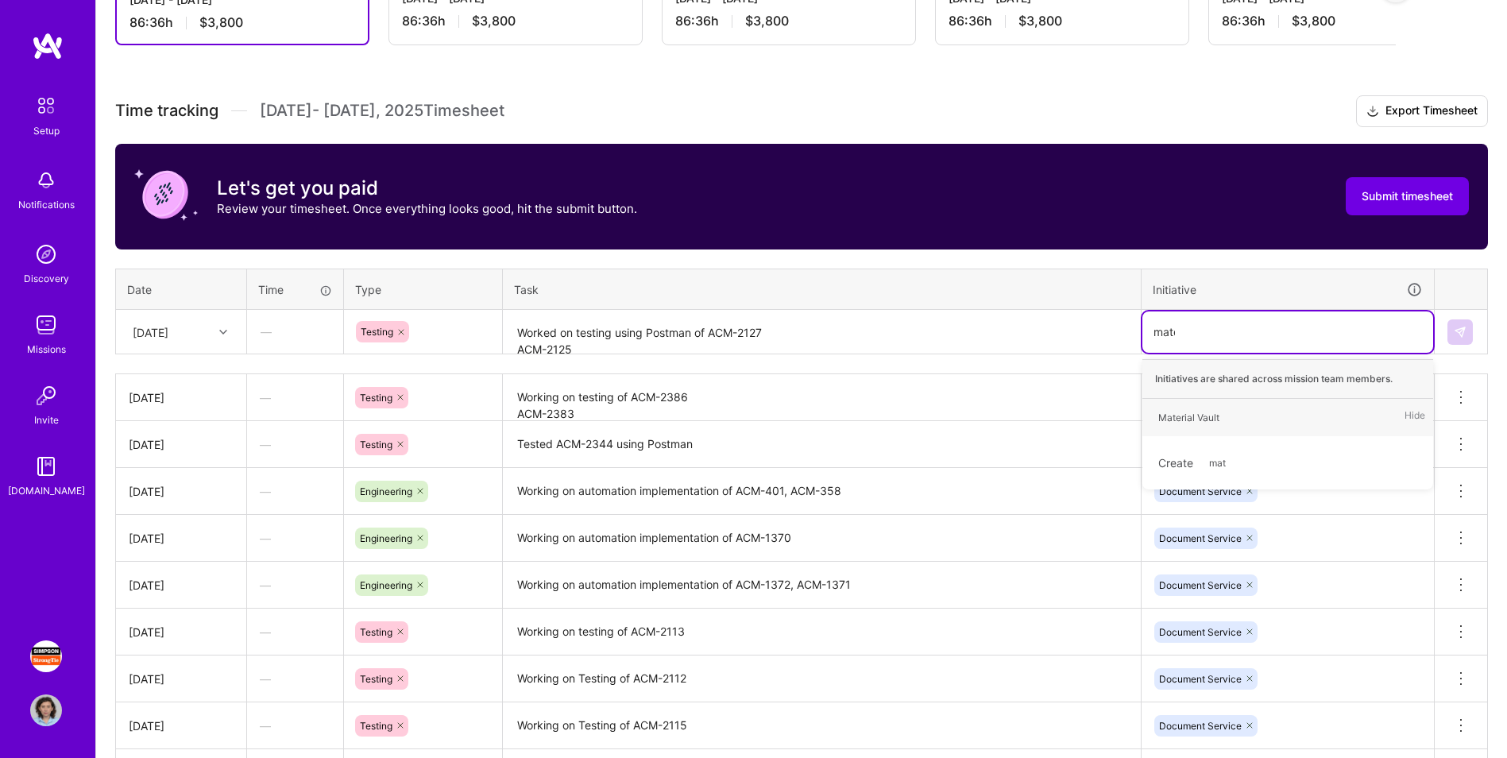
type input "mater"
click at [998, 419] on div "Material Vault Hide" at bounding box center [1288, 417] width 291 height 37
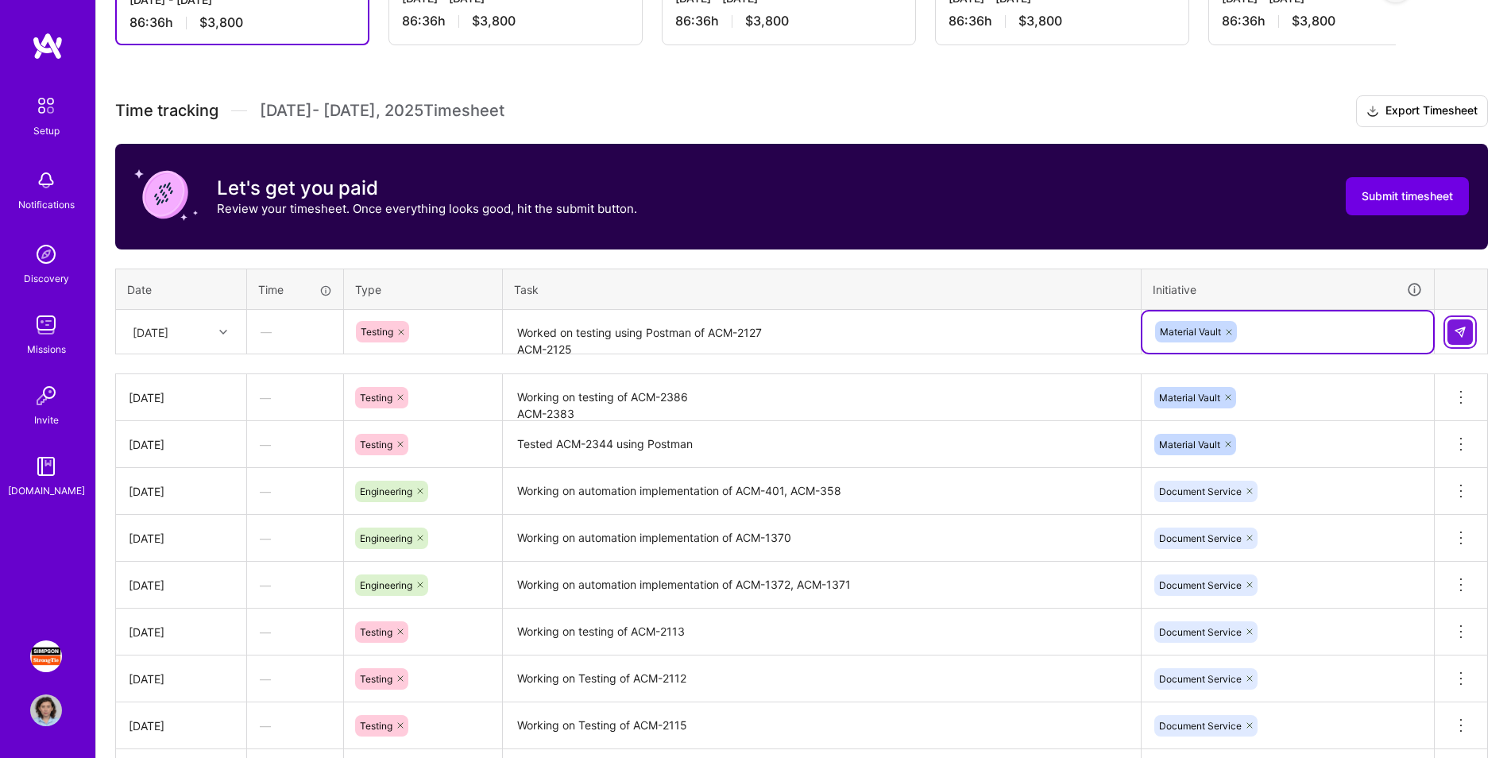
click at [998, 333] on img at bounding box center [1460, 332] width 13 height 13
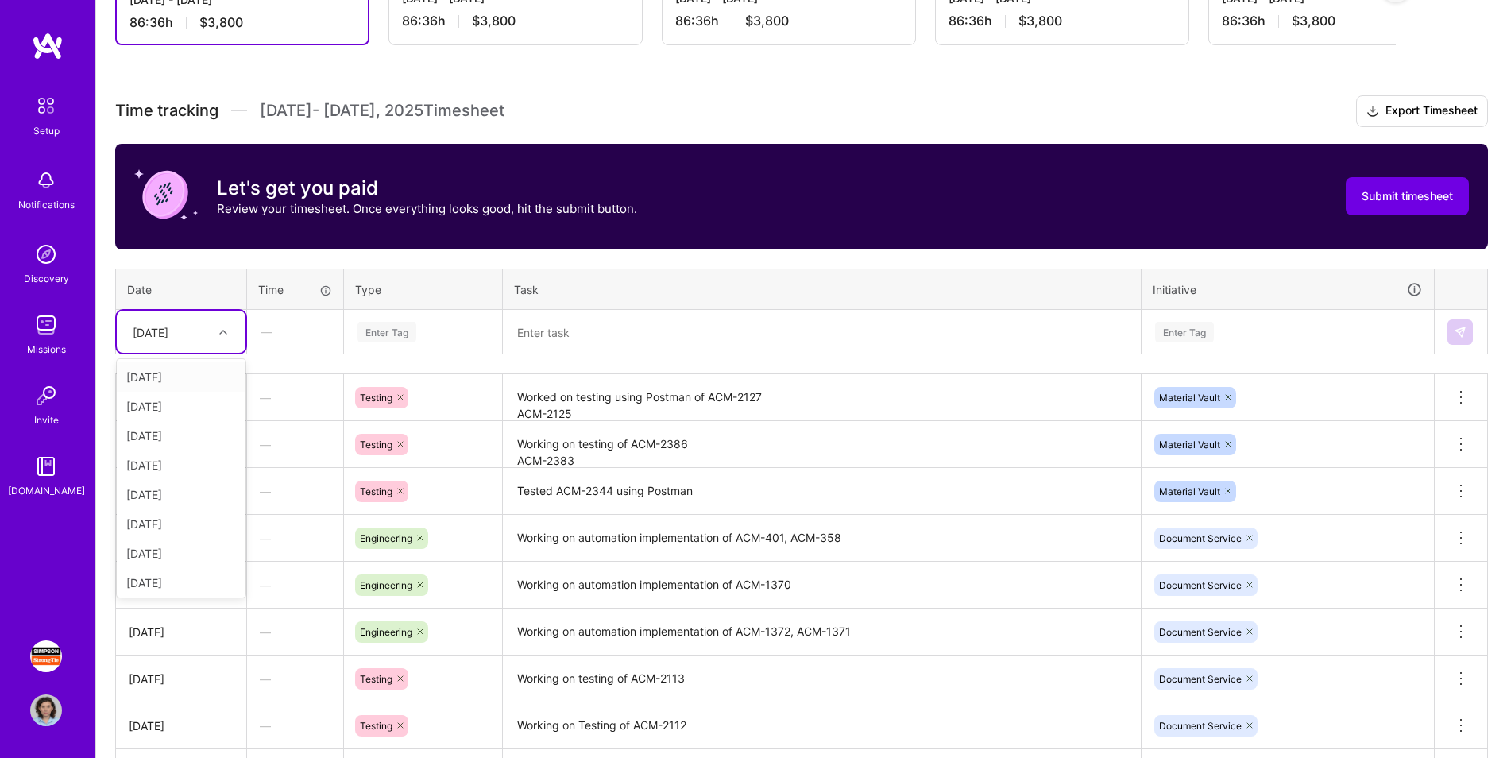
click at [168, 327] on div "[DATE]" at bounding box center [151, 331] width 36 height 17
click at [176, 471] on div "[DATE]" at bounding box center [181, 579] width 129 height 29
click at [415, 335] on div "Enter Tag" at bounding box center [387, 331] width 59 height 25
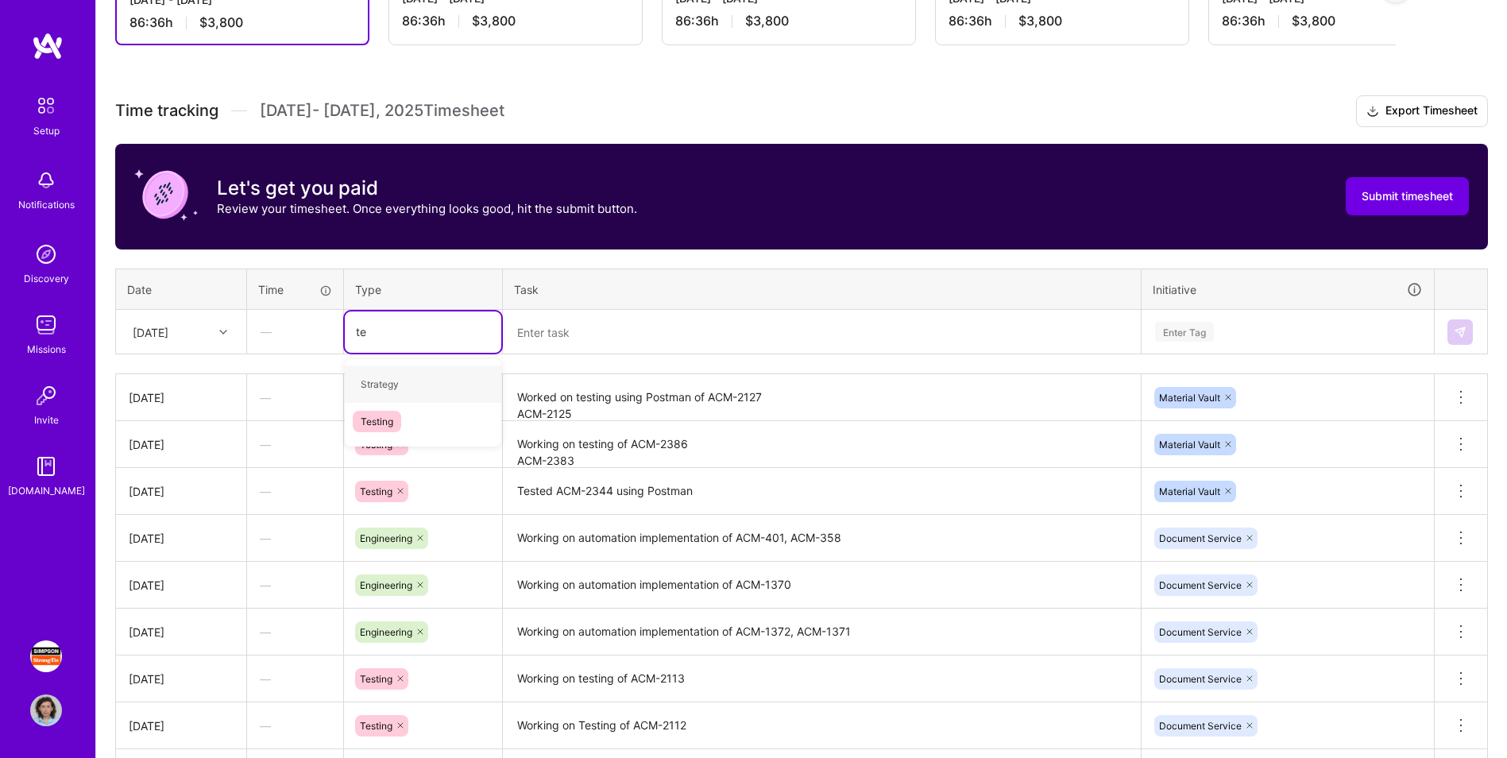
type input "tes"
click at [408, 379] on div "Testing" at bounding box center [423, 383] width 157 height 37
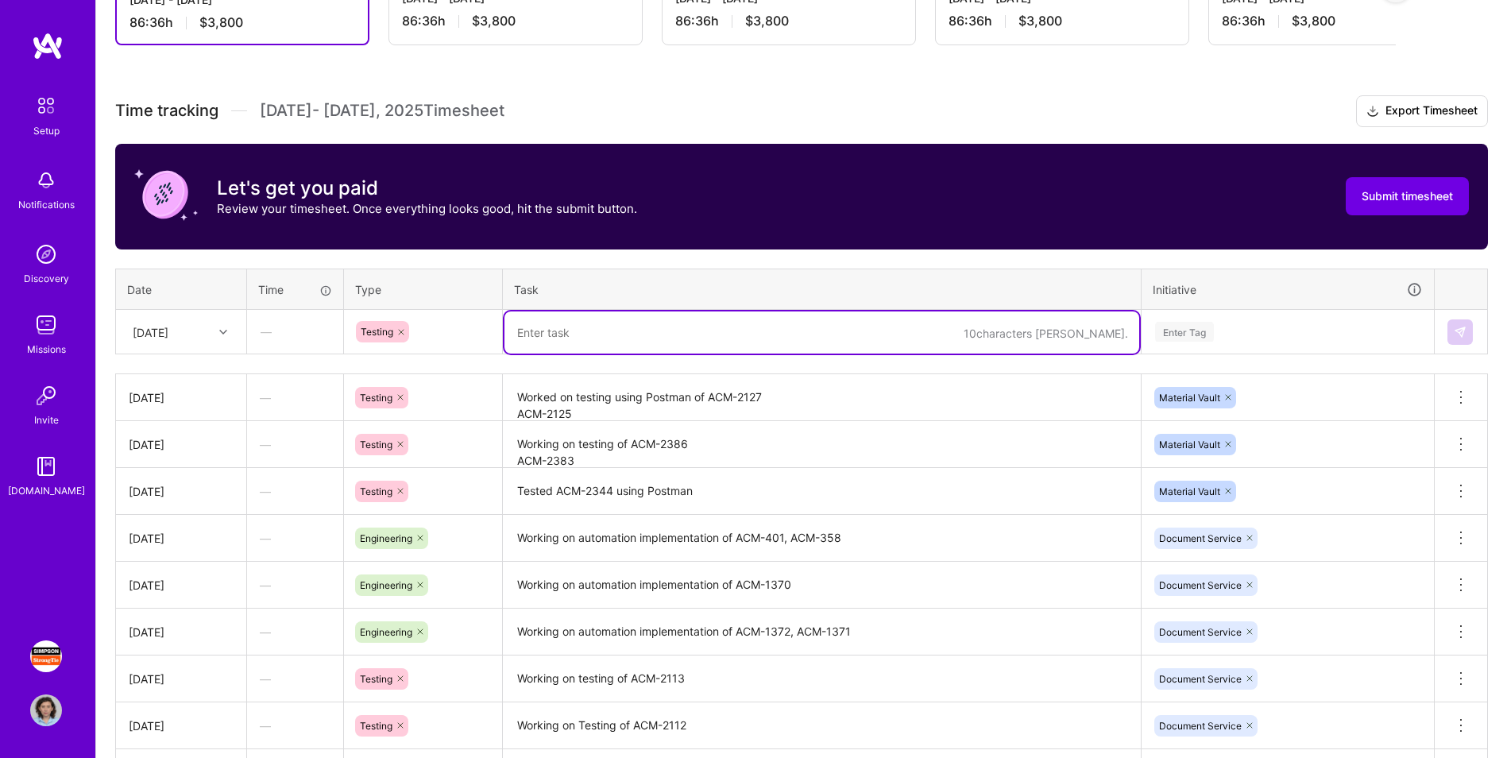
click at [574, 330] on textarea at bounding box center [822, 332] width 635 height 42
paste textarea "ACM-2119 ACM-2118 ACM-2117 ACM-2116"
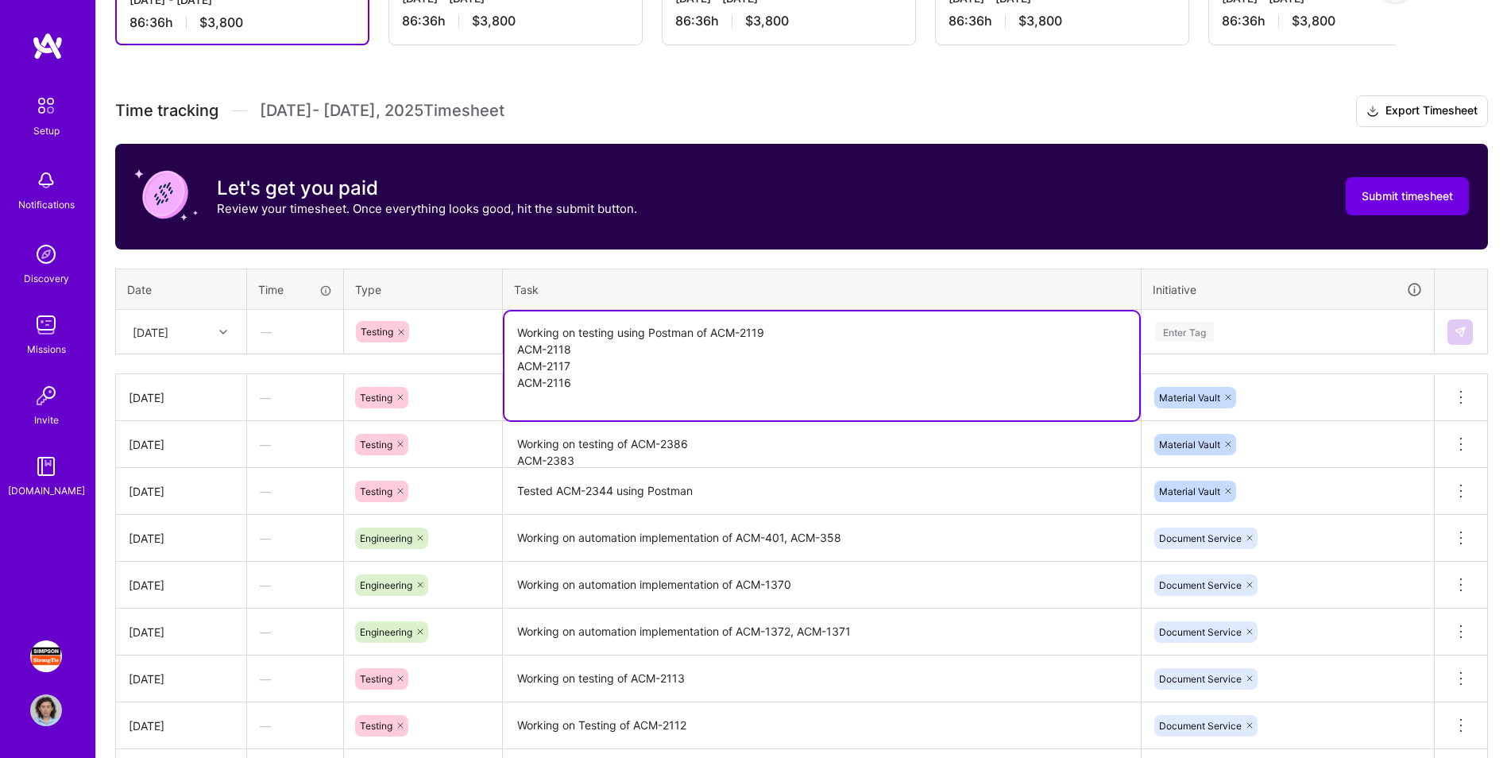
type textarea "Working on testing using Postman of ACM-2119 ACM-2118 ACM-2117 ACM-2116"
click at [998, 334] on div "Enter Tag" at bounding box center [1288, 332] width 269 height 20
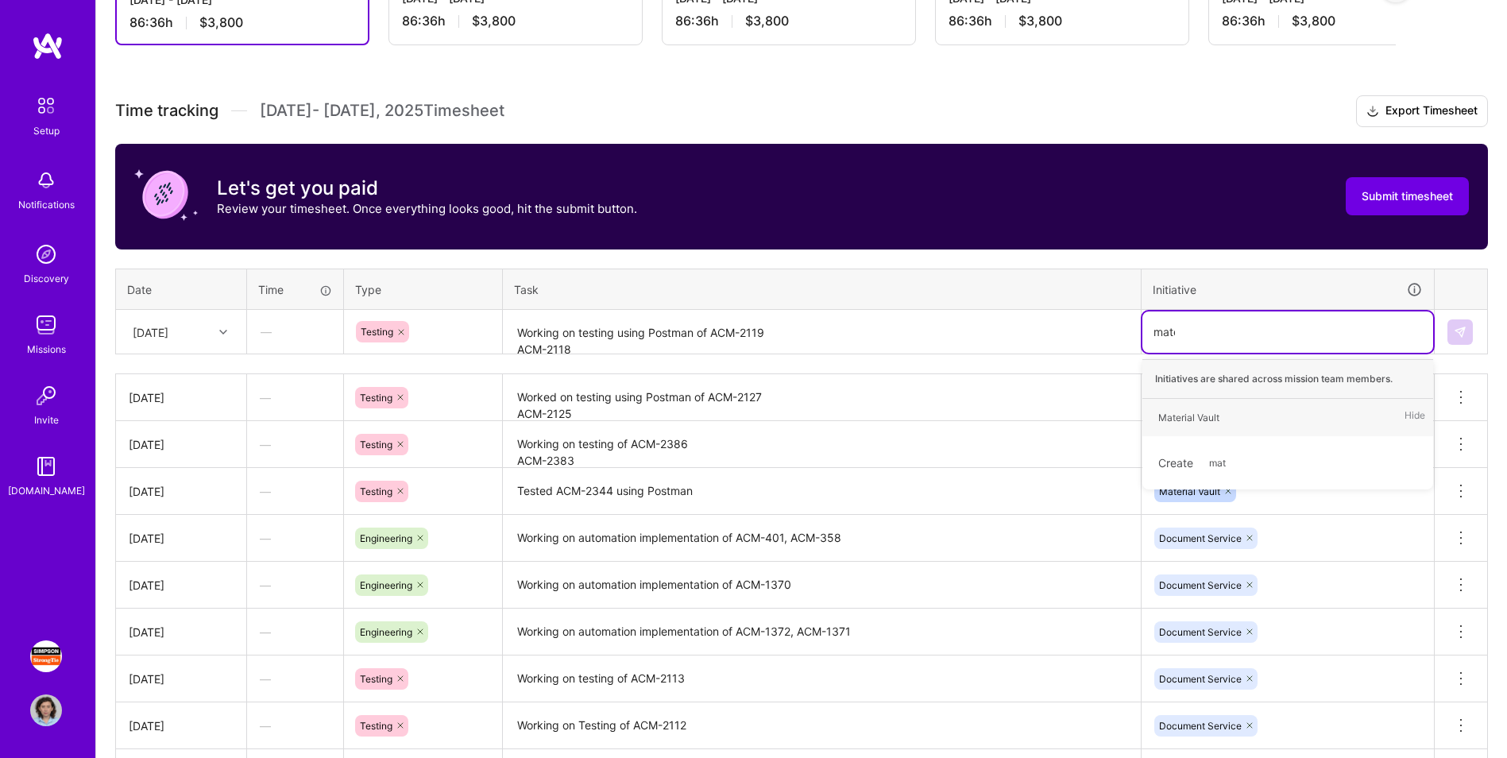
type input "mater"
click at [998, 414] on div "Material Vault Hide" at bounding box center [1288, 417] width 291 height 37
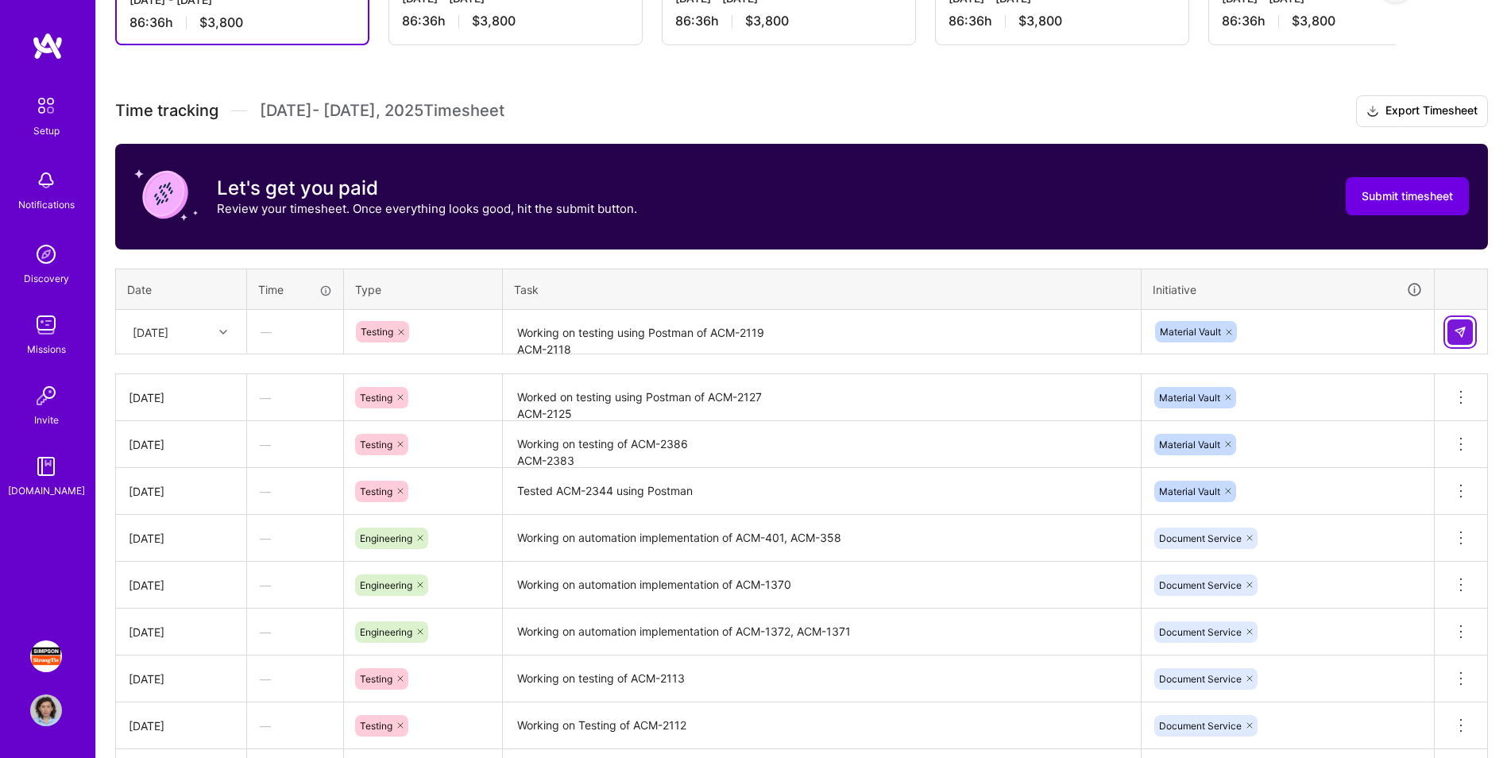
click at [998, 333] on button at bounding box center [1460, 331] width 25 height 25
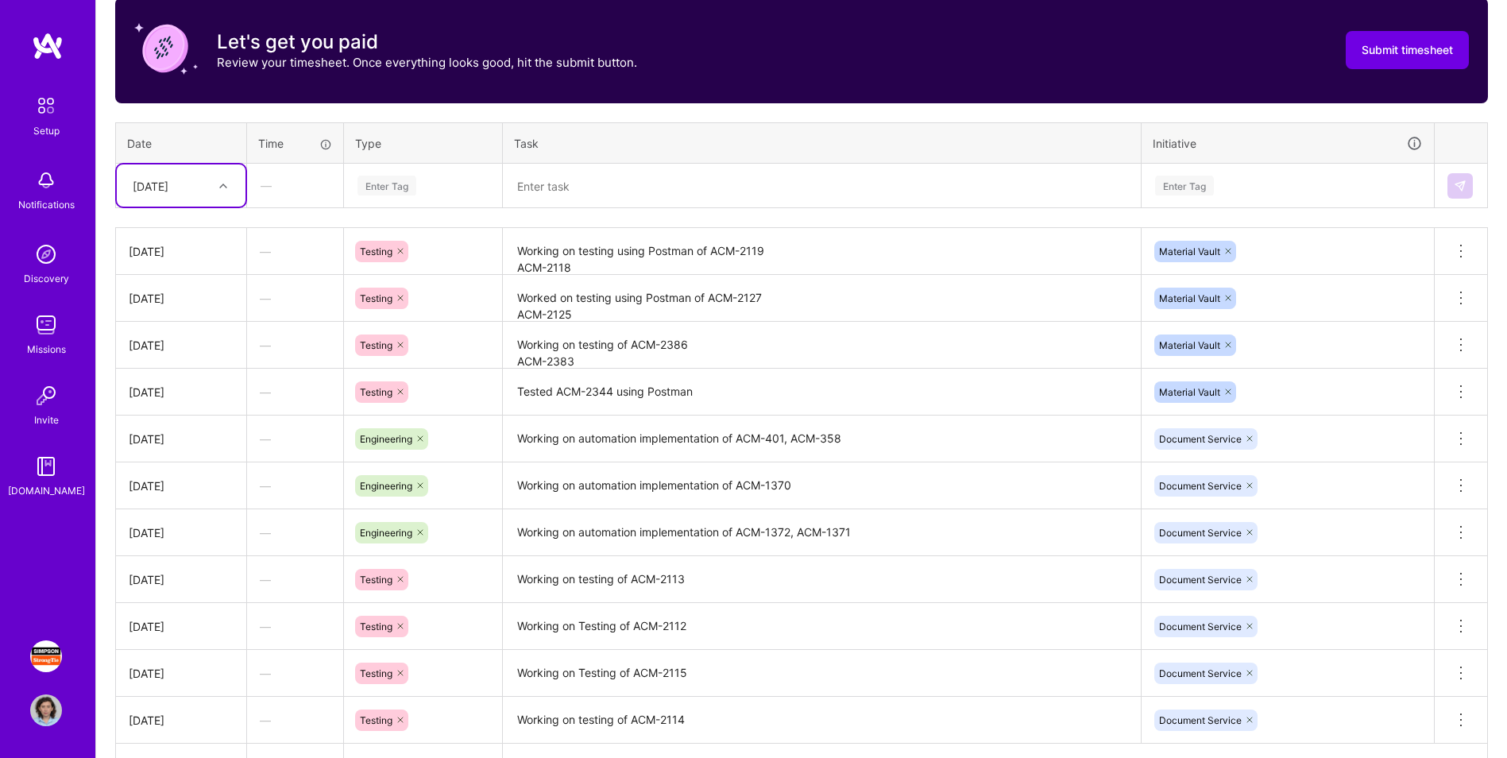
scroll to position [656, 0]
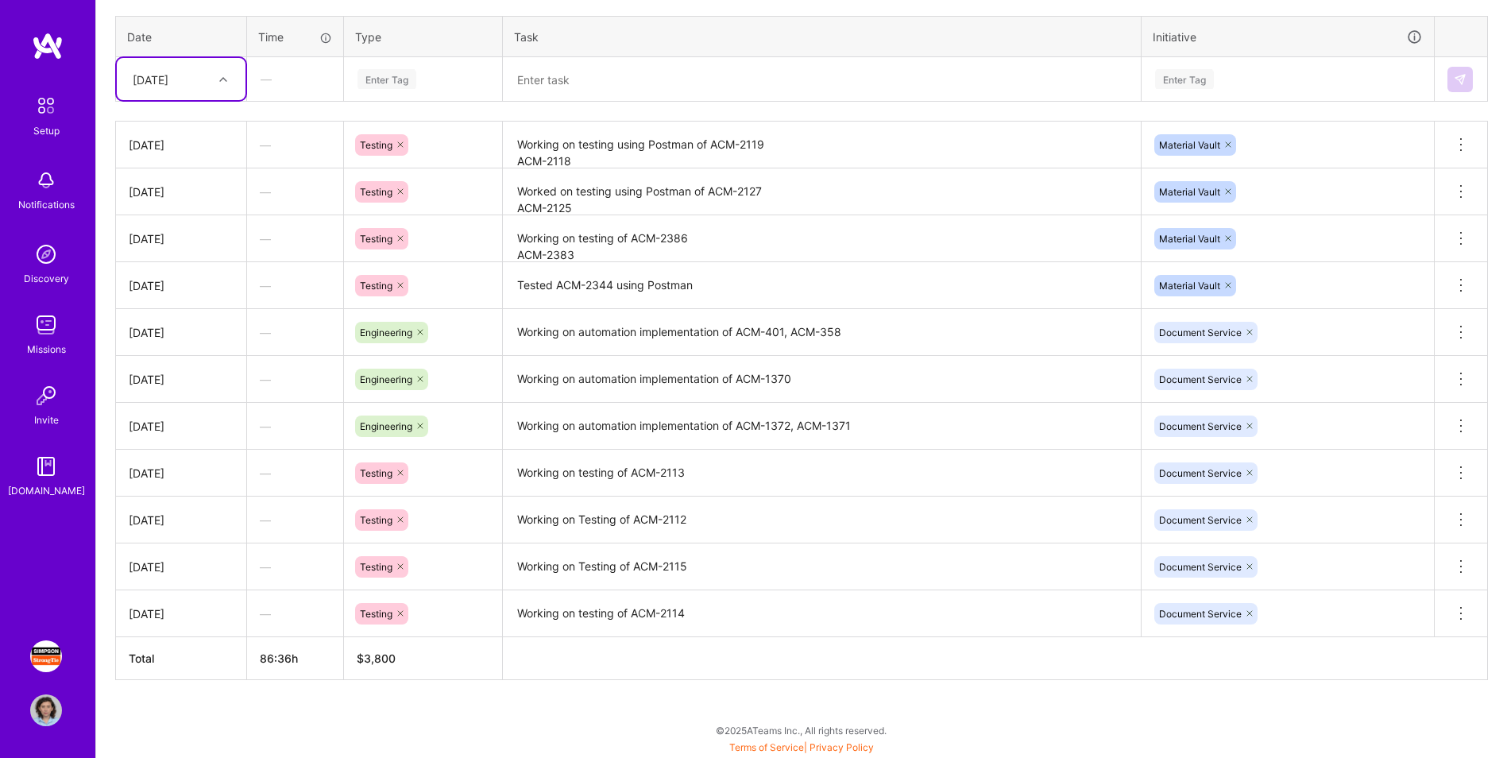
click at [998, 471] on icon at bounding box center [1250, 473] width 10 height 10
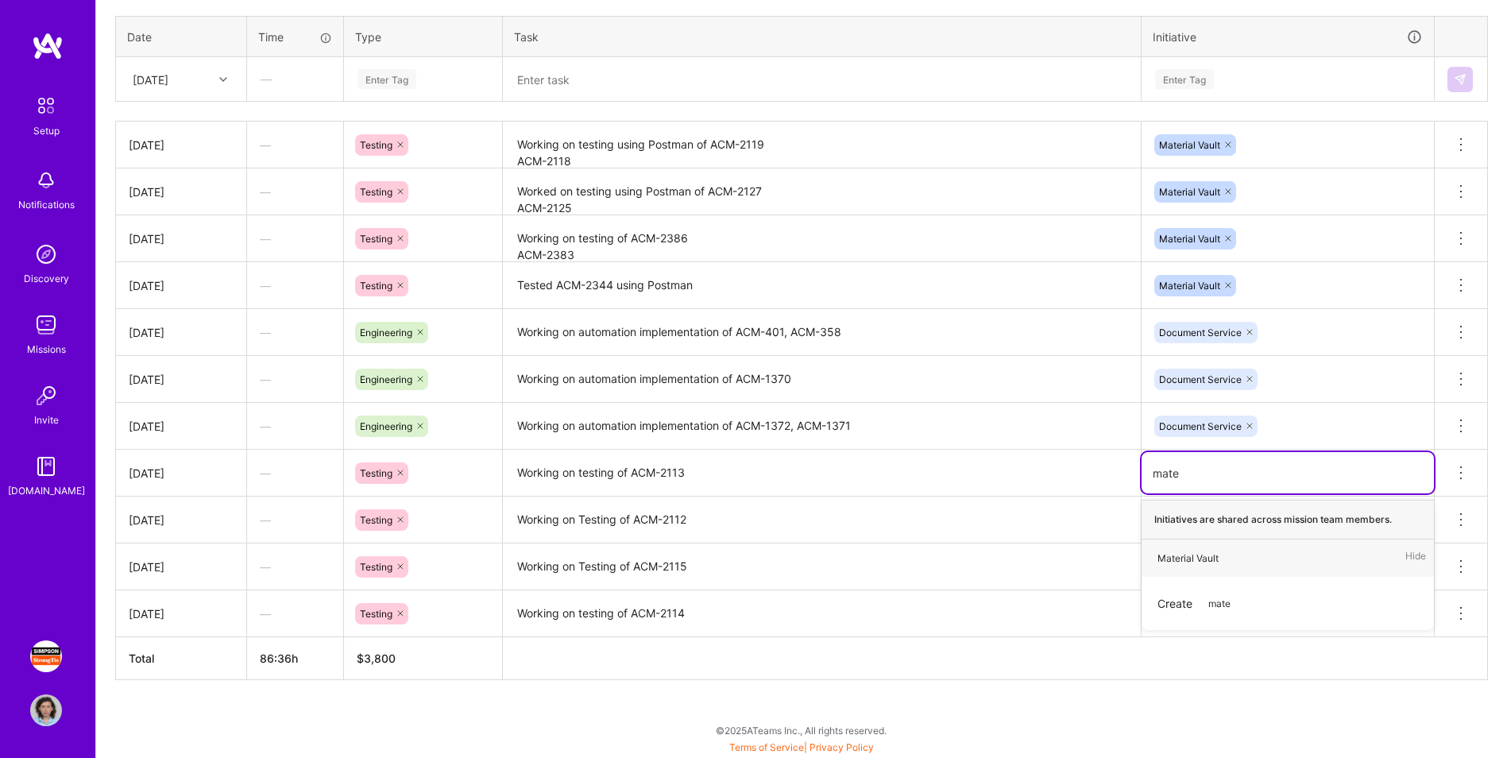
type input "mater"
click at [998, 471] on span "Material Vault" at bounding box center [1188, 557] width 77 height 21
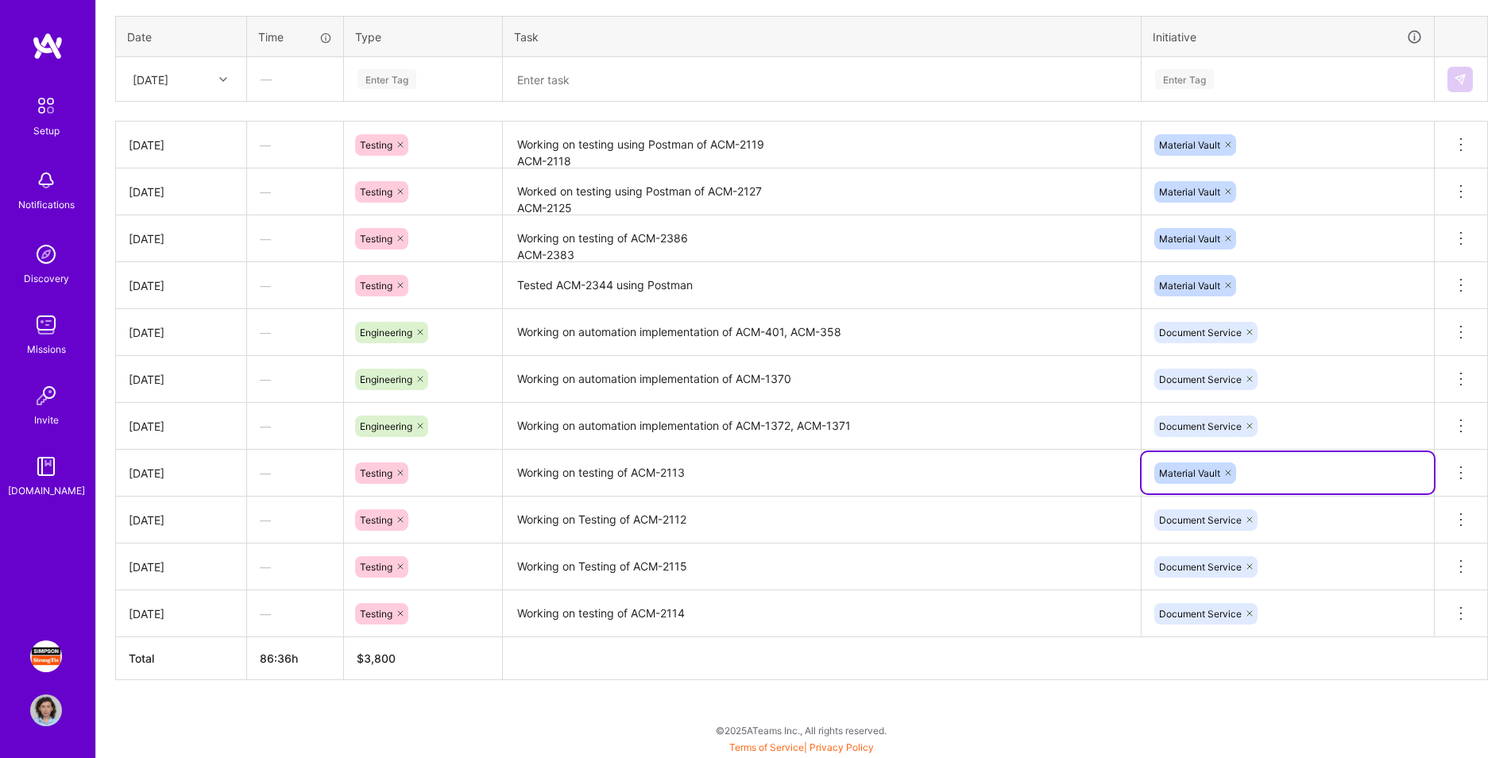
click at [998, 471] on icon at bounding box center [1250, 520] width 10 height 10
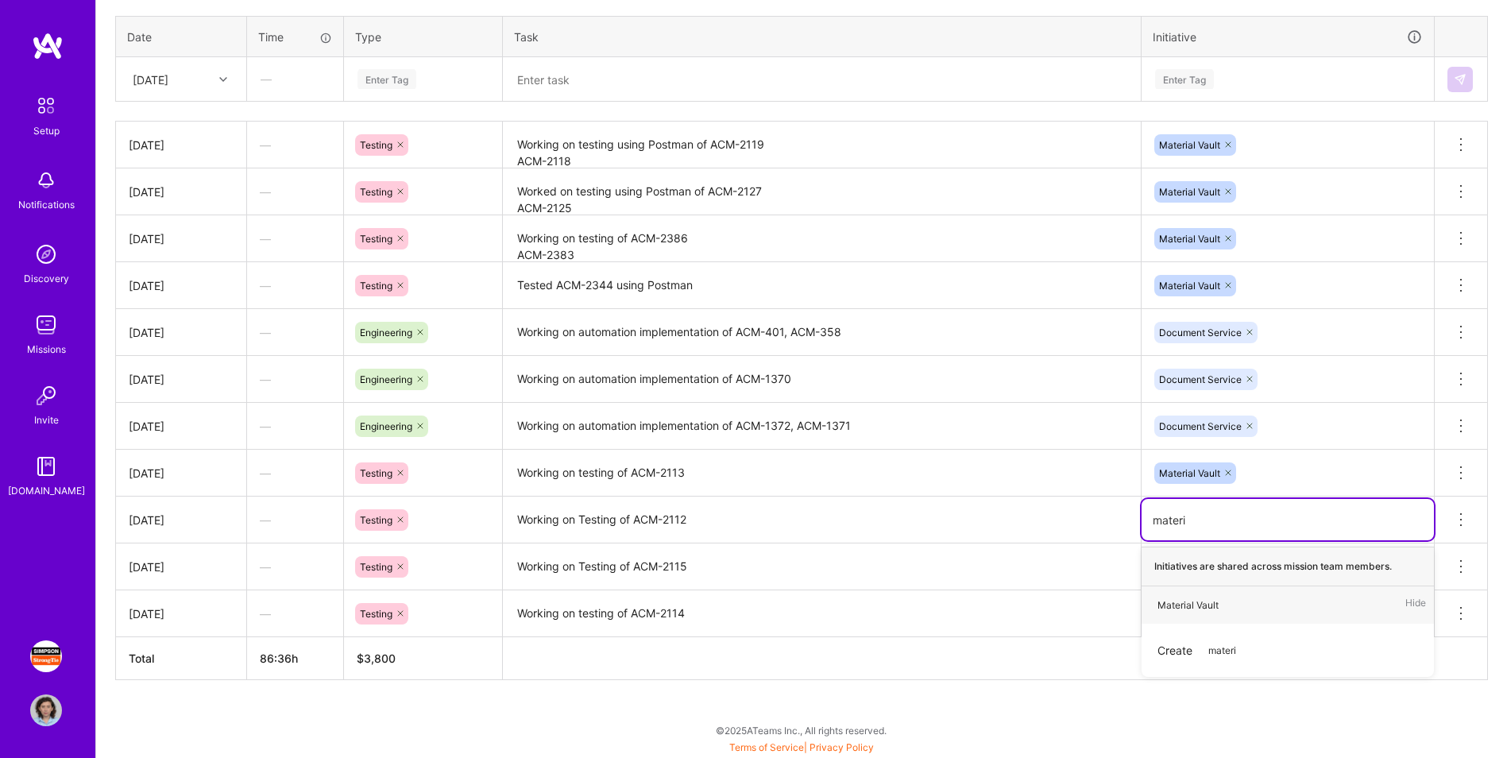
type input "materia"
click at [998, 471] on div "Material Vault Hide" at bounding box center [1288, 604] width 292 height 37
click at [998, 471] on icon at bounding box center [1249, 566] width 5 height 5
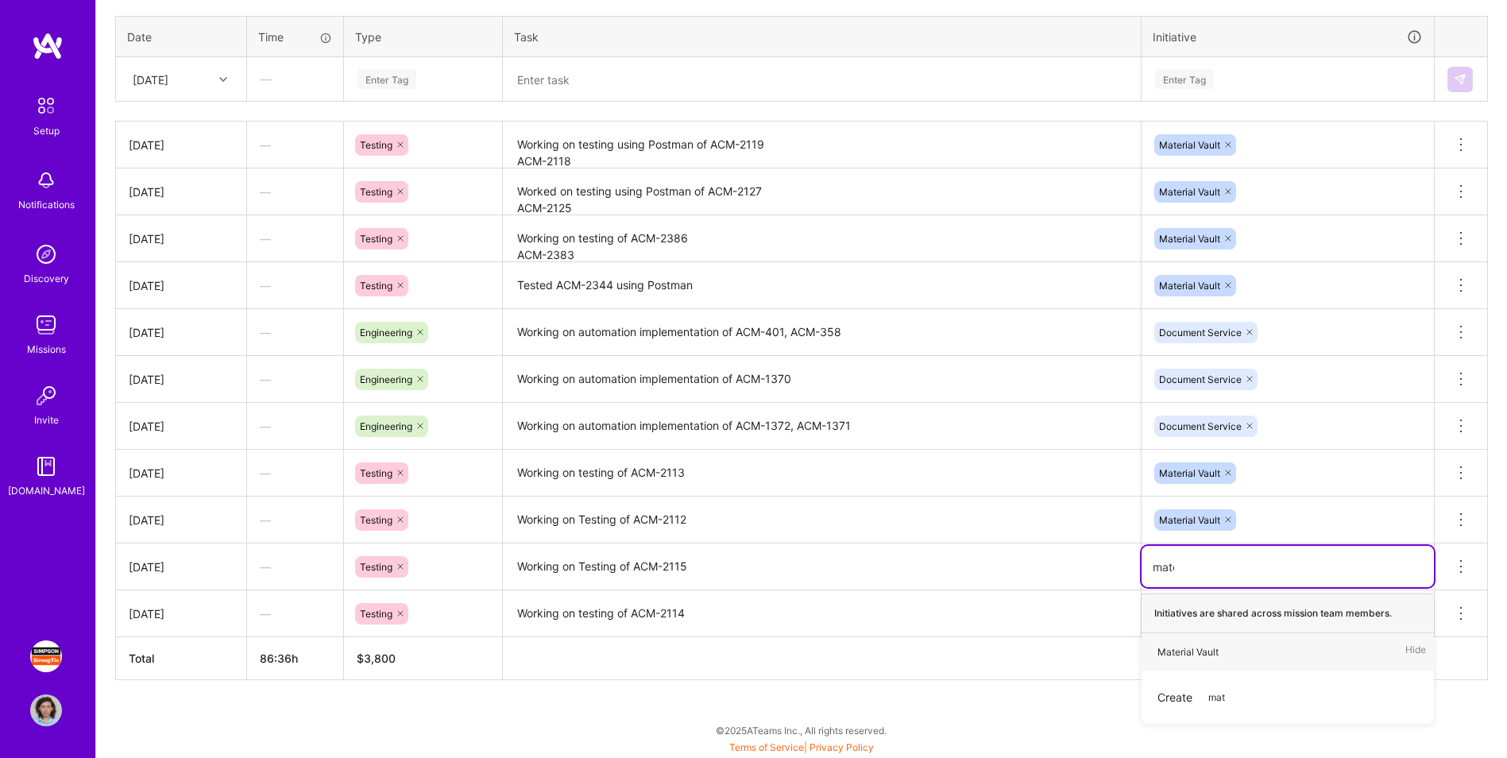
type input "mater"
click at [998, 471] on div "Material Vault" at bounding box center [1188, 652] width 61 height 17
click at [998, 471] on icon at bounding box center [1250, 614] width 10 height 10
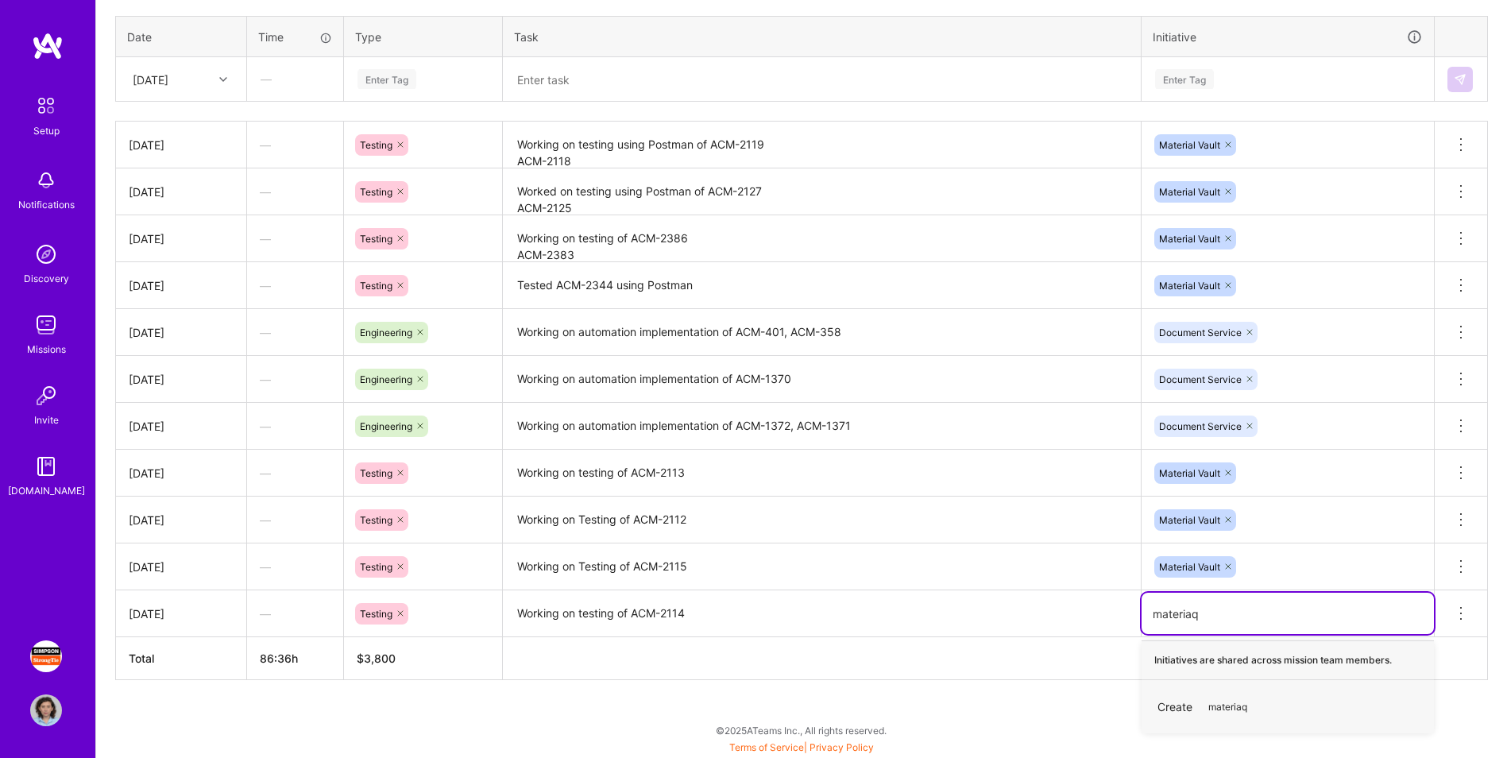
type input "materia"
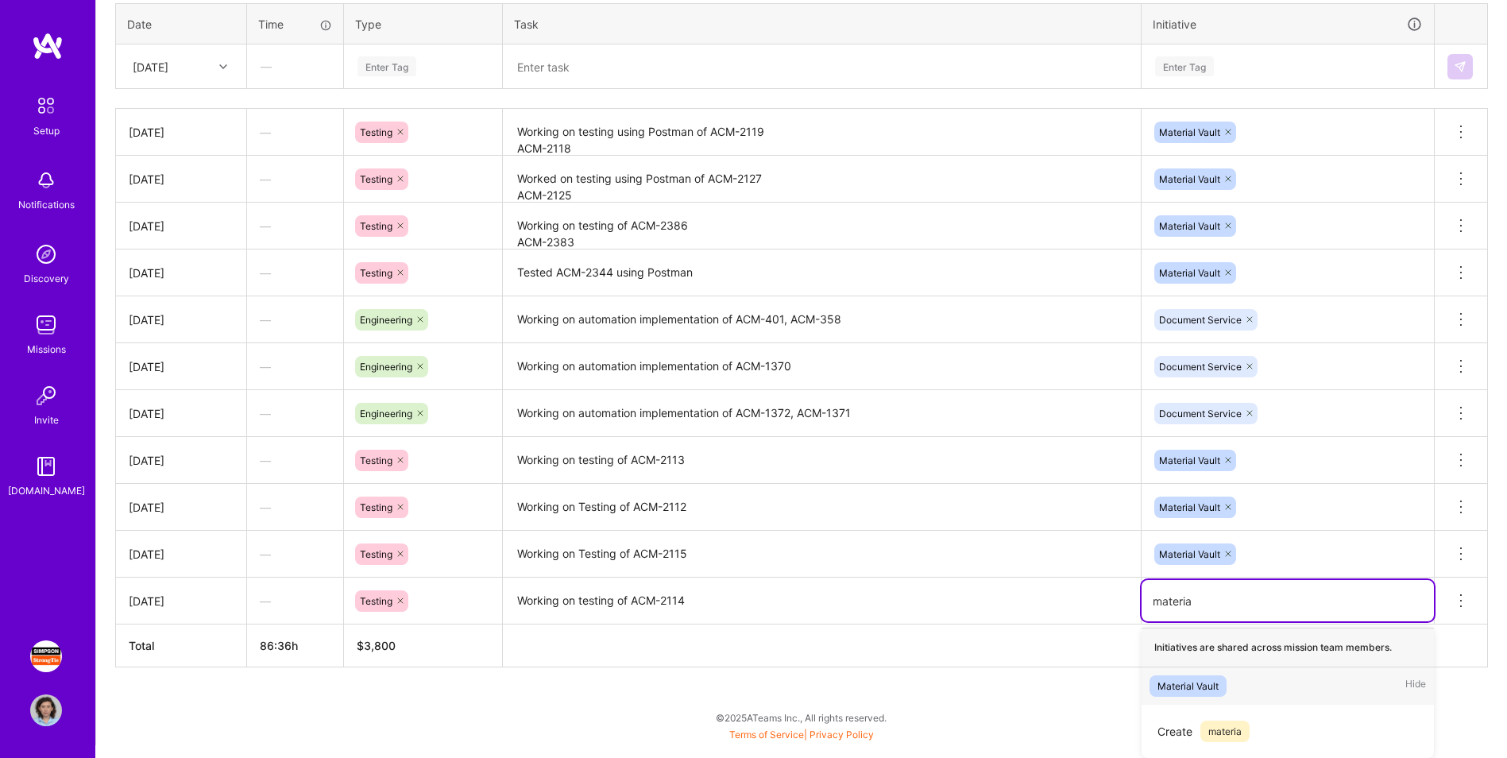
click at [998, 471] on div "Material Vault" at bounding box center [1188, 686] width 61 height 17
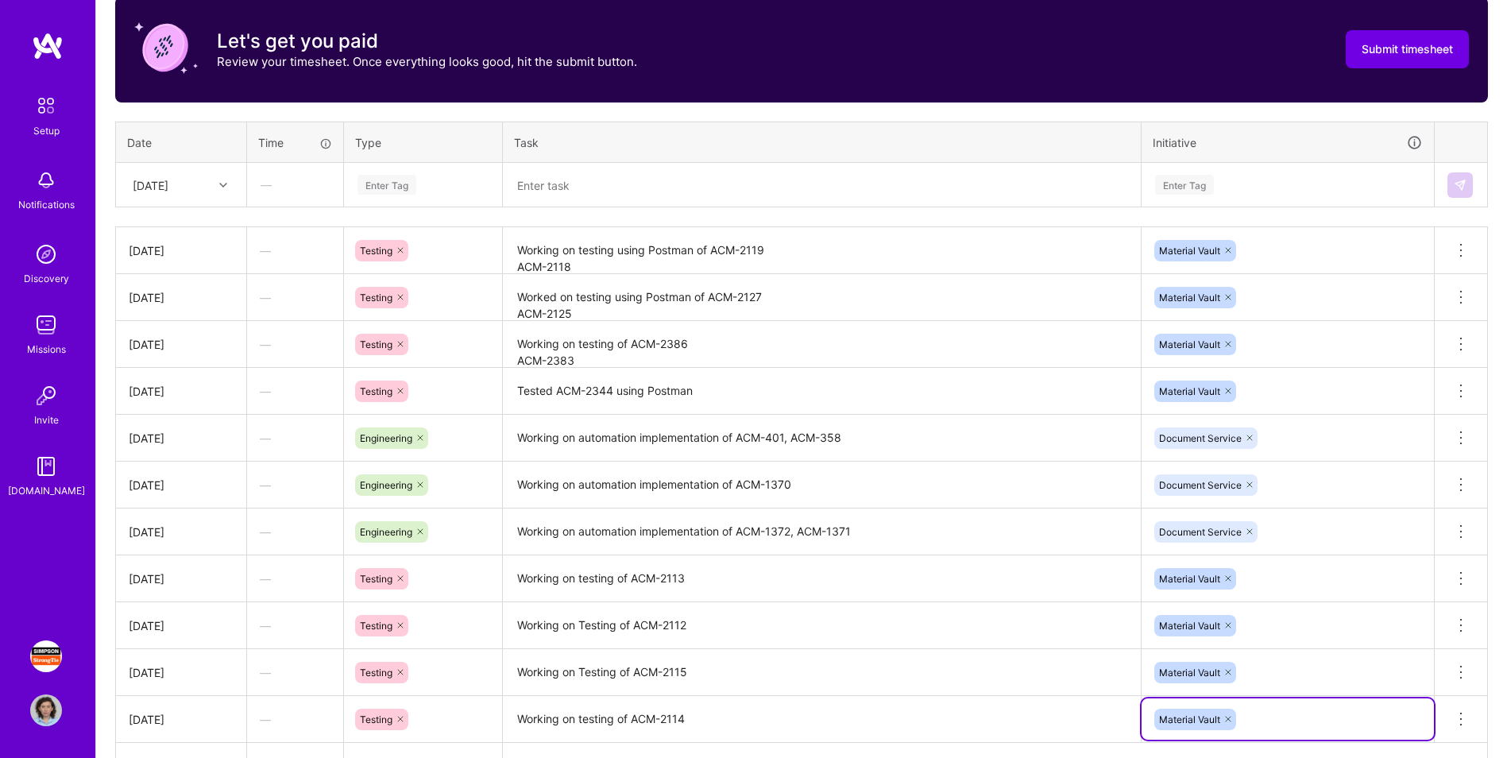
scroll to position [258, 0]
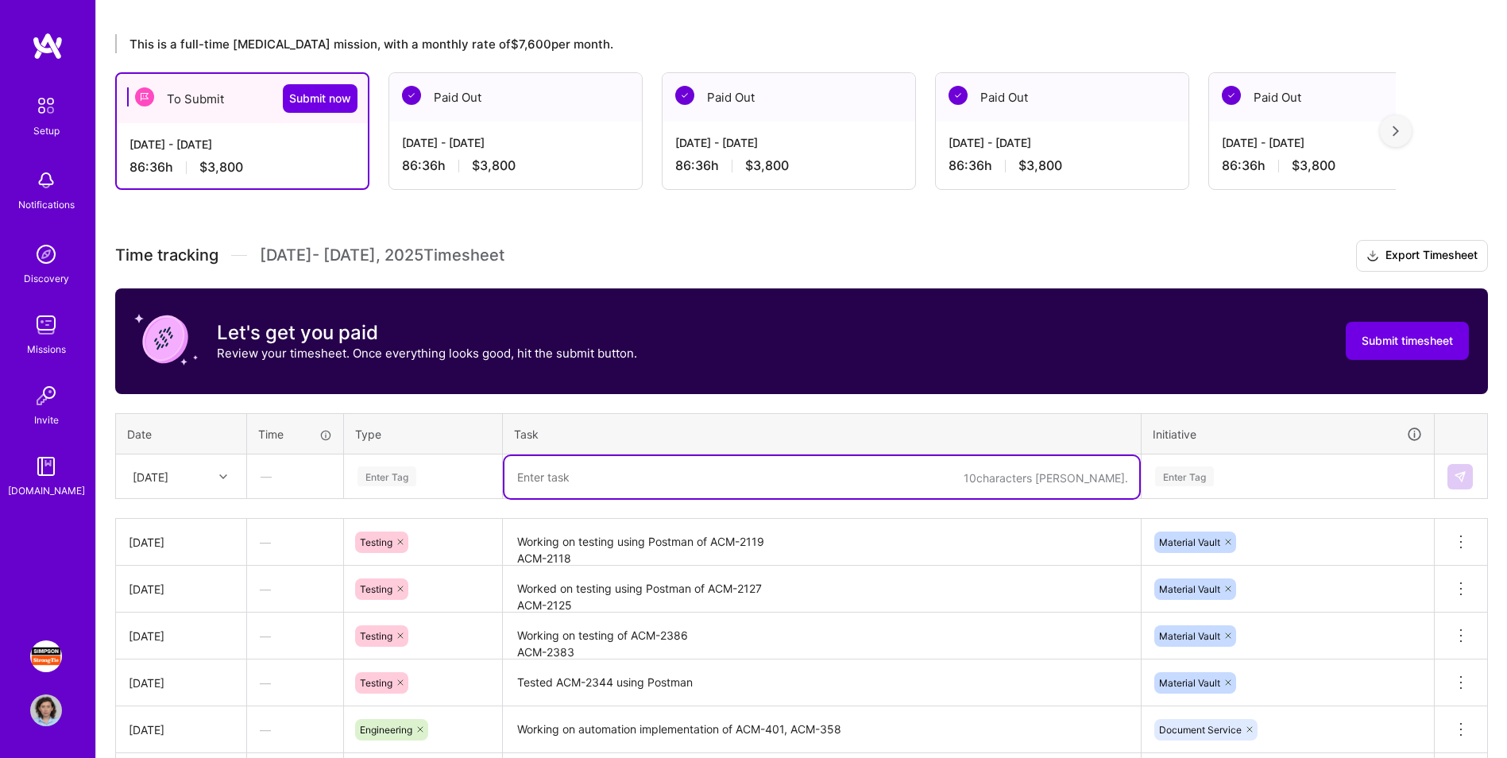
click at [643, 471] on textarea at bounding box center [822, 477] width 635 height 42
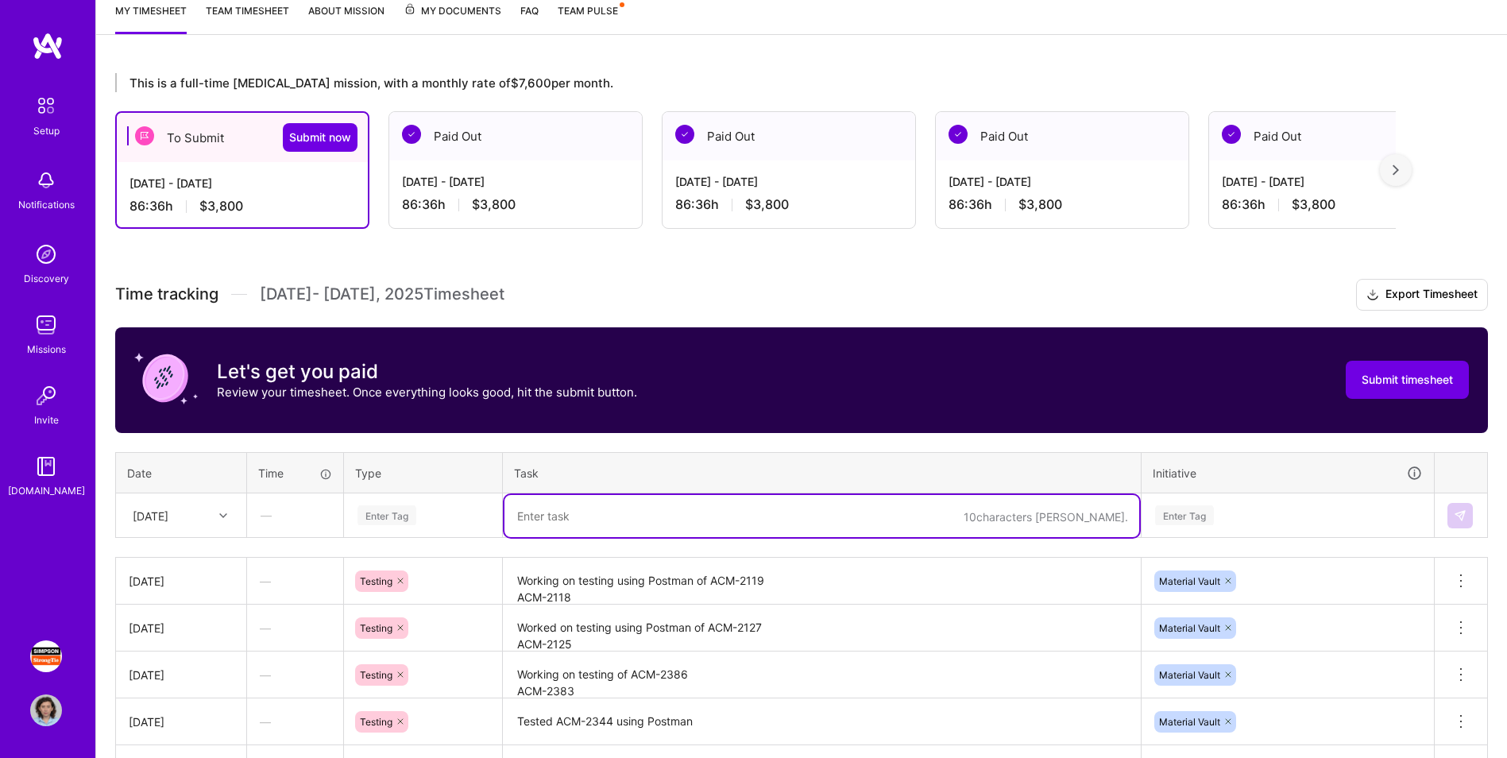
scroll to position [179, 0]
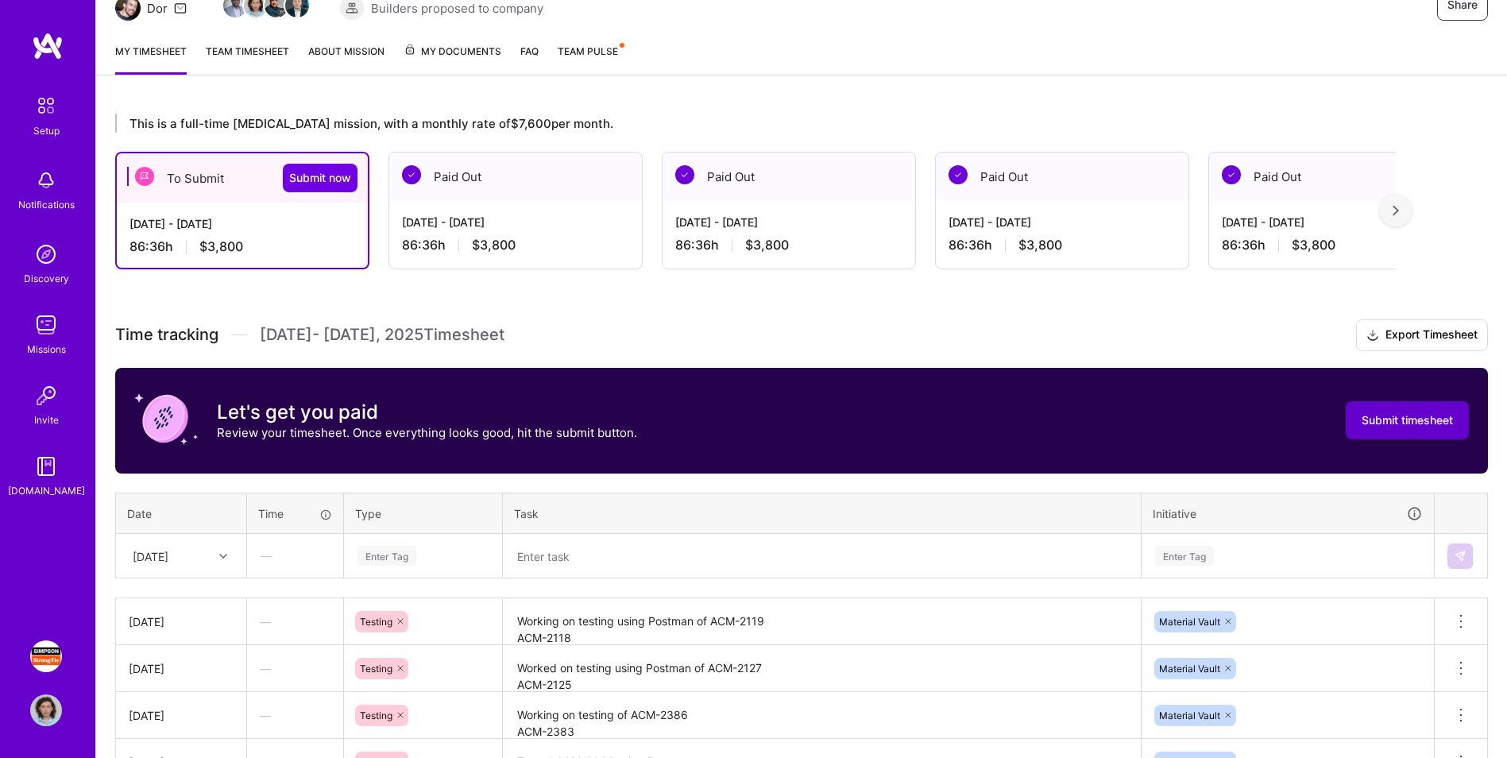
click at [998, 424] on span "Submit timesheet" at bounding box center [1407, 420] width 91 height 16
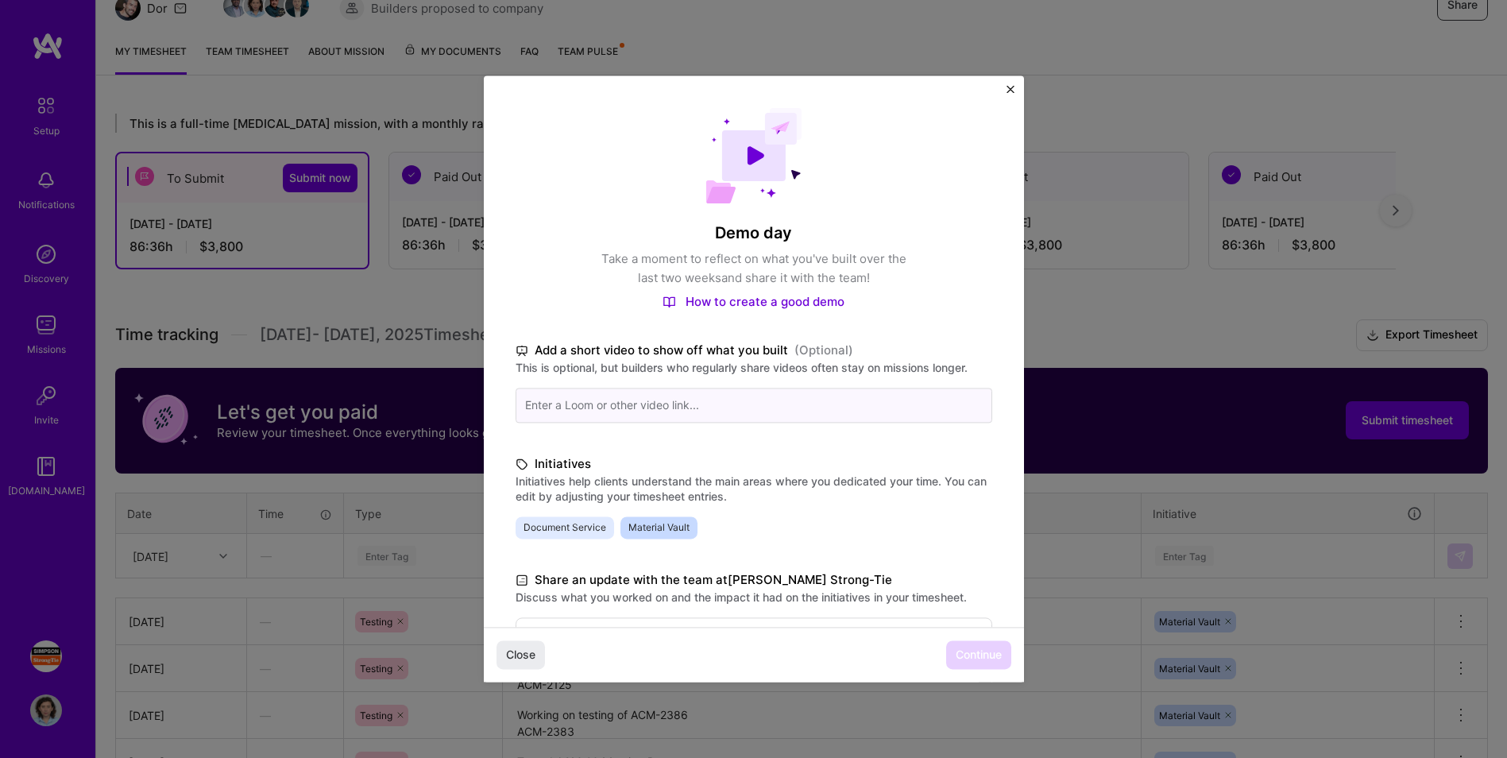
click at [662, 403] on input at bounding box center [754, 405] width 477 height 35
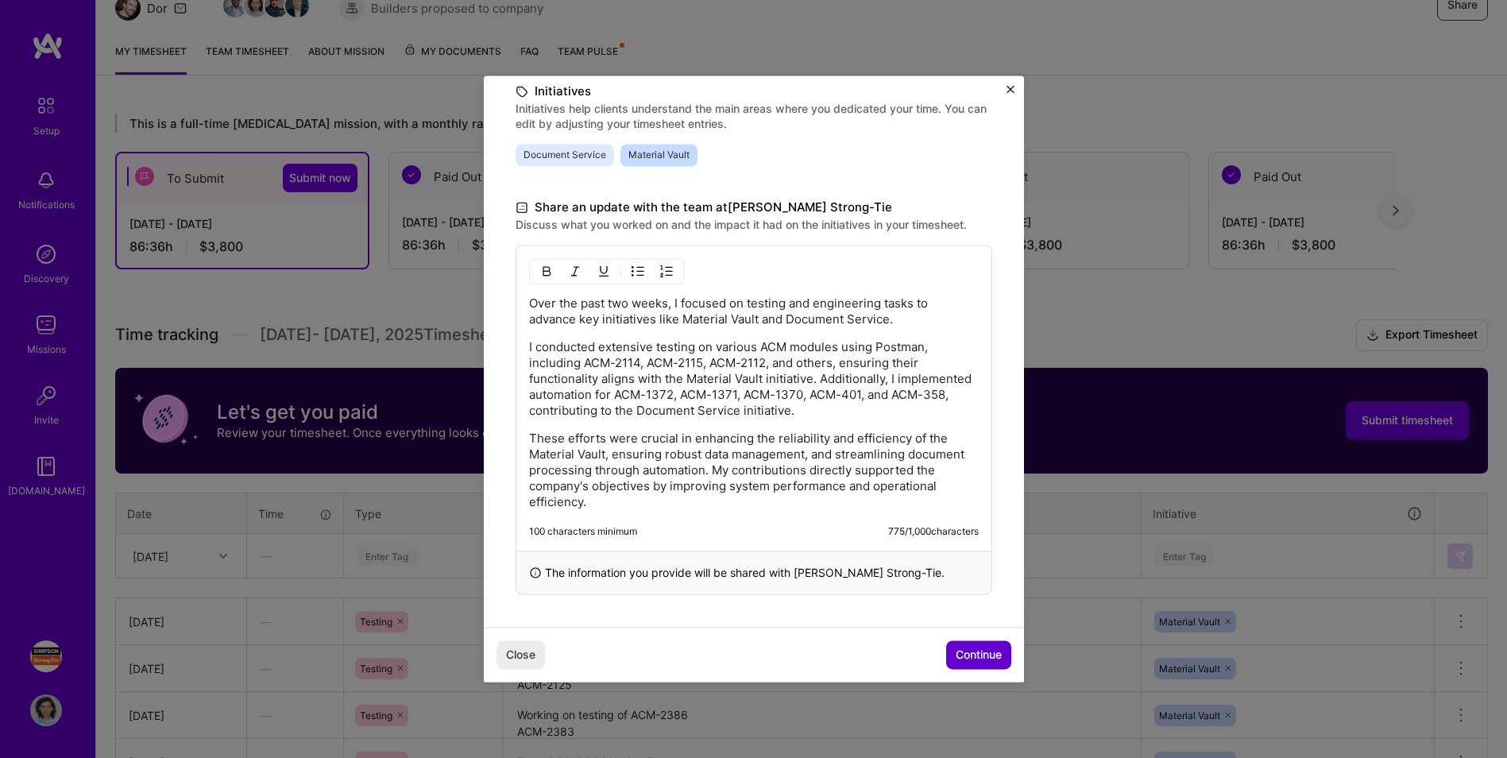
click at [971, 471] on span "Continue" at bounding box center [979, 656] width 46 height 16
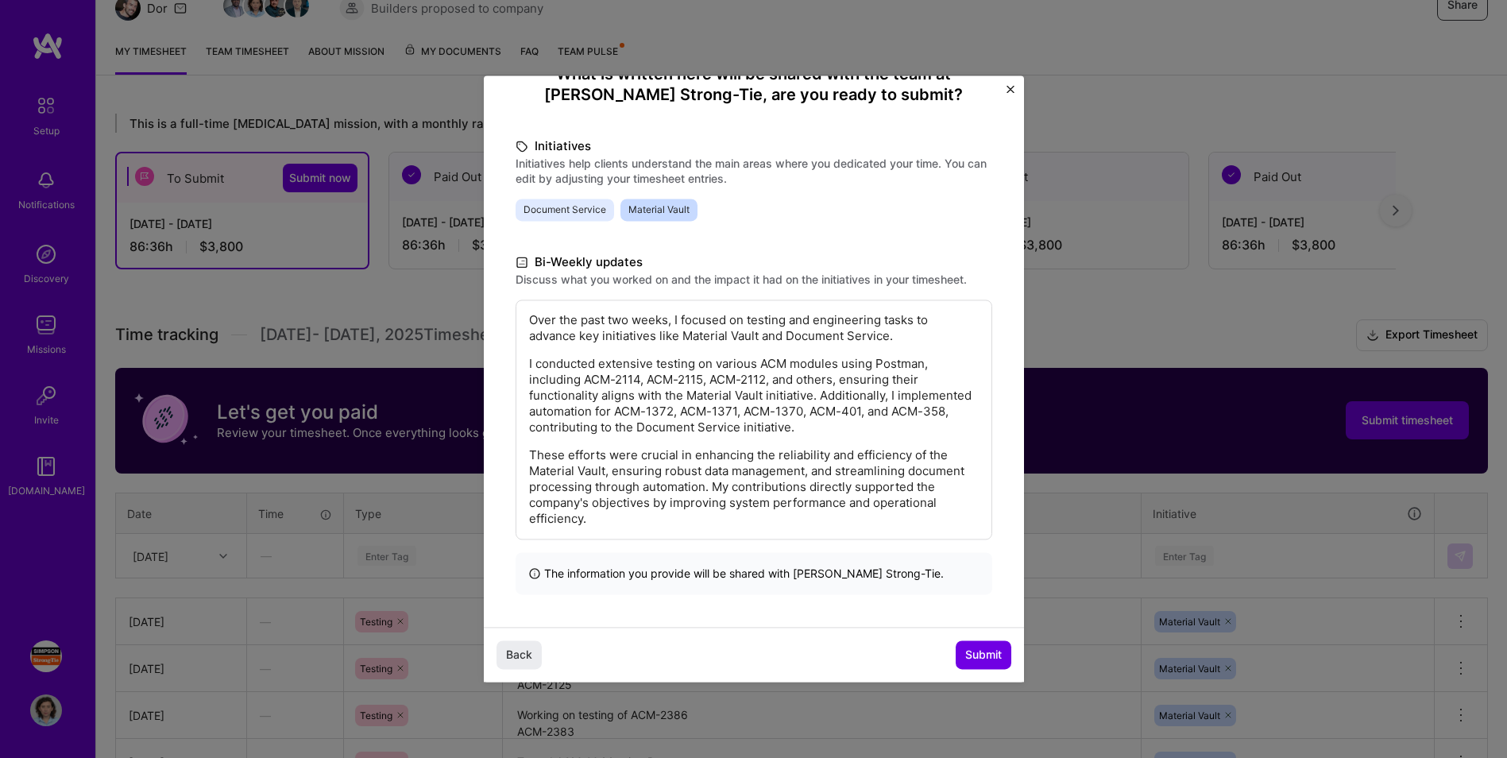
scroll to position [159, 0]
click at [990, 471] on span "Submit" at bounding box center [983, 656] width 37 height 16
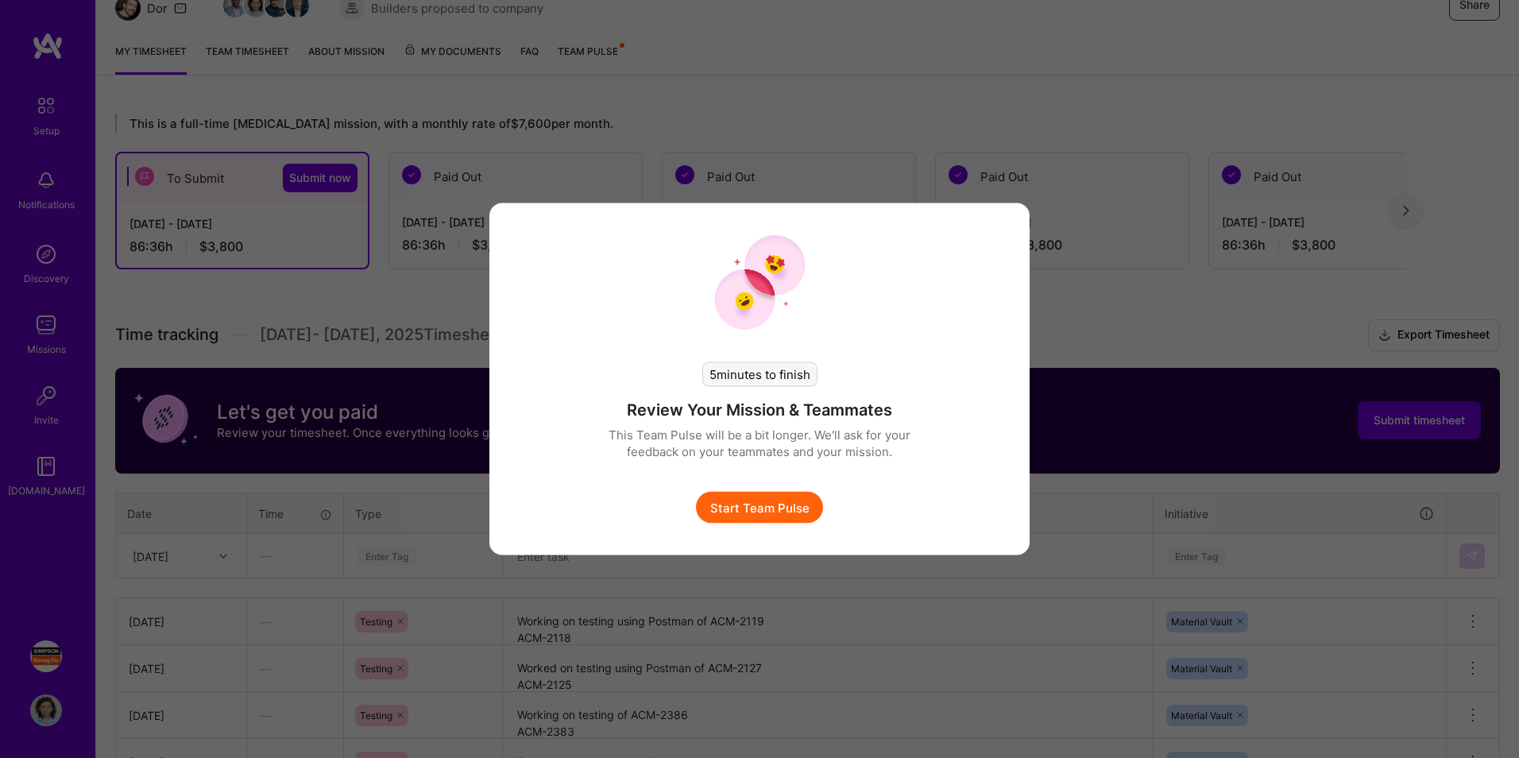
click at [792, 471] on button "Start Team Pulse" at bounding box center [759, 508] width 127 height 32
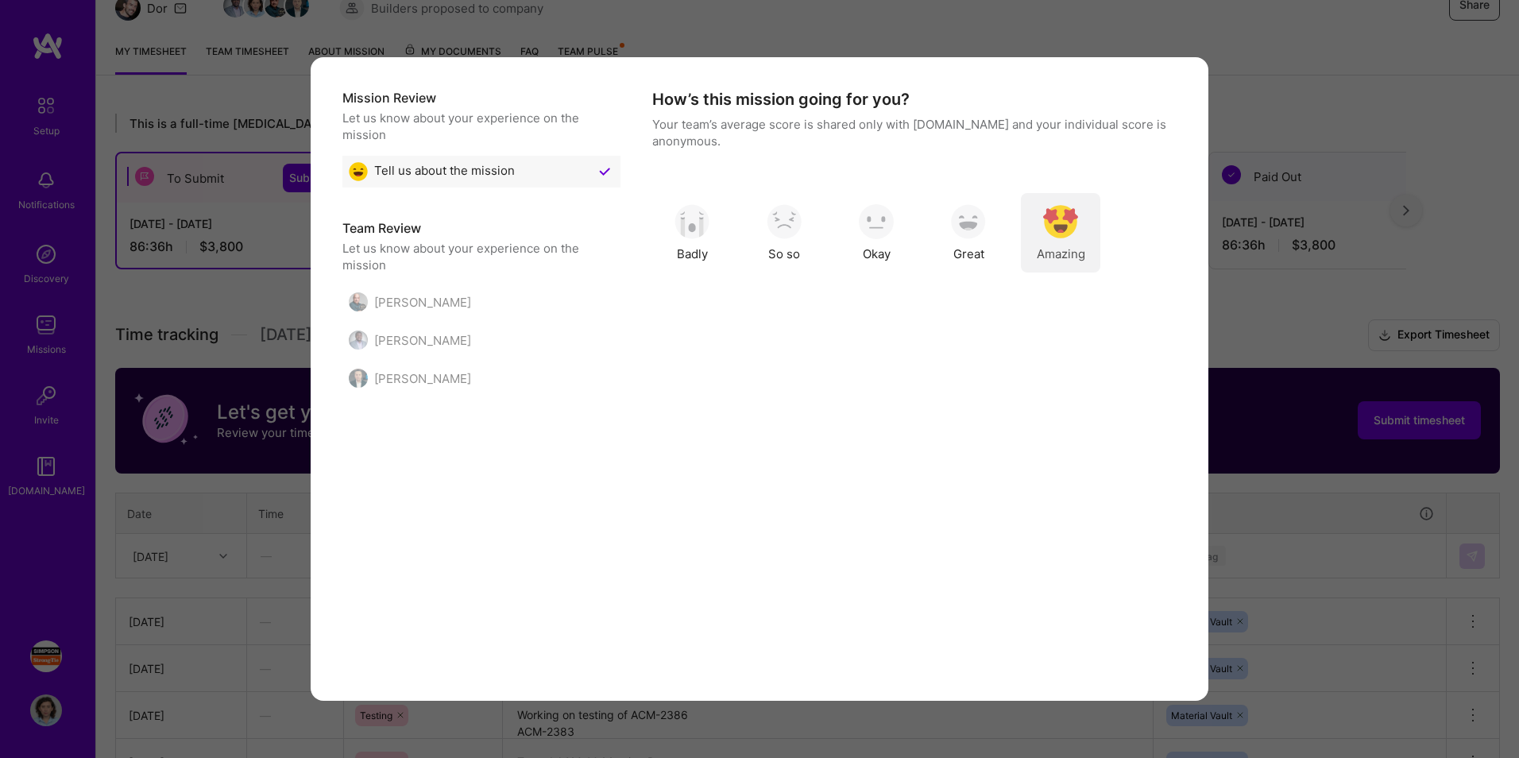
click at [998, 252] on span "Amazing" at bounding box center [1061, 254] width 48 height 17
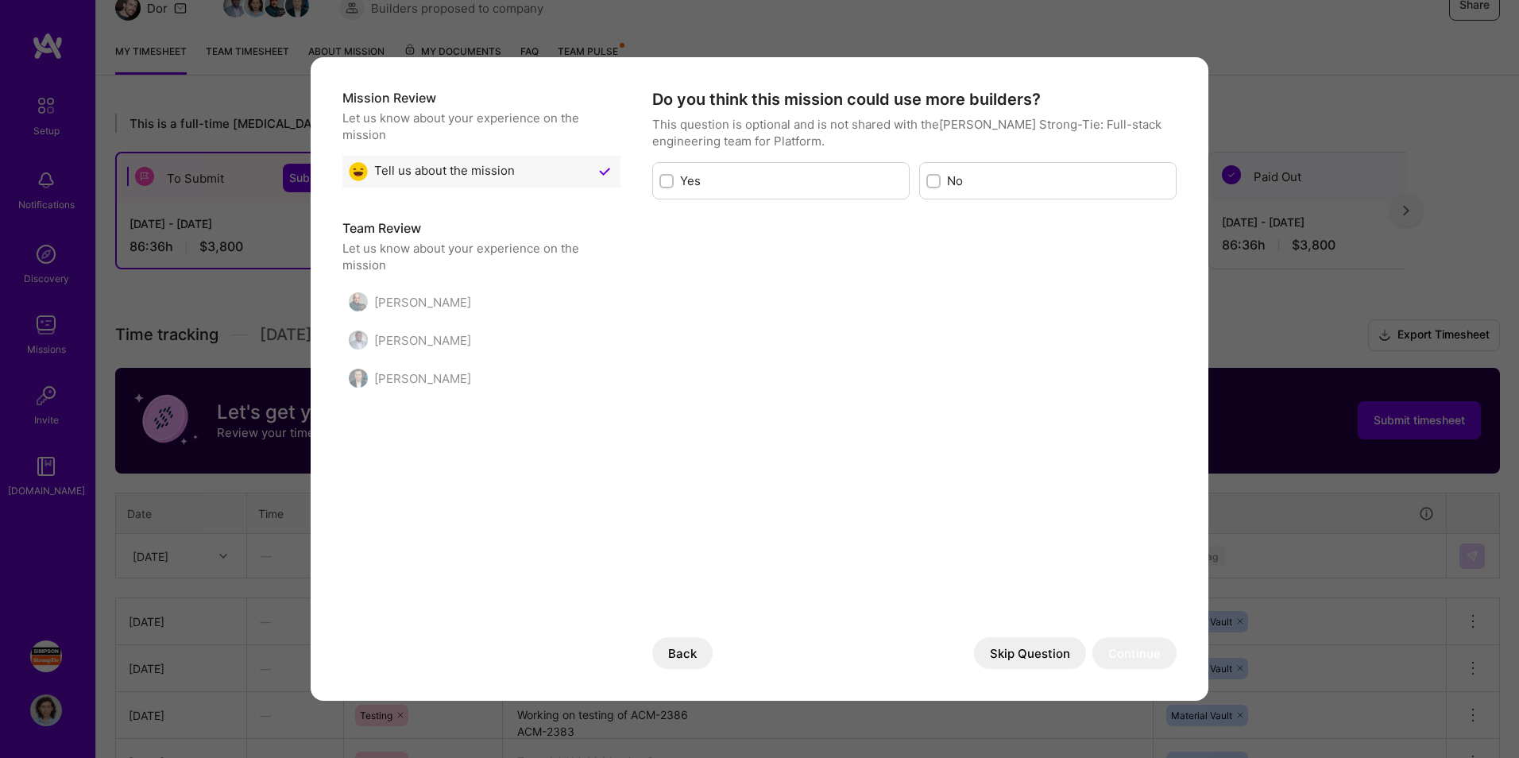
click at [998, 471] on button "Skip Question" at bounding box center [1030, 653] width 112 height 32
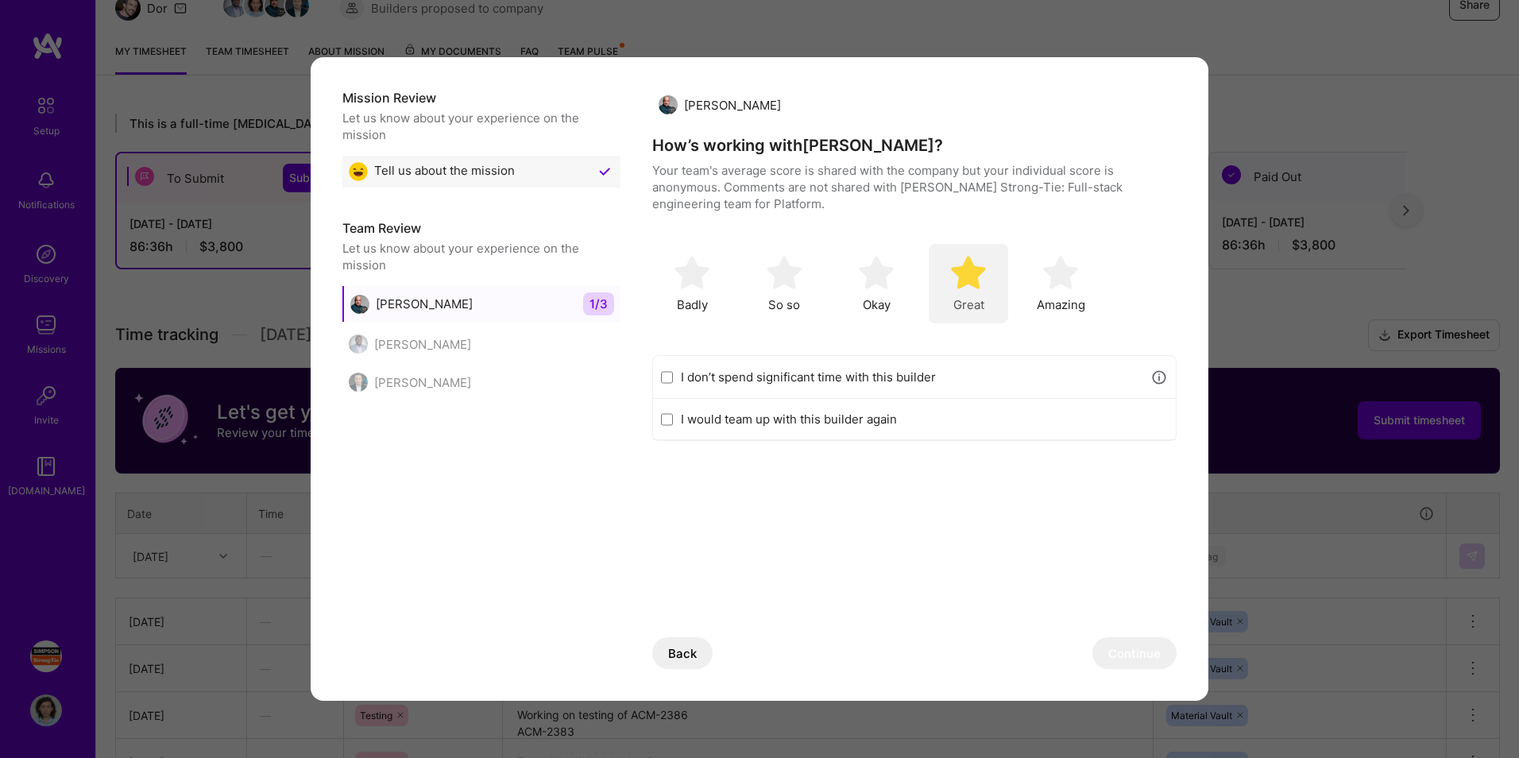
click at [965, 309] on span "Great" at bounding box center [968, 304] width 31 height 17
click at [998, 471] on button "Continue" at bounding box center [1135, 653] width 84 height 32
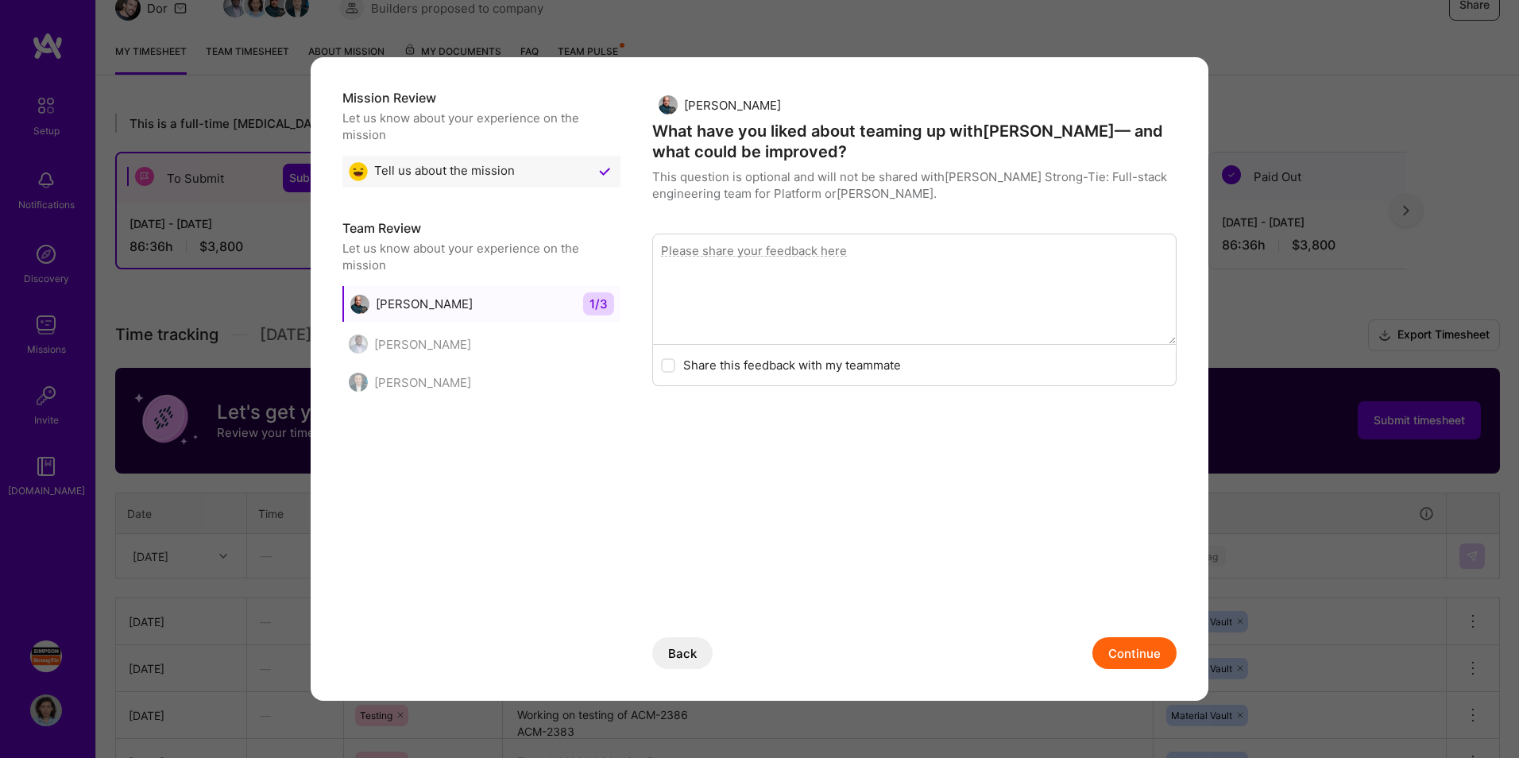
click at [416, 338] on div "[PERSON_NAME]" at bounding box center [410, 344] width 122 height 19
click at [998, 471] on button "Continue" at bounding box center [1135, 653] width 84 height 32
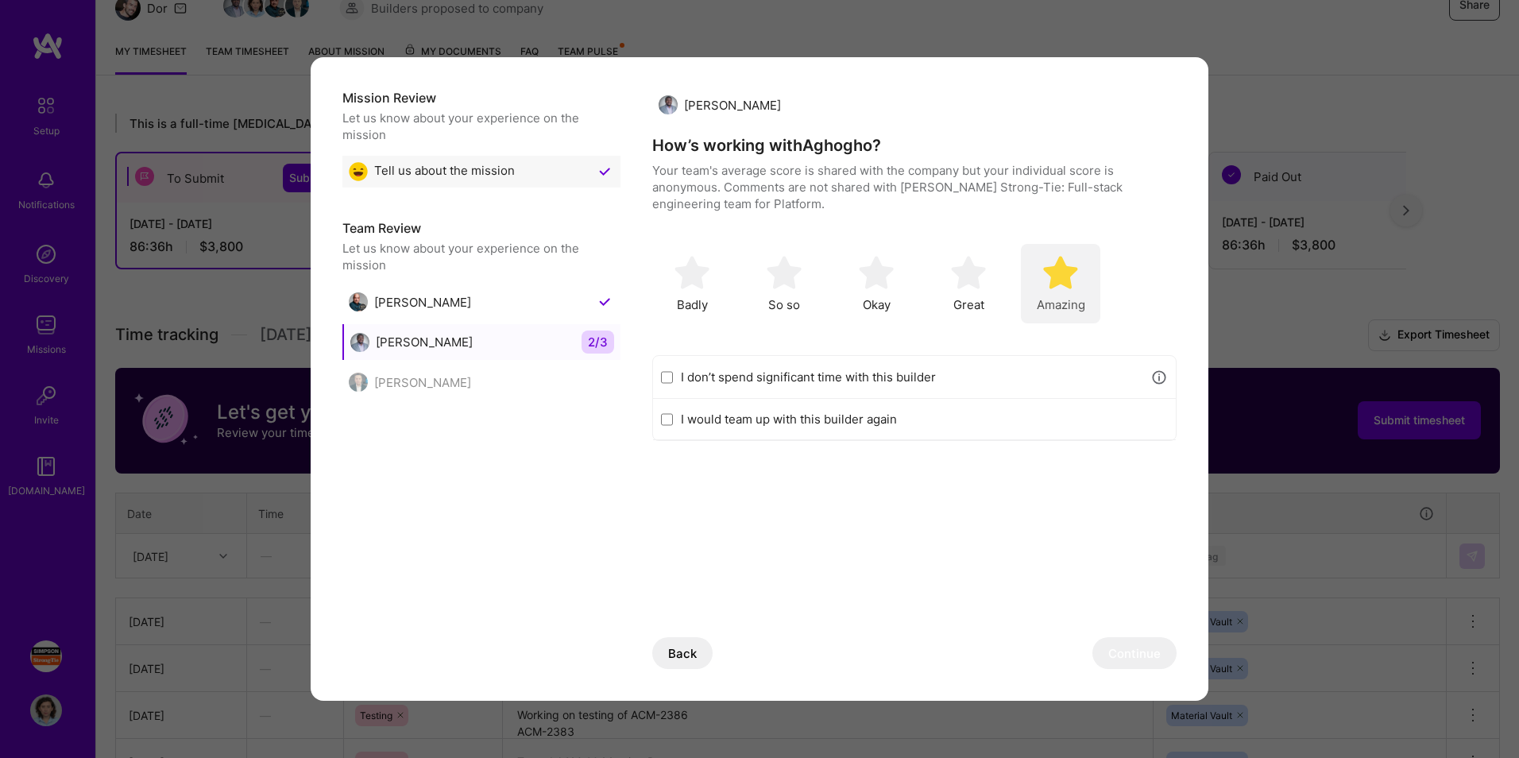
click at [998, 304] on span "Amazing" at bounding box center [1061, 304] width 48 height 17
click at [998, 471] on button "Continue" at bounding box center [1135, 653] width 84 height 32
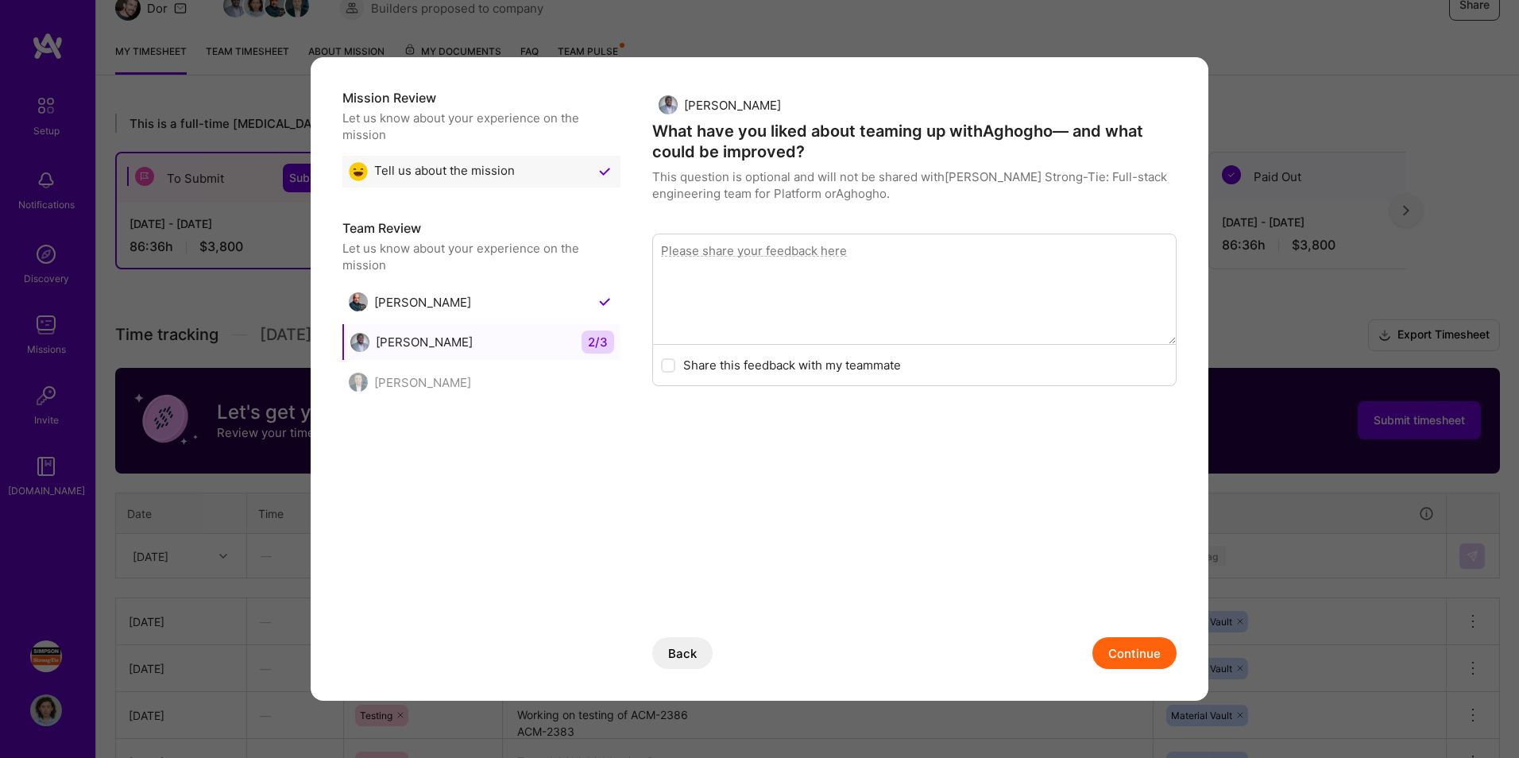
click at [998, 471] on button "Continue" at bounding box center [1135, 653] width 84 height 32
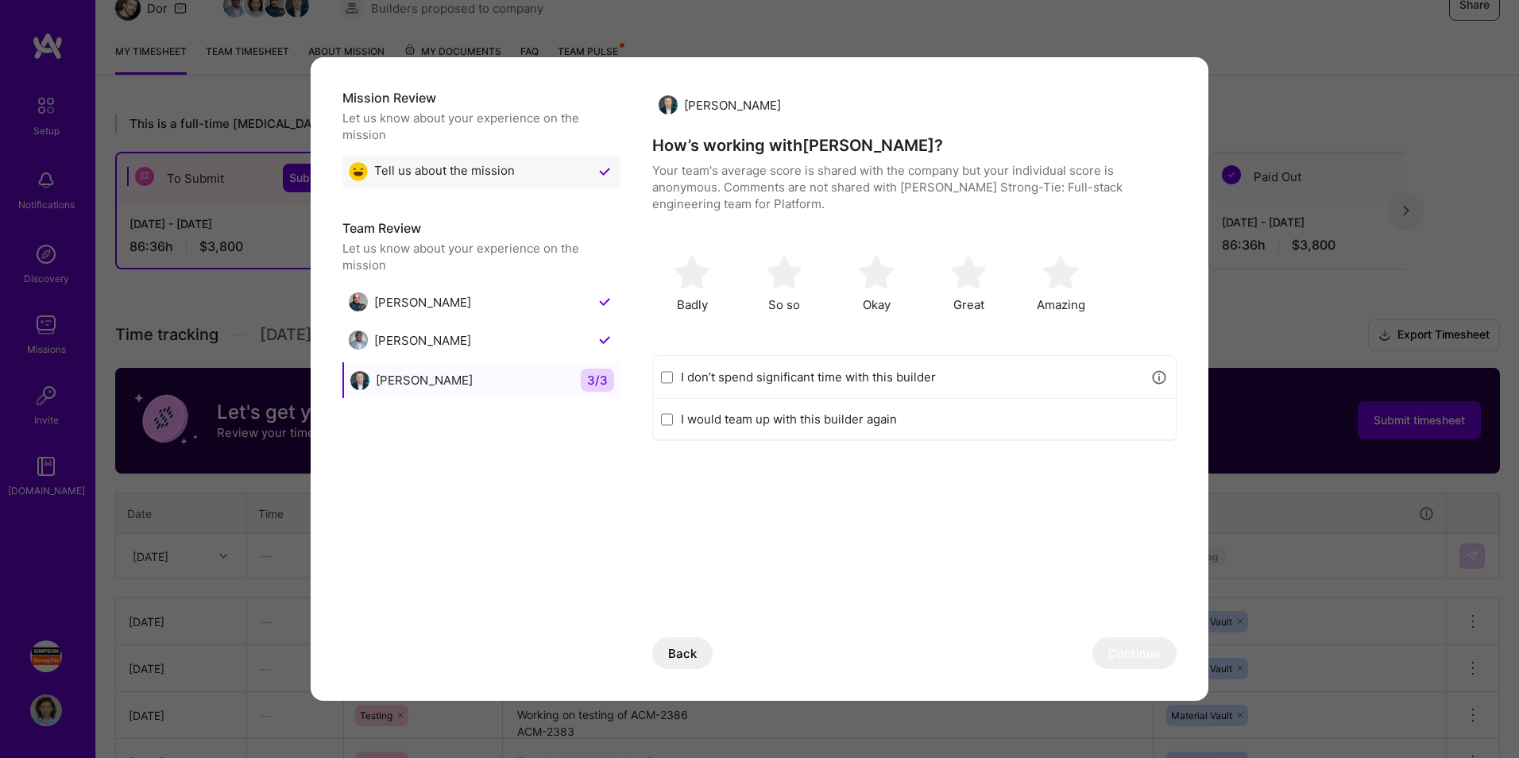
click at [667, 377] on input "I don’t spend significant time with this builder" at bounding box center [667, 377] width 12 height 13
checkbox input "true"
click at [665, 425] on input "I would team up with this builder again" at bounding box center [667, 419] width 12 height 13
checkbox input "true"
checkbox input "false"
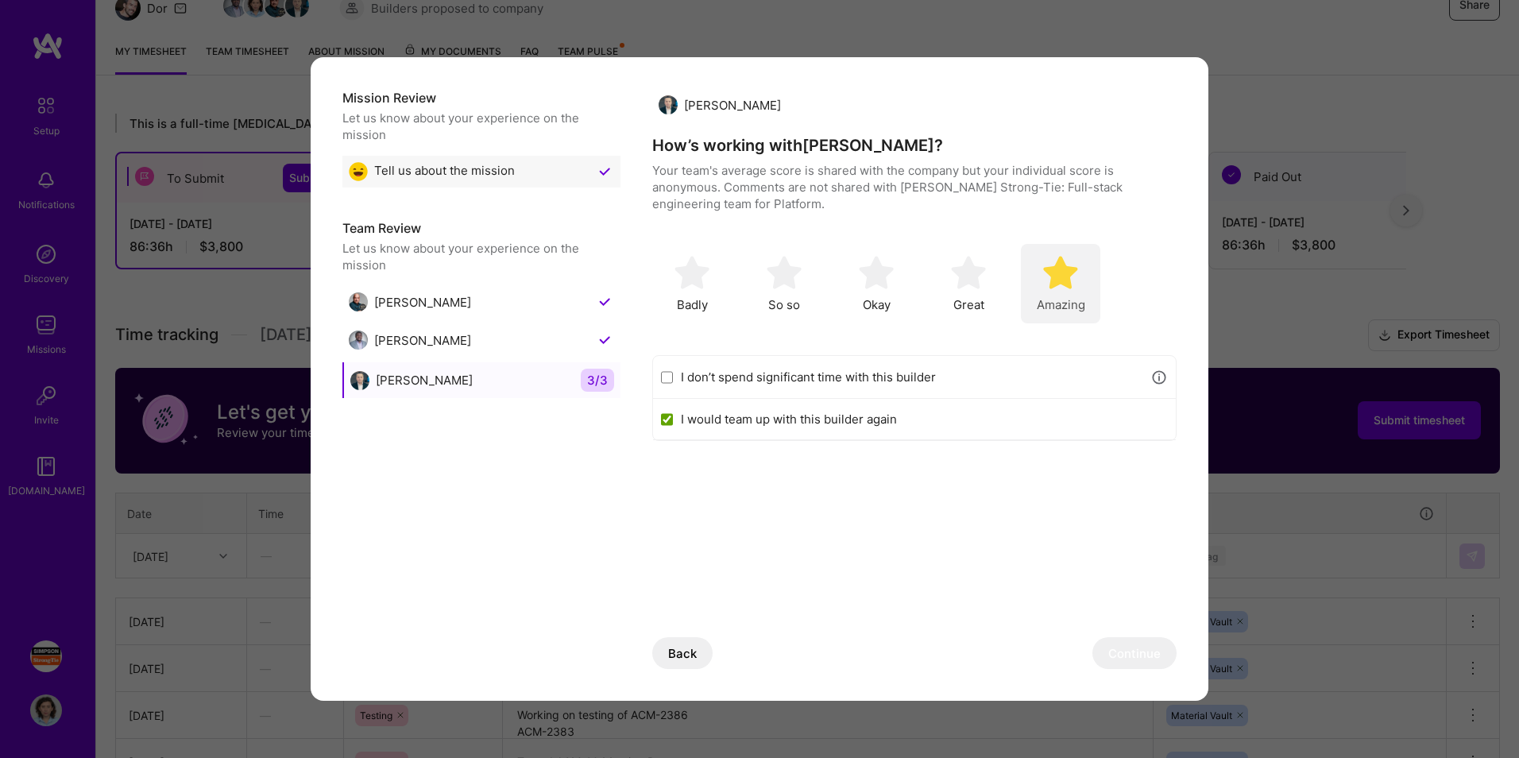
click at [998, 295] on div "Amazing" at bounding box center [1060, 283] width 79 height 79
click at [998, 471] on button "Continue" at bounding box center [1135, 653] width 84 height 32
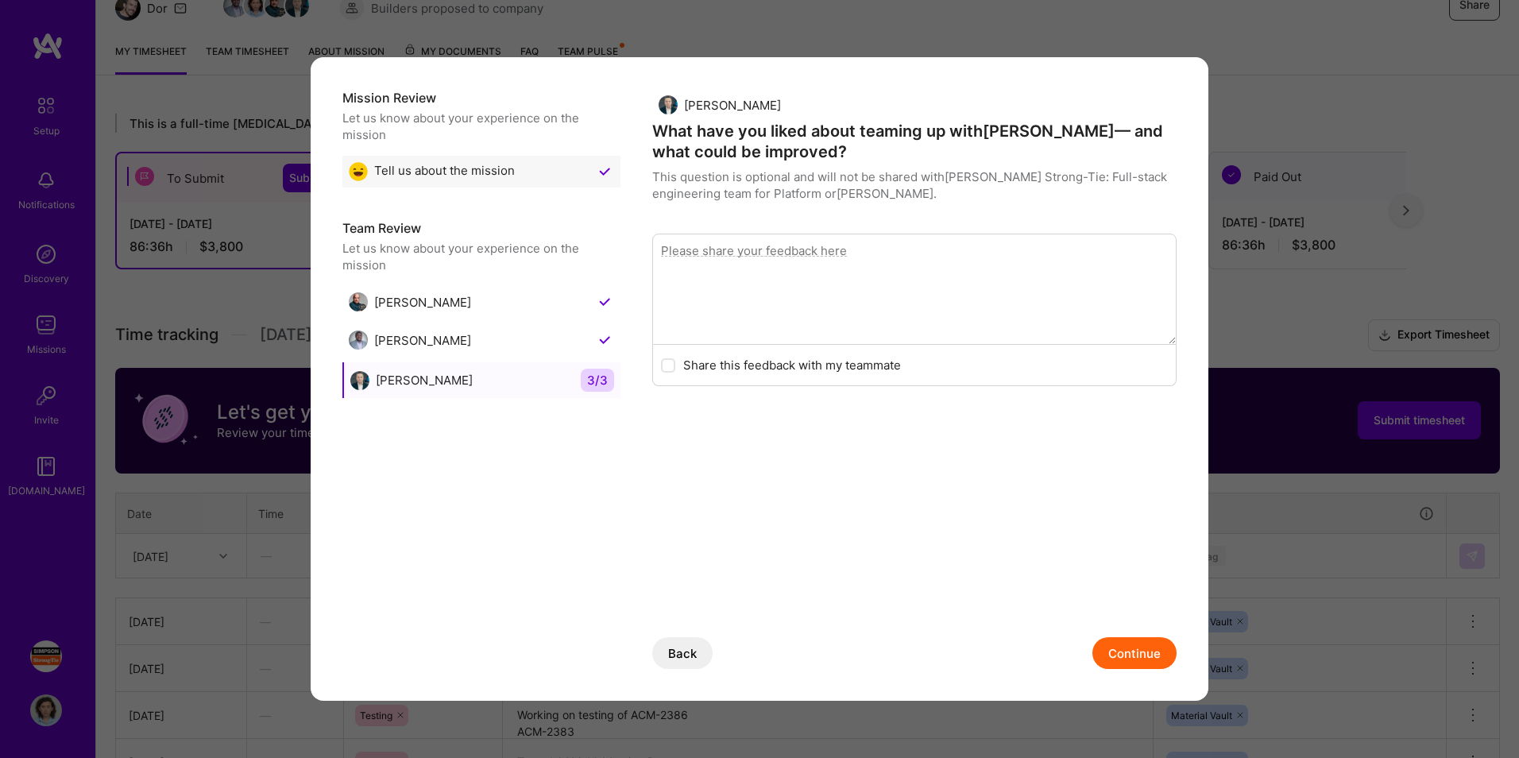
click at [998, 471] on button "Continue" at bounding box center [1135, 653] width 84 height 32
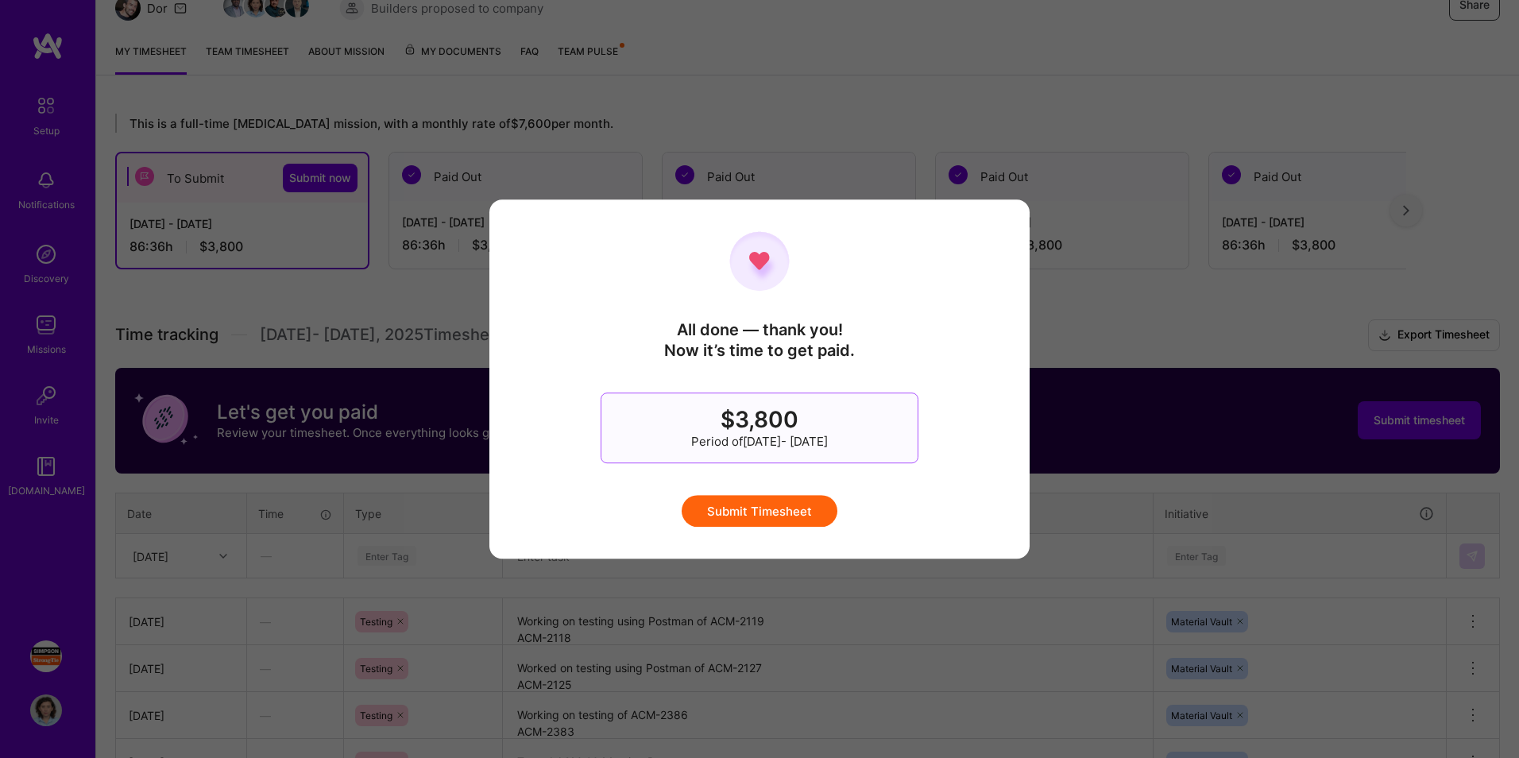
click at [772, 471] on button "Submit Timesheet" at bounding box center [760, 511] width 156 height 32
